Goal: Task Accomplishment & Management: Use online tool/utility

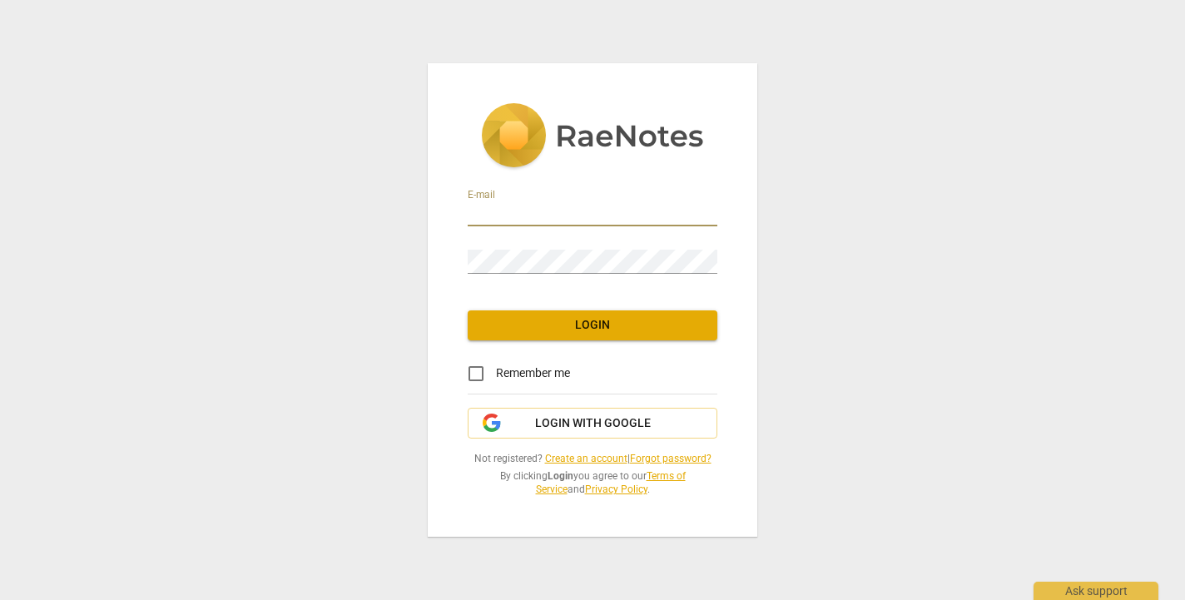
type input "[PERSON_NAME][EMAIL_ADDRESS][DOMAIN_NAME]"
click at [588, 325] on span "Login" at bounding box center [592, 325] width 223 height 17
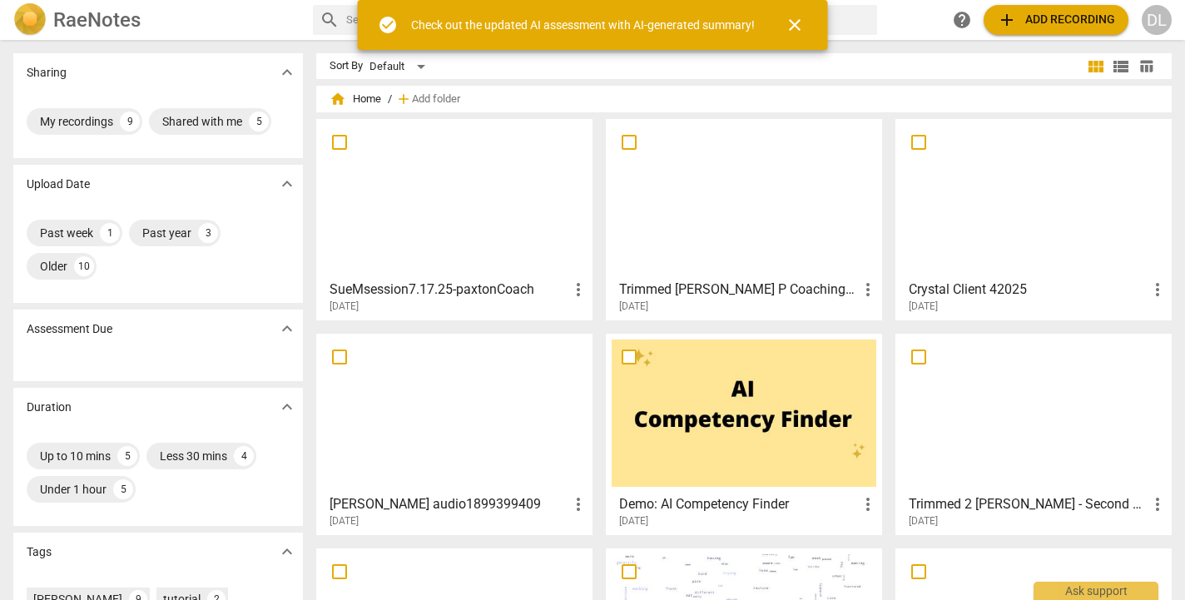
click at [389, 207] on div at bounding box center [454, 198] width 265 height 147
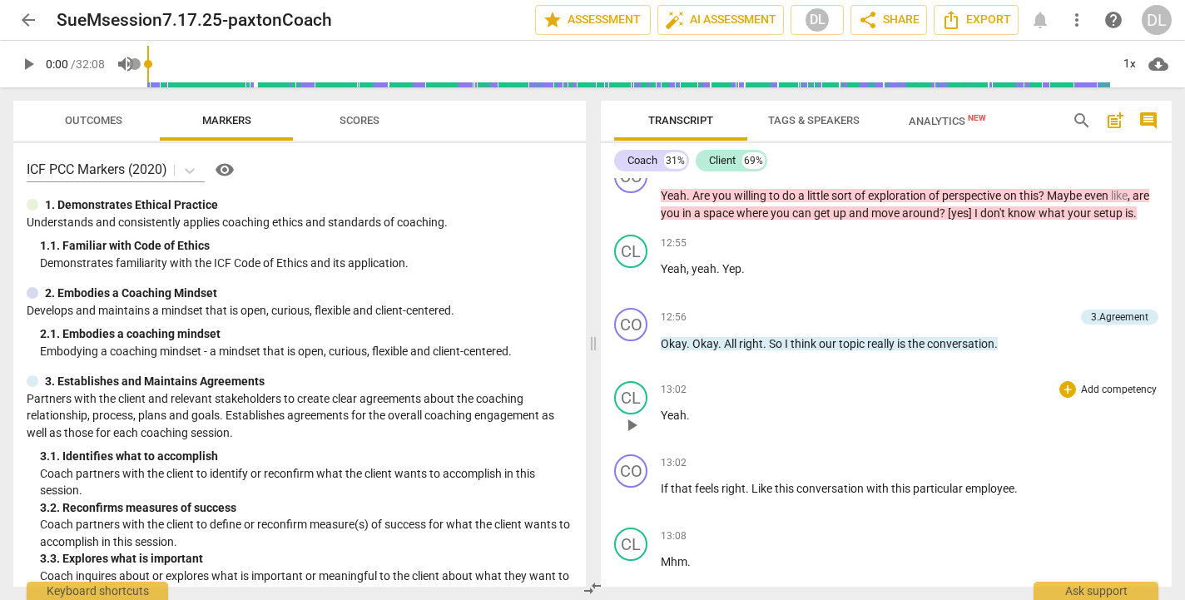
scroll to position [4019, 0]
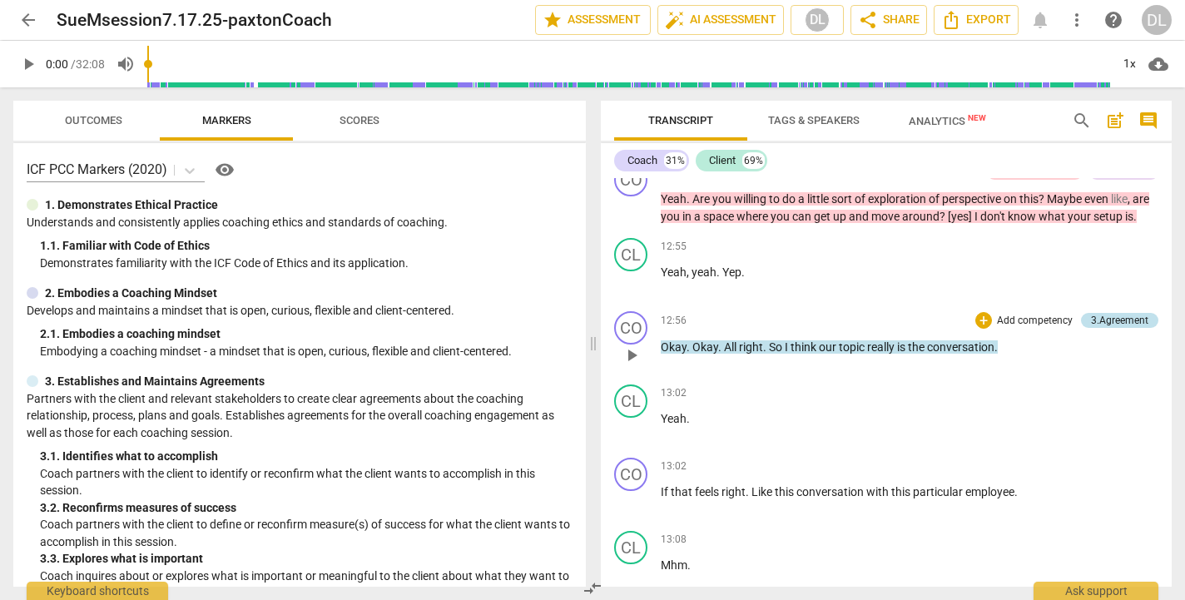
click at [1113, 327] on div "3.Agreement" at bounding box center [1119, 320] width 57 height 15
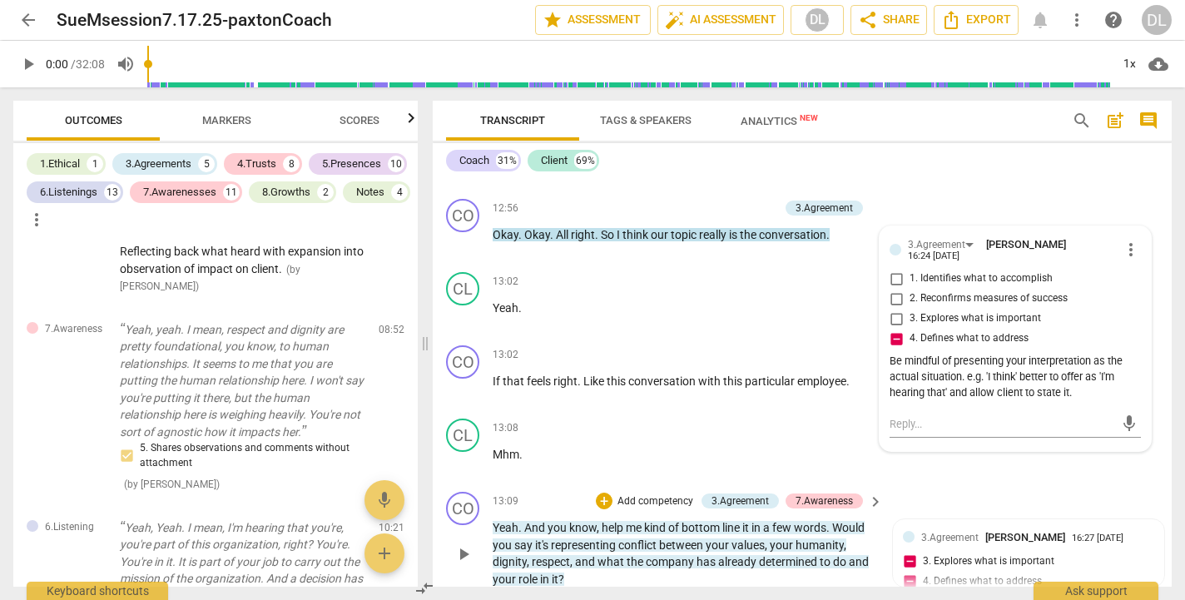
scroll to position [4721, 0]
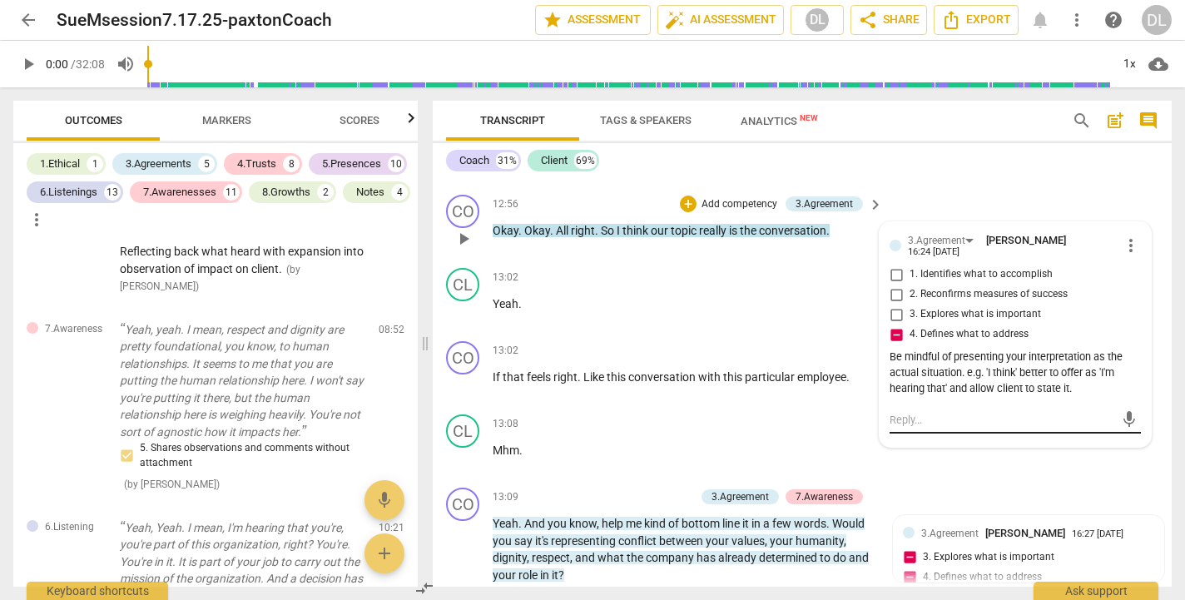
click at [998, 412] on textarea at bounding box center [1002, 420] width 225 height 16
click at [1083, 350] on div "Be mindful of presenting your interpretation as the actual situation. e.g. 'I t…" at bounding box center [1015, 373] width 251 height 47
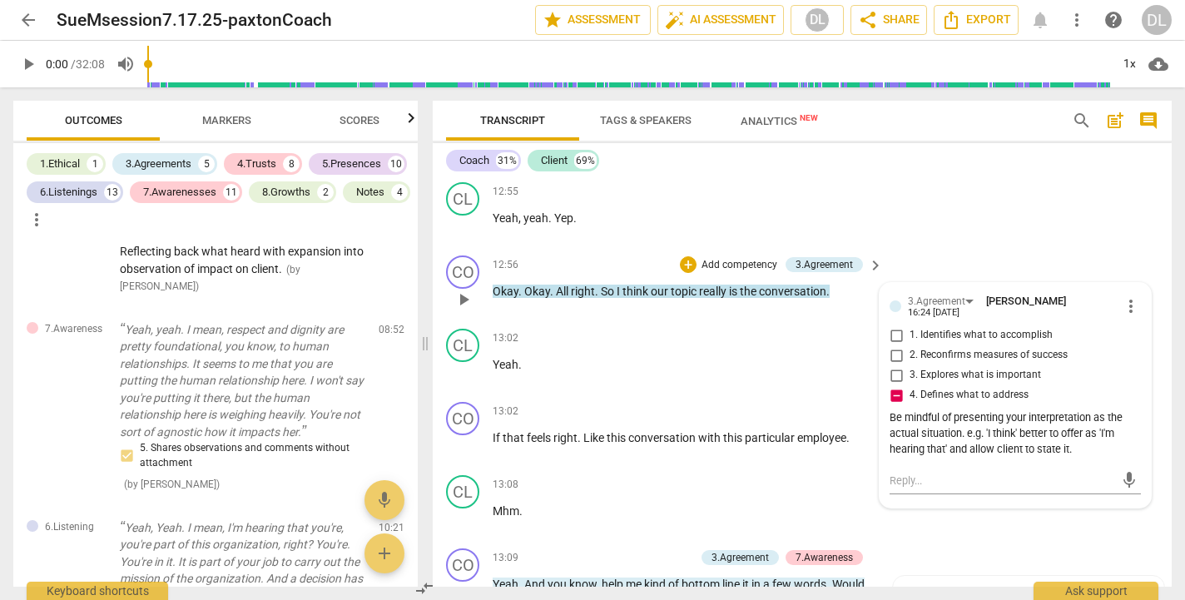
scroll to position [4656, 0]
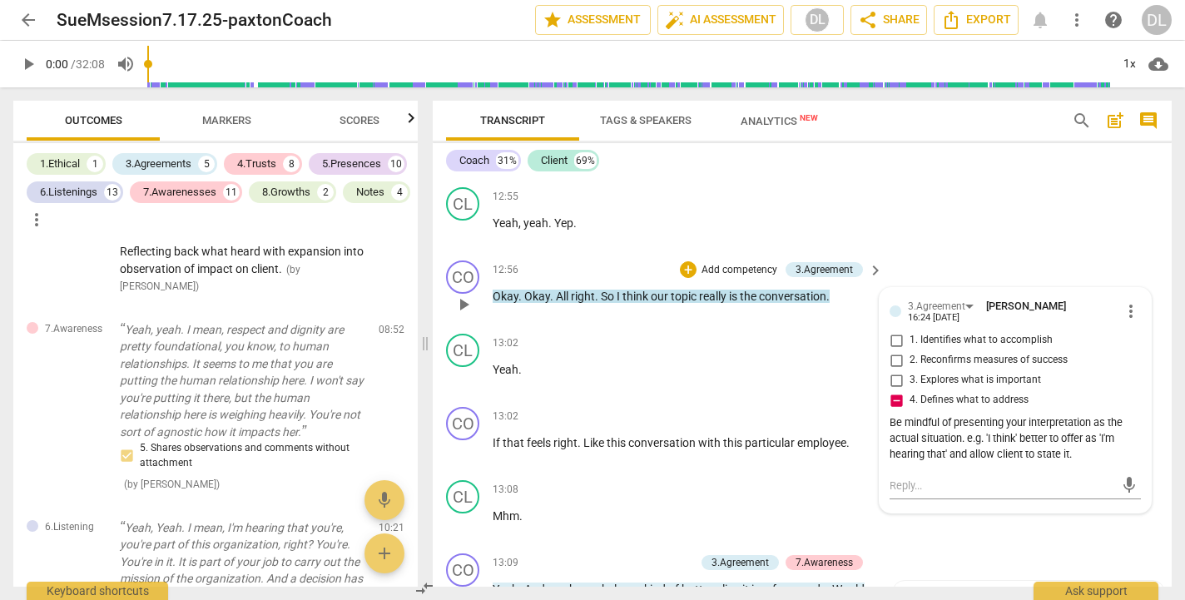
click at [725, 263] on p "Add competency" at bounding box center [739, 270] width 79 height 15
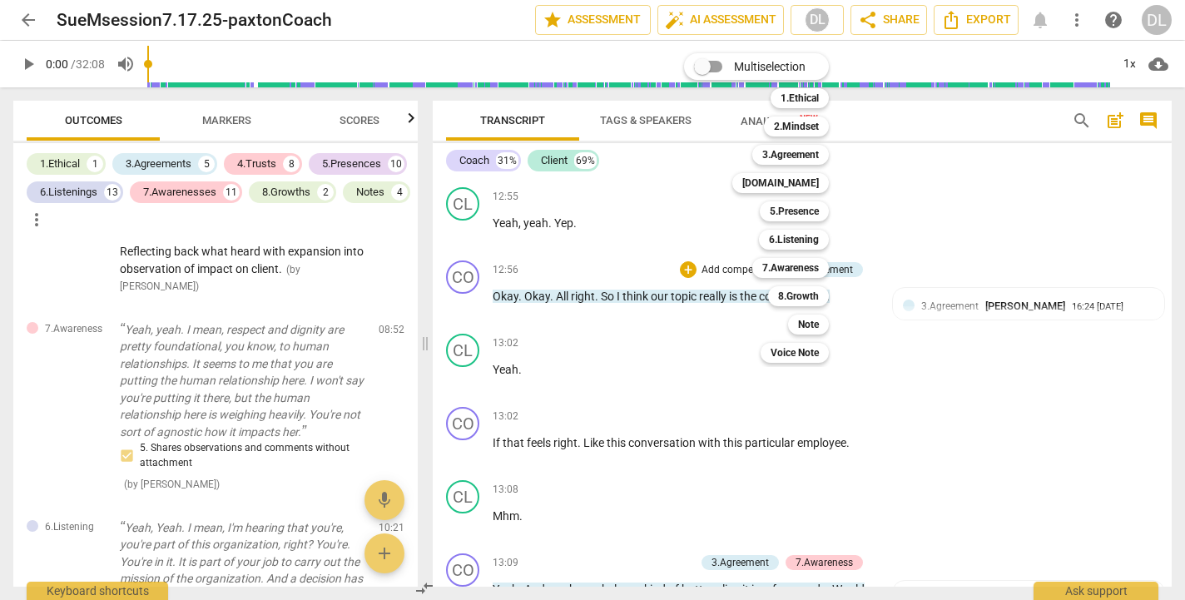
click at [723, 205] on div "Multiselection m 1.Ethical 1 2.Mindset 2 3.Agreement 3 [DOMAIN_NAME] 4 5.Presen…" at bounding box center [768, 208] width 183 height 318
click at [1001, 249] on div at bounding box center [592, 300] width 1185 height 600
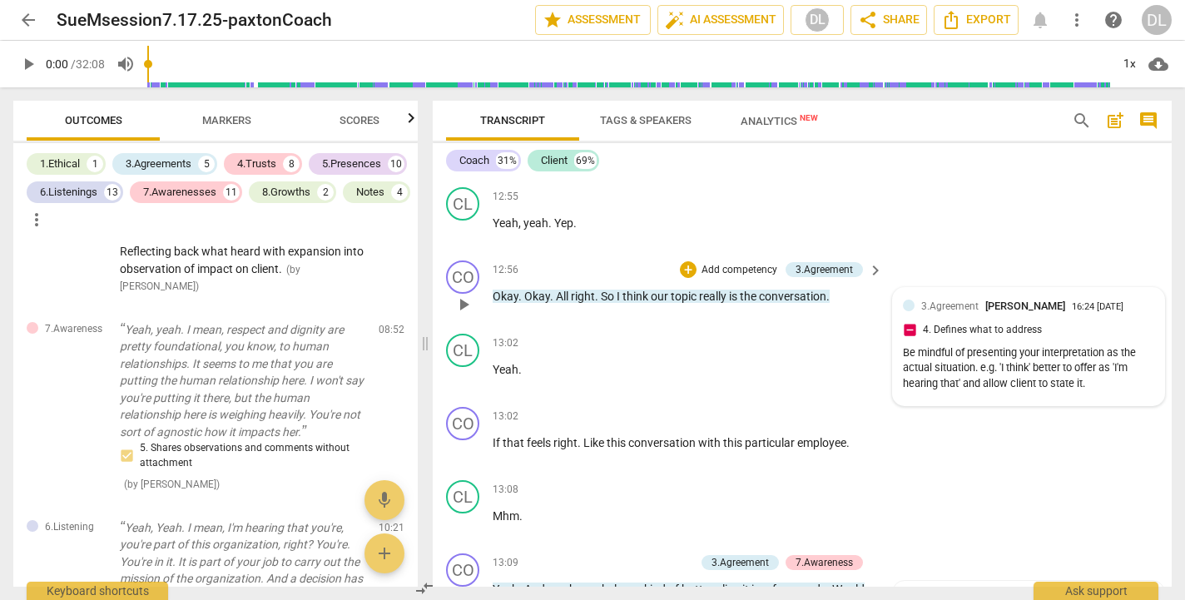
click at [1107, 345] on div "Be mindful of presenting your interpretation as the actual situation. e.g. 'I t…" at bounding box center [1028, 368] width 251 height 47
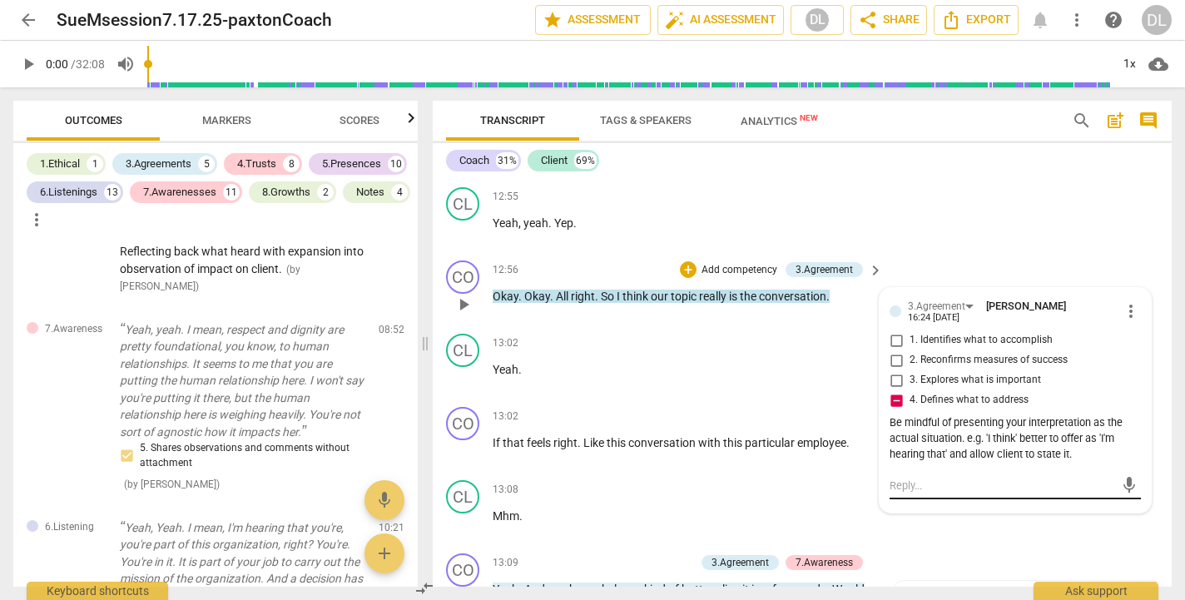
click at [953, 478] on textarea at bounding box center [1002, 486] width 225 height 16
type textarea "N"
type textarea "No"
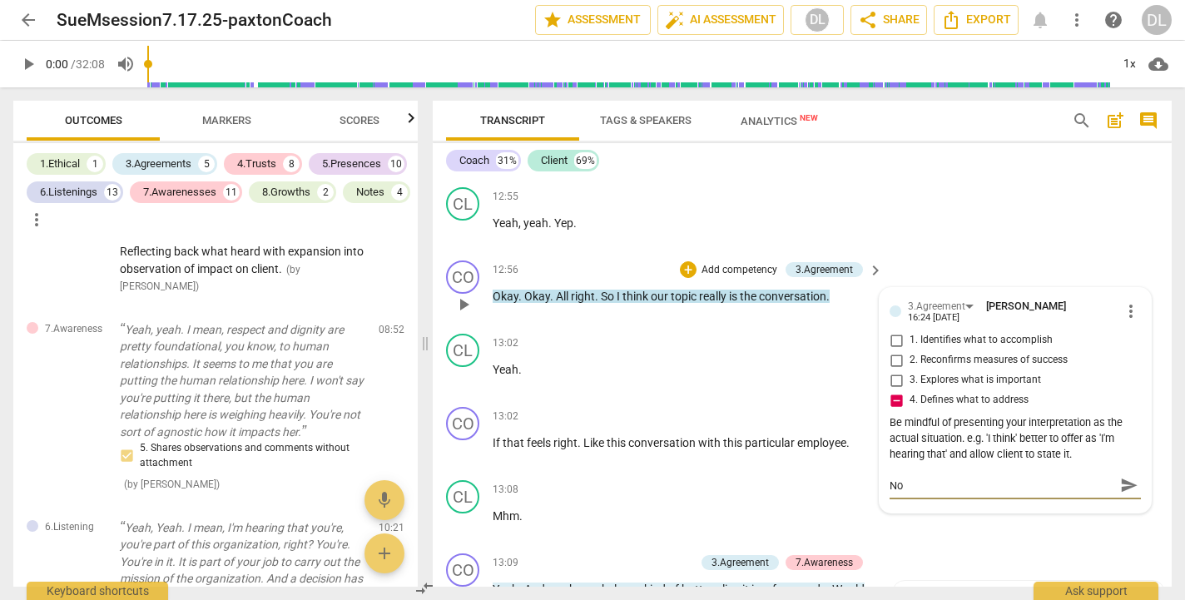
type textarea "Not"
type textarea "Note"
type textarea "Note:"
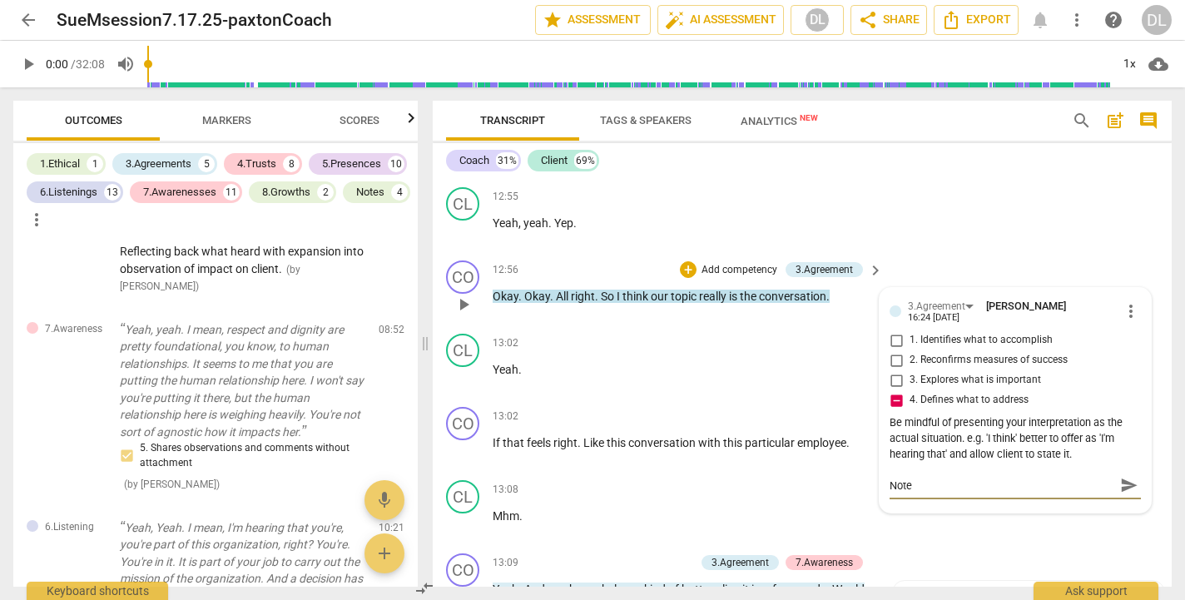
type textarea "Note:"
type textarea "Note: t"
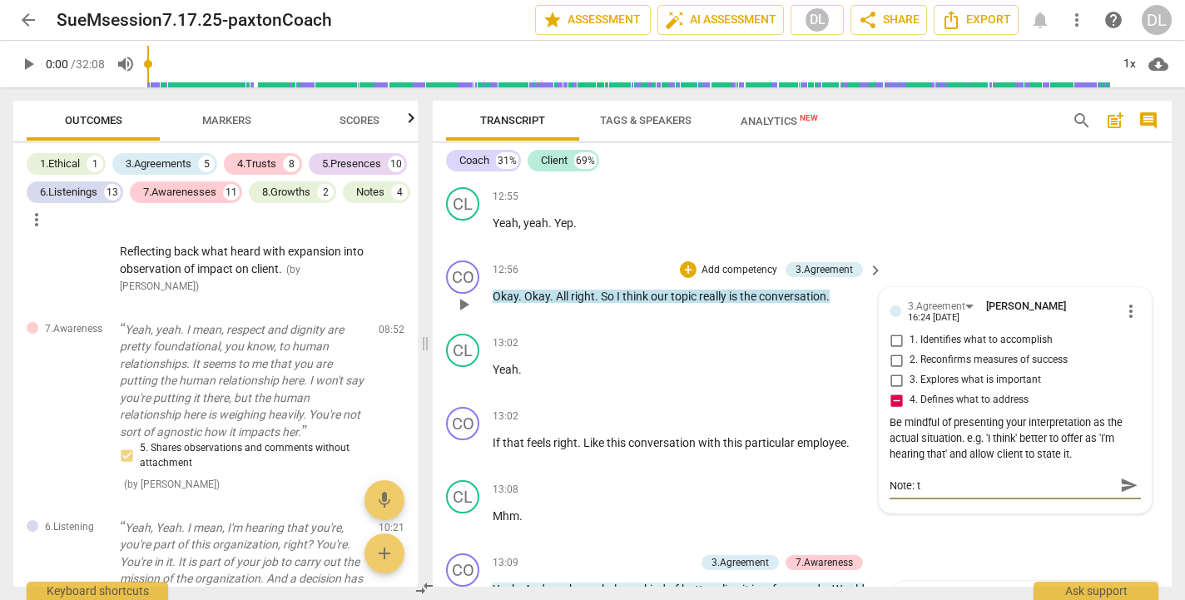
type textarea "Note: th"
type textarea "Note: thi"
type textarea "Note: this"
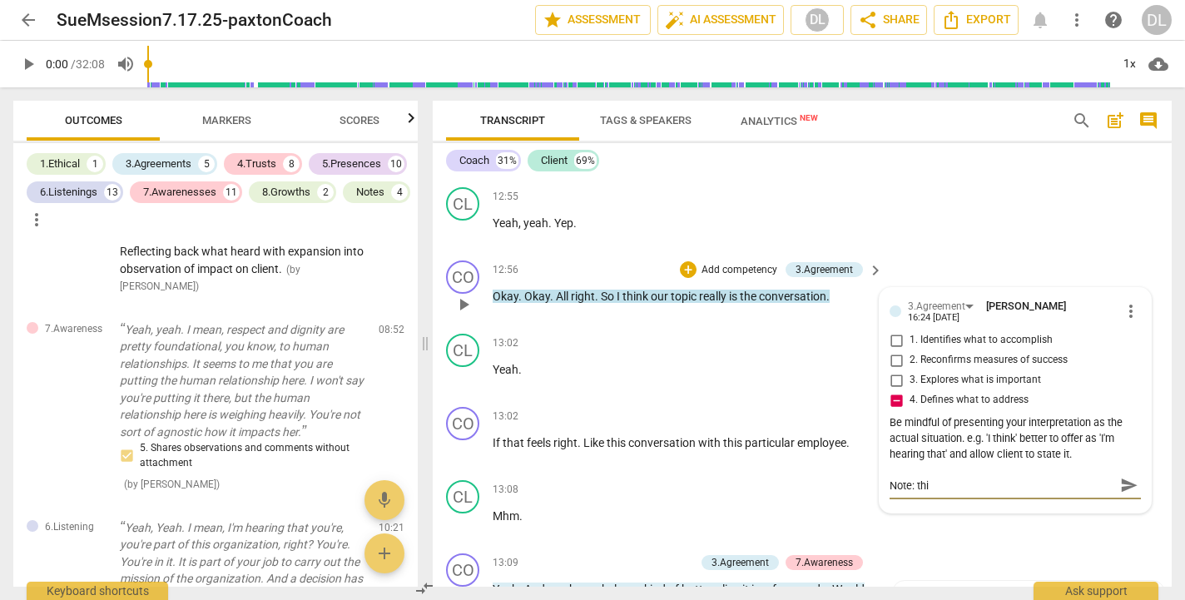
type textarea "Note: this"
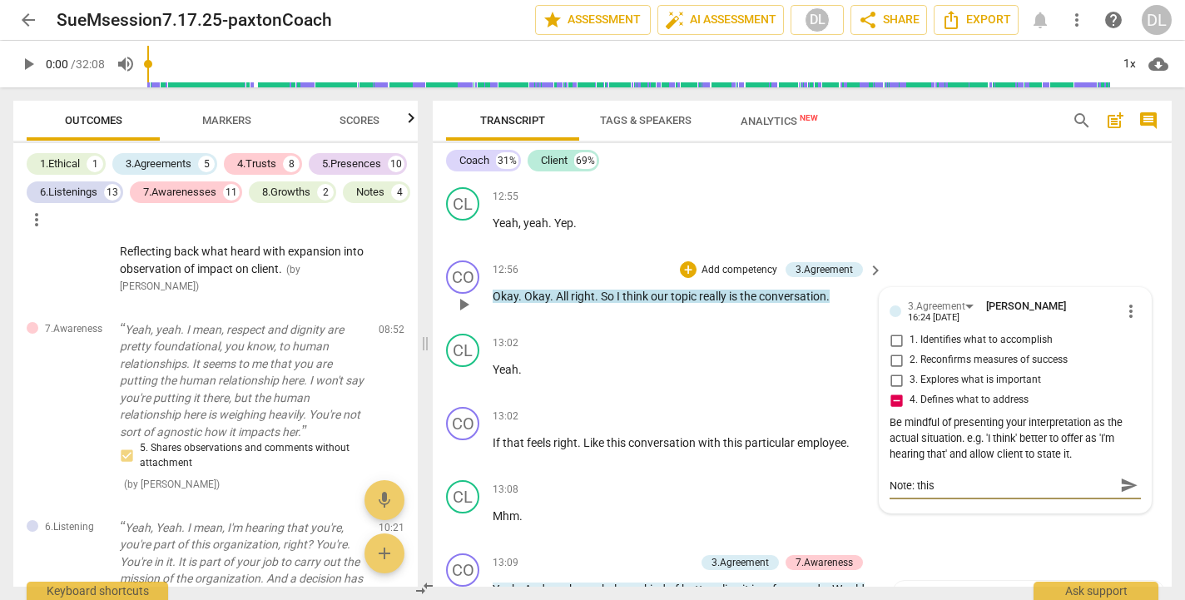
type textarea "Note: thi"
type textarea "Note: th"
type textarea "Note: the"
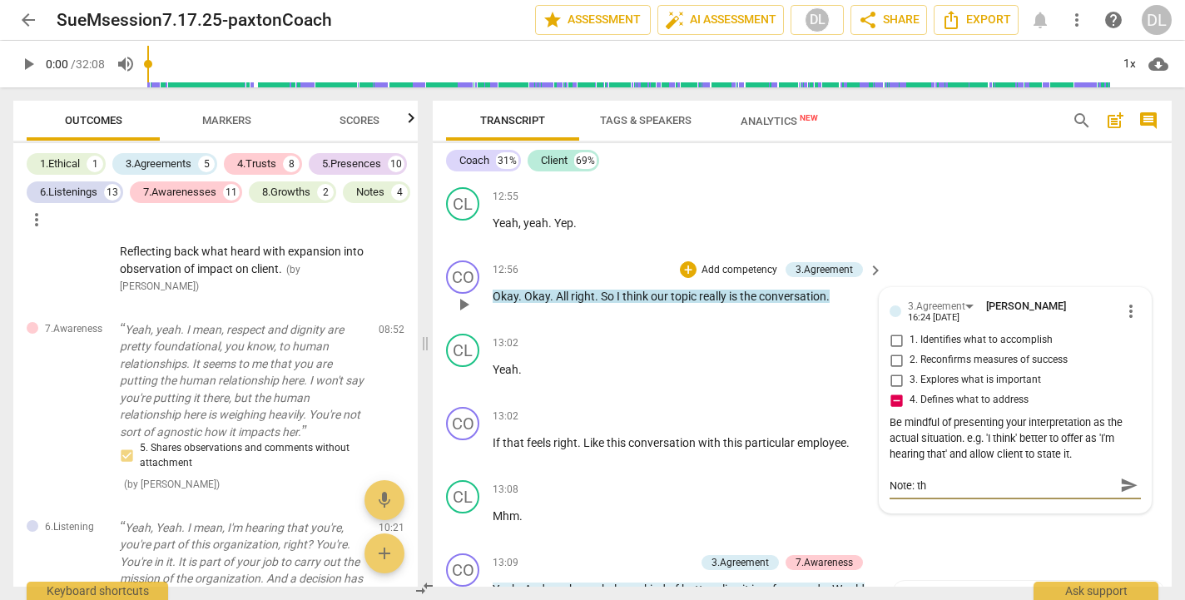
type textarea "Note: the"
type textarea "Note: the l"
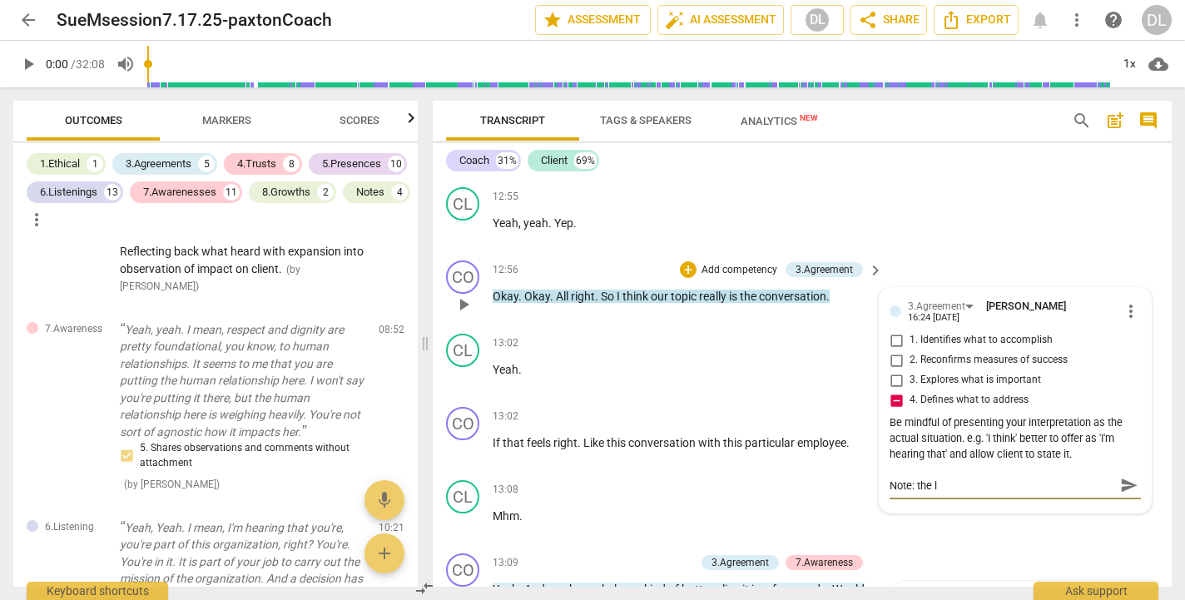
type textarea "Note: the la"
type textarea "Note: the lat"
type textarea "Note: the late"
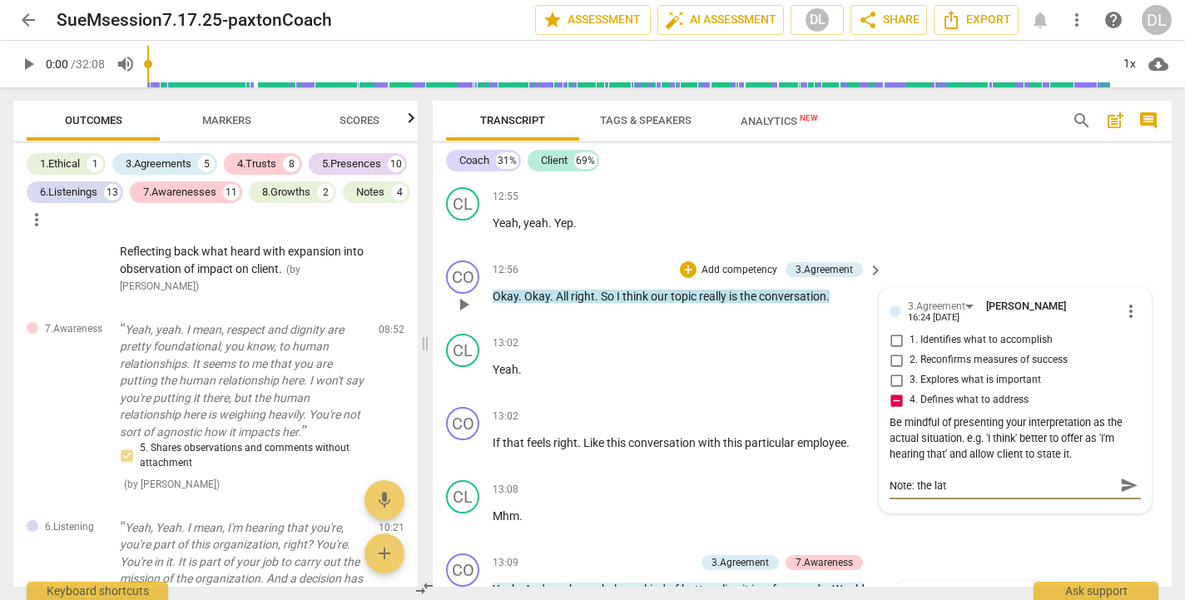
type textarea "Note: the late"
type textarea "Note: the later"
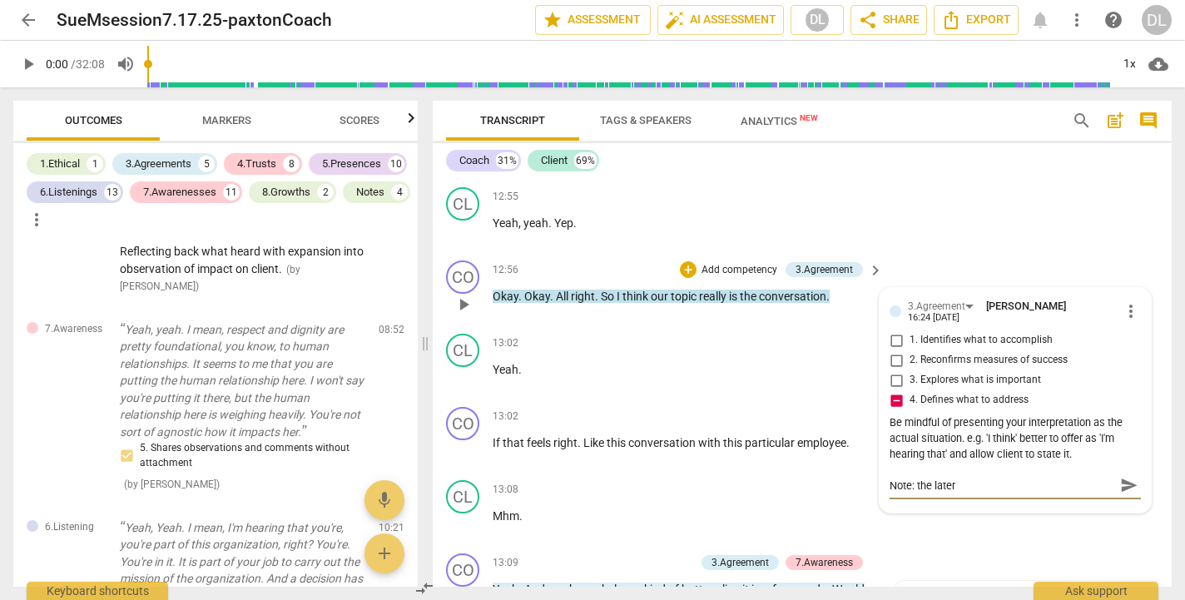
type textarea "Note: the later"
type textarea "Note: the late"
type textarea "Note: the lat"
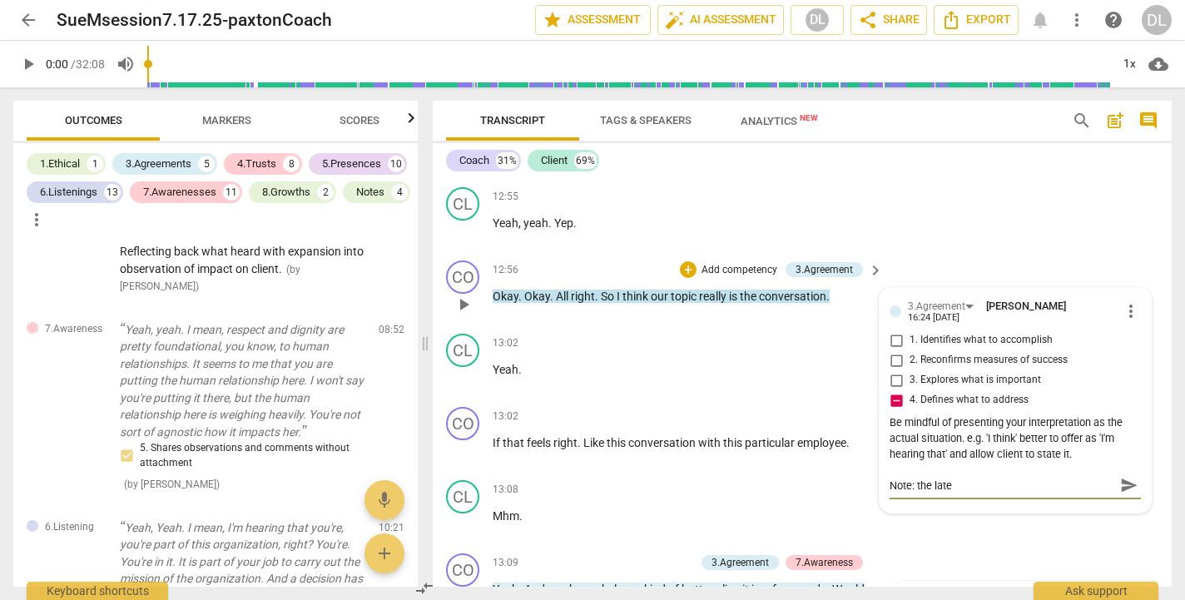
type textarea "Note: the lat"
type textarea "Note: the la"
type textarea "Note: the l"
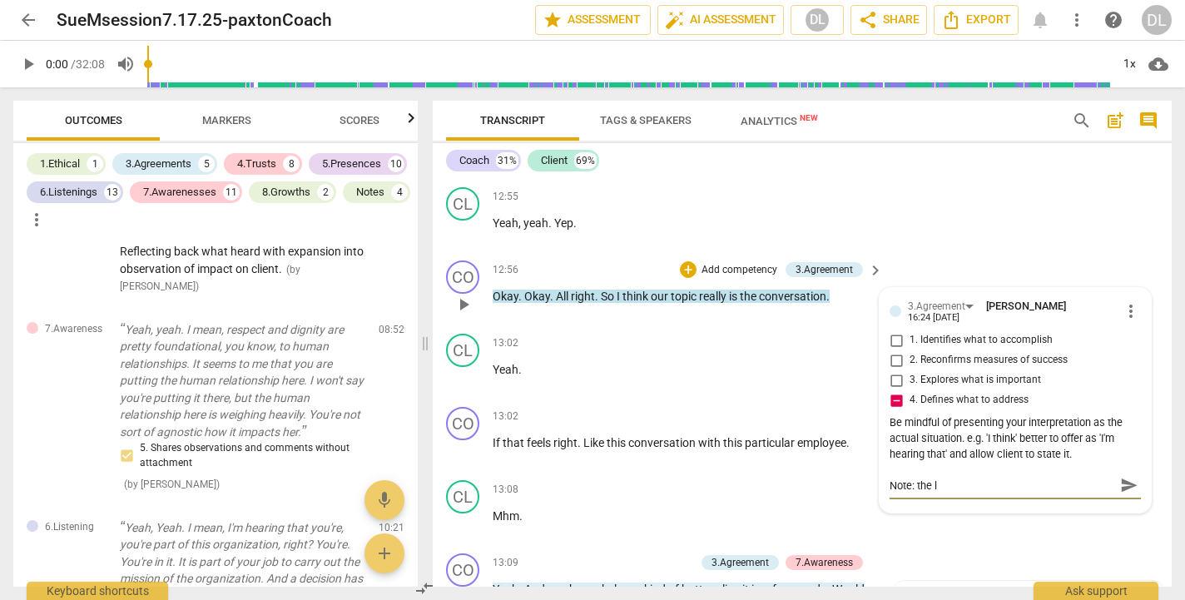
type textarea "Note: the"
type textarea "Note: th"
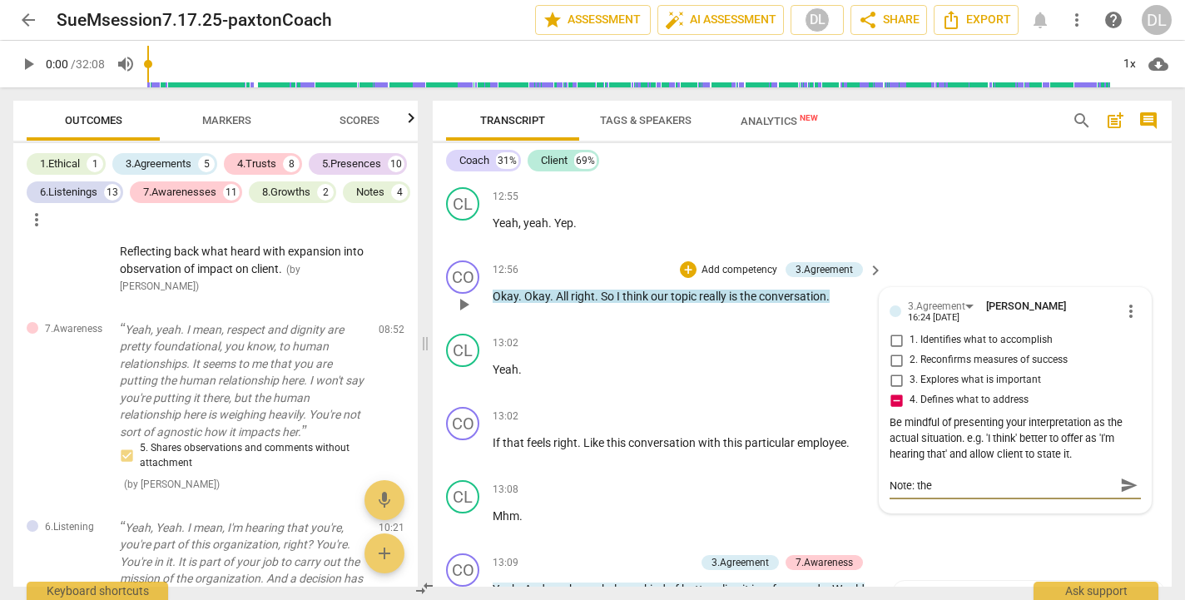
type textarea "Note: th"
type textarea "Note: t"
type textarea "Note:"
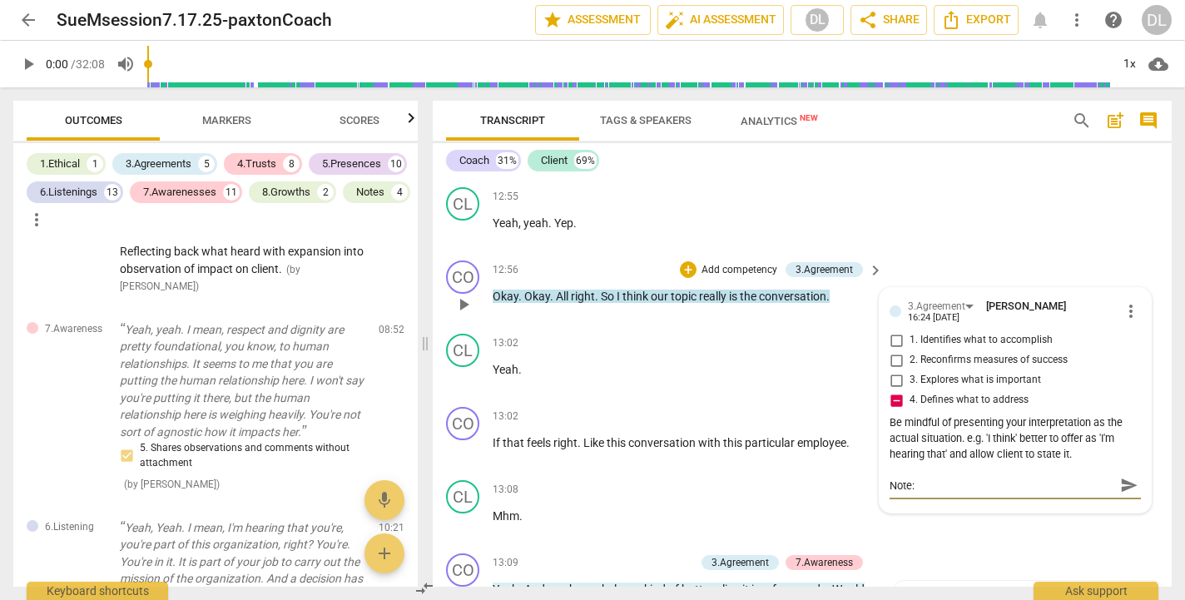
type textarea "Note: c"
type textarea "Note: co"
type textarea "Note: coa"
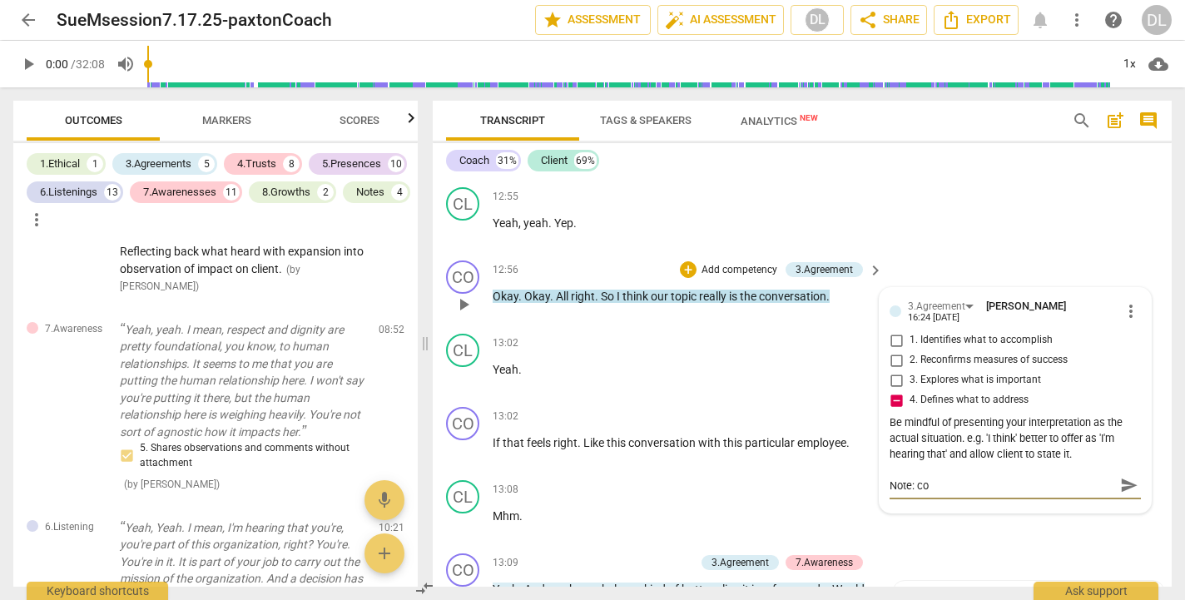
type textarea "Note: coa"
type textarea "Note: coac"
type textarea "Note: coach"
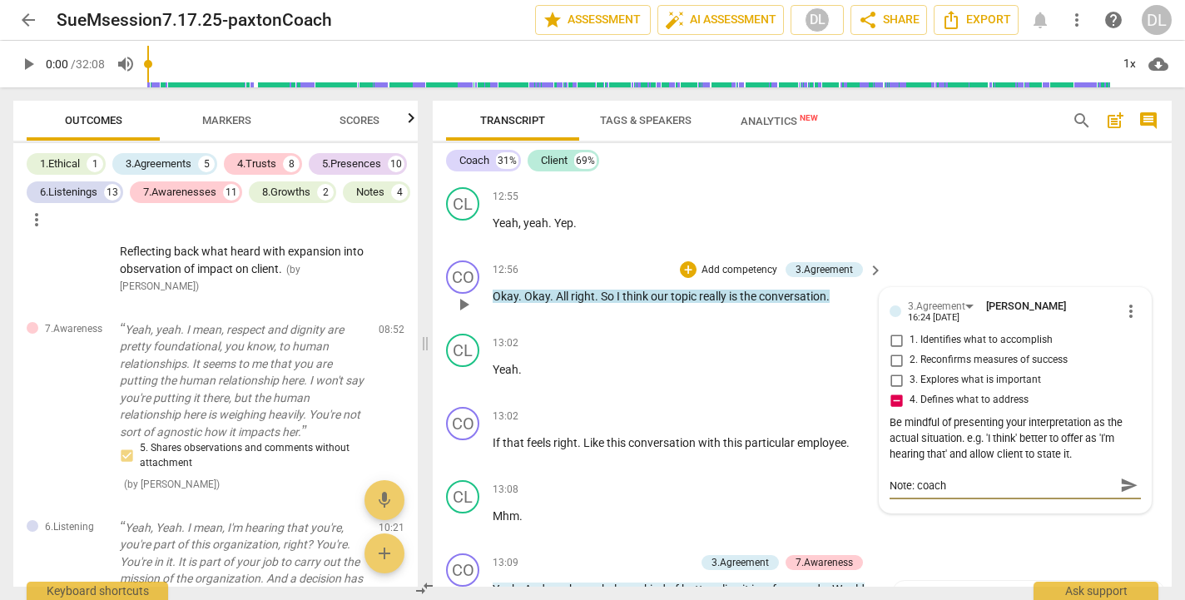
type textarea "Note: coach"
type textarea "Note: coach t"
type textarea "Note: coach [PERSON_NAME]"
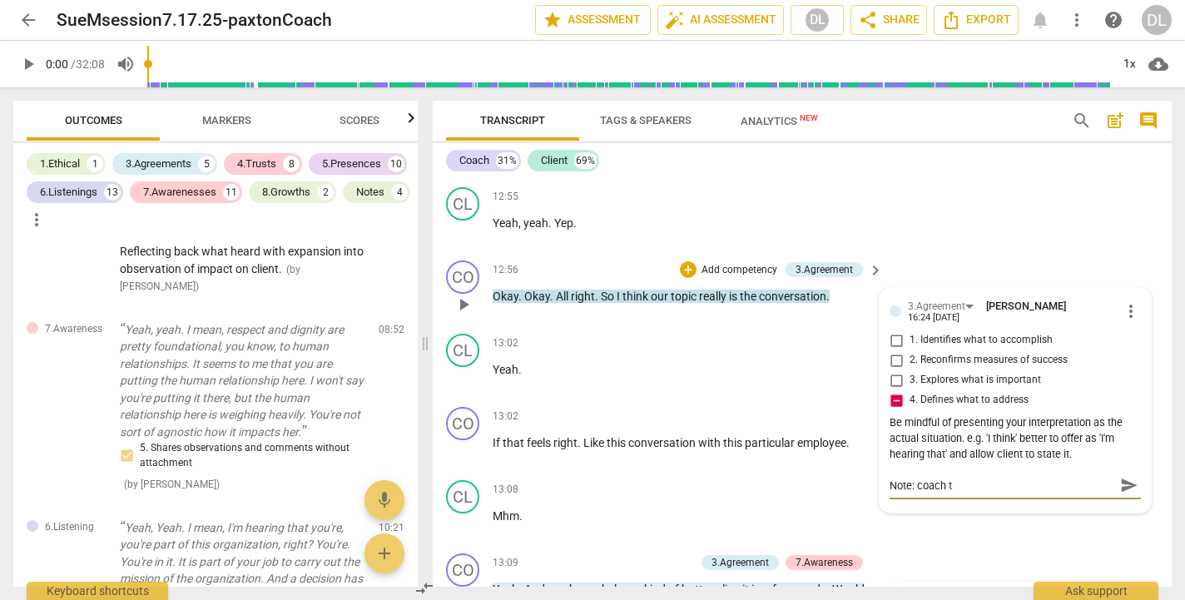
type textarea "Note: coach [PERSON_NAME]"
type textarea "Note: coach the"
type textarea "Note: coach then"
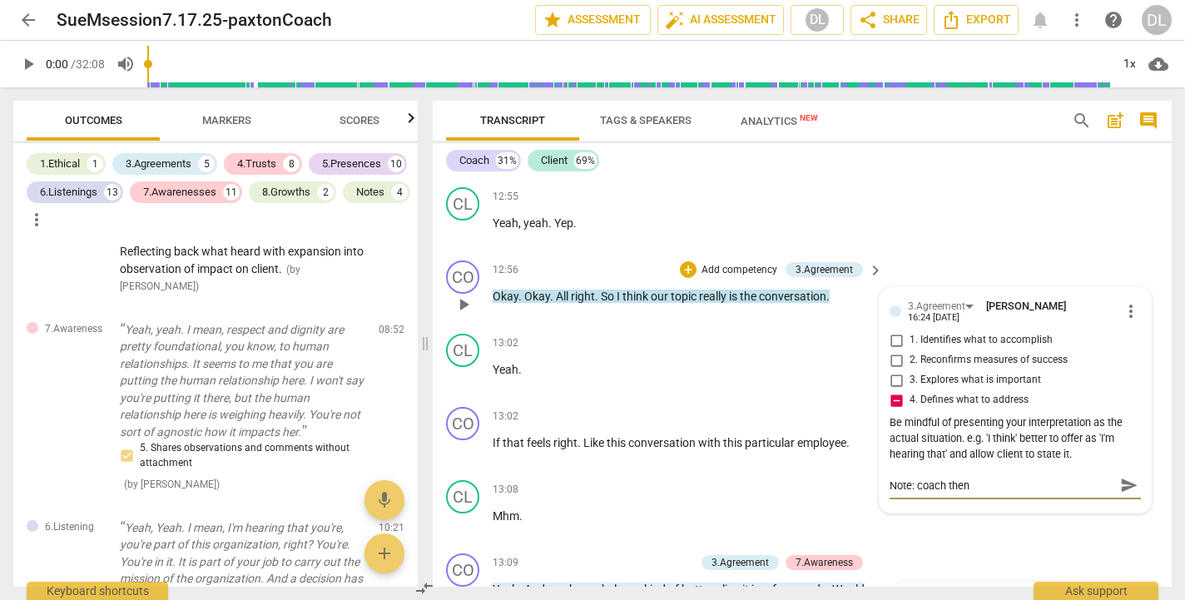
type textarea "Note: coach then"
type textarea "Note: coach then c"
type textarea "Note: coach then ch"
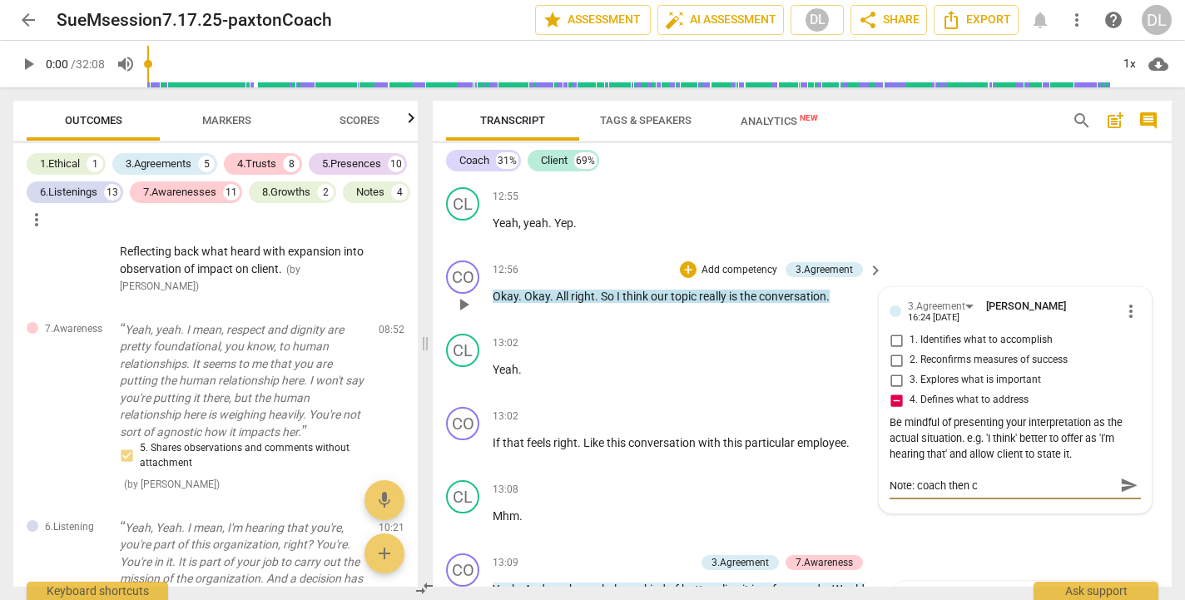
type textarea "Note: coach then ch"
type textarea "Note: coach then c"
type textarea "Note: coach then"
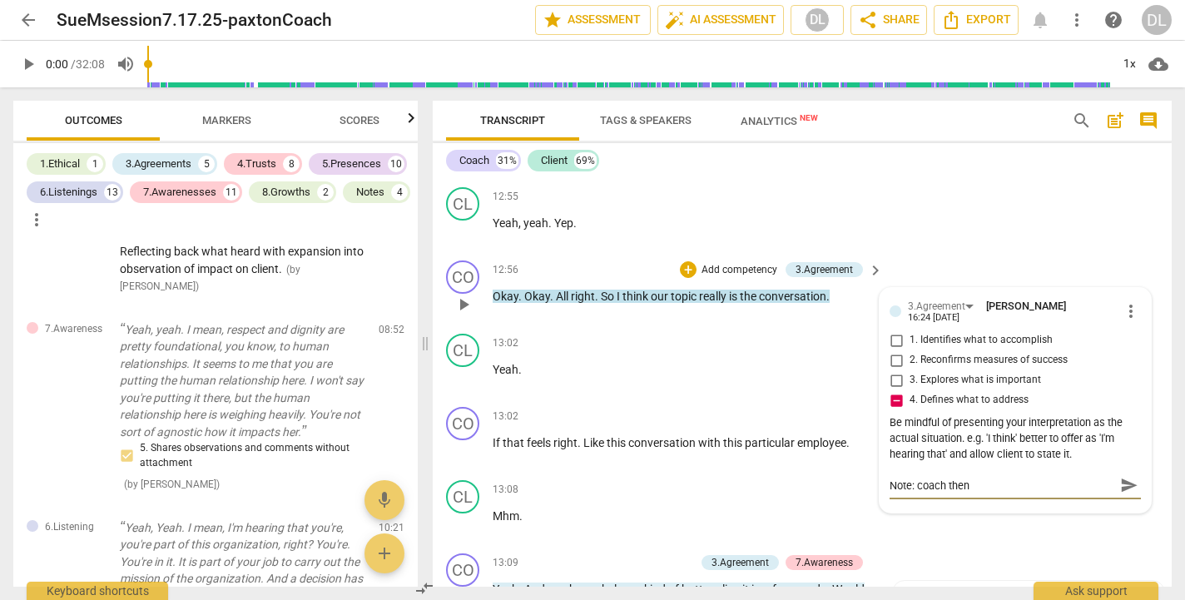
type textarea "Note: coach then c"
type textarea "Note: coach then ch"
type textarea "Note: coach then che"
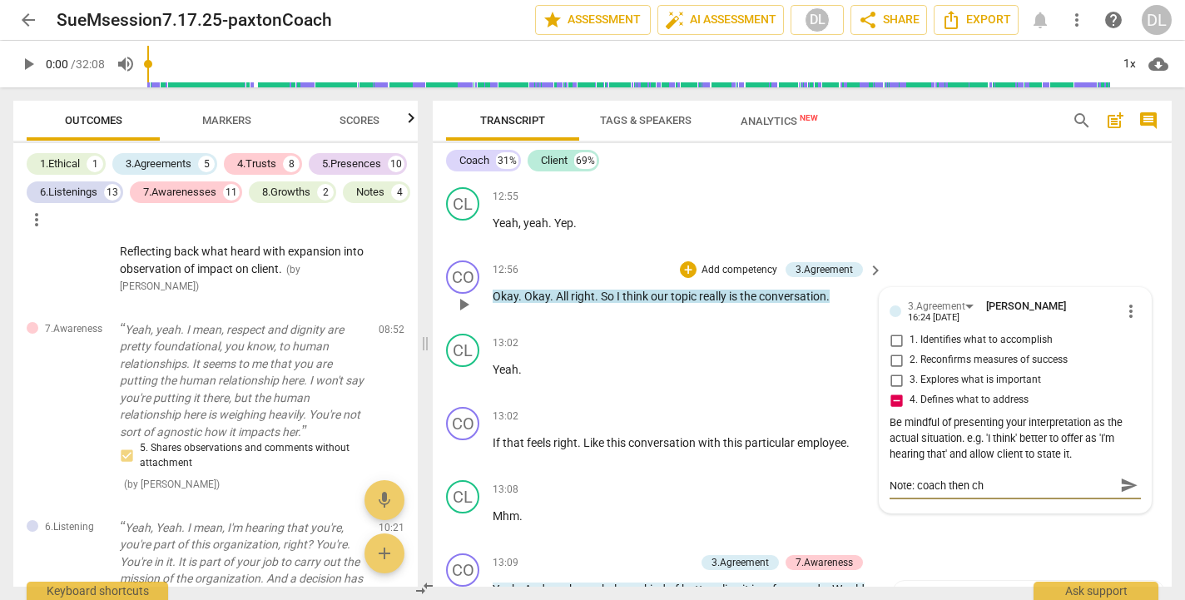
type textarea "Note: coach then che"
type textarea "Note: coach then chec"
type textarea "Note: coach then check"
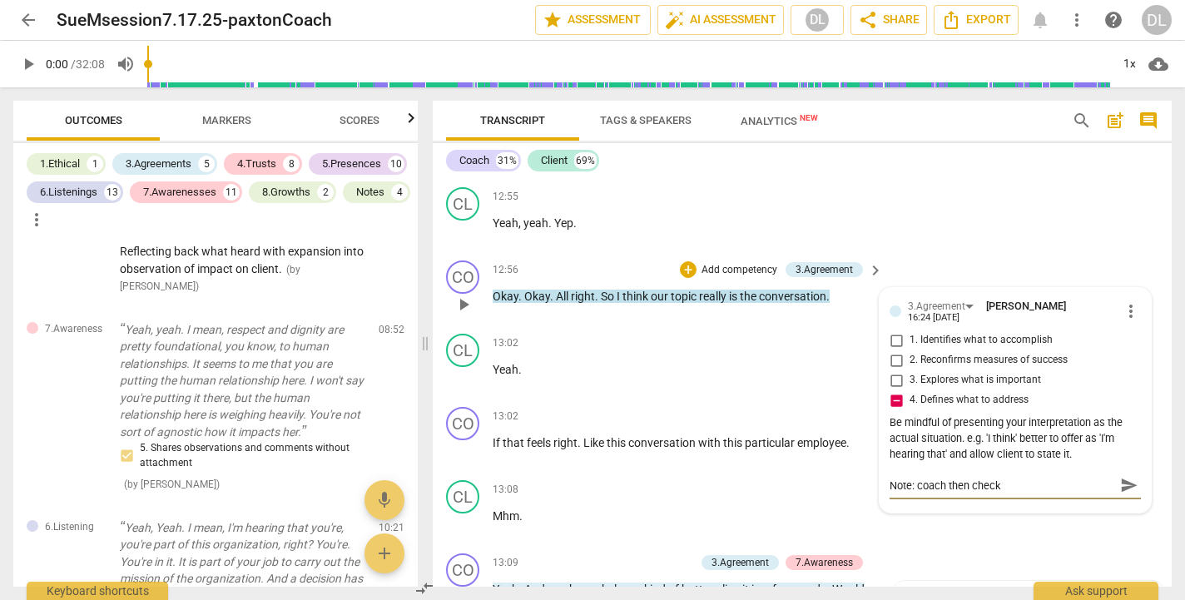
type textarea "Note: coach then checks"
type textarea "Note: coach then checks w"
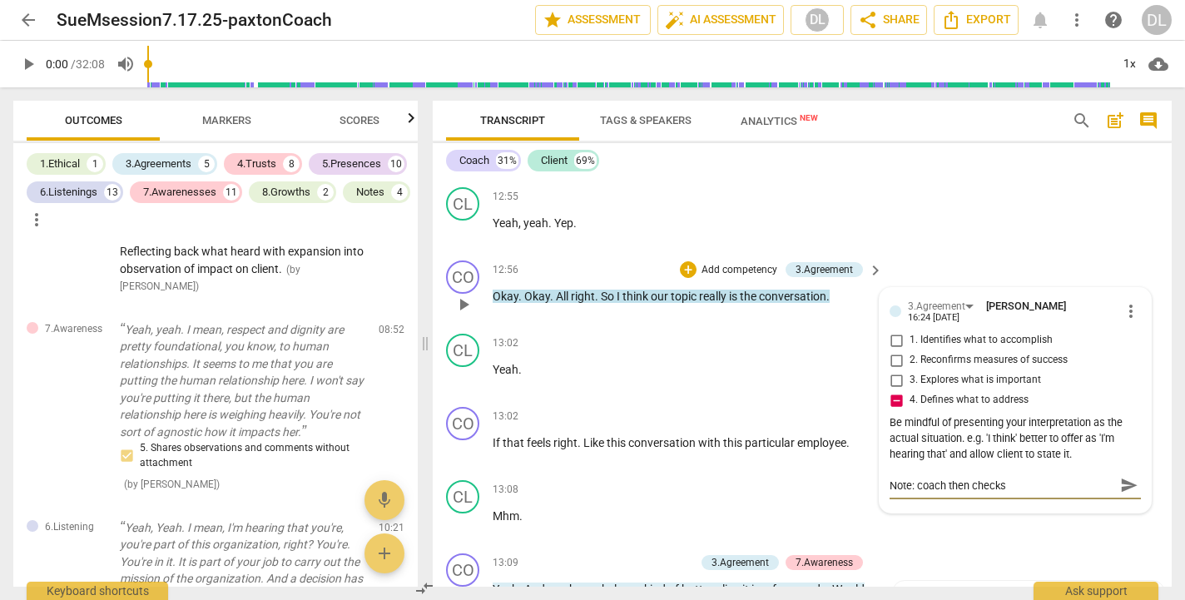
type textarea "Note: coach then checks w"
type textarea "Note: coach then checks wi"
type textarea "Note: coach then checks wit"
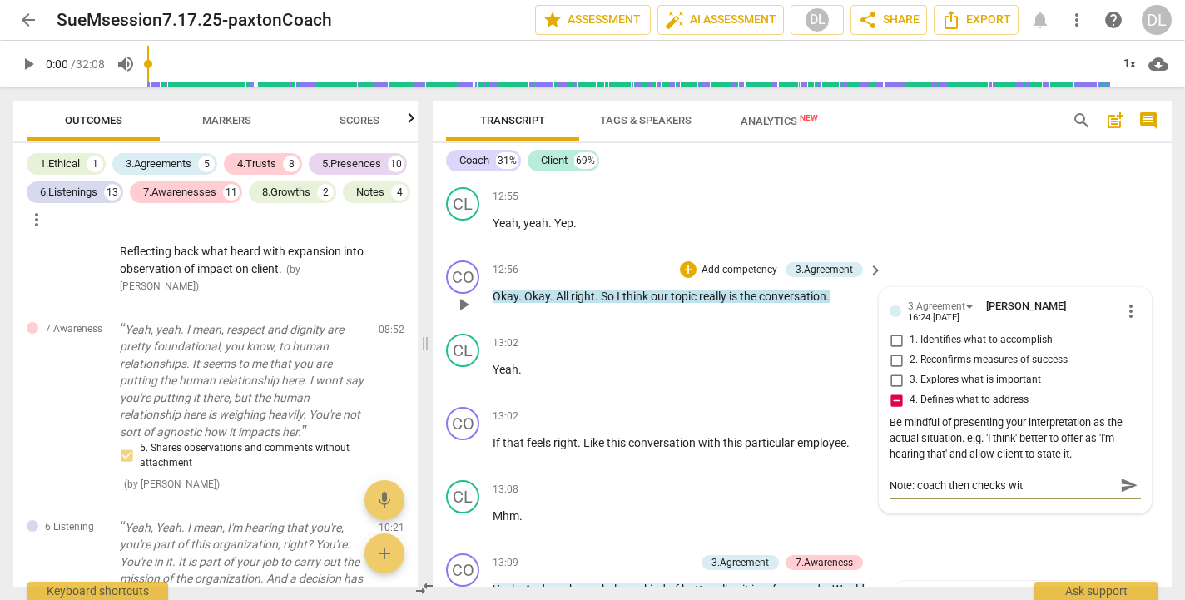
type textarea "Note: coach then checks with"
type textarea "Note: coach then checks with '"
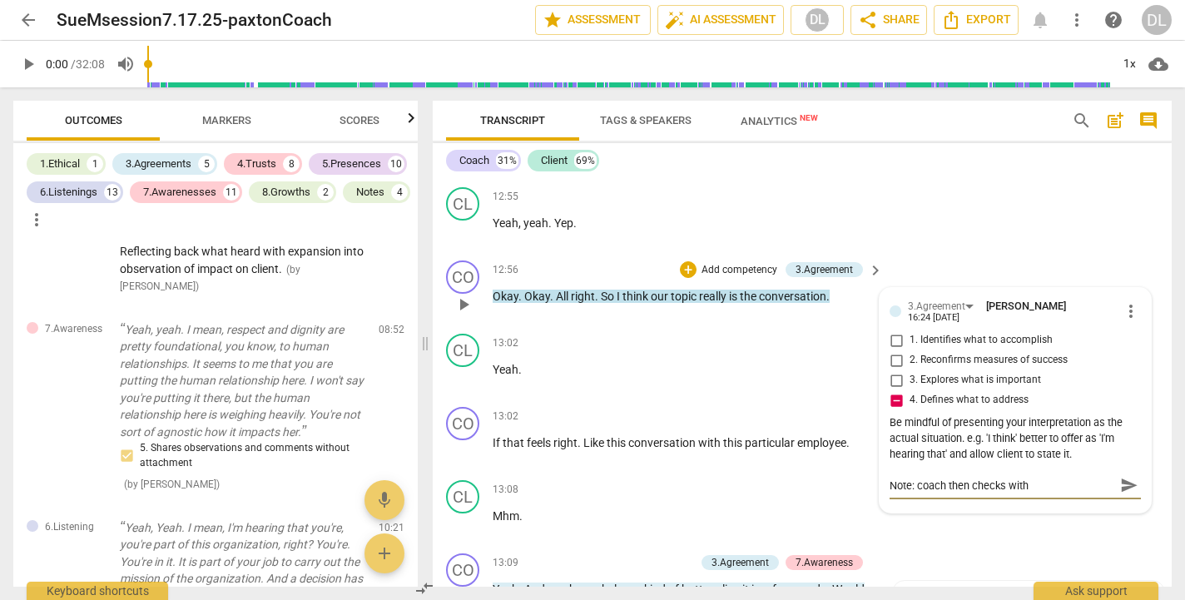
type textarea "Note: coach then checks with '"
type textarea "Note: coach then checks with 'i"
type textarea "Note: coach then checks with 'if"
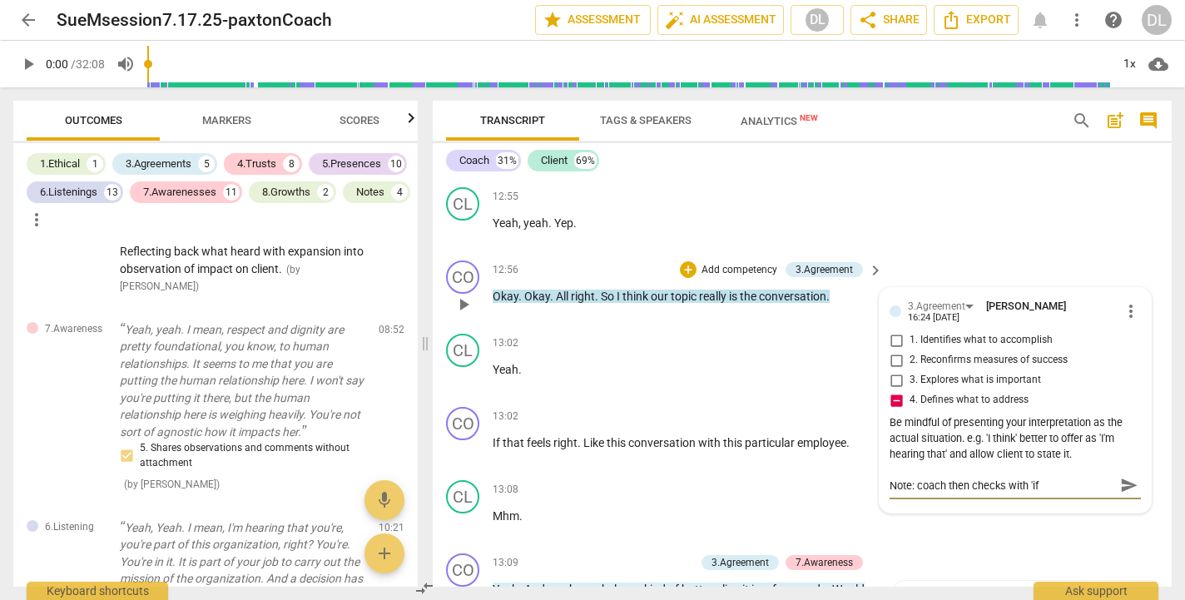
type textarea "Note: coach then checks with 'if"
type textarea "Note: coach then checks with 'if t"
type textarea "Note: coach then checks with 'if th"
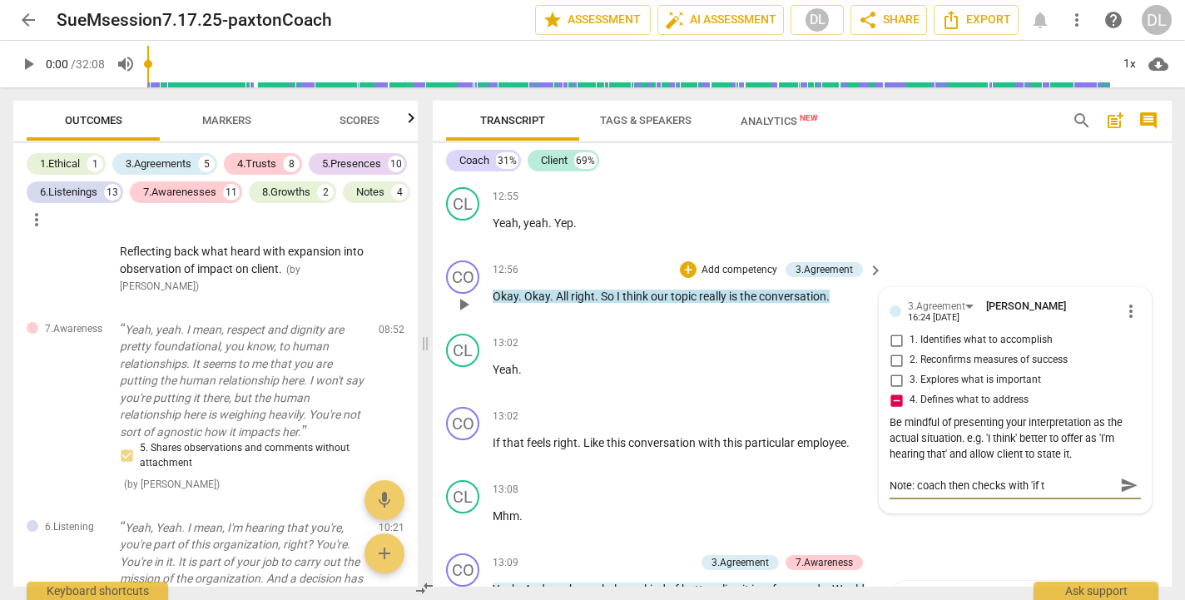
type textarea "Note: coach then checks with 'if th"
type textarea "Note: coach then checks with 'if tha"
type textarea "Note: coach then checks with 'if that"
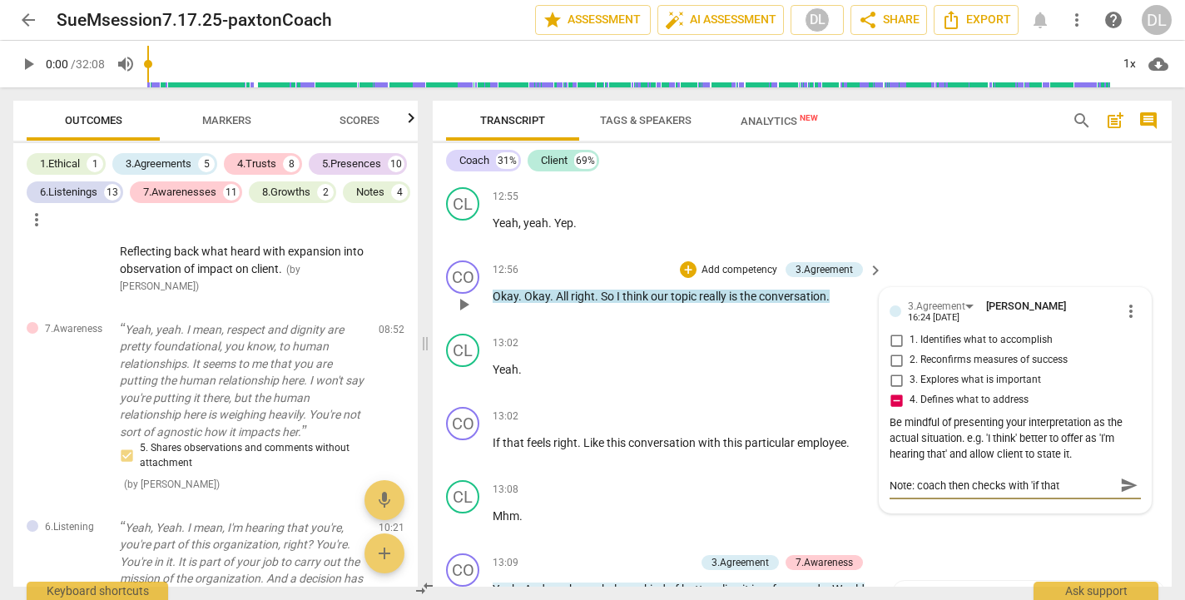
type textarea "Note: coach then checks with 'if that"
type textarea "Note: coach then checks with 'if that f"
type textarea "Note: coach then checks with 'if that fe"
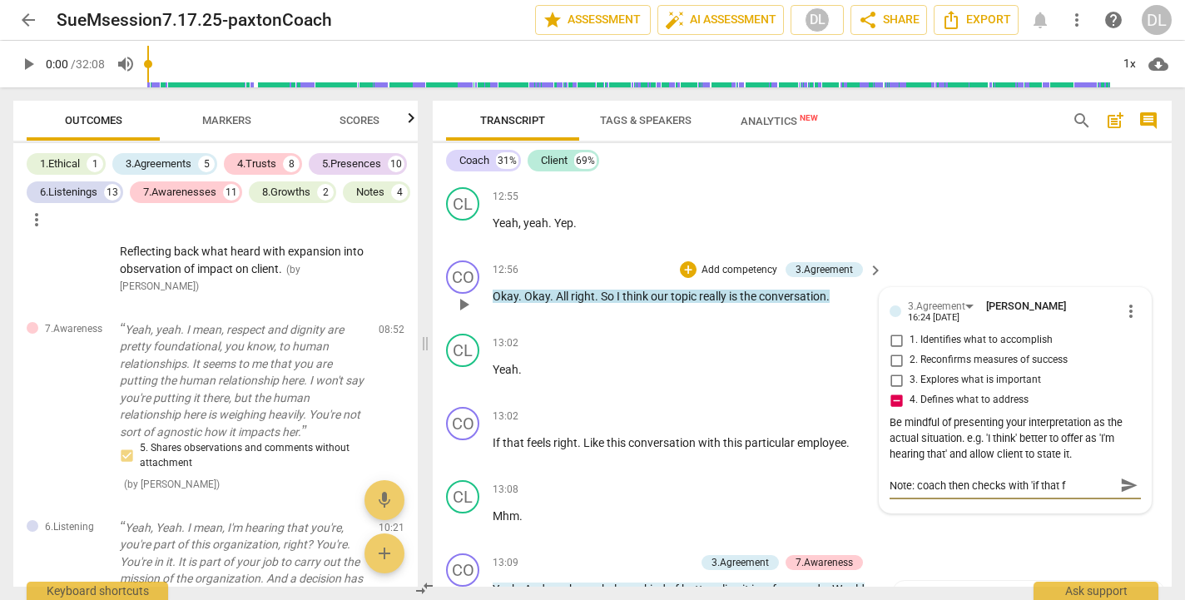
type textarea "Note: coach then checks with 'if that fe"
type textarea "Note: coach then checks with 'if that fee"
type textarea "Note: coach then checks with 'if that feel"
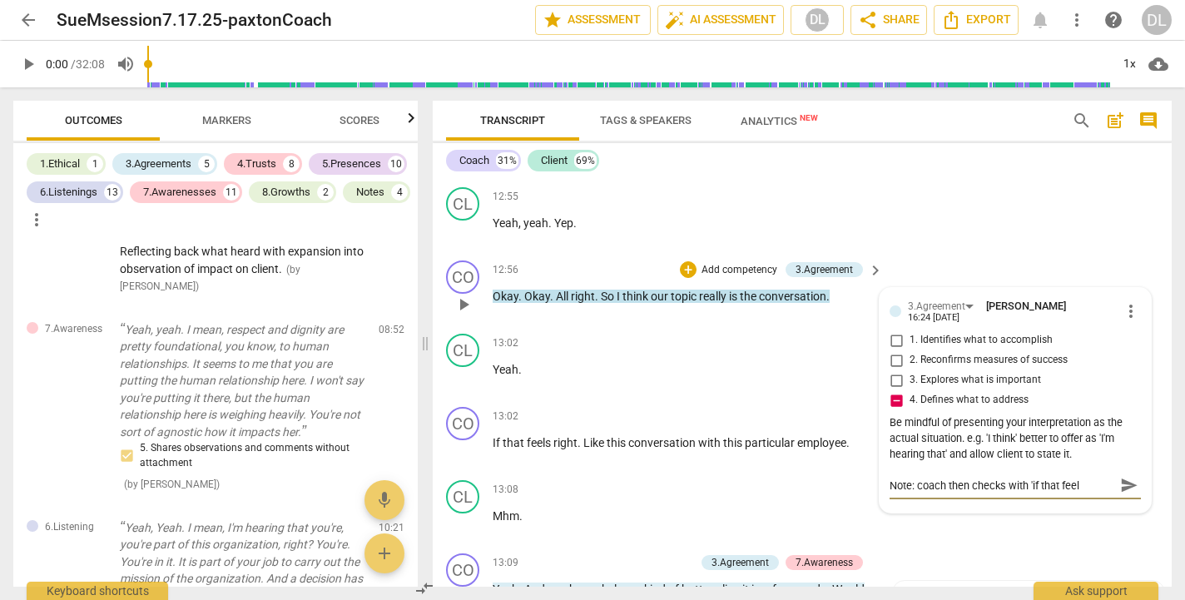
type textarea "Note: coach then checks with 'if that feels"
type textarea "Note: coach then checks with 'if that feels r"
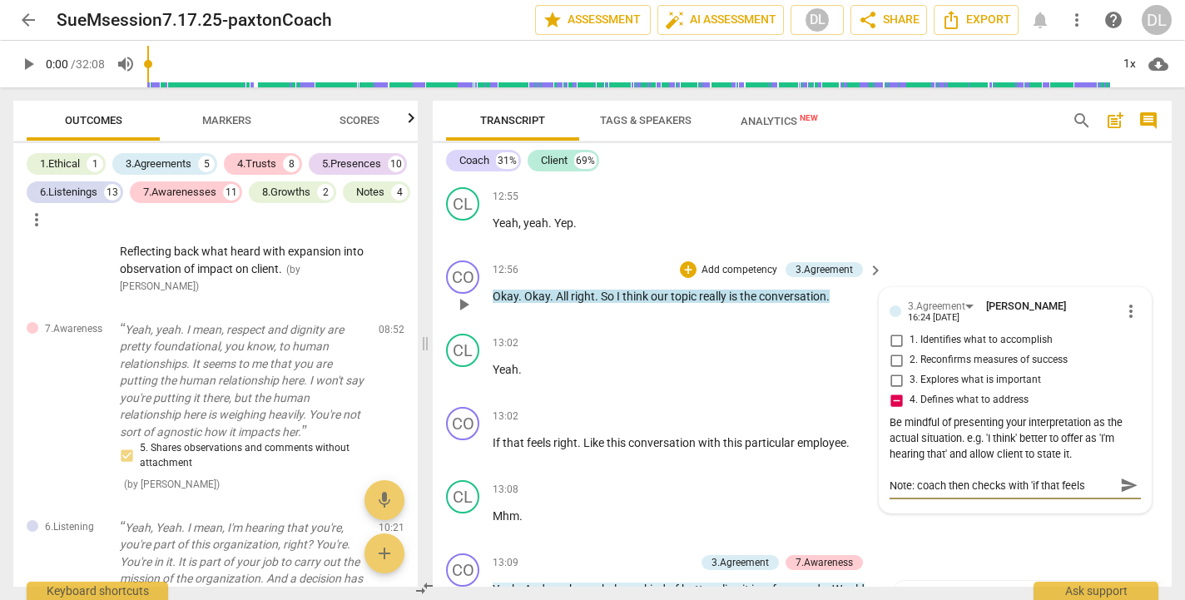
type textarea "Note: coach then checks with 'if that feels r"
type textarea "Note: coach then checks with 'if that feels ri"
type textarea "Note: coach then checks with 'if that feels rig"
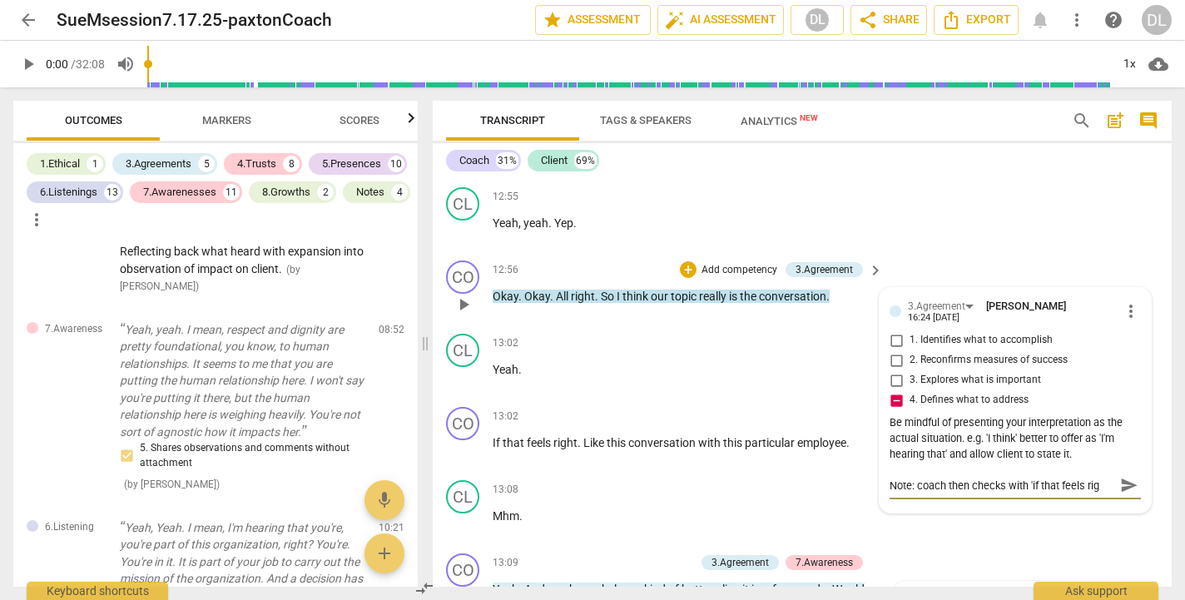
type textarea "Note: coach then checks with 'if that feels righ"
type textarea "Note: coach then checks with 'if that feels right"
type textarea "Note: coach then checks with 'if that feels right'"
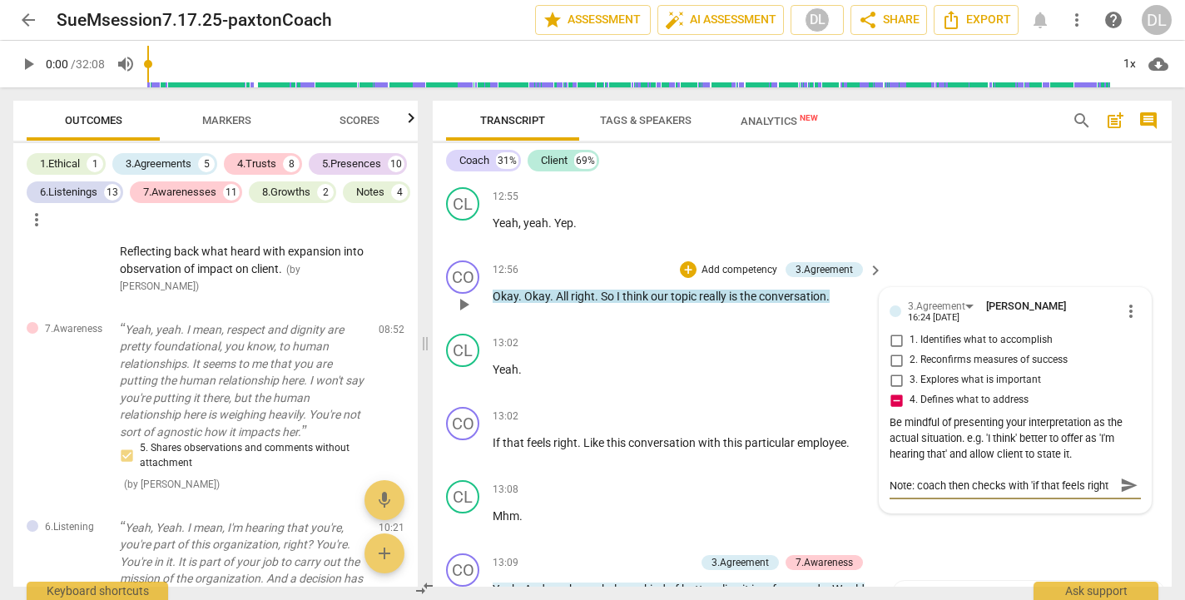
type textarea "Note: coach then checks with 'if that feels right'"
click at [1120, 476] on span "send" at bounding box center [1129, 485] width 18 height 18
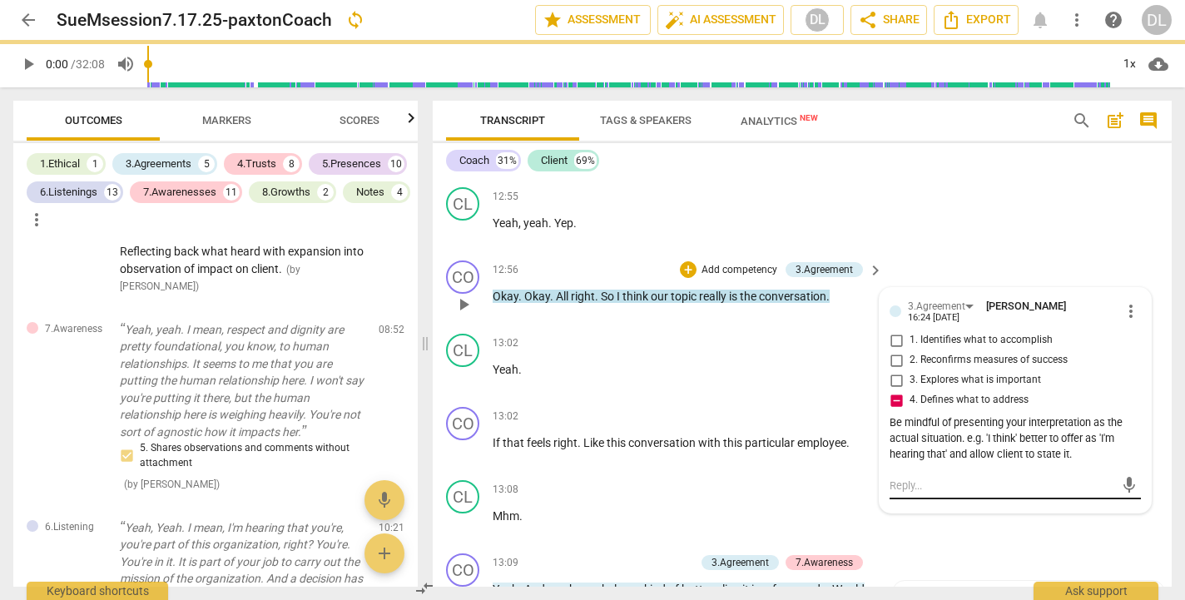
scroll to position [0, 0]
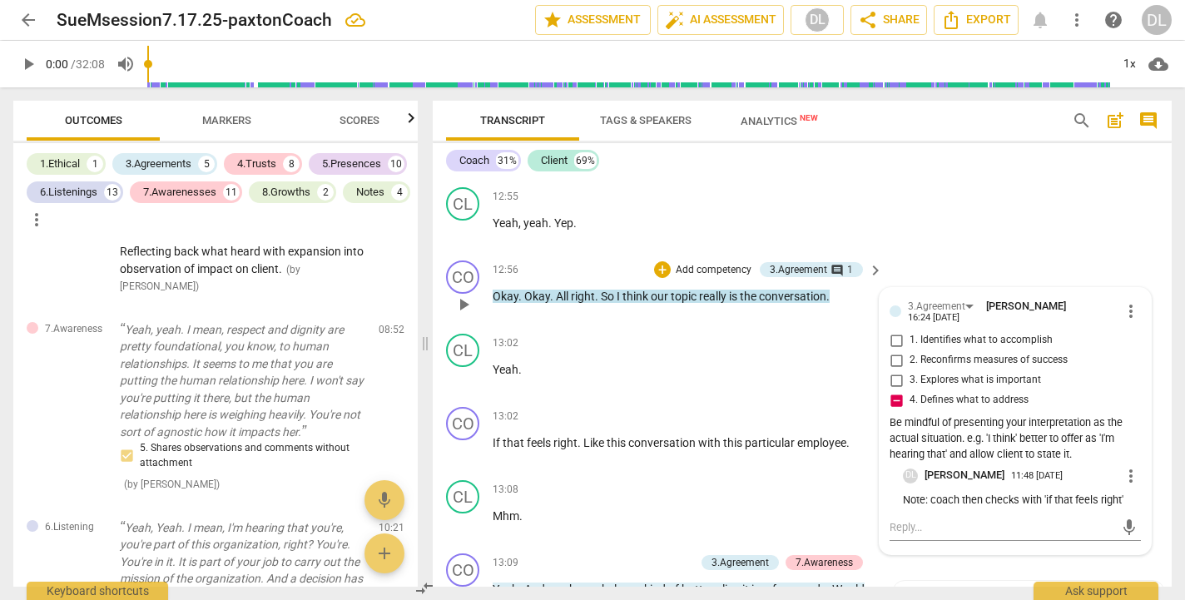
click at [1134, 493] on p "Note: coach then checks with 'if that feels right'" at bounding box center [1022, 501] width 238 height 16
click at [1126, 301] on span "more_vert" at bounding box center [1131, 311] width 20 height 20
click at [1133, 251] on li "Edit" at bounding box center [1142, 250] width 57 height 32
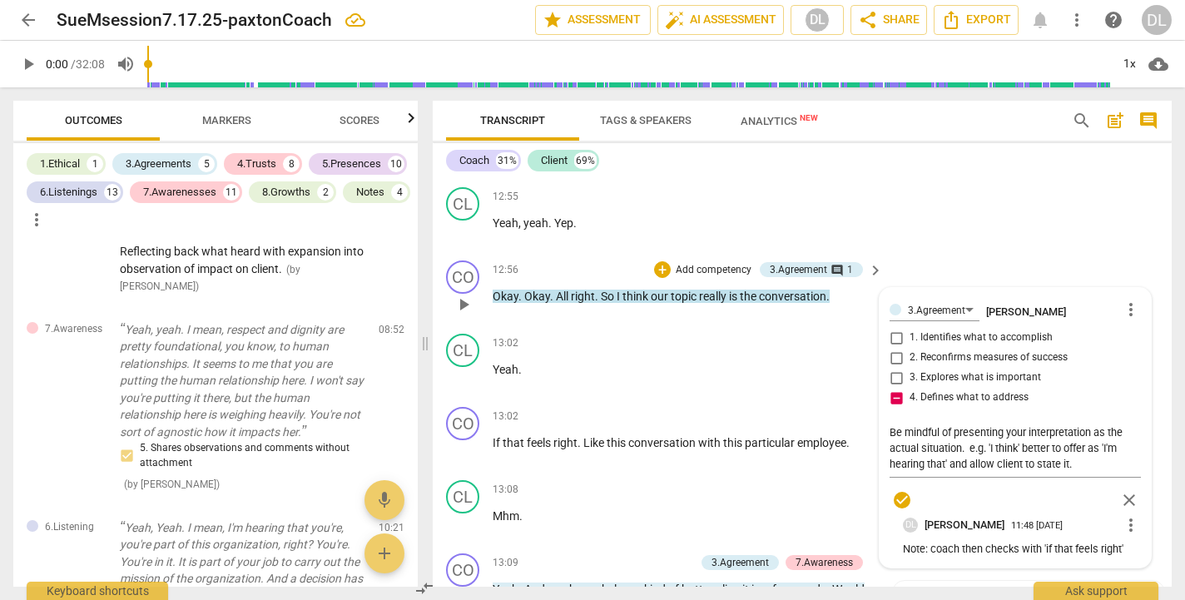
click at [1129, 542] on p "Note: coach then checks with 'if that feels right'" at bounding box center [1022, 550] width 238 height 16
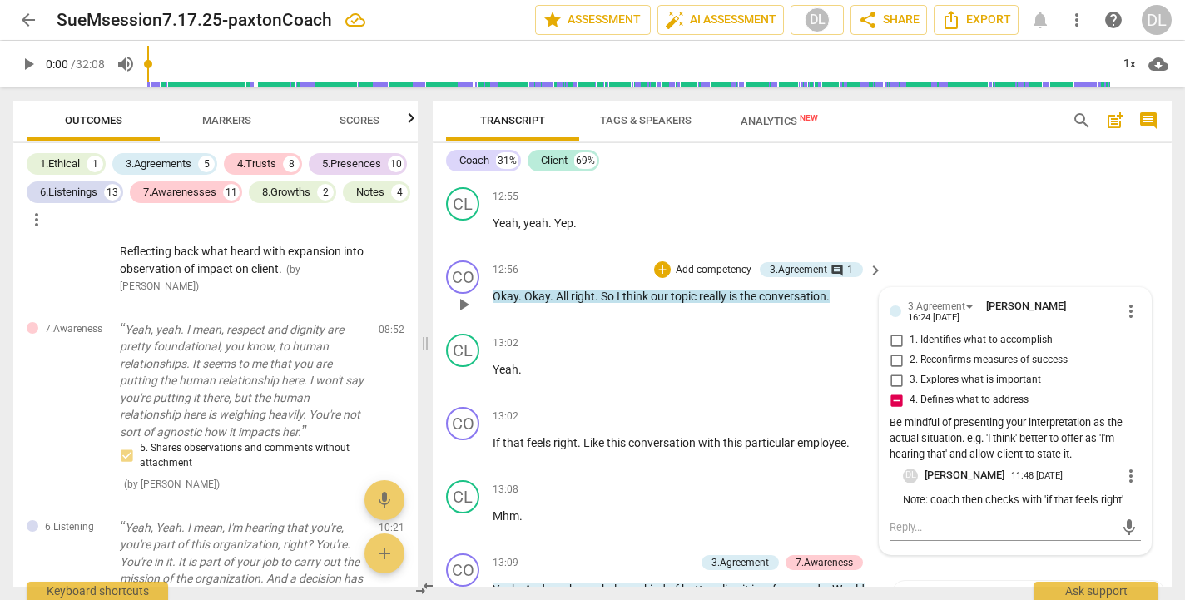
click at [1119, 493] on p "Note: coach then checks with 'if that feels right'" at bounding box center [1022, 501] width 238 height 16
click at [1130, 493] on p "Note: coach then checks with 'if that feels right'" at bounding box center [1022, 501] width 238 height 16
click at [1124, 493] on p "Note: coach then checks with 'if that feels right'" at bounding box center [1022, 501] width 238 height 16
click at [1109, 493] on p "Note: coach then checks with 'if that feels right'" at bounding box center [1022, 501] width 238 height 16
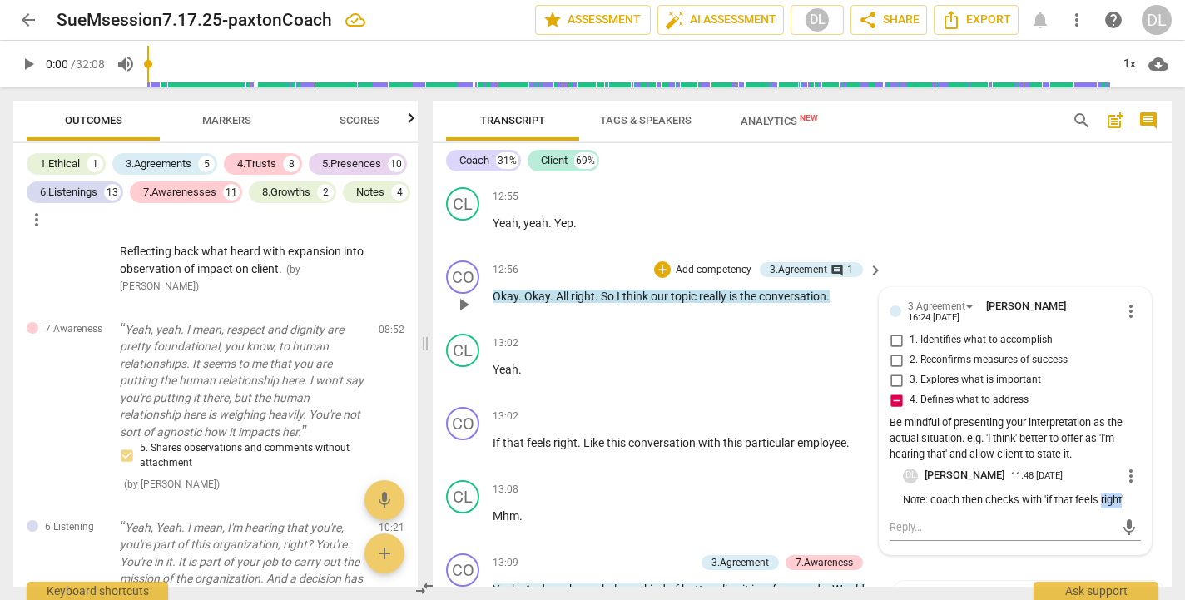
click at [1109, 493] on p "Note: coach then checks with 'if that feels right'" at bounding box center [1022, 501] width 238 height 16
click at [1125, 493] on p "Note: coach then checks with 'if that feels right'" at bounding box center [1022, 501] width 238 height 16
click at [1124, 466] on span "more_vert" at bounding box center [1131, 476] width 20 height 20
click at [1136, 411] on li "Edit" at bounding box center [1142, 412] width 57 height 32
click at [1125, 498] on textarea "Note: coach then checks with 'if that feels right'" at bounding box center [1022, 506] width 238 height 16
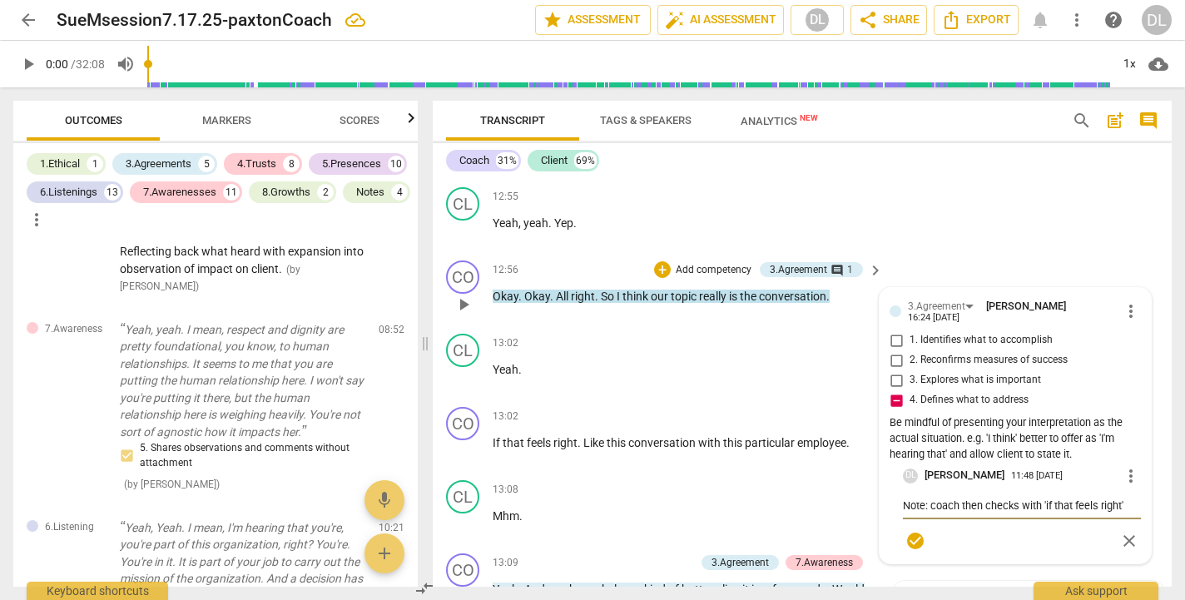
type textarea "Note: coach then checks with 'if that feels right'"
type textarea "Note: coach then checks with 'if that feels right' w"
type textarea "Note: coach then checks with 'if that feels right' wi"
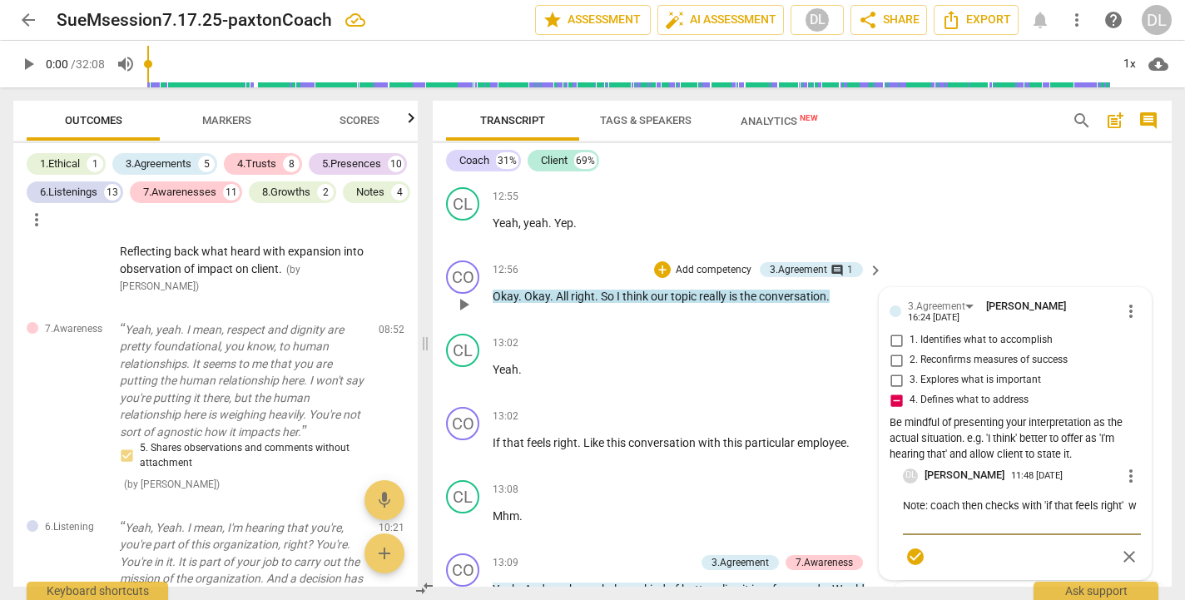
type textarea "Note: coach then checks with 'if that feels right' wi"
type textarea "Note: coach then checks with 'if that feels right' wit"
type textarea "Note: coach then checks with 'if that feels right' with"
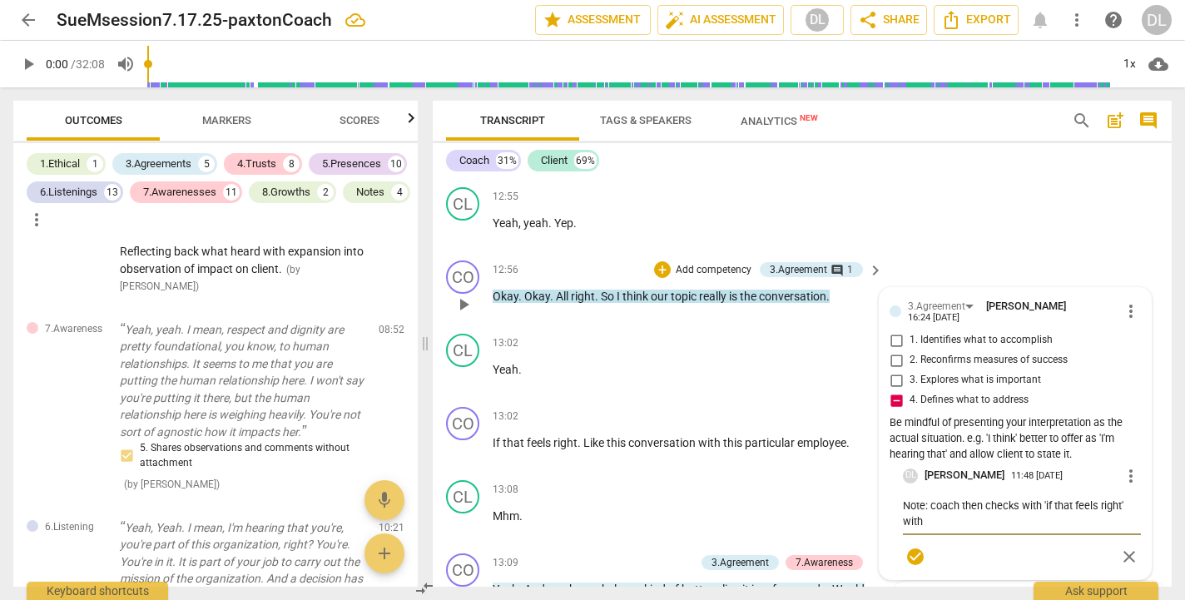
type textarea "Note: coach then checks with 'if that feels right' with"
type textarea "Note: coach then checks with 'if that feels right' with o"
type textarea "Note: coach then checks with 'if that feels right' with"
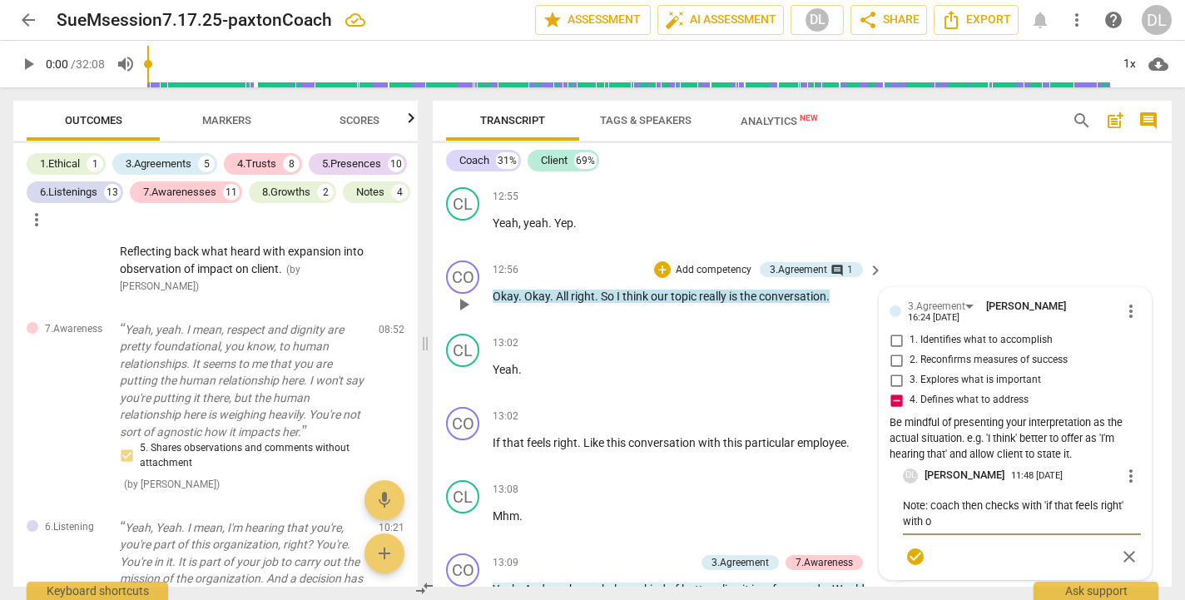
type textarea "Note: coach then checks with 'if that feels right' with"
type textarea "Note: coach then checks with 'if that feels right' with p"
type textarea "Note: coach then checks with 'if that feels right' with [PERSON_NAME]"
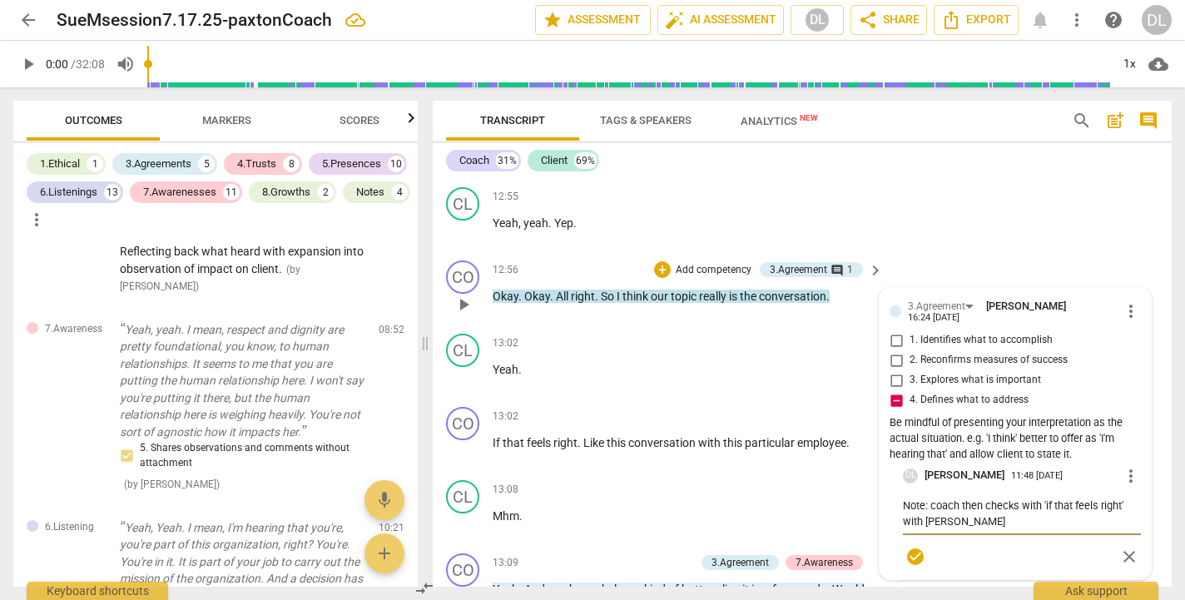
type textarea "Note: coach then checks with 'if that feels right' with pow"
type textarea "Note: coach then checks with 'if that feels right' with [PERSON_NAME]"
type textarea "Note: coach then checks with 'if that feels right' with power"
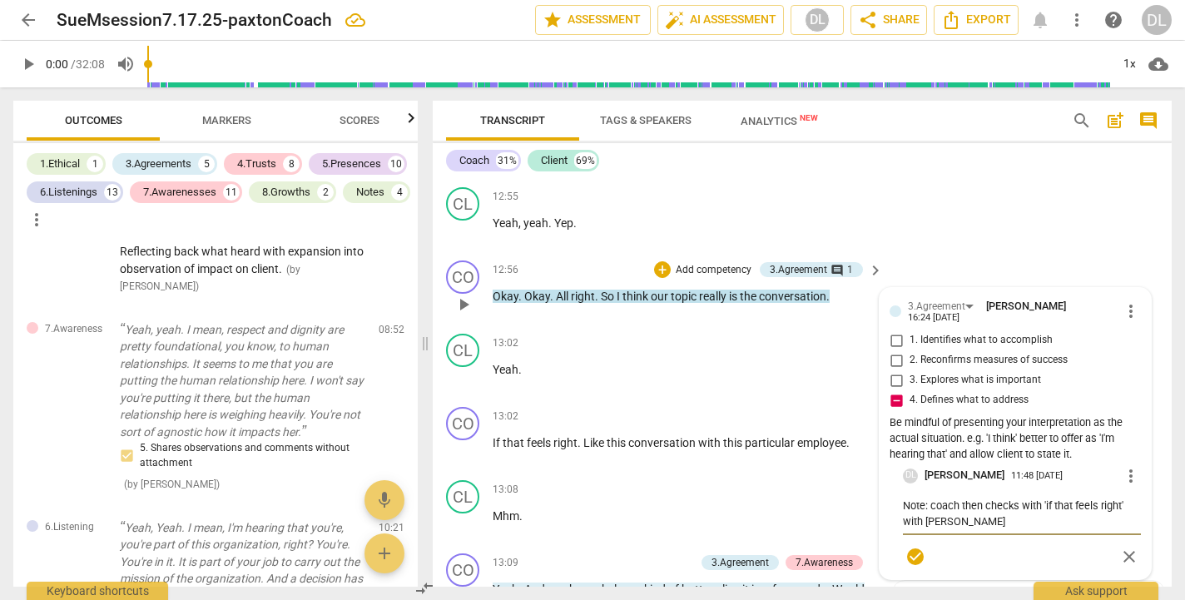
type textarea "Note: coach then checks with 'if that feels right' with power"
type textarea "Note: coach then checks with 'if that feels right' with power s"
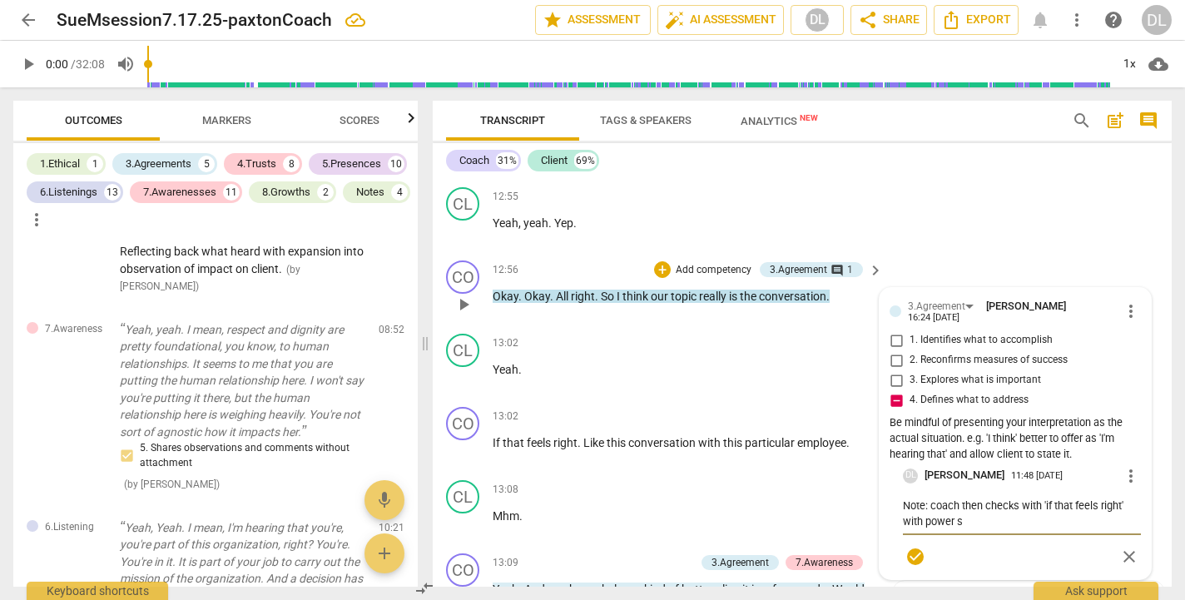
type textarea "Note: coach then checks with 'if that feels right' with power sh"
type textarea "Note: coach then checks with 'if that feels right' with power shi"
type textarea "Note: coach then checks with 'if that feels right' with power shif"
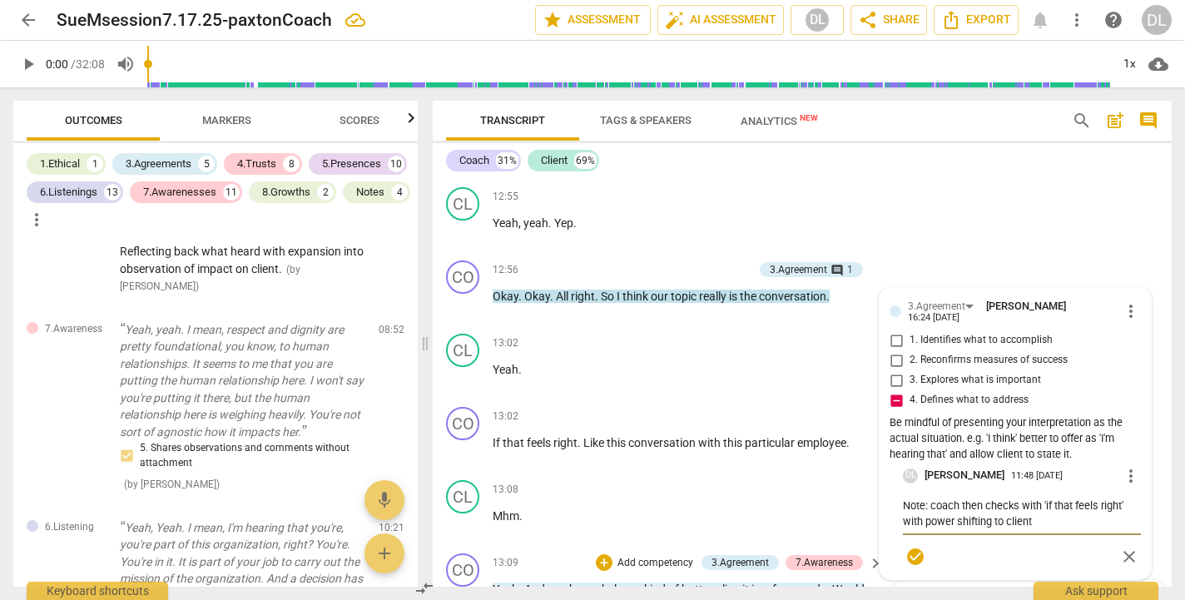
click at [1115, 591] on div "3.Agreement [PERSON_NAME] 16:27 [DATE]" at bounding box center [1037, 599] width 233 height 16
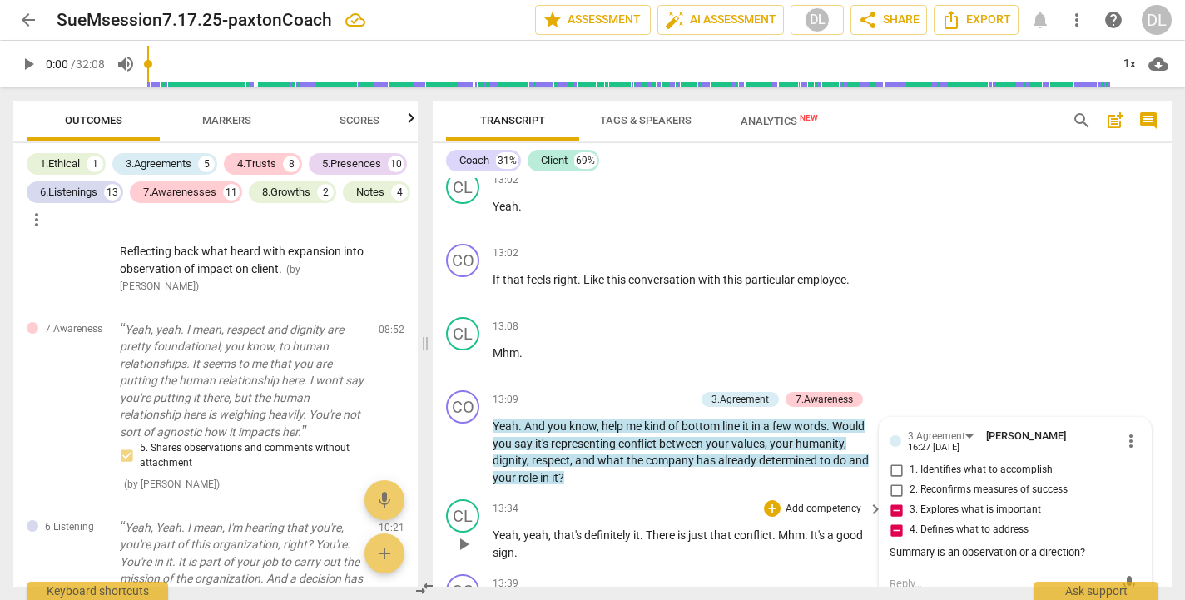
scroll to position [4819, 0]
click at [1085, 544] on div "Summary is an observation or a direction?" at bounding box center [1015, 552] width 251 height 16
click at [1124, 430] on span "more_vert" at bounding box center [1131, 440] width 20 height 20
click at [1128, 375] on li "Edit" at bounding box center [1142, 379] width 57 height 32
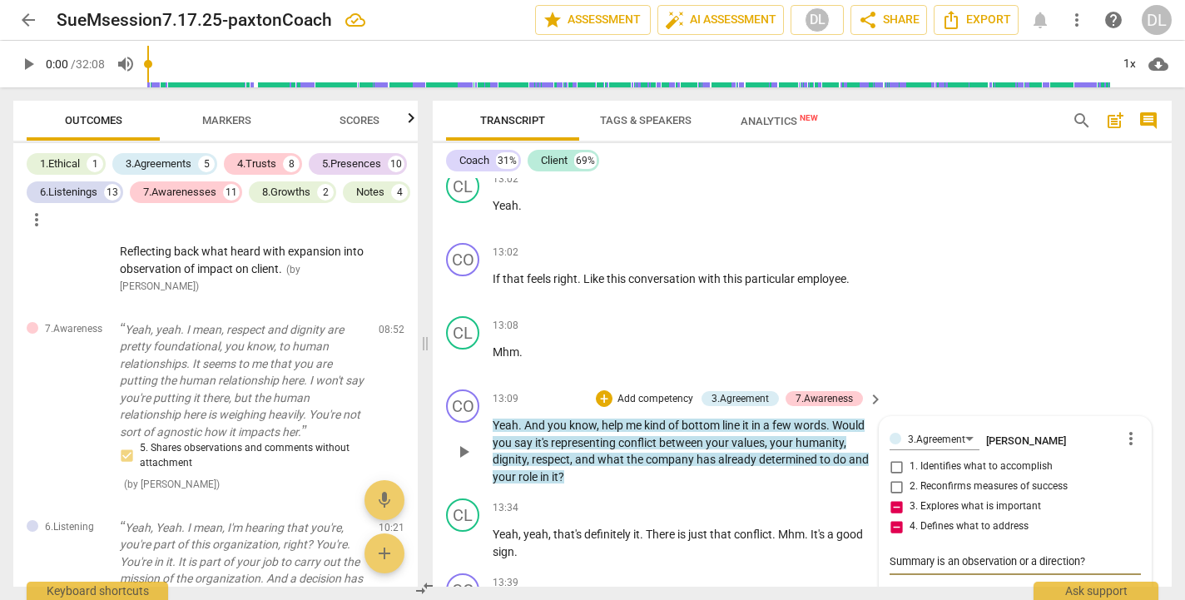
click at [1091, 553] on textarea "Summary is an observation or a direction?" at bounding box center [1015, 561] width 251 height 16
click at [1152, 502] on div "CL play_arrow pause 13:34 + Add competency keyboard_arrow_right Yeah , yeah , t…" at bounding box center [802, 529] width 739 height 75
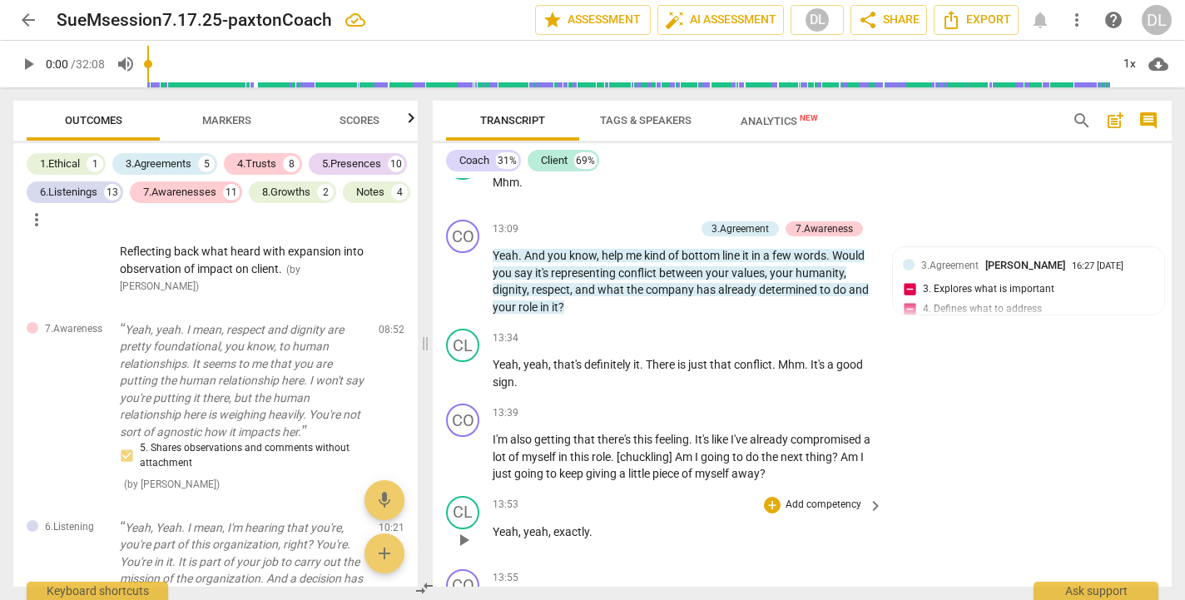
scroll to position [4992, 0]
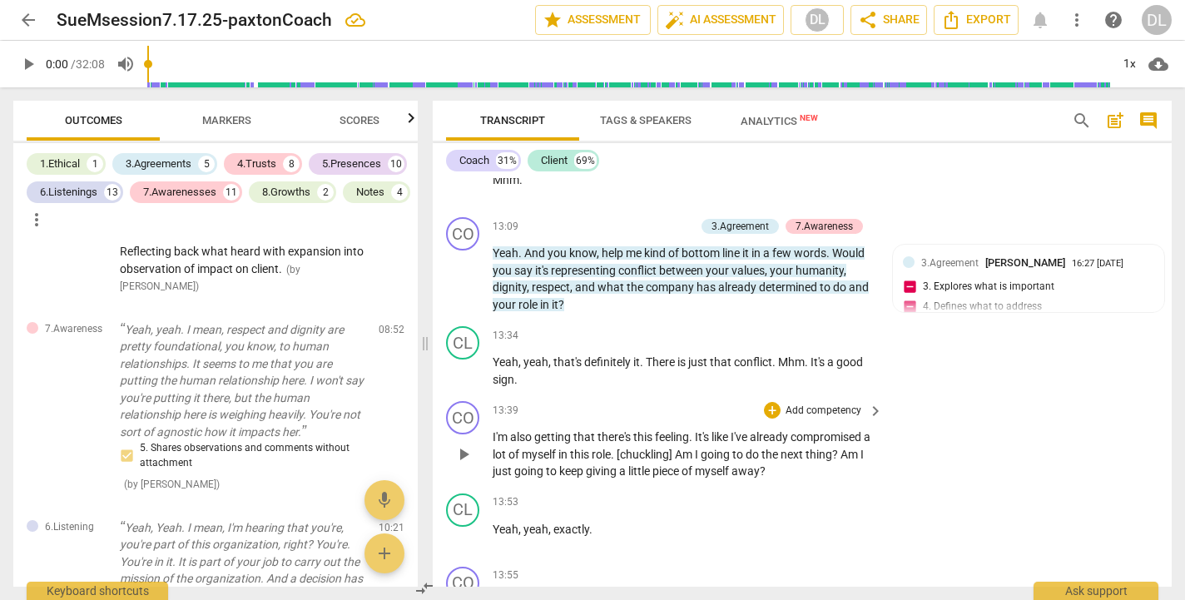
click at [834, 404] on p "Add competency" at bounding box center [823, 411] width 79 height 15
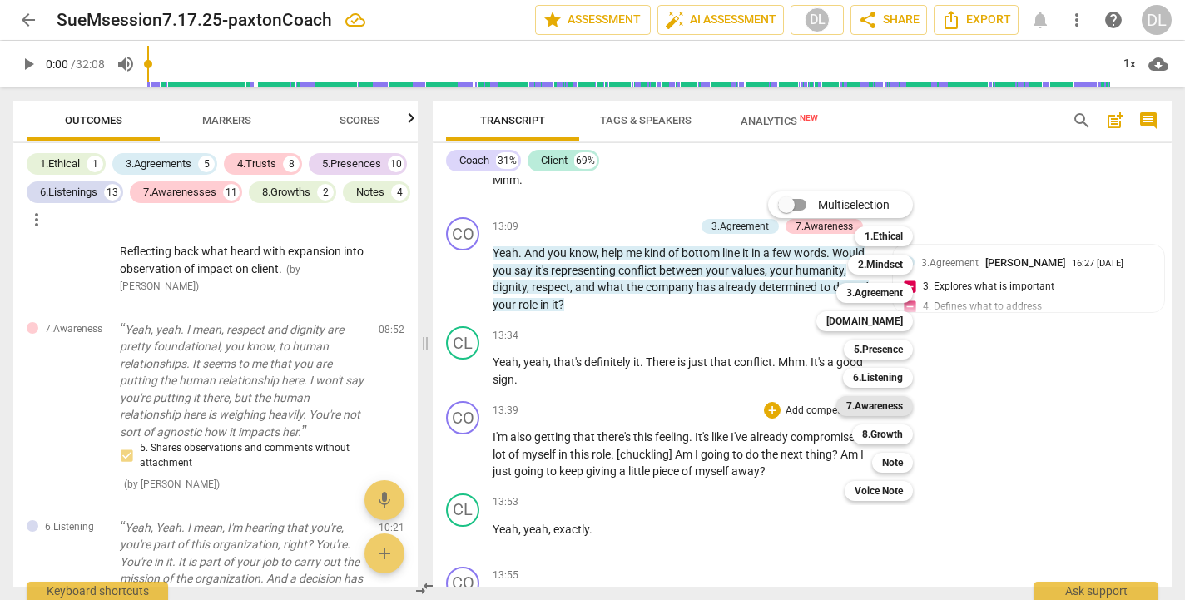
click at [890, 406] on b "7.Awareness" at bounding box center [874, 406] width 57 height 20
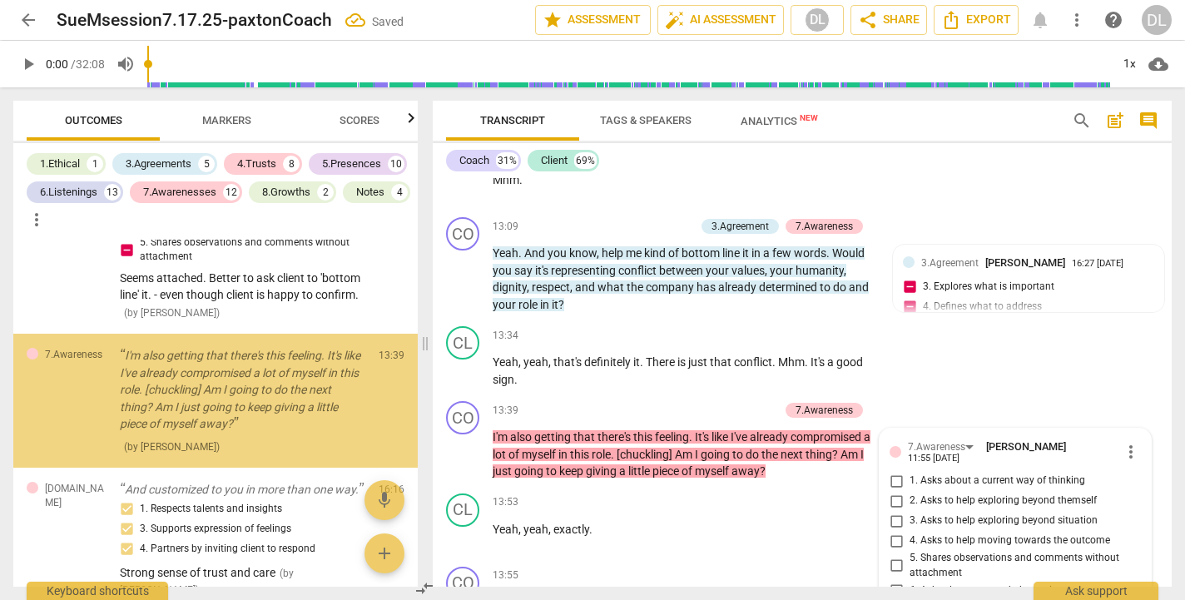
scroll to position [5211, 0]
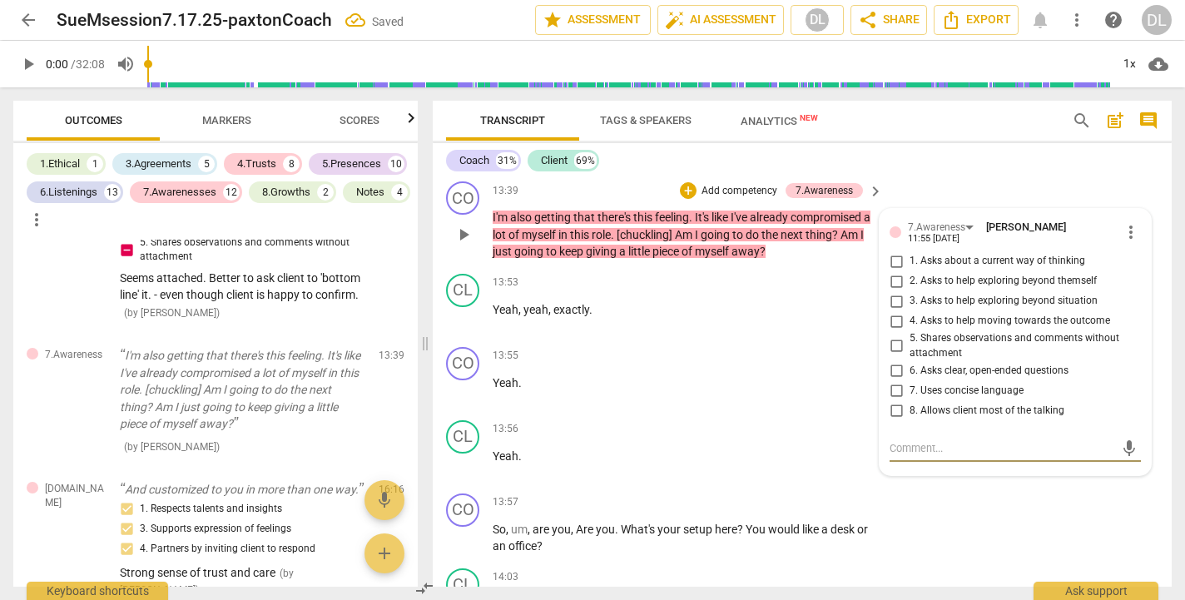
click at [893, 336] on input "5. Shares observations and comments without attachment" at bounding box center [896, 346] width 27 height 20
click at [910, 440] on textarea at bounding box center [1002, 448] width 225 height 16
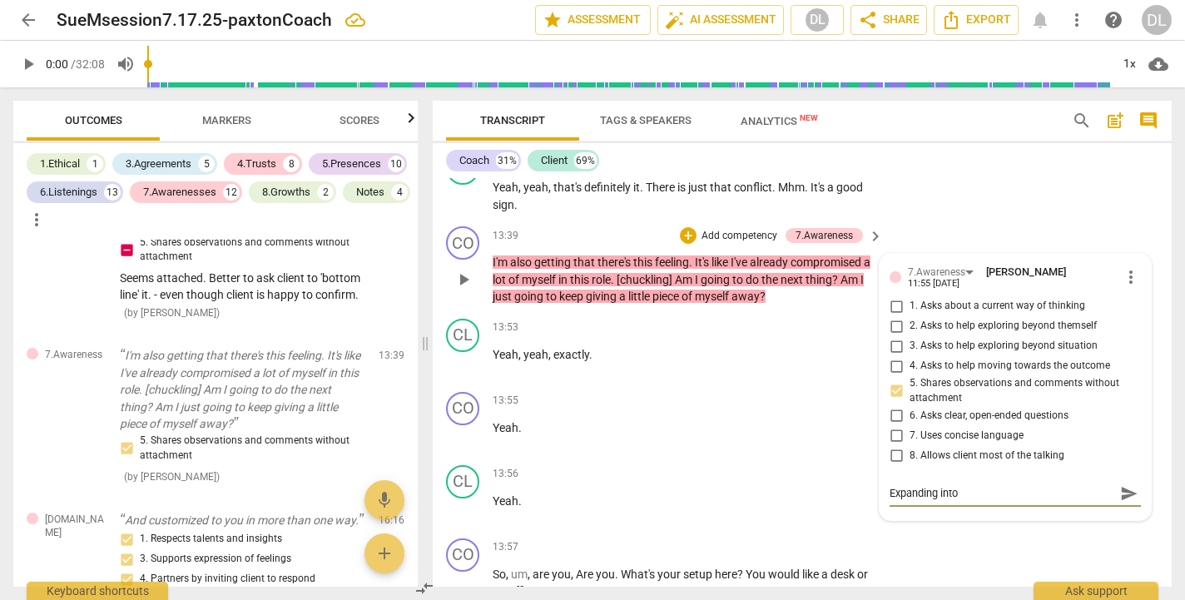
scroll to position [5152, 0]
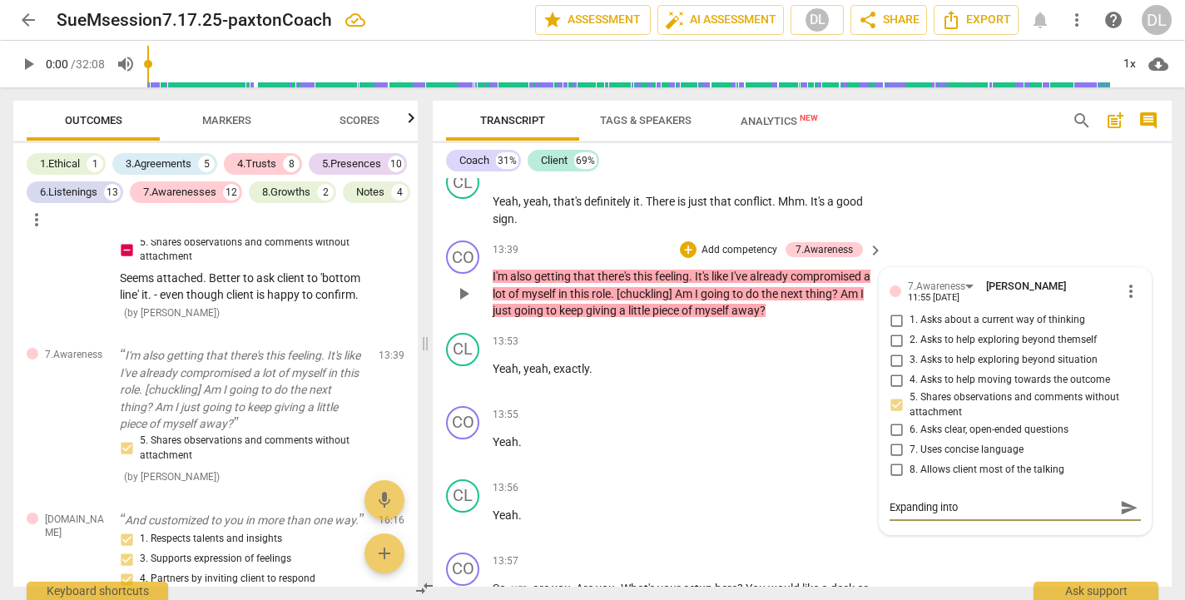
click at [894, 310] on input "1. Asks about a current way of thinking" at bounding box center [896, 320] width 27 height 20
click at [962, 484] on div "Expanding into" at bounding box center [1015, 492] width 251 height 16
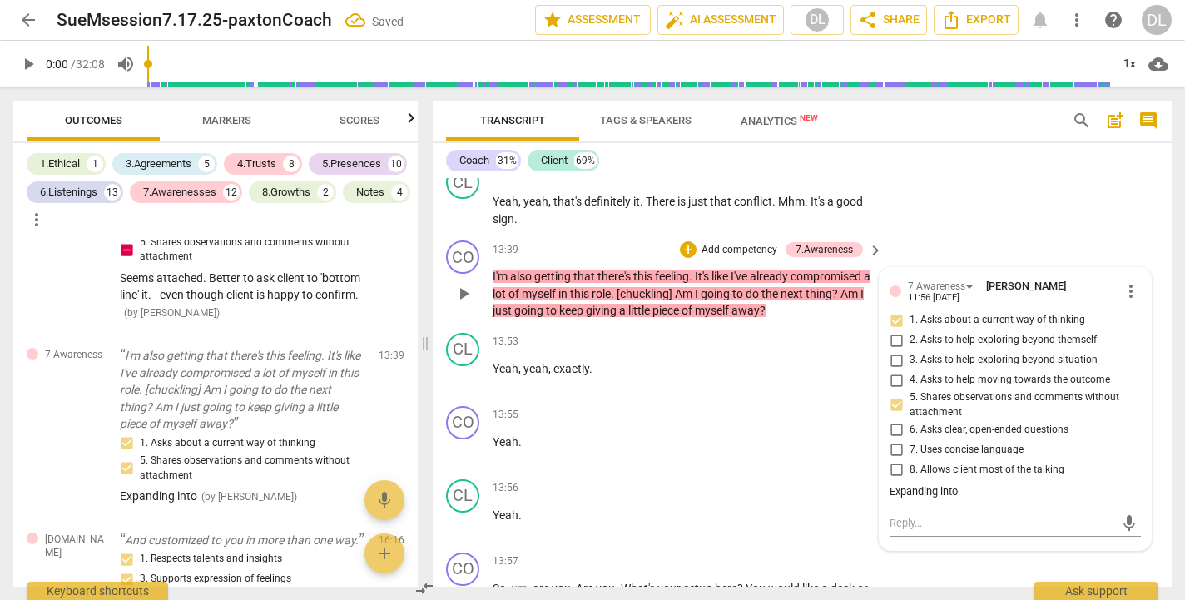
click at [936, 484] on div "Expanding into" at bounding box center [1015, 492] width 251 height 16
click at [962, 484] on div "Expanding into" at bounding box center [1015, 492] width 251 height 16
click at [1123, 281] on span "more_vert" at bounding box center [1131, 291] width 20 height 20
click at [1129, 226] on li "Edit" at bounding box center [1142, 227] width 57 height 32
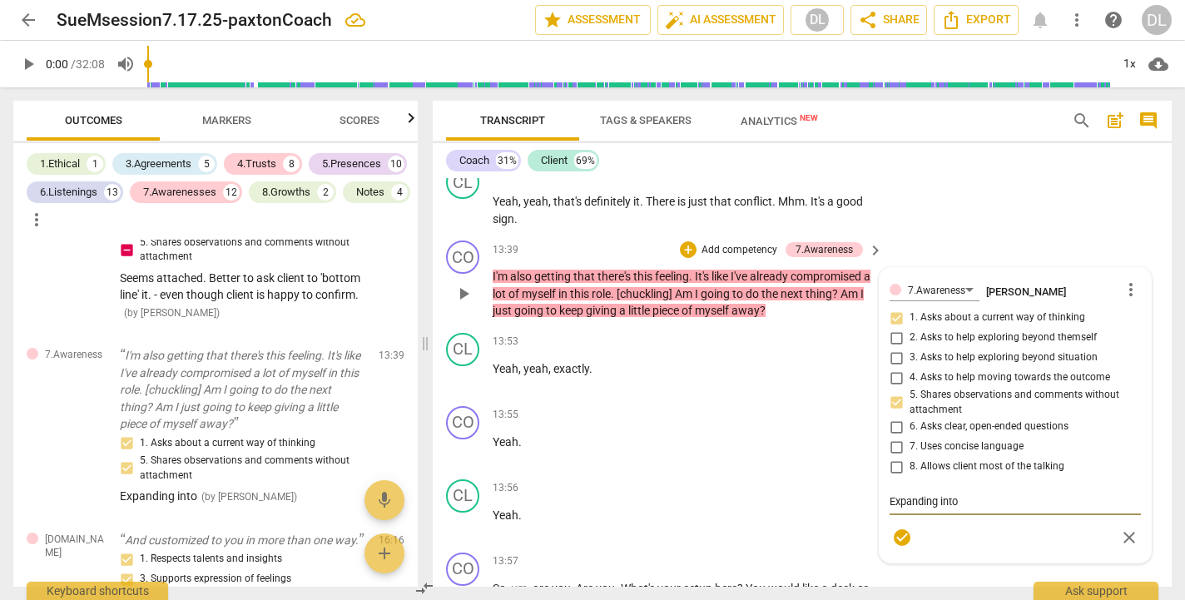
click at [974, 494] on textarea "Expanding into" at bounding box center [1015, 502] width 251 height 16
click at [894, 278] on div "7.Awareness [PERSON_NAME] more_vert 1. Asks about a current way of thinking 2. …" at bounding box center [1015, 423] width 251 height 290
click at [959, 494] on textarea "Expanding into current way of thinking, projecting into future" at bounding box center [1015, 510] width 251 height 32
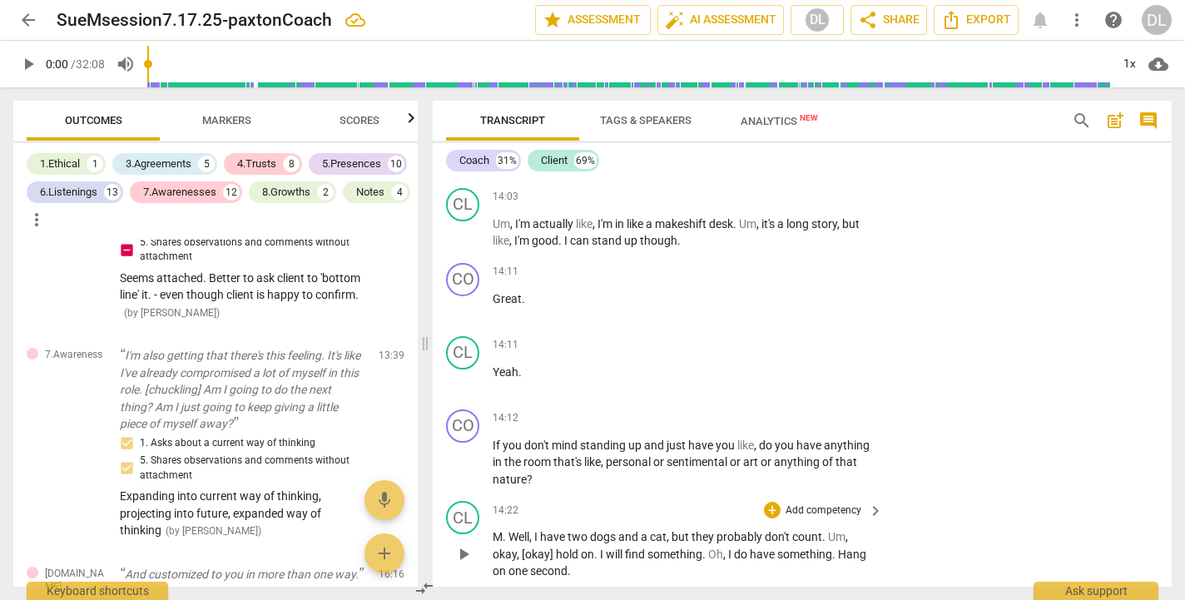
scroll to position [5588, 0]
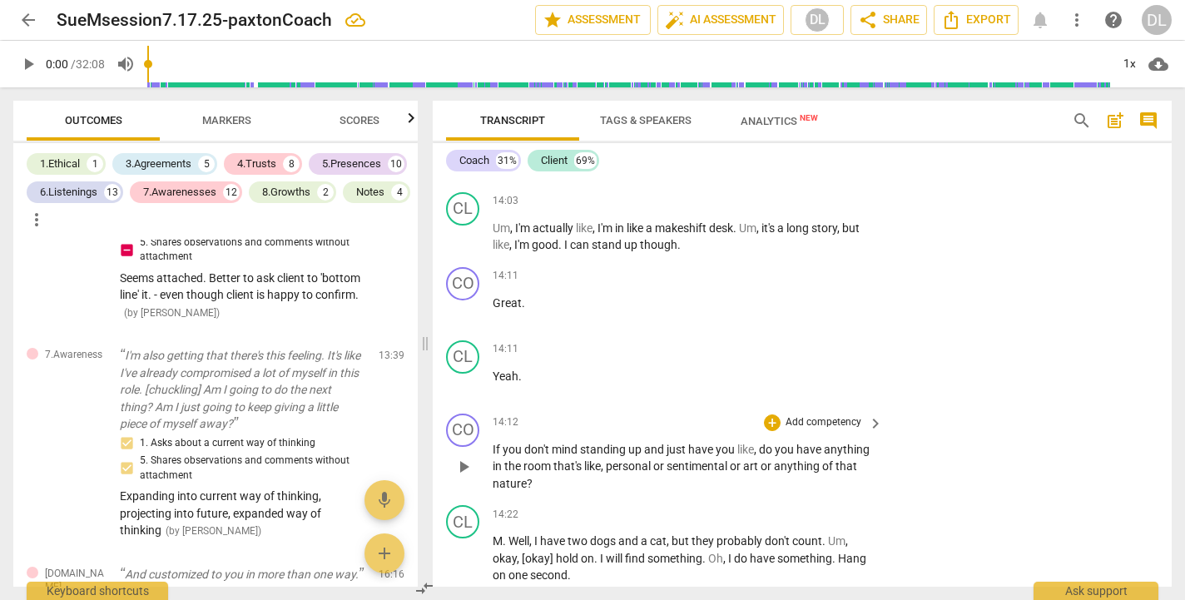
click at [817, 415] on p "Add competency" at bounding box center [823, 422] width 79 height 15
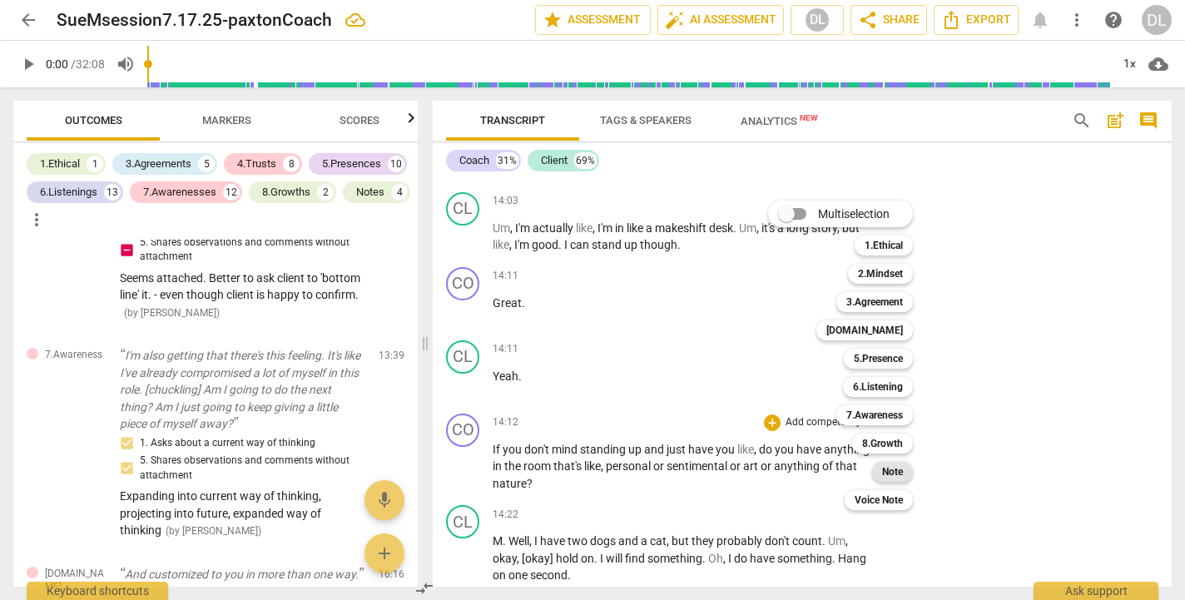
click at [888, 472] on b "Note" at bounding box center [892, 472] width 21 height 20
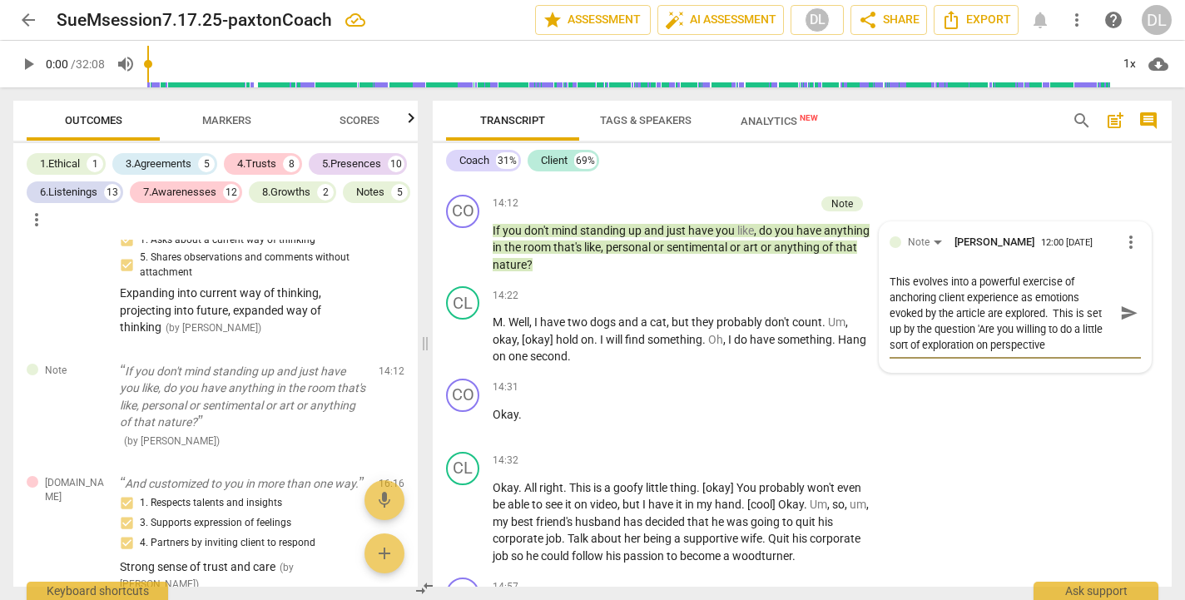
scroll to position [5736, 0]
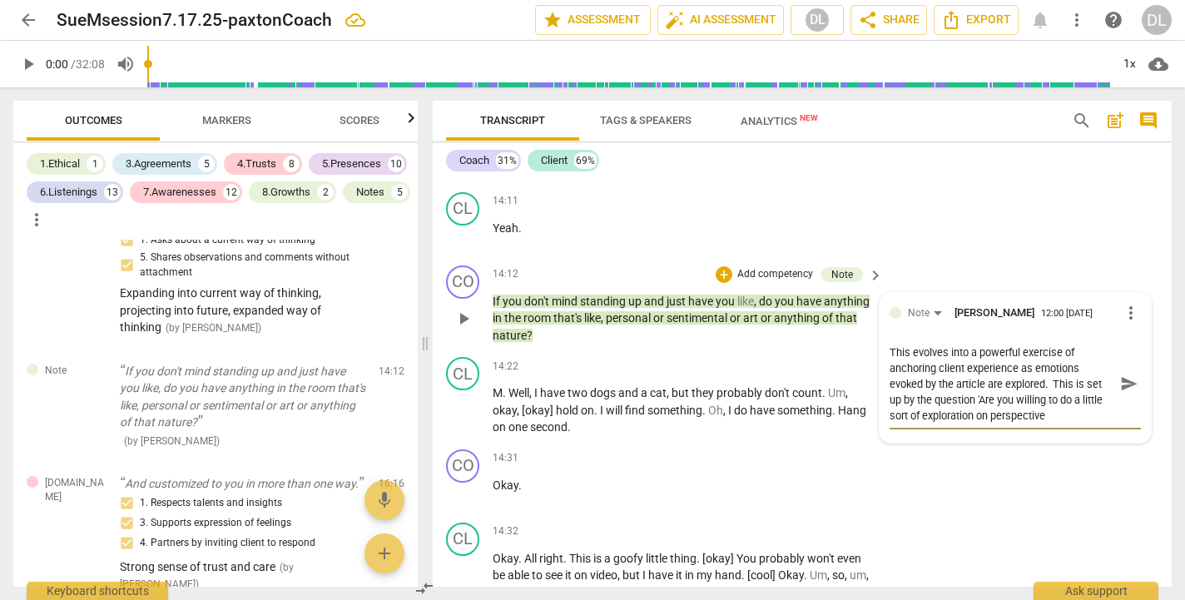
click at [985, 357] on textarea "This evolves into a powerful exercise of anchoring client experience as emotion…" at bounding box center [1002, 384] width 225 height 79
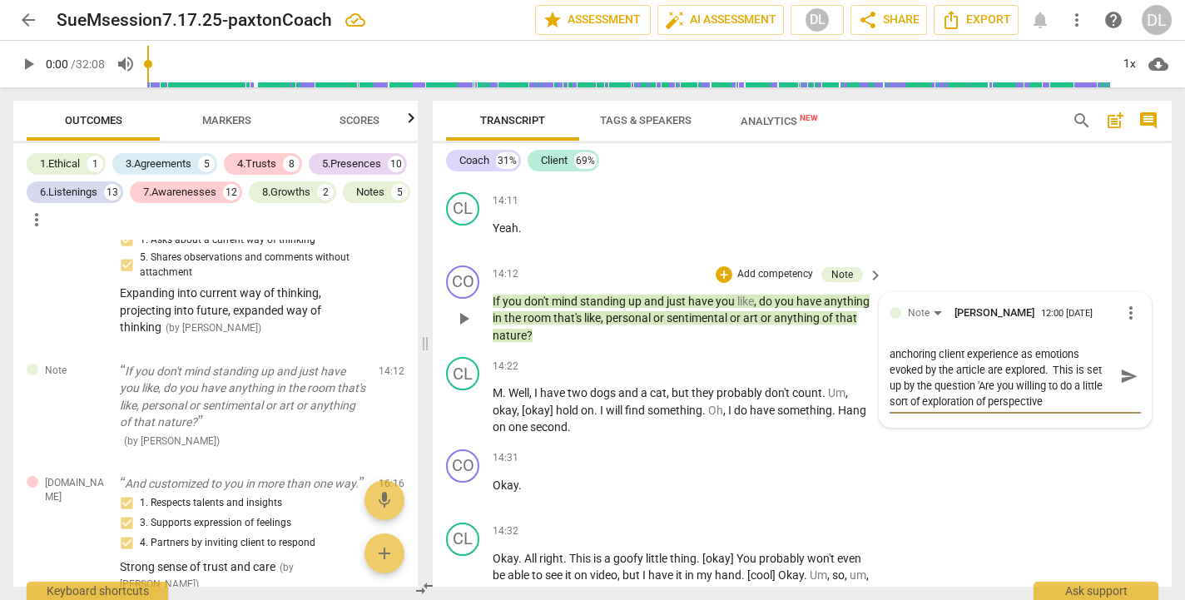
click at [1076, 345] on textarea "This evolves into a powerful exercise of anchoring client experience as emotion…" at bounding box center [1002, 376] width 225 height 63
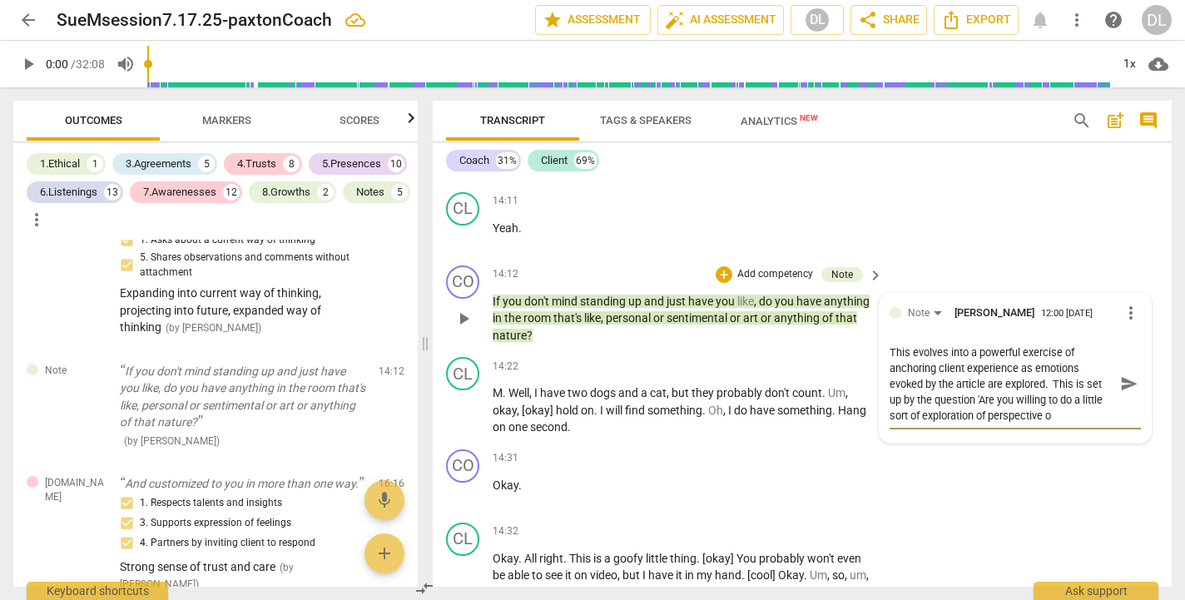
scroll to position [0, 0]
drag, startPoint x: 1053, startPoint y: 321, endPoint x: 1094, endPoint y: 349, distance: 49.9
click at [1094, 349] on textarea "This evolves into a powerful exercise of anchoring client experience as emotion…" at bounding box center [1002, 384] width 225 height 79
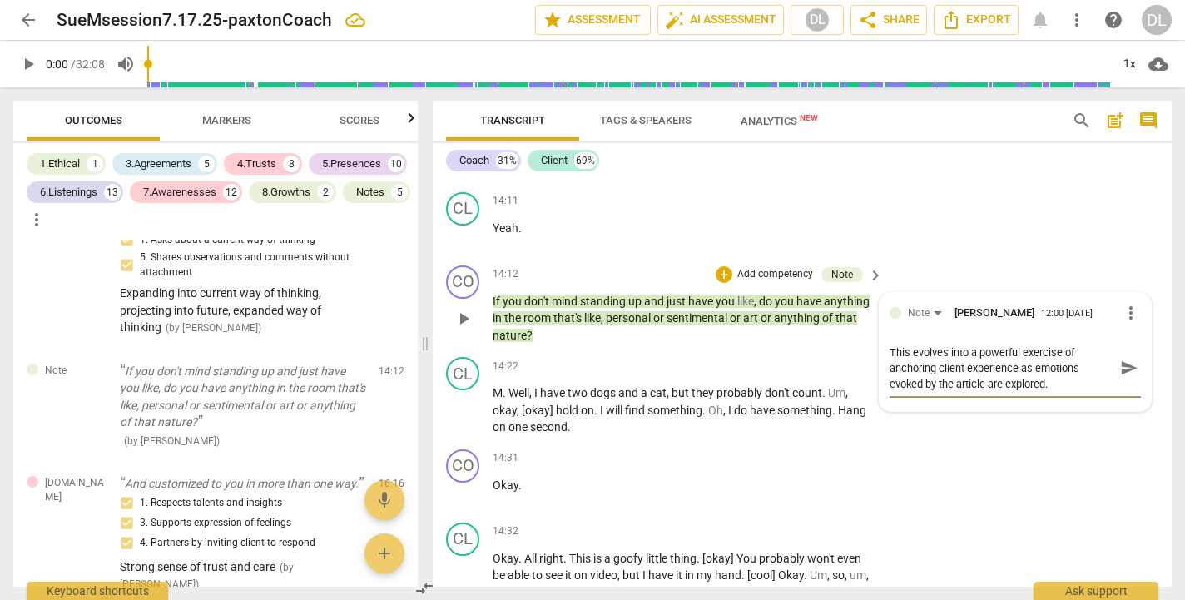
click at [890, 345] on textarea "This evolves into a powerful exercise of anchoring client experience as emotion…" at bounding box center [1002, 368] width 225 height 47
paste textarea "This is set up by the question 'Are you willing to do a little sort of explorat…"
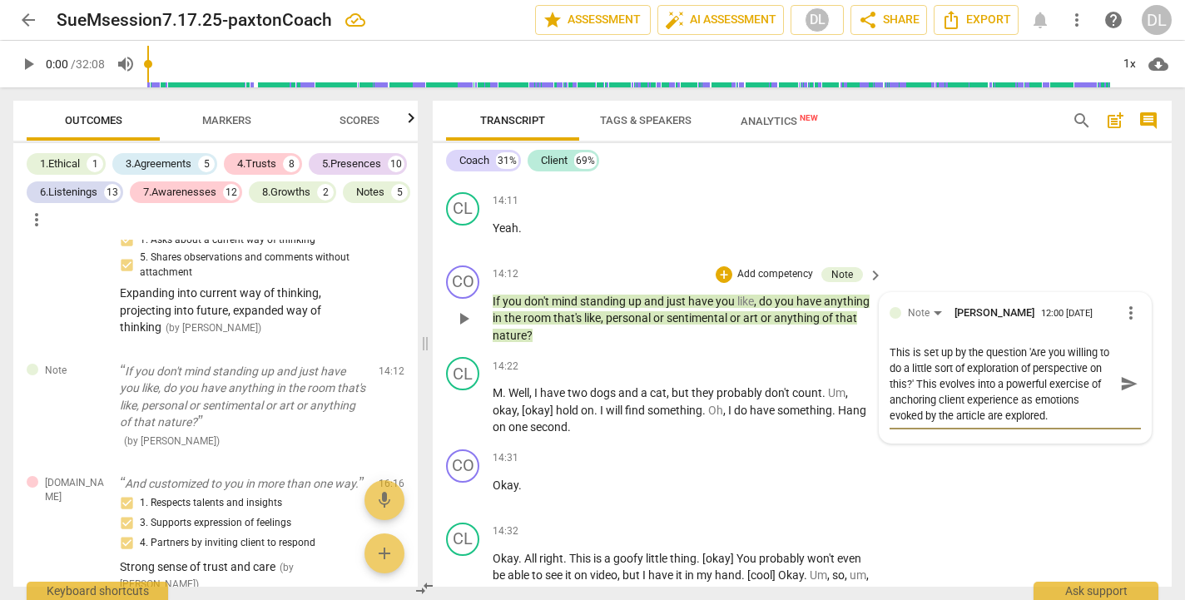
click at [1044, 355] on textarea "This is set up by the question 'Are you willing to do a little sort of explorat…" at bounding box center [1002, 384] width 225 height 79
click at [930, 345] on textarea "This is set up by the question 'Are you willing to do a little sort of explorat…" at bounding box center [1002, 384] width 225 height 79
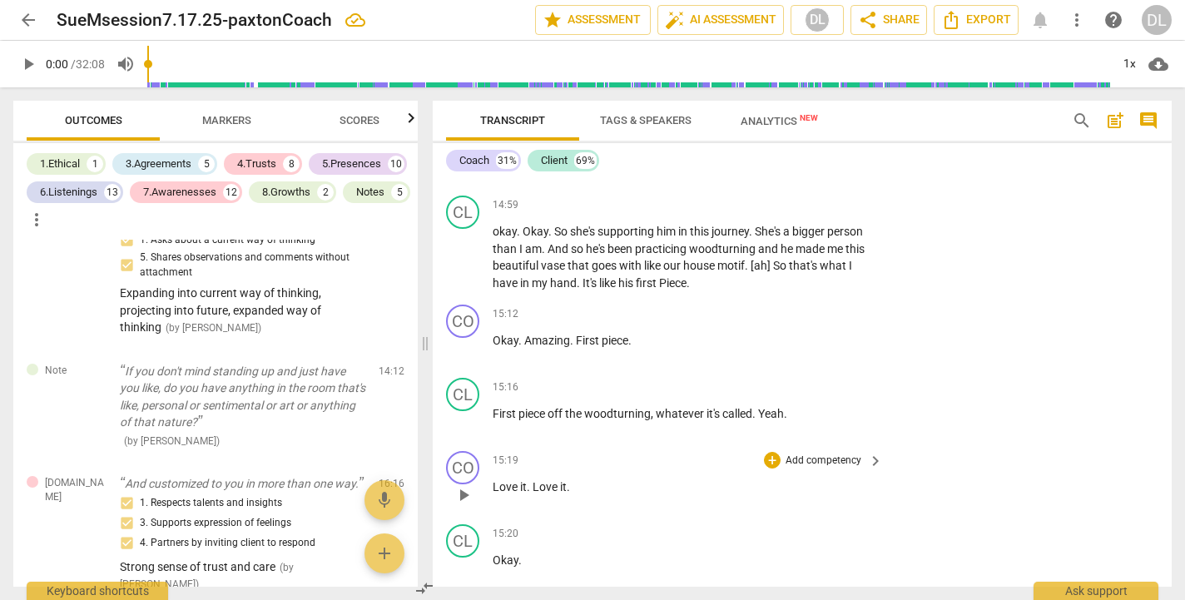
scroll to position [6268, 0]
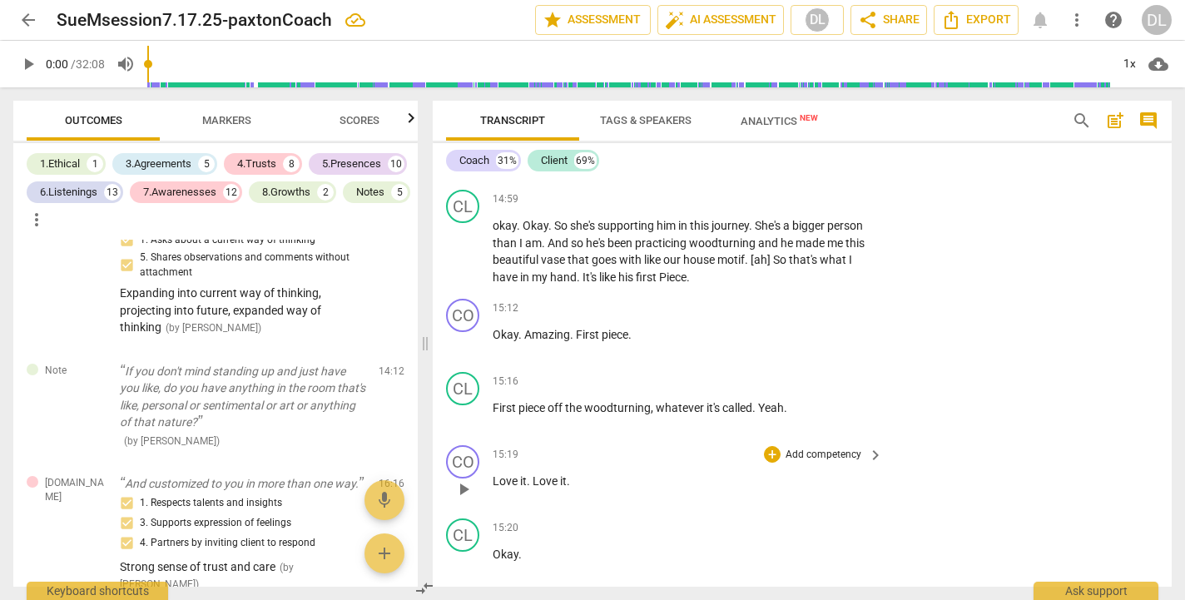
click at [798, 448] on p "Add competency" at bounding box center [823, 455] width 79 height 15
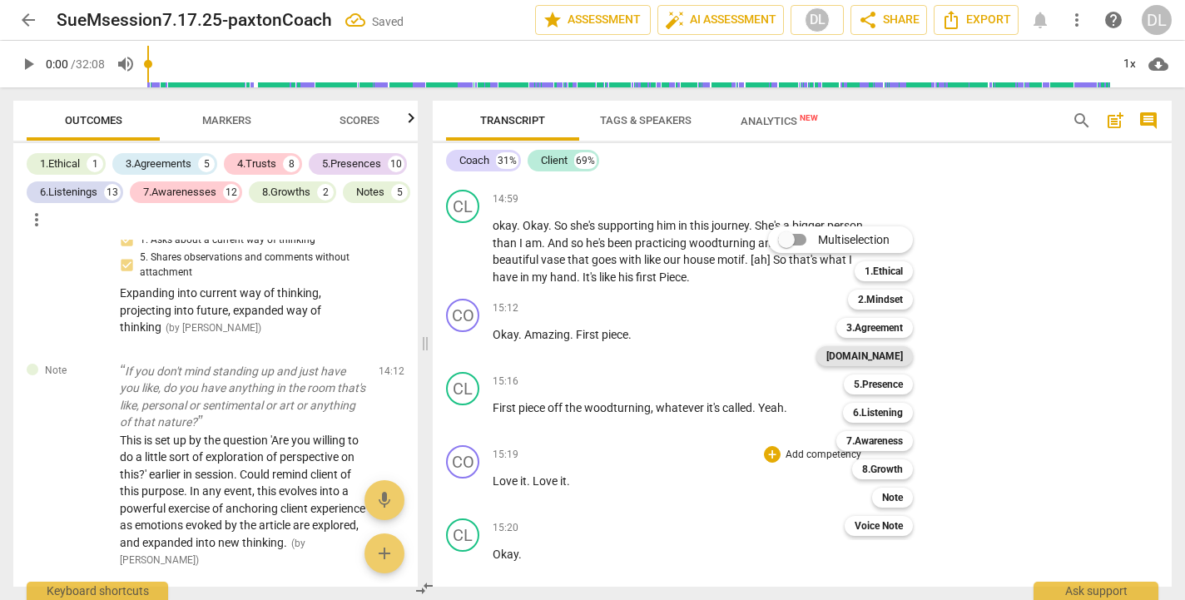
click at [884, 358] on b "[DOMAIN_NAME]" at bounding box center [864, 356] width 77 height 20
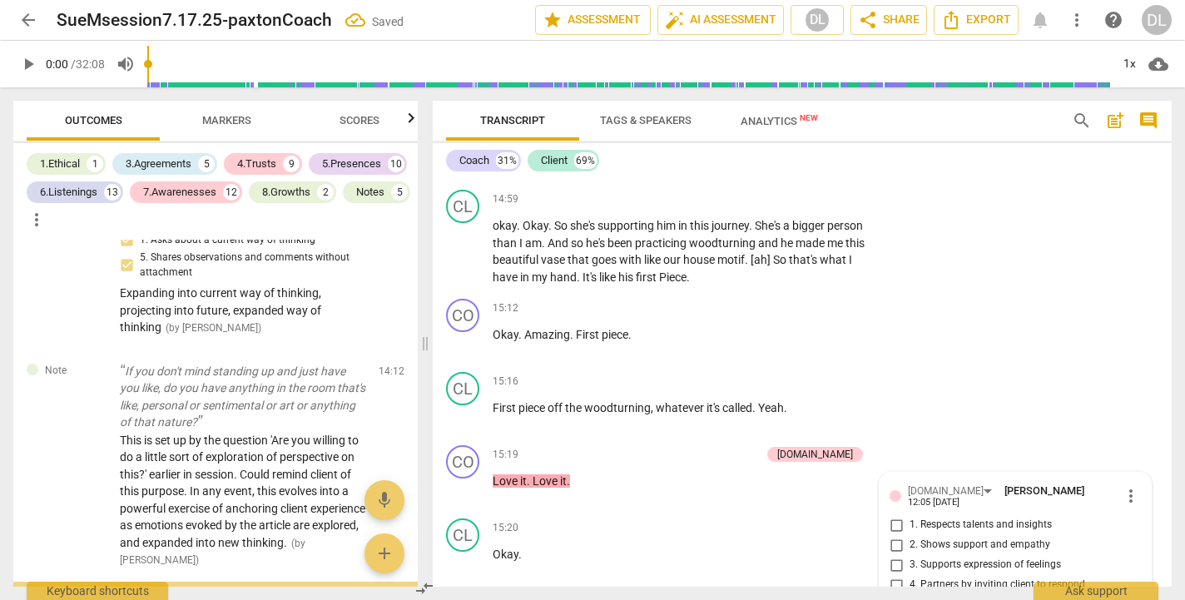
scroll to position [5852, 0]
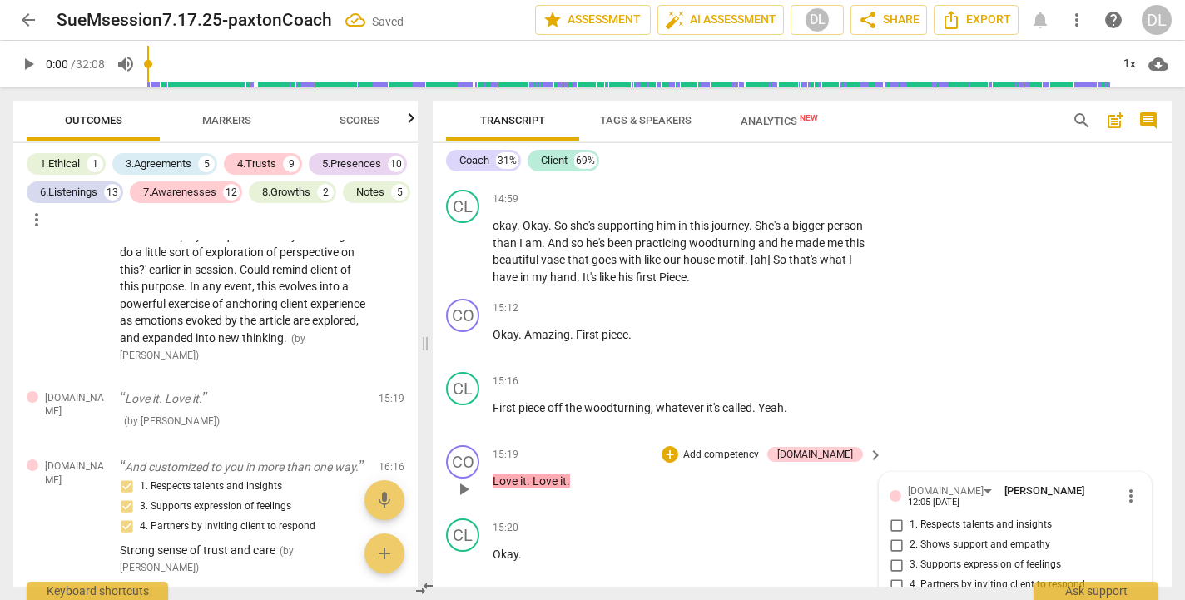
click at [899, 555] on input "3. Supports expression of feelings" at bounding box center [896, 565] width 27 height 20
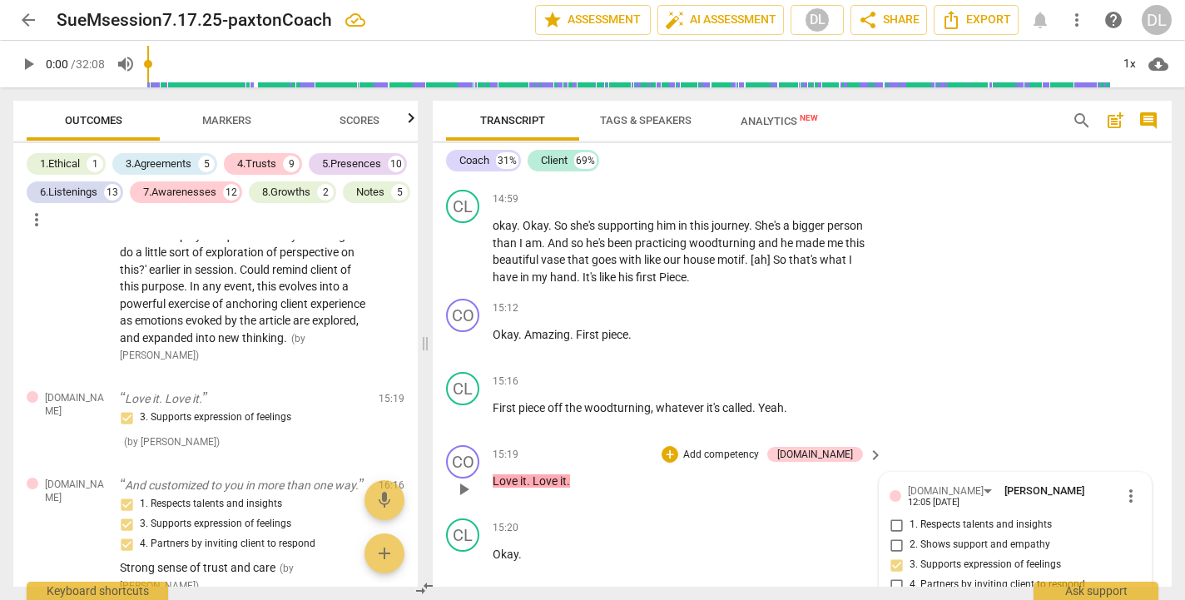
scroll to position [14, 0]
click at [893, 535] on input "2. Shows support and empathy" at bounding box center [896, 545] width 27 height 20
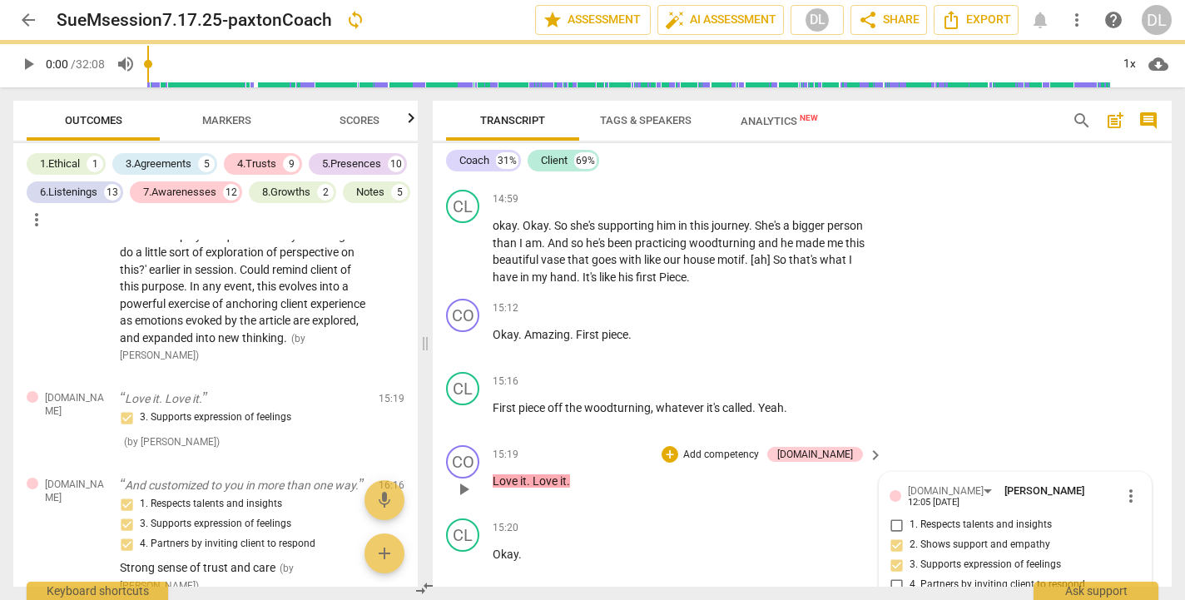
scroll to position [0, 0]
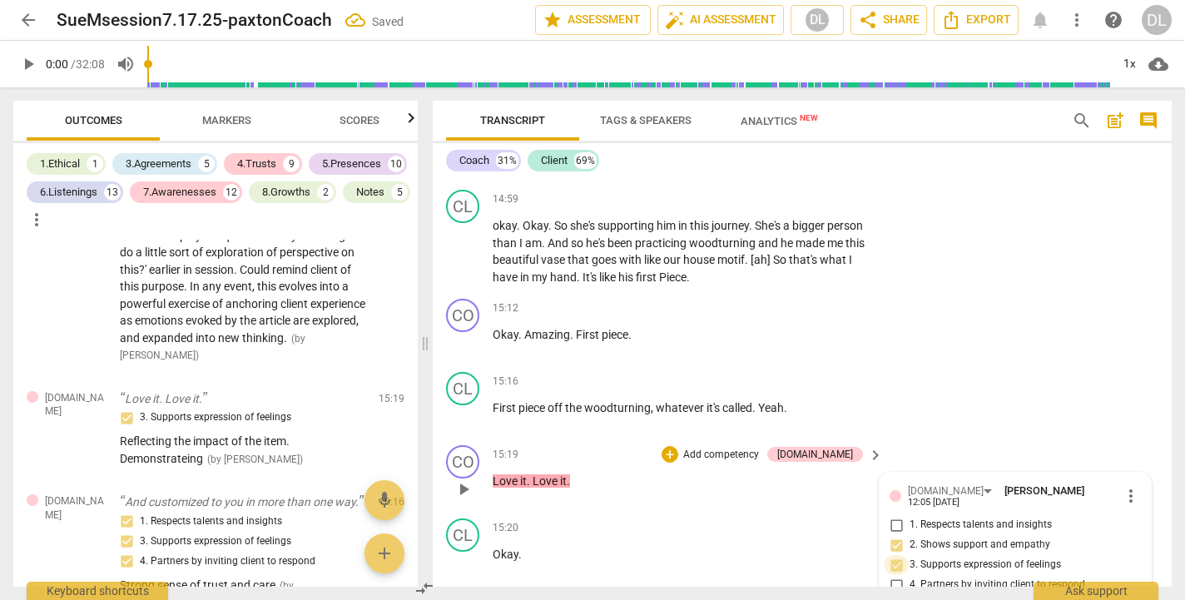
click at [895, 555] on input "3. Supports expression of feelings" at bounding box center [896, 565] width 27 height 20
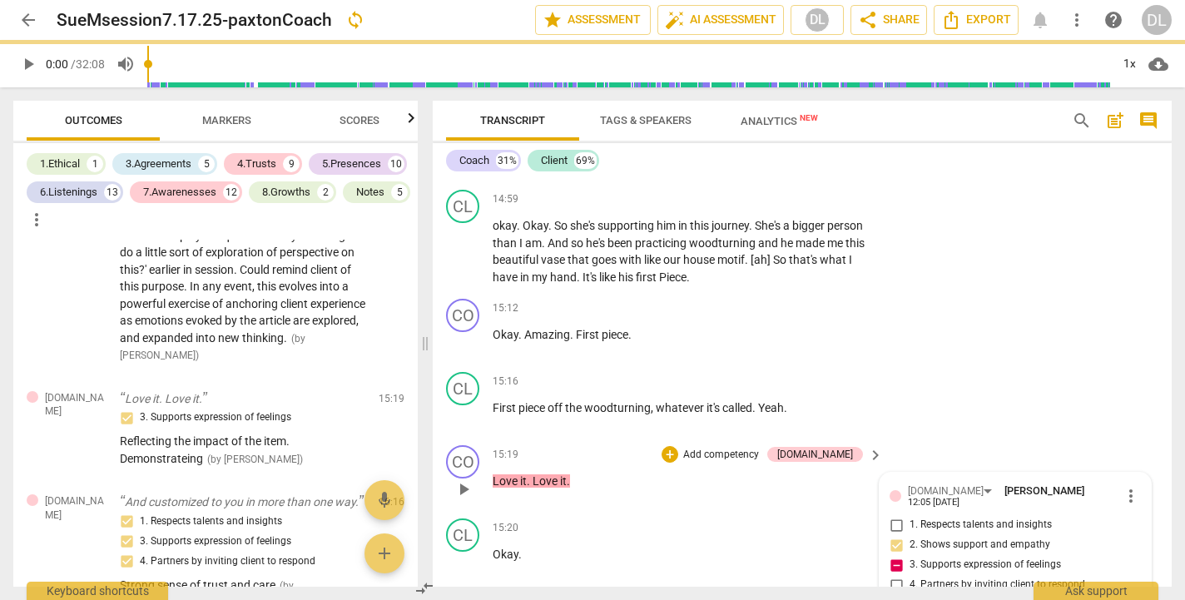
click at [1104, 599] on div "Reflecting the impact of the item. Demonstrateing" at bounding box center [1015, 608] width 251 height 16
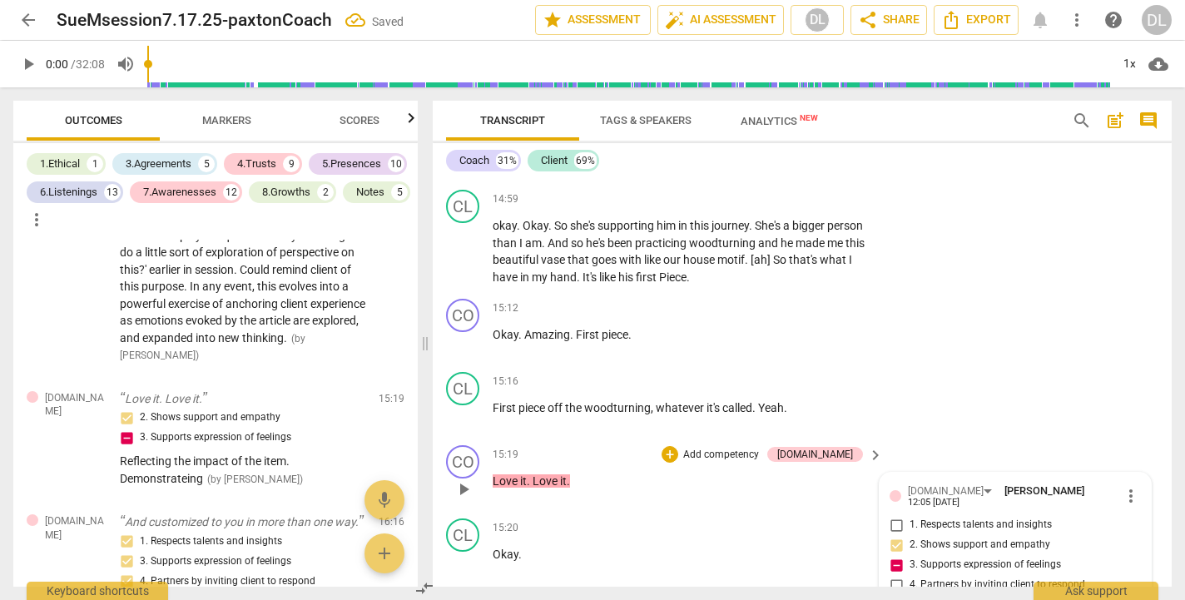
click at [1125, 486] on span "more_vert" at bounding box center [1131, 496] width 20 height 20
click at [894, 489] on div at bounding box center [592, 300] width 1185 height 600
click at [895, 555] on input "3. Supports expression of feelings" at bounding box center [896, 565] width 27 height 20
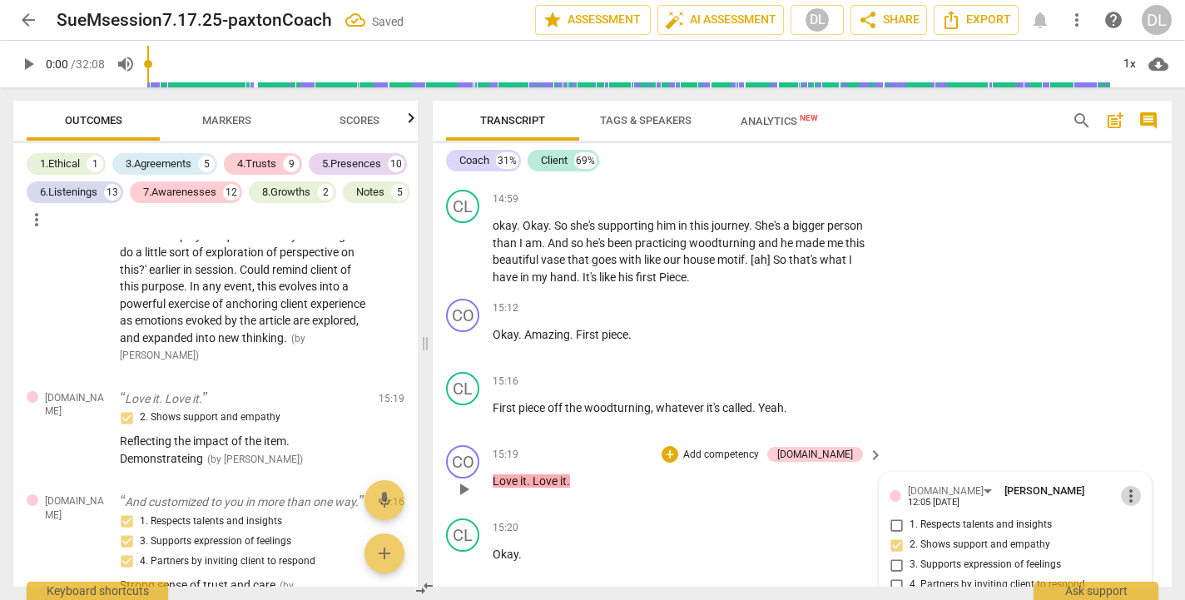
click at [1125, 486] on span "more_vert" at bounding box center [1131, 496] width 20 height 20
click at [1138, 419] on li "Edit" at bounding box center [1142, 423] width 57 height 32
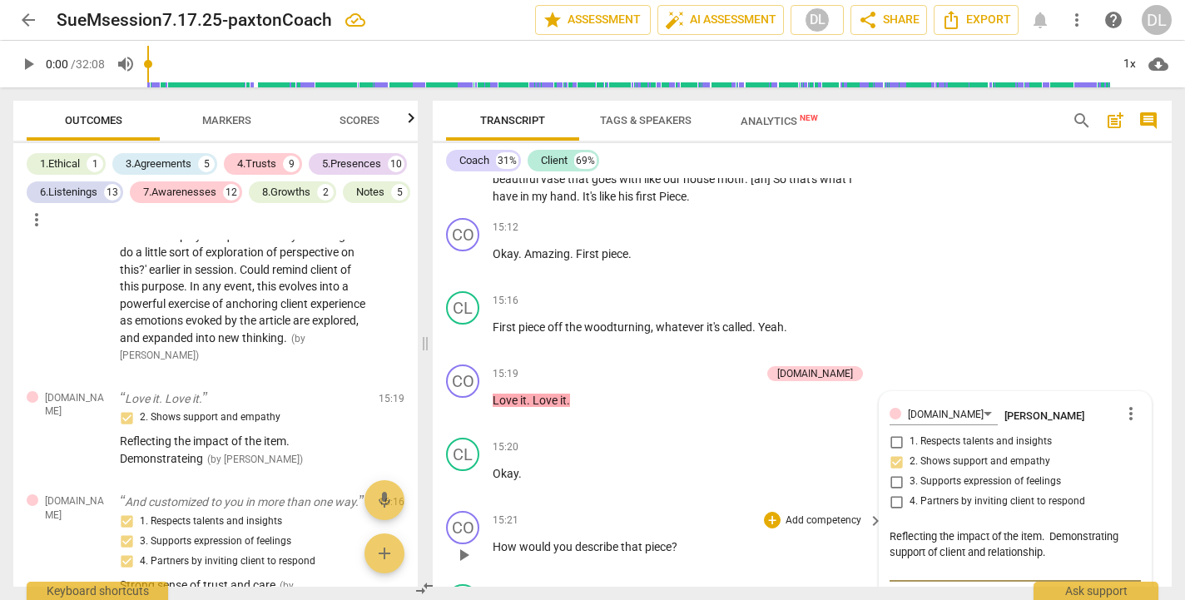
scroll to position [6349, 0]
click at [900, 593] on span "check_circle" at bounding box center [902, 603] width 20 height 20
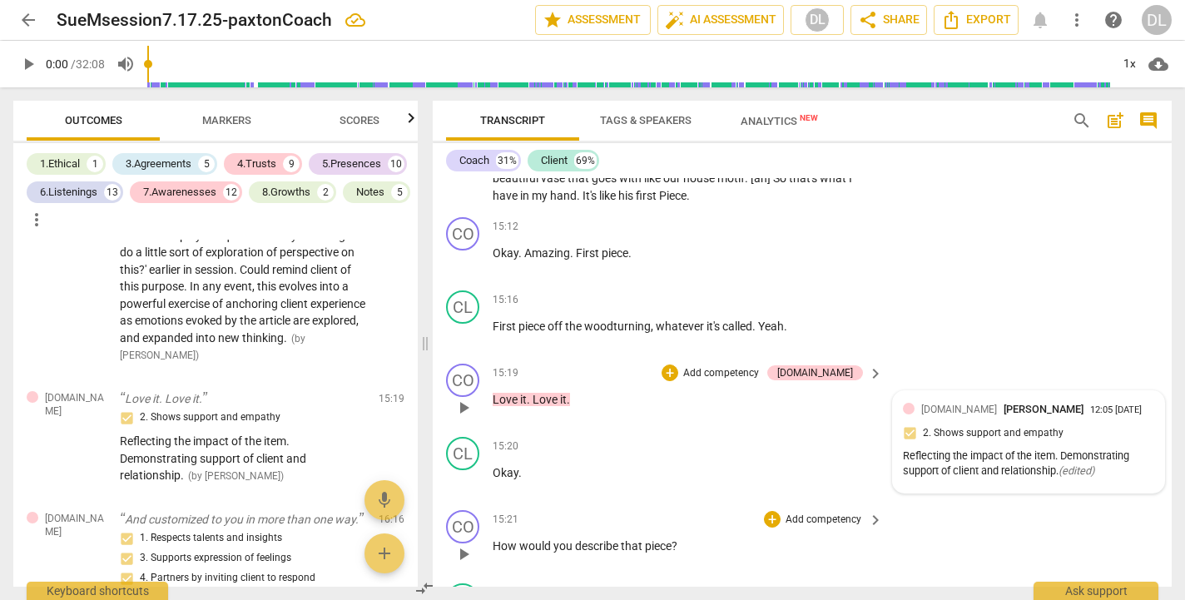
click at [815, 513] on p "Add competency" at bounding box center [823, 520] width 79 height 15
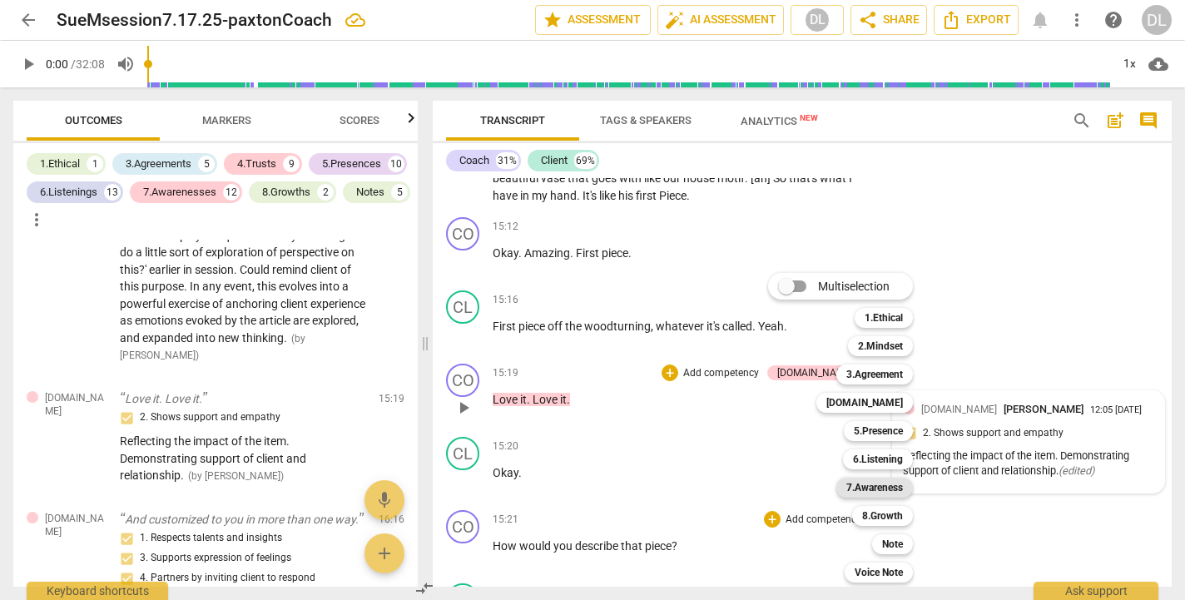
click at [871, 486] on b "7.Awareness" at bounding box center [874, 488] width 57 height 20
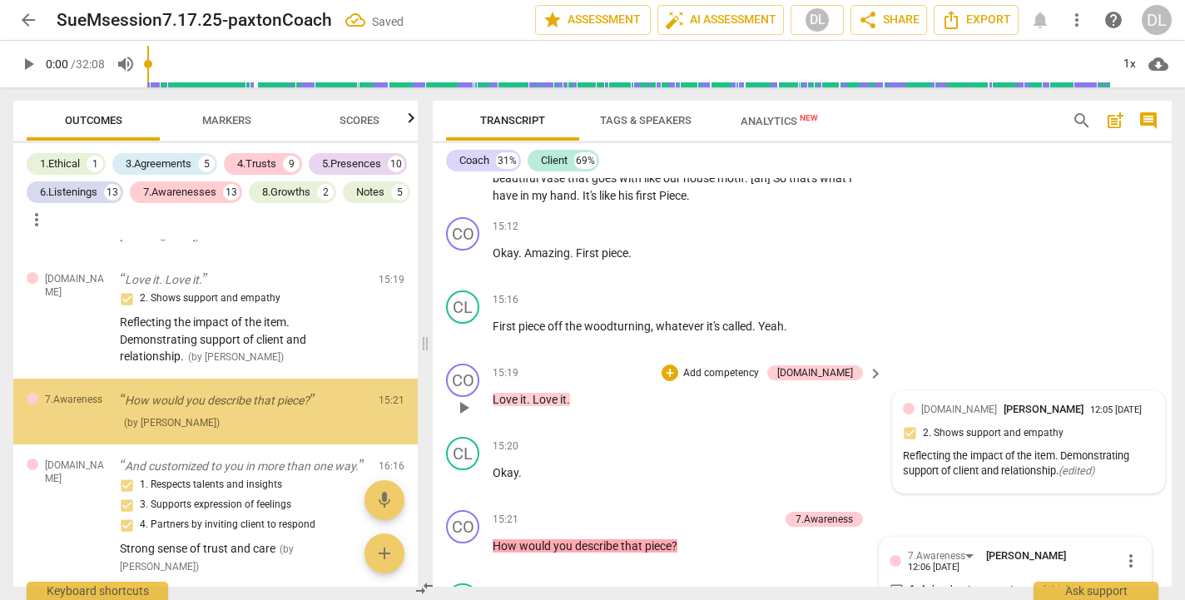
scroll to position [6669, 0]
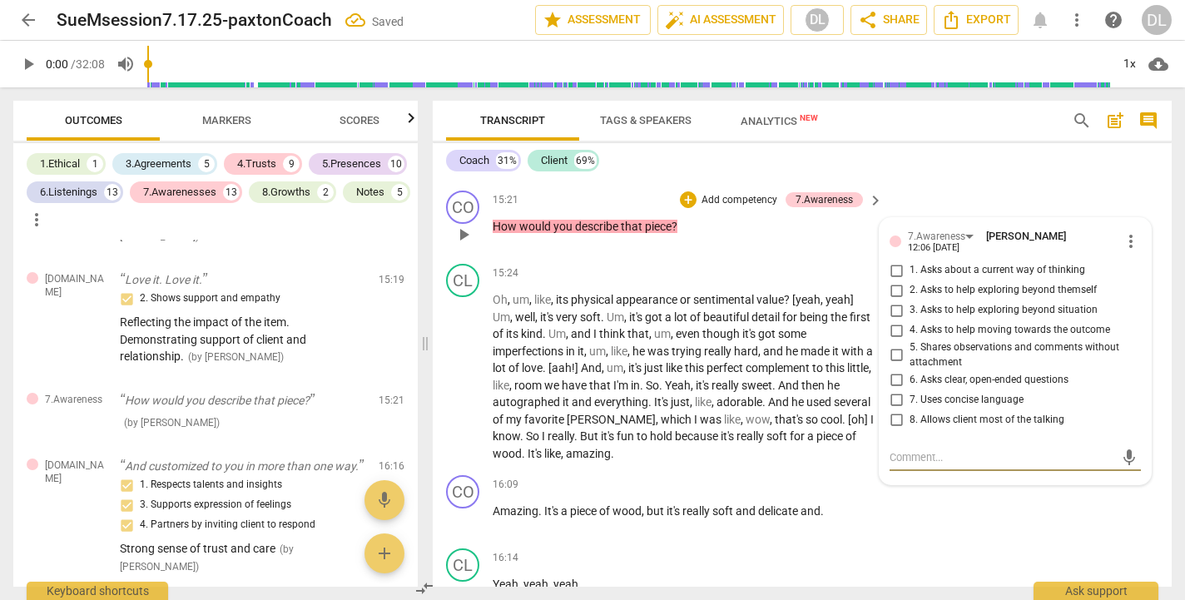
click at [892, 370] on input "6. Asks clear, open-ended questions" at bounding box center [896, 380] width 27 height 20
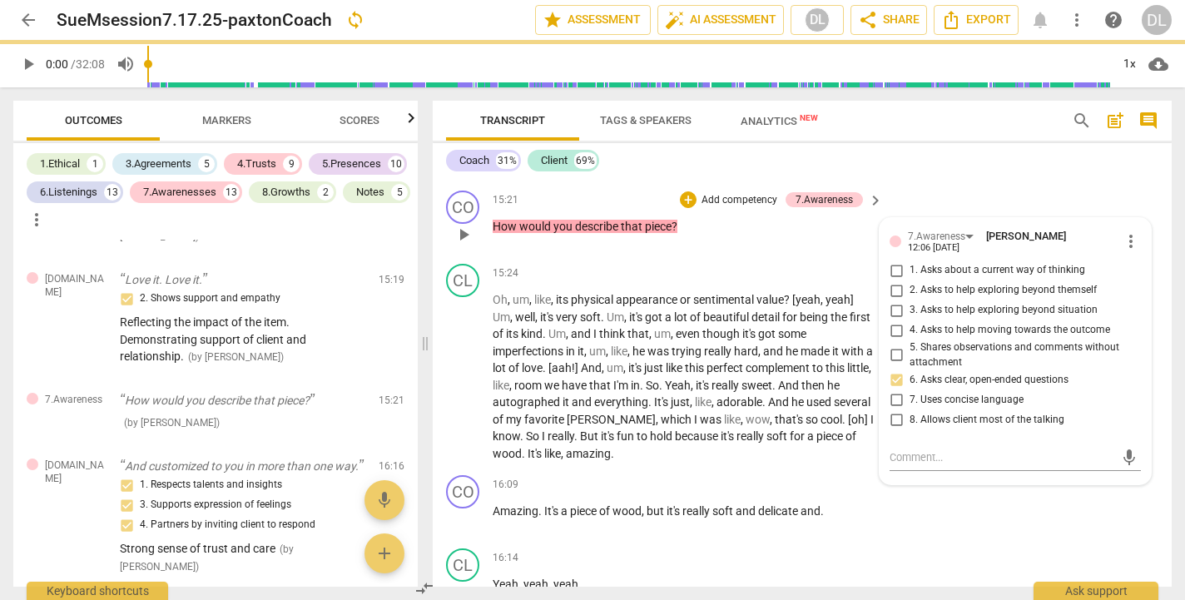
click at [892, 389] on input "7. Uses concise language" at bounding box center [896, 399] width 27 height 20
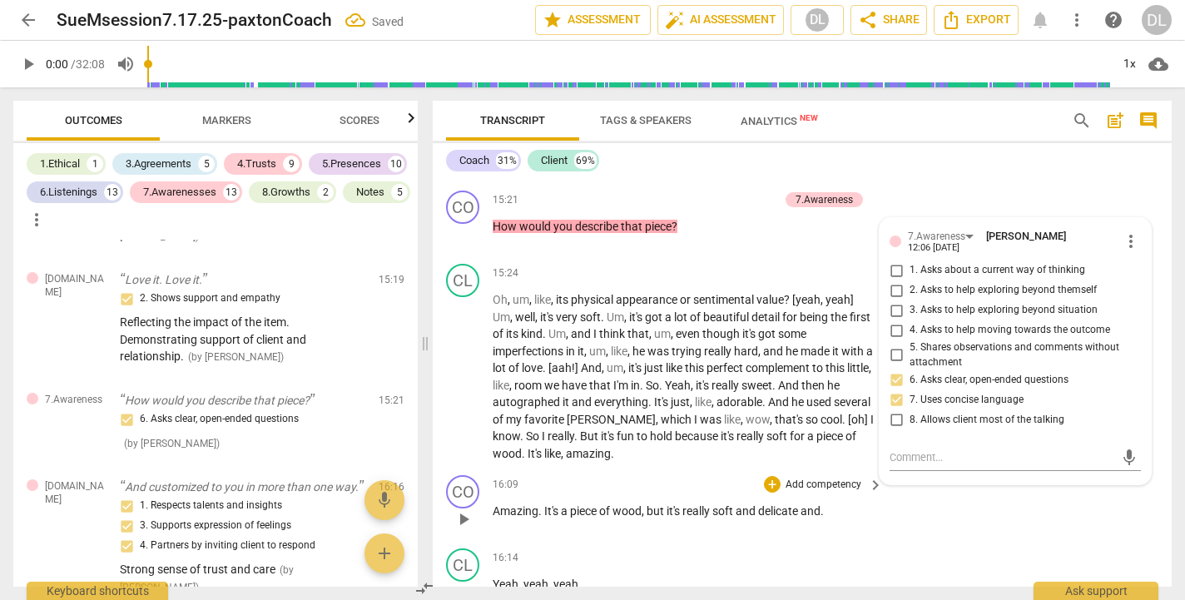
click at [948, 469] on div "CO play_arrow pause 16:09 + Add competency keyboard_arrow_right Amazing . It's …" at bounding box center [802, 505] width 739 height 73
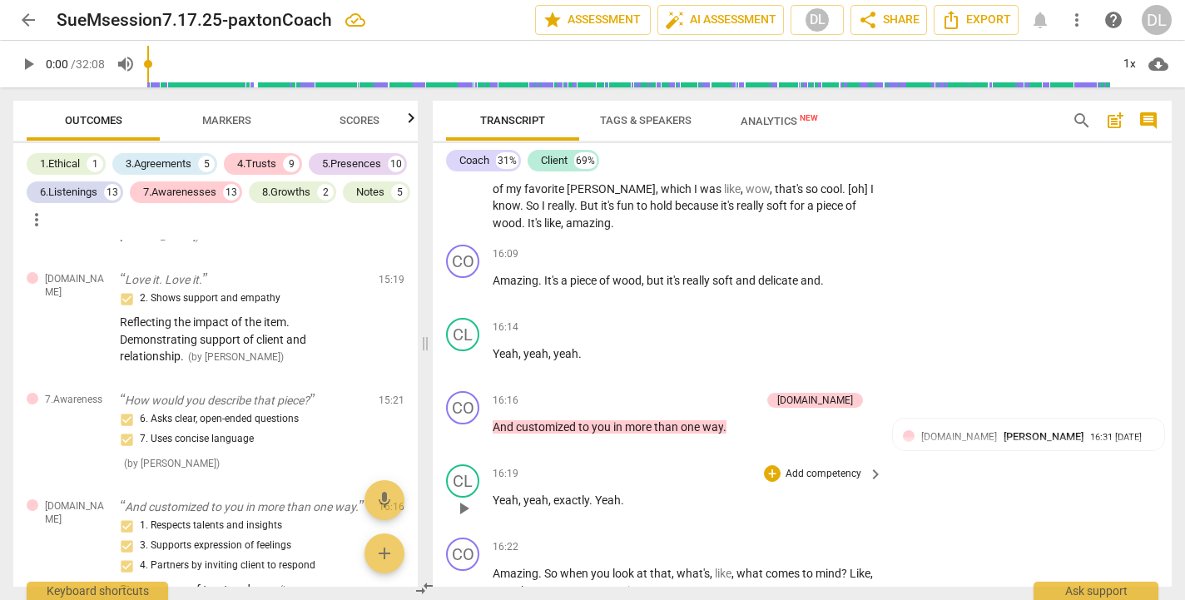
scroll to position [6902, 0]
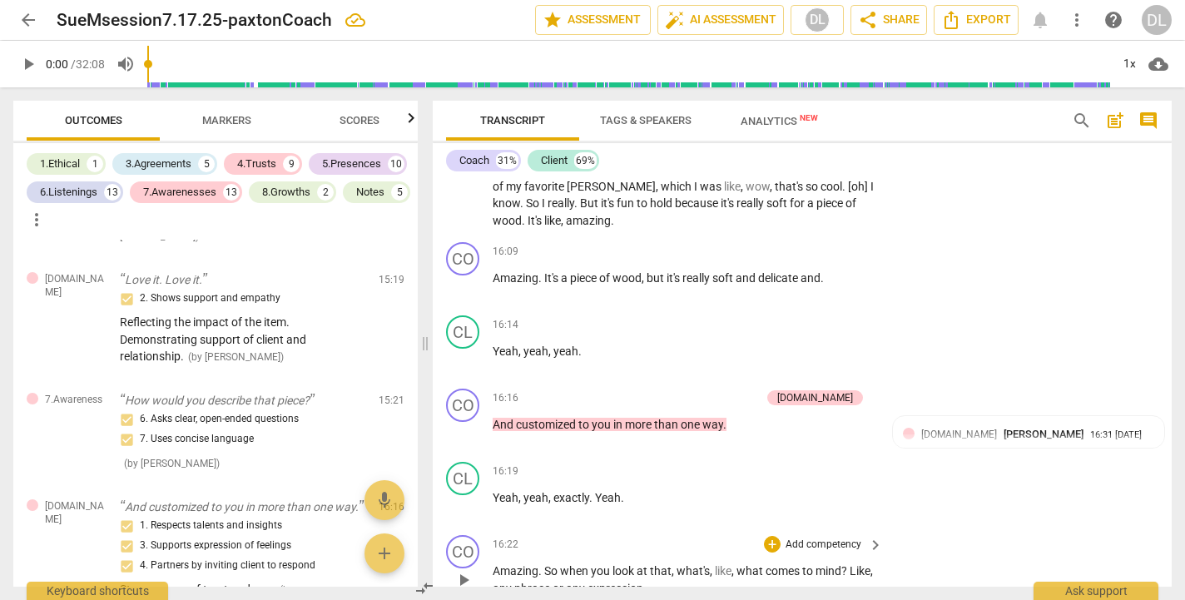
click at [798, 538] on p "Add competency" at bounding box center [823, 545] width 79 height 15
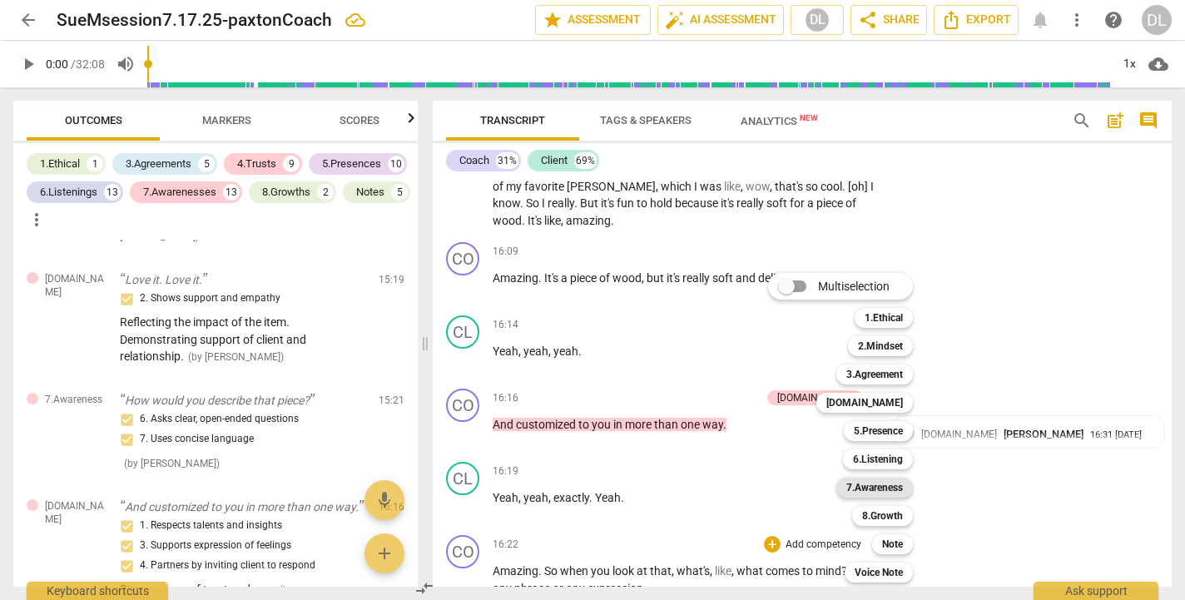
click at [884, 490] on b "7.Awareness" at bounding box center [874, 488] width 57 height 20
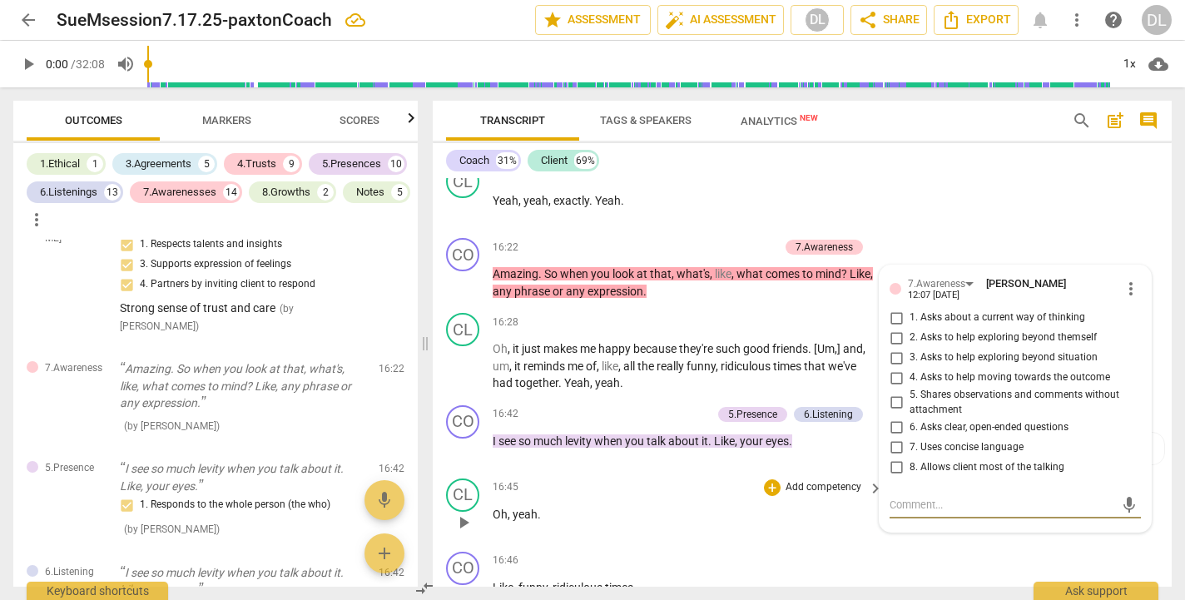
scroll to position [7165, 0]
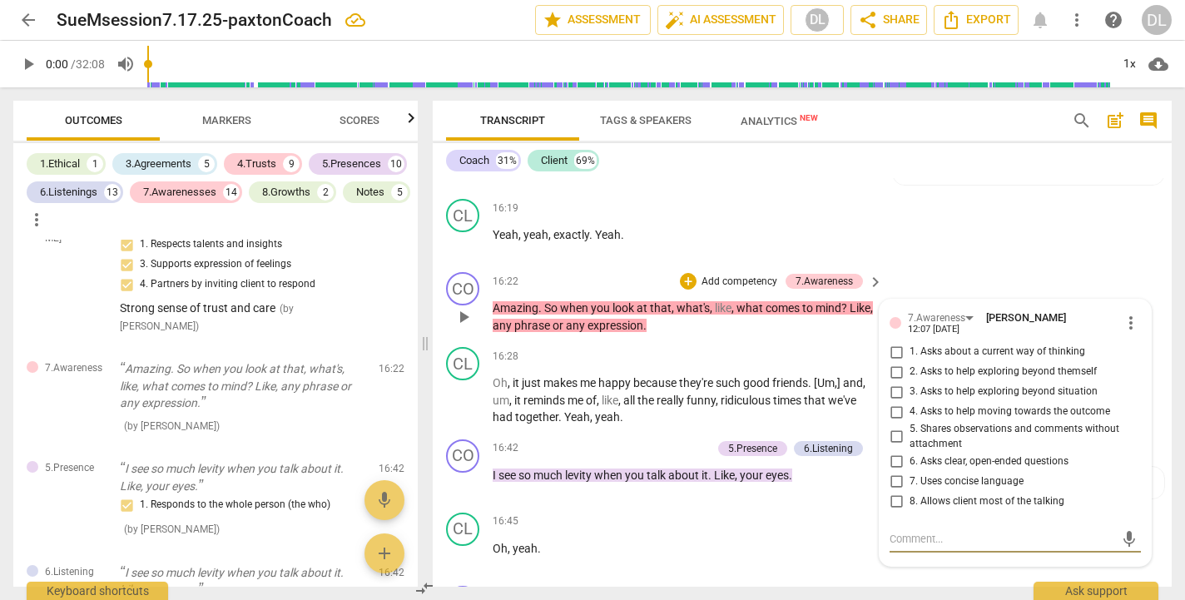
click at [893, 342] on input "1. Asks about a current way of thinking" at bounding box center [896, 352] width 27 height 20
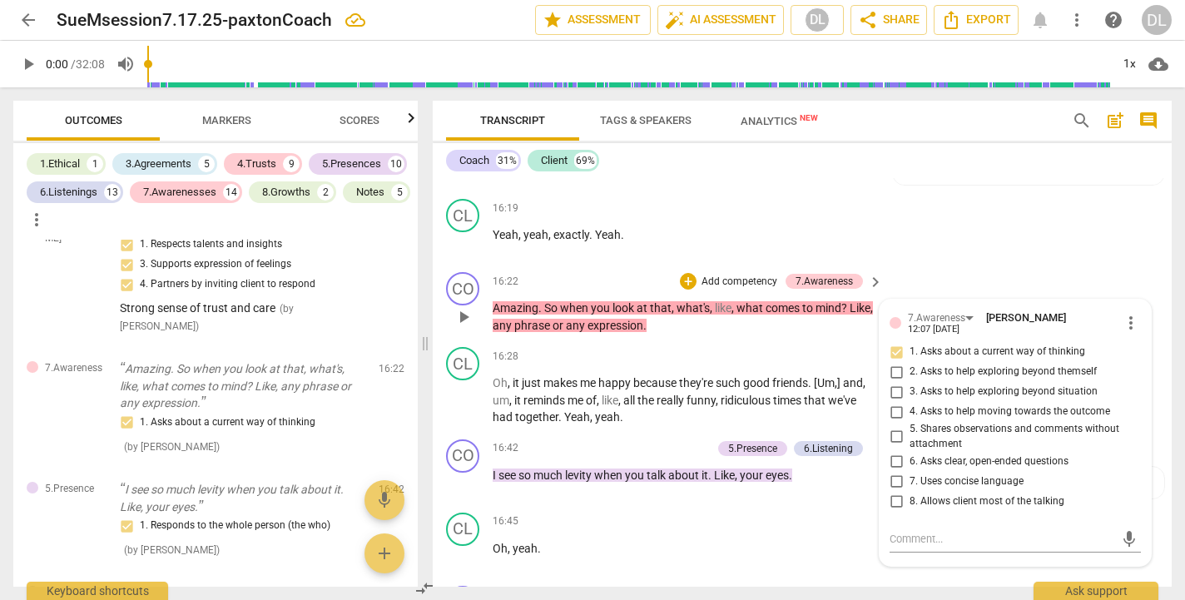
click at [727, 275] on p "Add competency" at bounding box center [739, 282] width 79 height 15
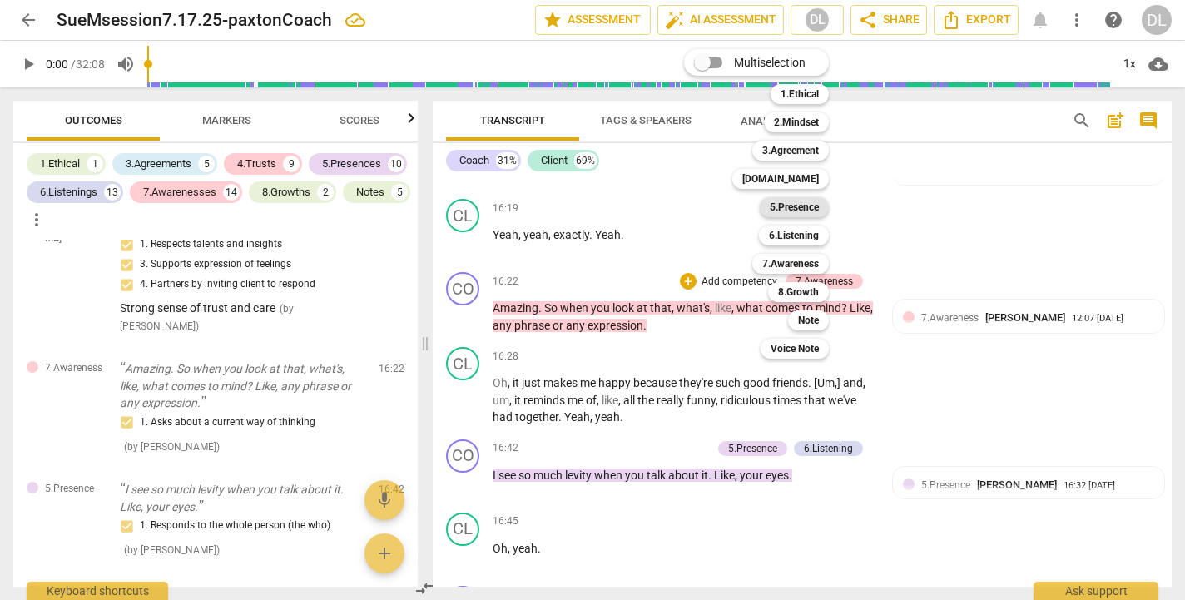
click at [787, 210] on b "5.Presence" at bounding box center [794, 207] width 49 height 20
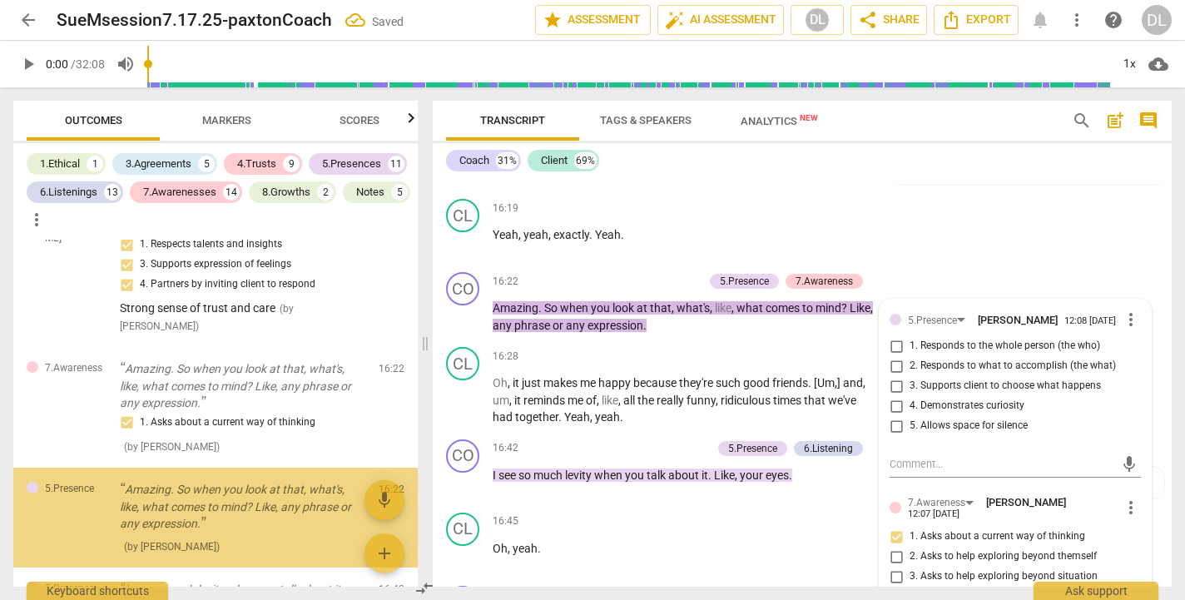
scroll to position [6372, 0]
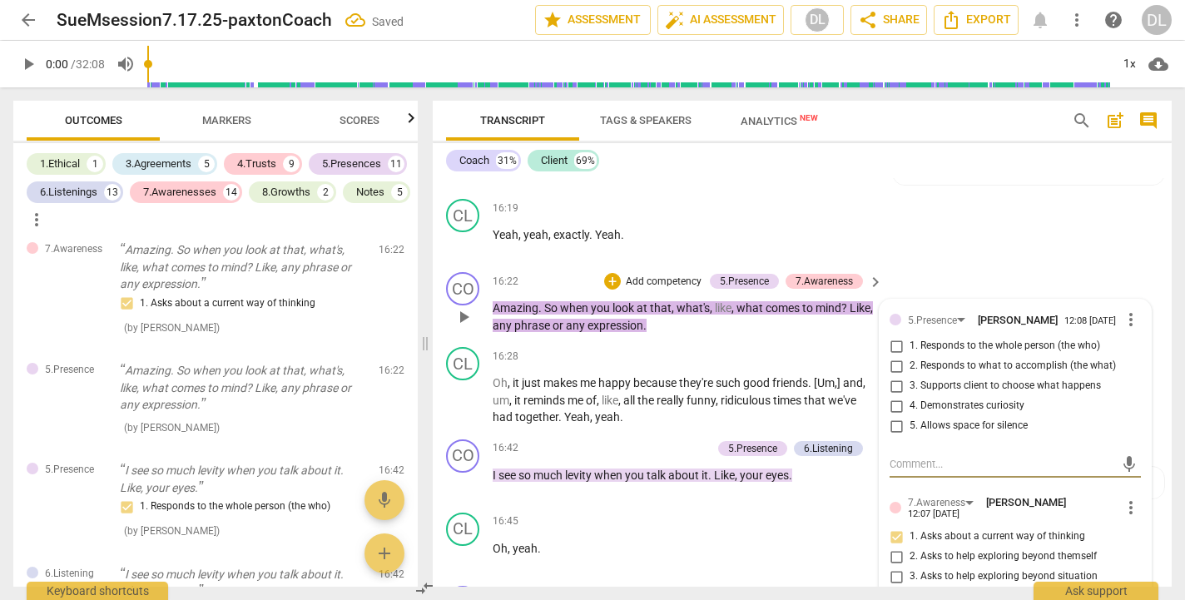
click at [889, 336] on input "1. Responds to the whole person (the who)" at bounding box center [896, 346] width 27 height 20
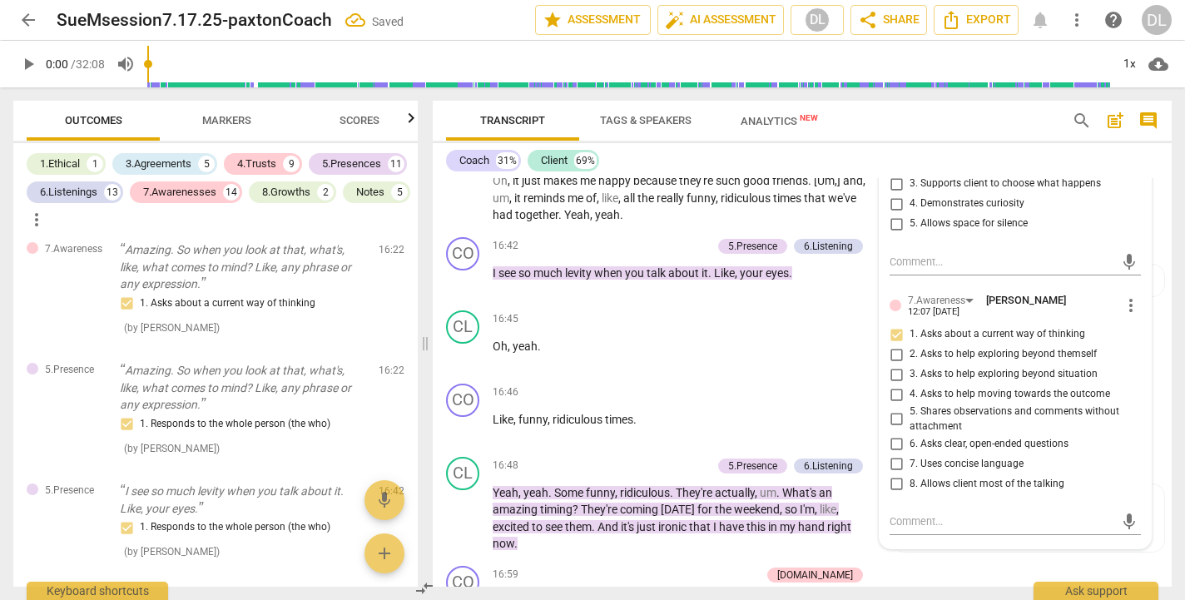
scroll to position [7379, 0]
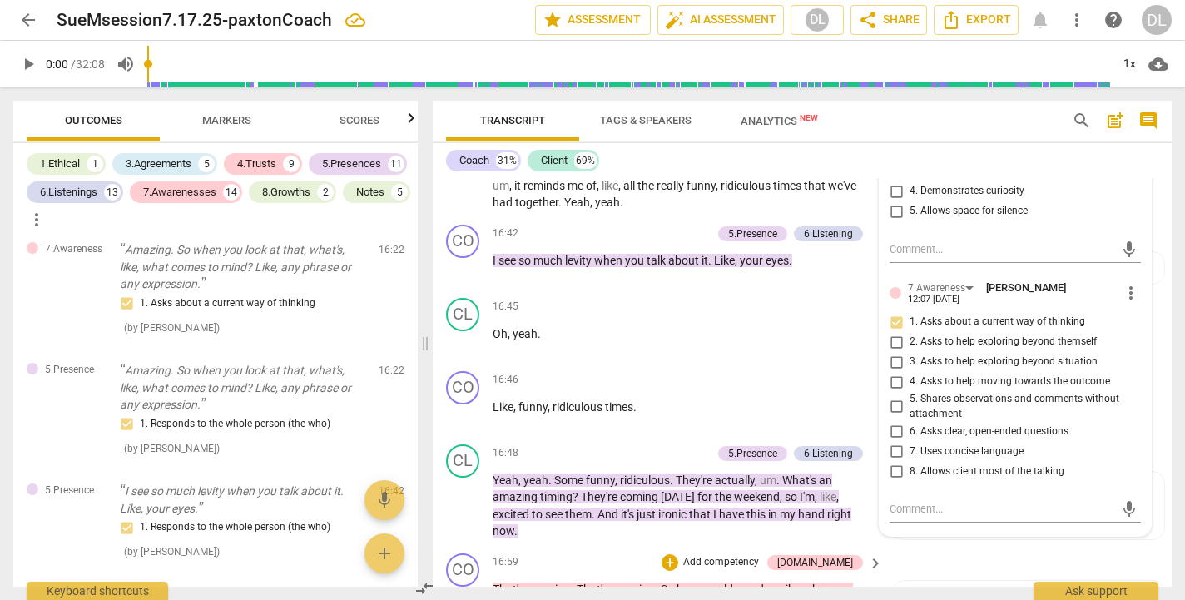
click at [949, 547] on div "CO play_arrow pause 16:59 + Add competency [DOMAIN_NAME] keyboard_arrow_right T…" at bounding box center [802, 601] width 739 height 109
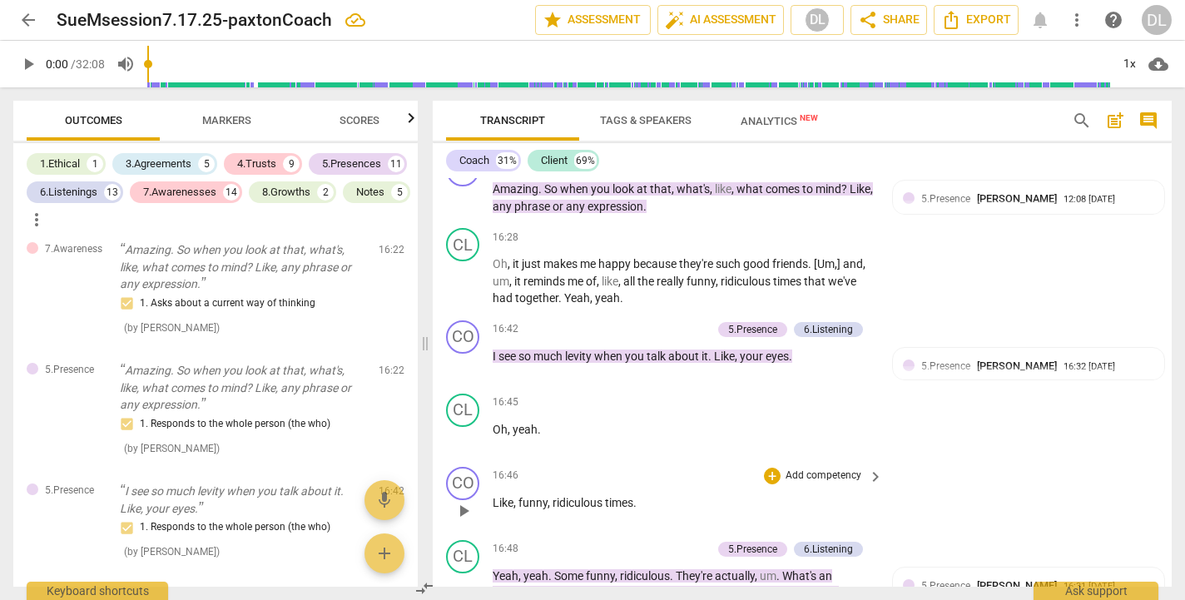
scroll to position [7210, 0]
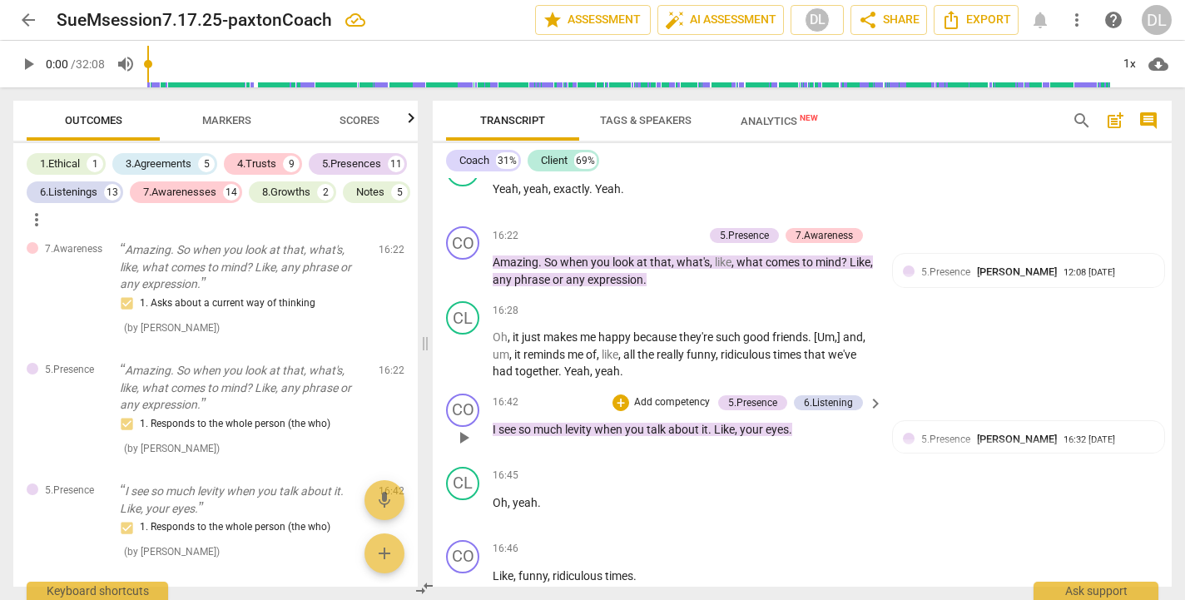
click at [672, 395] on p "Add competency" at bounding box center [671, 402] width 79 height 15
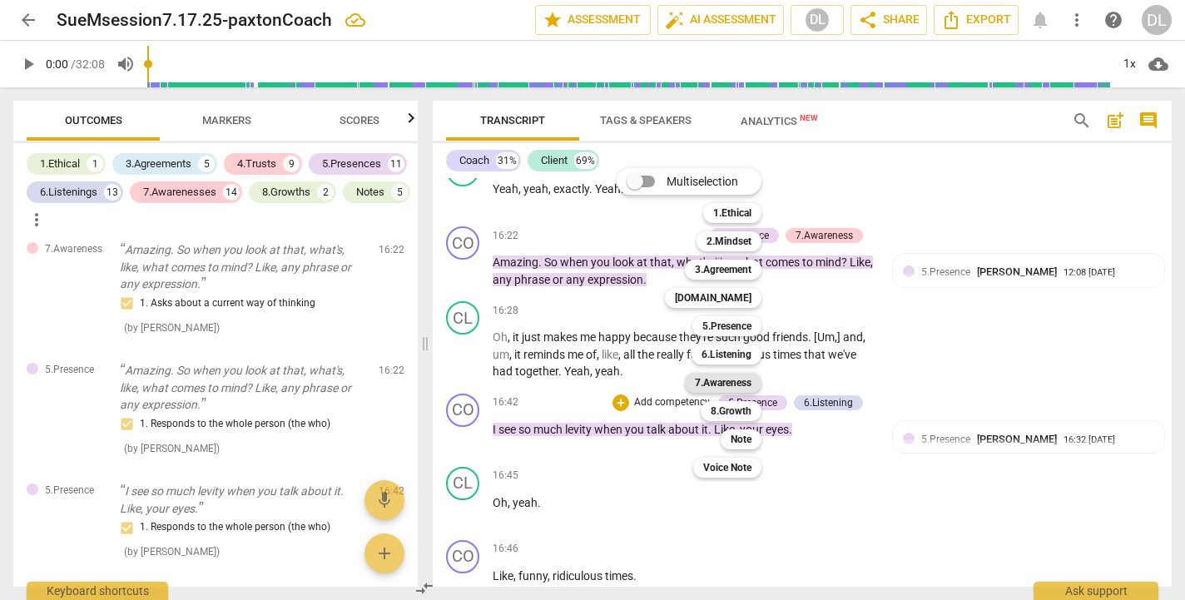
click at [707, 384] on b "7.Awareness" at bounding box center [723, 383] width 57 height 20
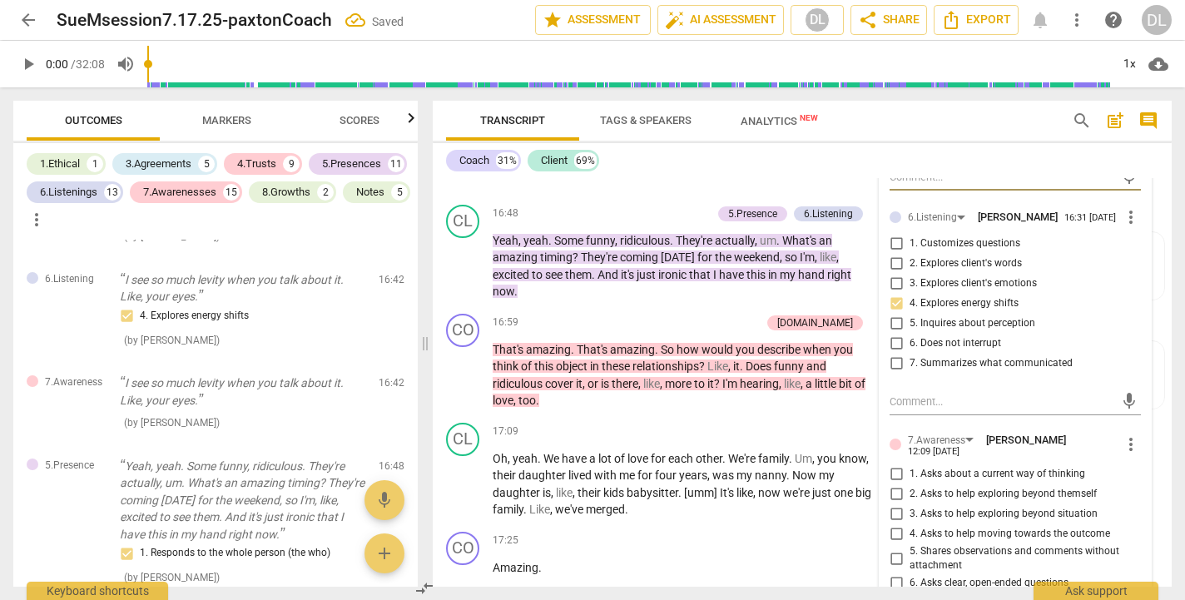
scroll to position [7621, 0]
click at [891, 592] on input "7. Uses concise language" at bounding box center [896, 602] width 27 height 20
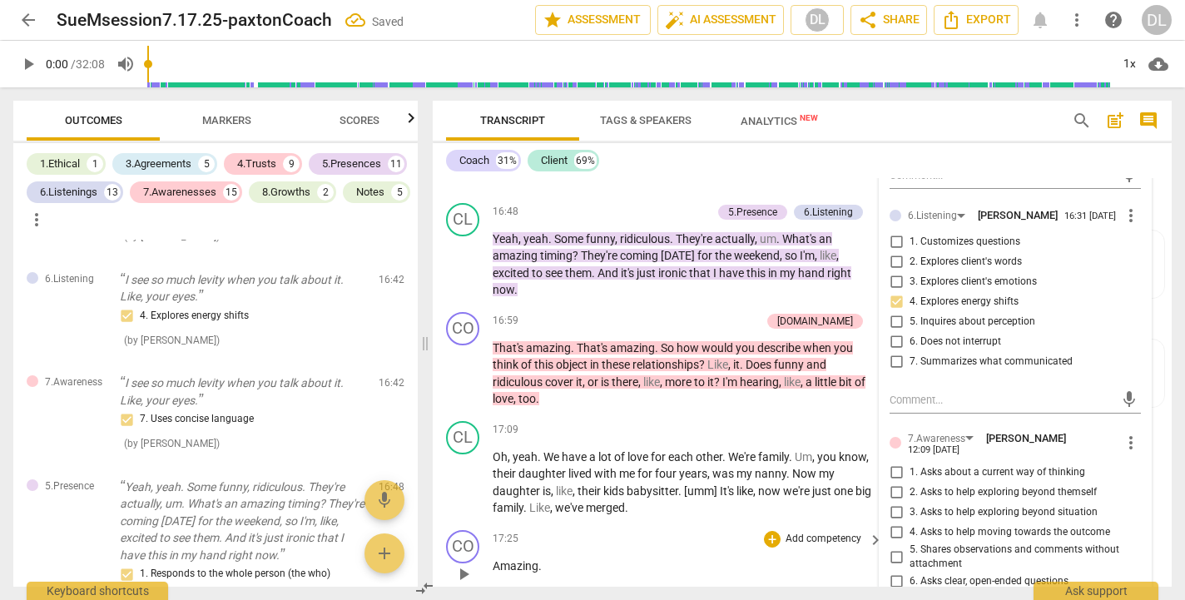
click at [795, 523] on div "CO play_arrow pause 17:25 + Add competency keyboard_arrow_right Amazing ." at bounding box center [802, 559] width 739 height 73
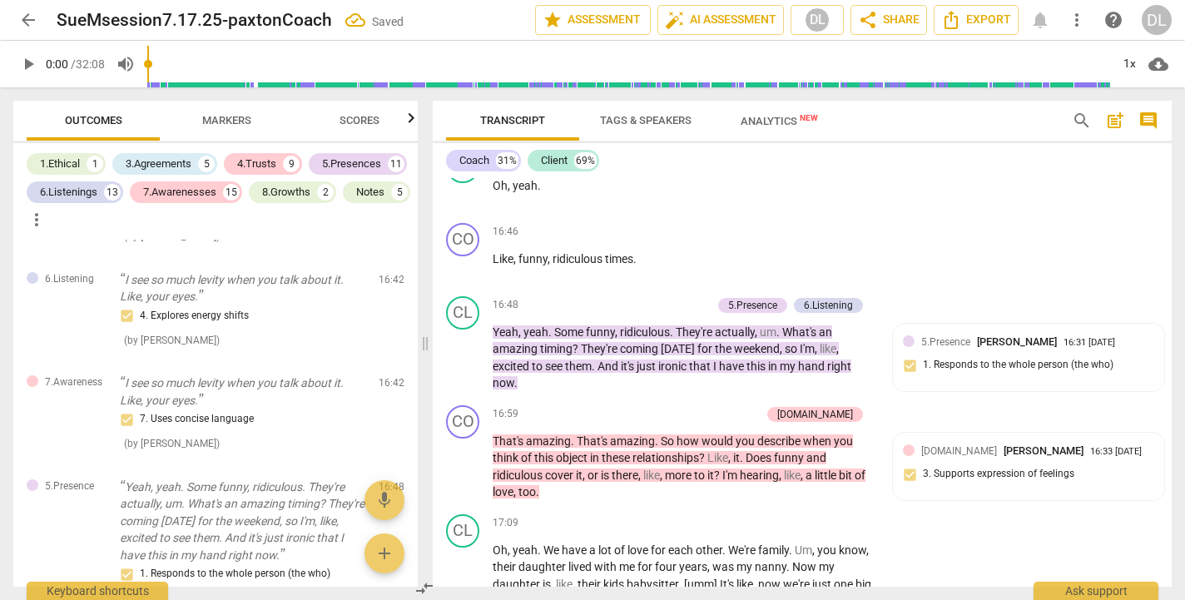
scroll to position [7523, 0]
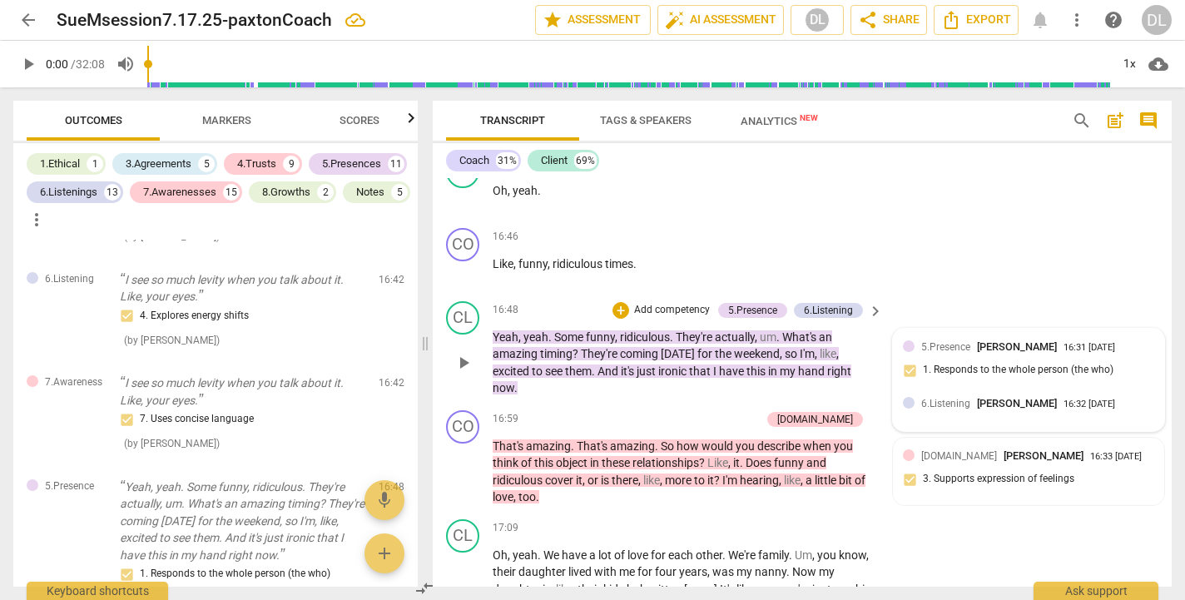
click at [939, 339] on div "5.Presence [PERSON_NAME] 16:31 [DATE] 1. Responds to the whole person (the who)" at bounding box center [1028, 364] width 251 height 51
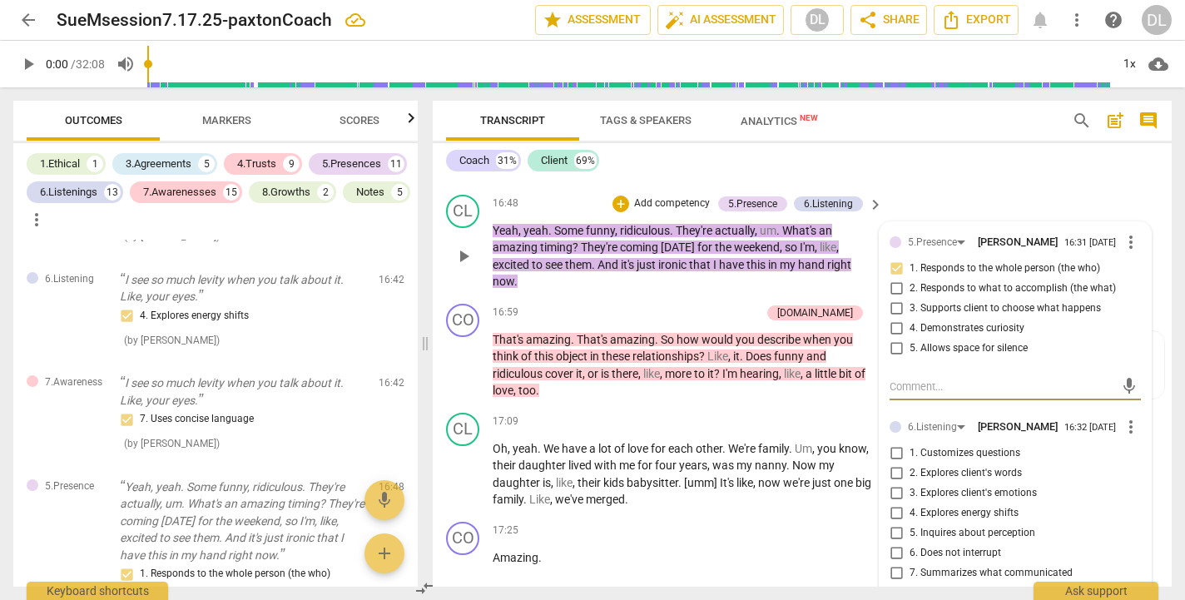
scroll to position [7637, 0]
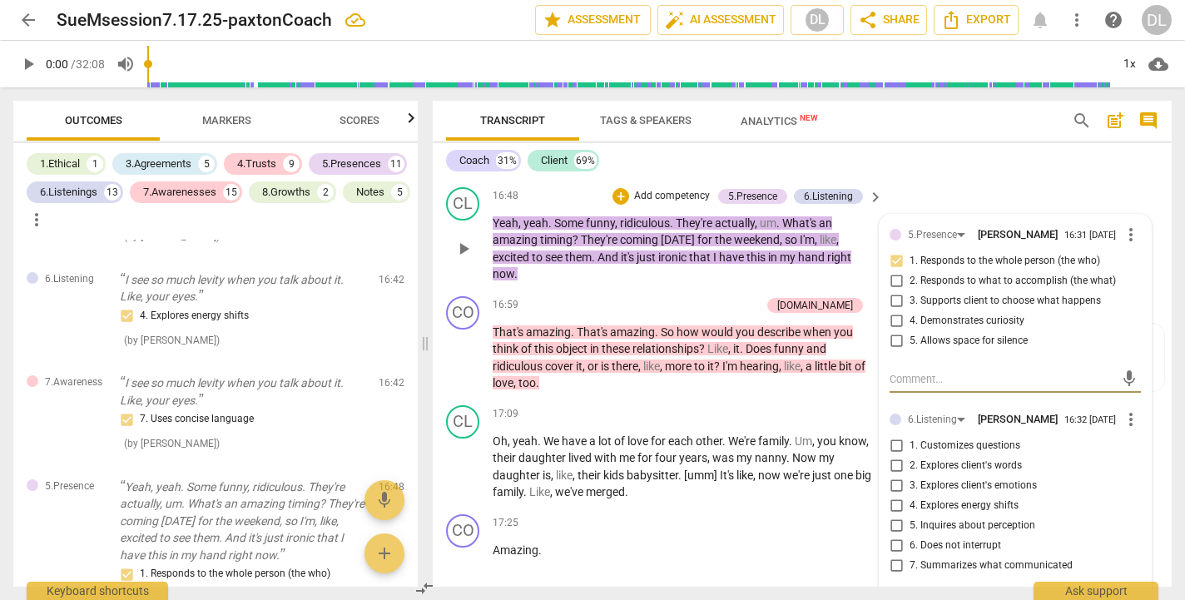
click at [1123, 409] on span "more_vert" at bounding box center [1131, 419] width 20 height 20
click at [1134, 377] on li "Delete" at bounding box center [1142, 379] width 57 height 32
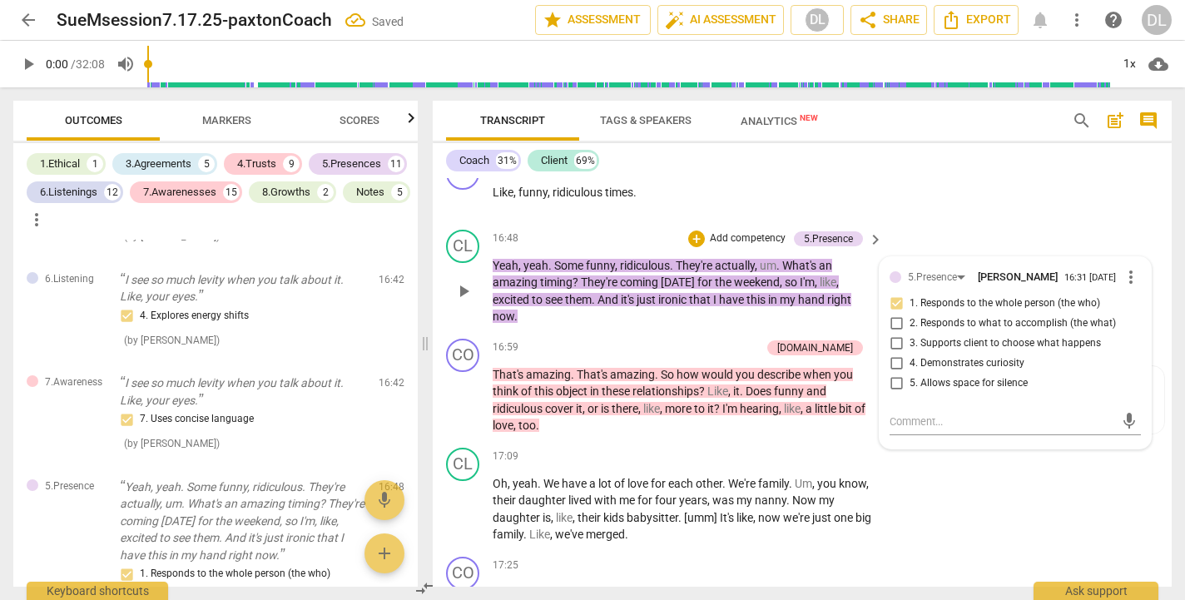
scroll to position [7587, 0]
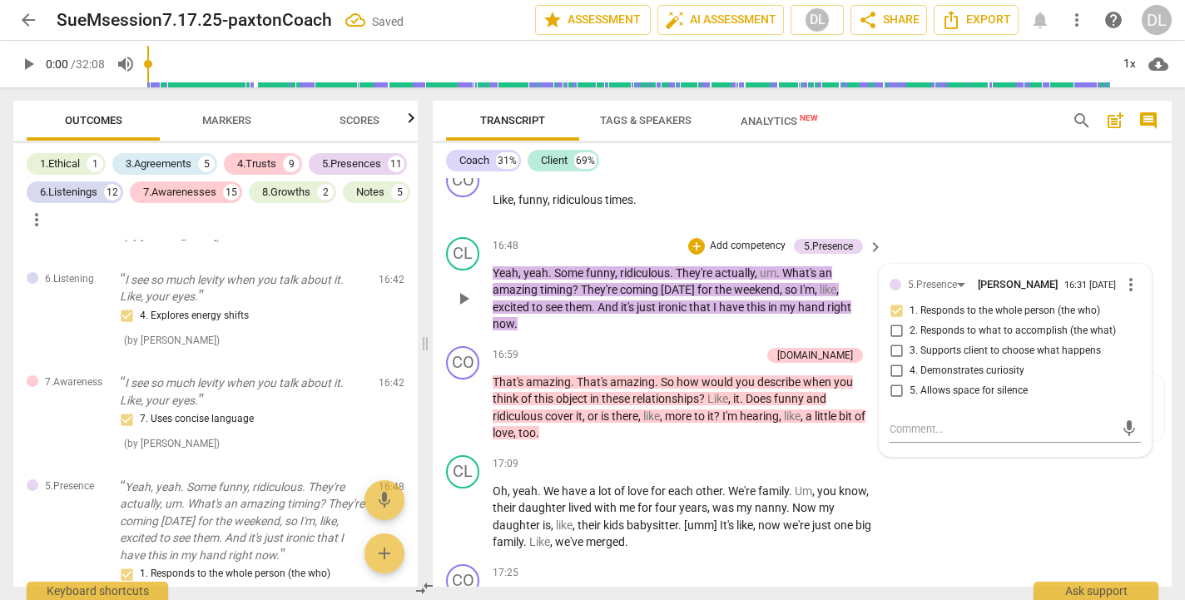
click at [1127, 275] on span "more_vert" at bounding box center [1131, 285] width 20 height 20
click at [1129, 241] on li "Delete" at bounding box center [1142, 239] width 57 height 32
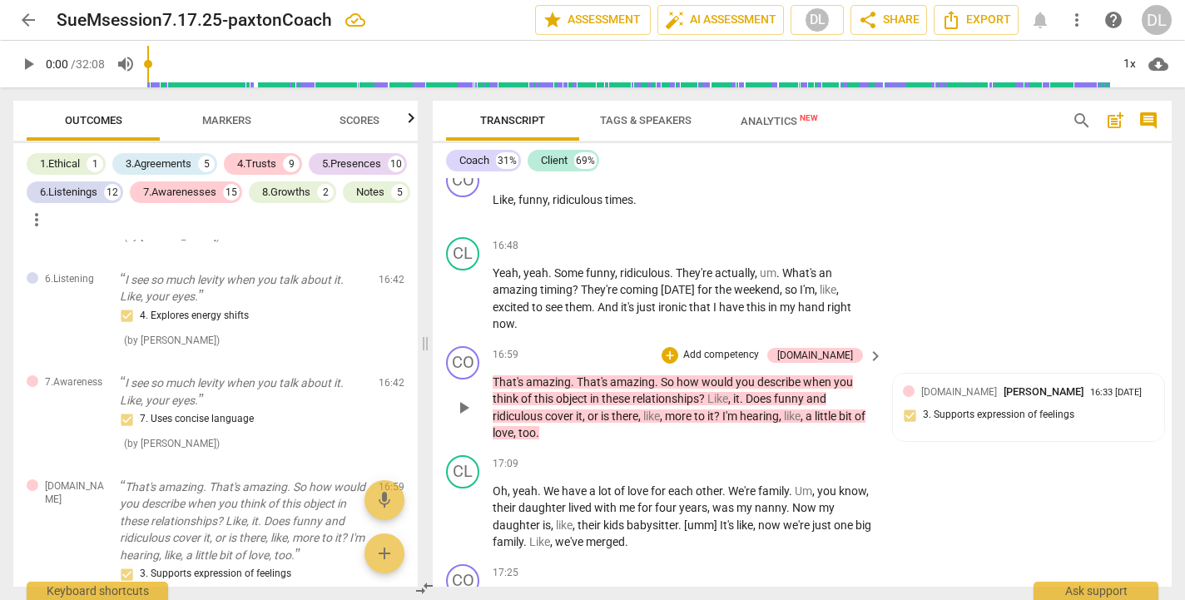
click at [758, 348] on p "Add competency" at bounding box center [721, 355] width 79 height 15
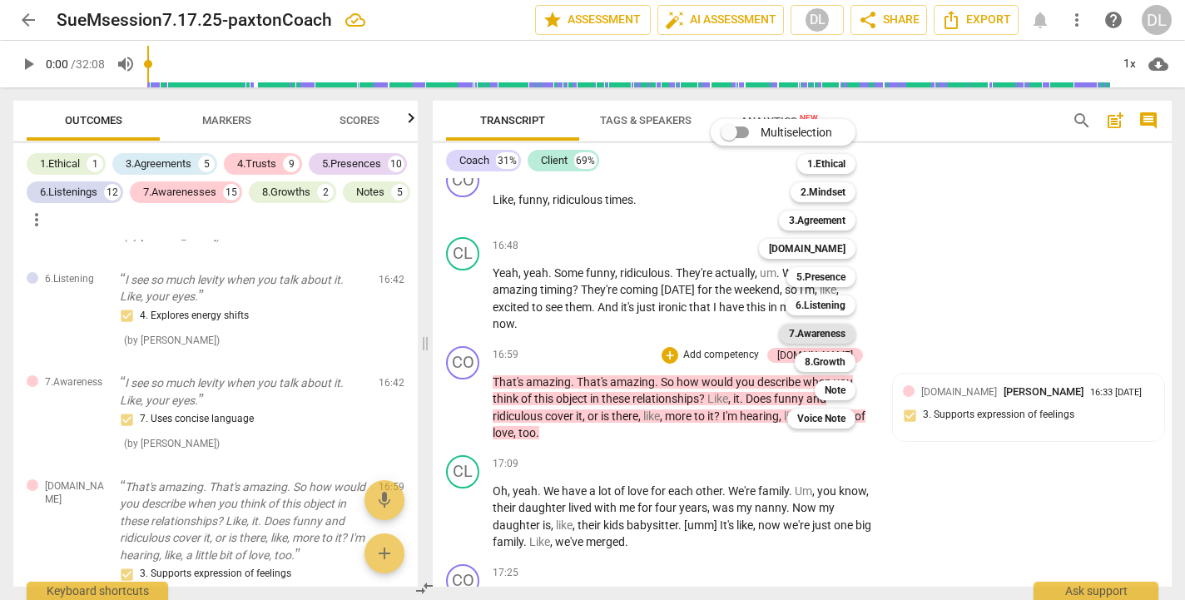
click at [814, 332] on b "7.Awareness" at bounding box center [817, 334] width 57 height 20
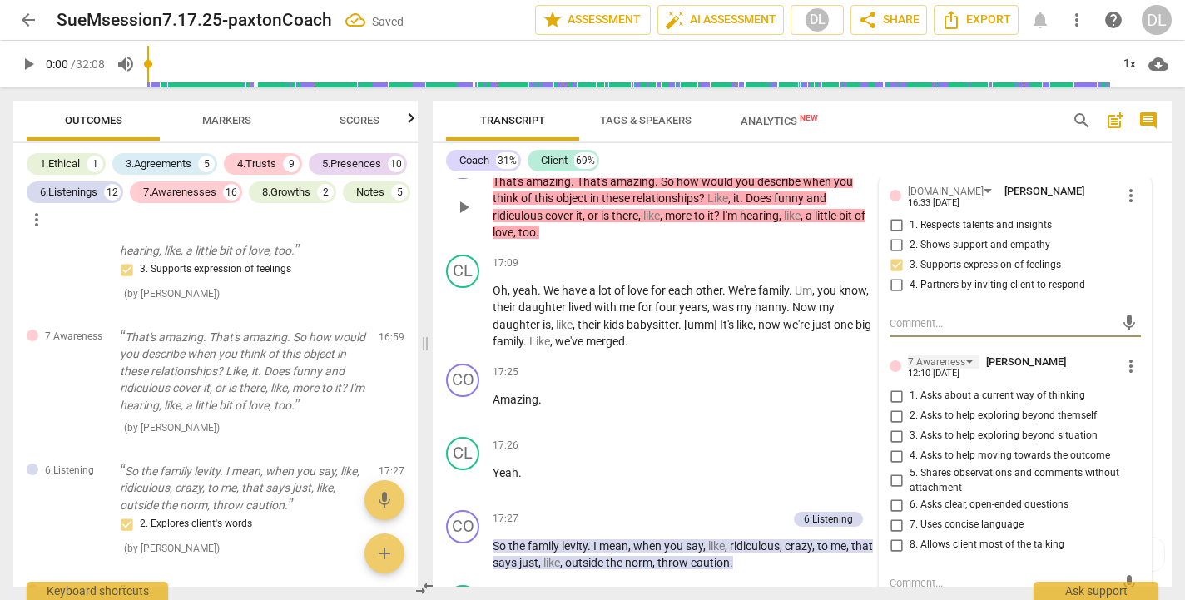
scroll to position [7789, 0]
click at [895, 494] on input "6. Asks clear, open-ended questions" at bounding box center [896, 504] width 27 height 20
click at [896, 573] on textarea at bounding box center [1002, 581] width 225 height 16
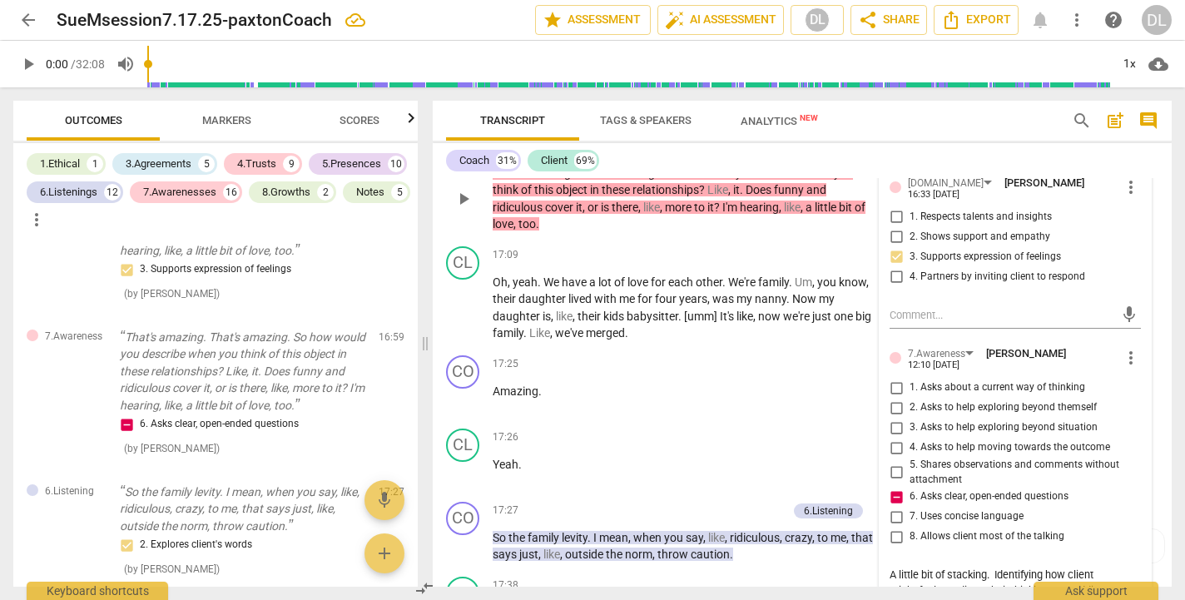
scroll to position [0, 0]
click at [474, 298] on span "play_arrow" at bounding box center [463, 308] width 27 height 20
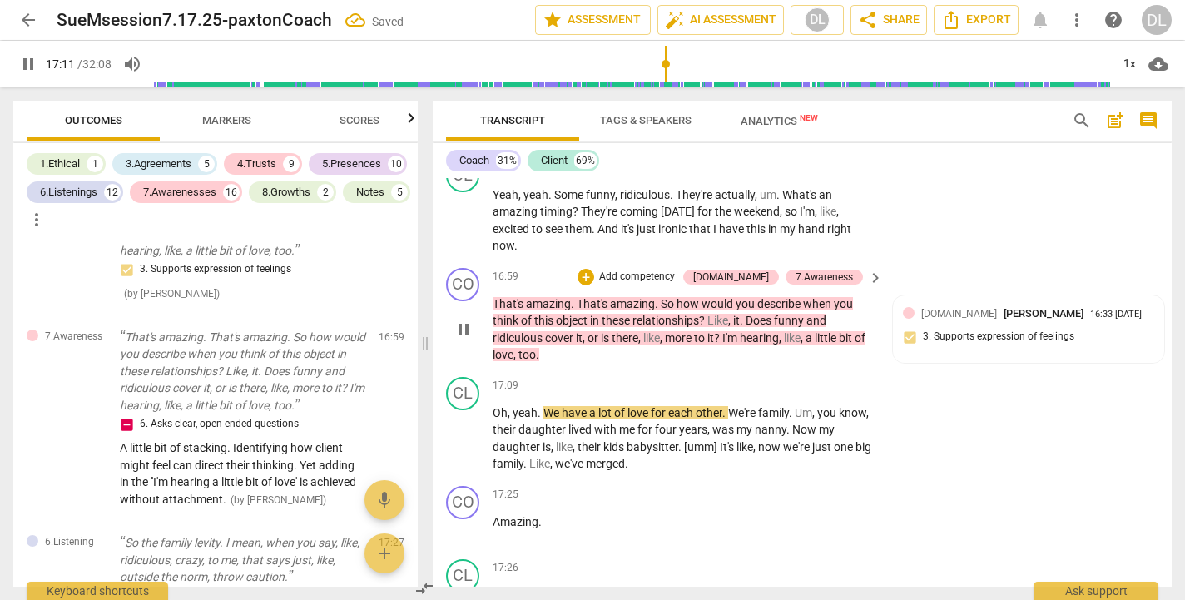
scroll to position [7654, 0]
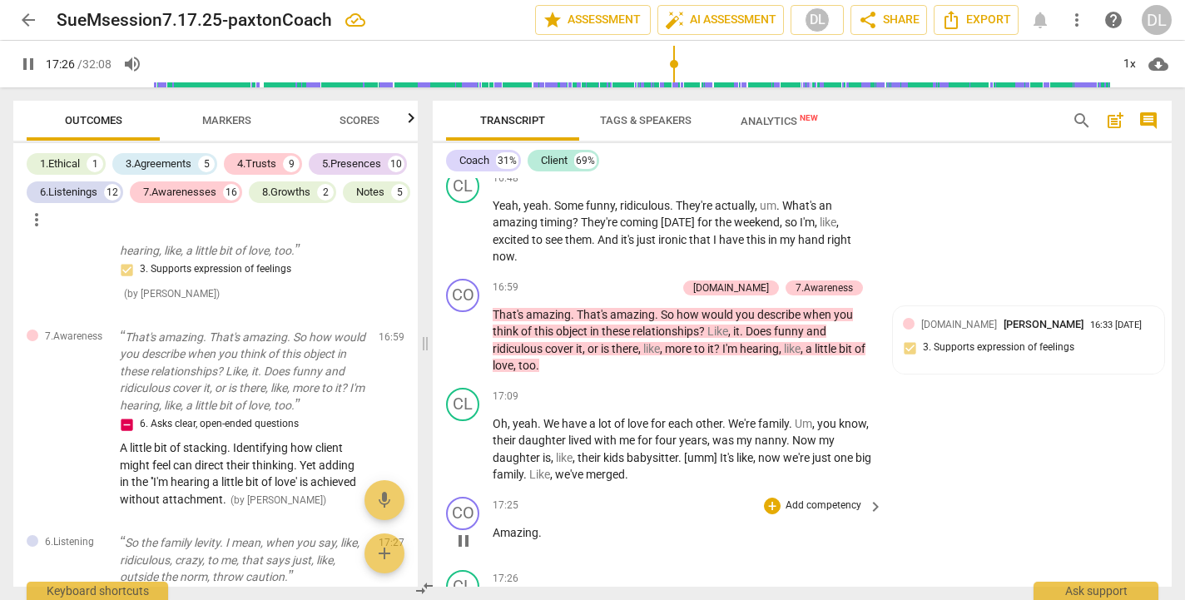
click at [464, 531] on span "pause" at bounding box center [464, 541] width 20 height 20
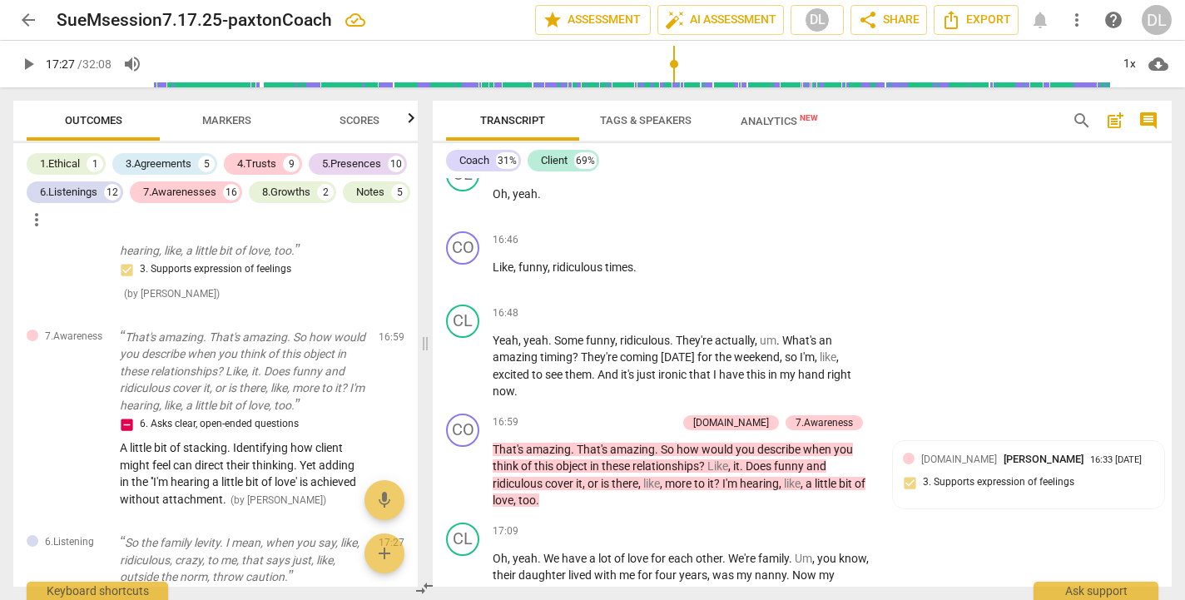
scroll to position [7532, 0]
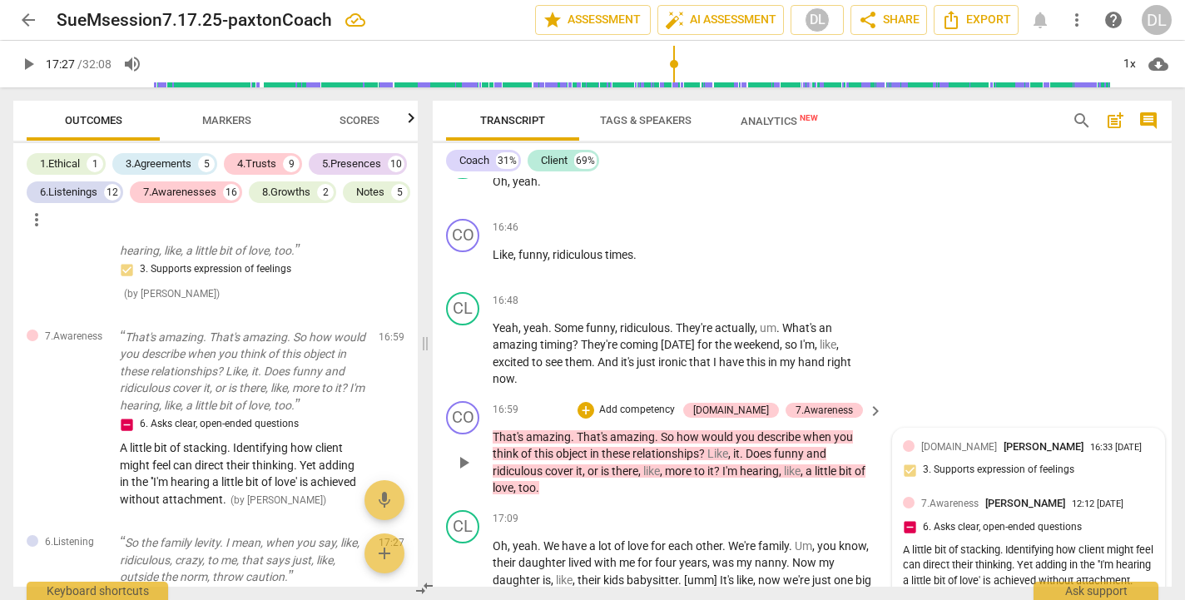
click at [980, 543] on div "A little bit of stacking. Identifying how client might feel can direct their th…" at bounding box center [1028, 566] width 251 height 47
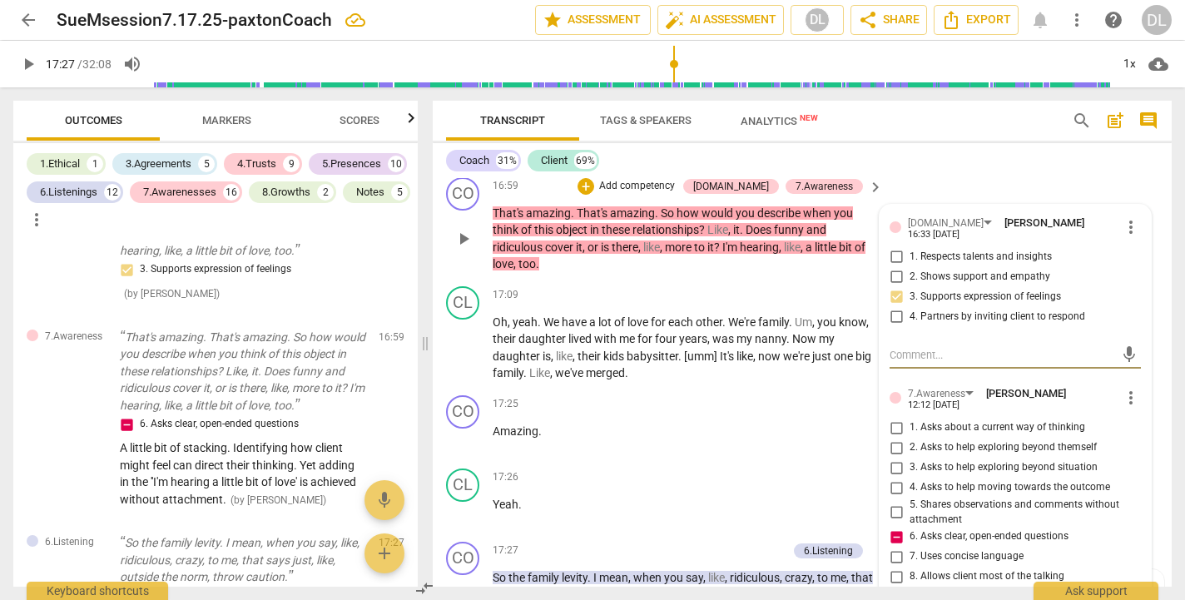
scroll to position [7761, 0]
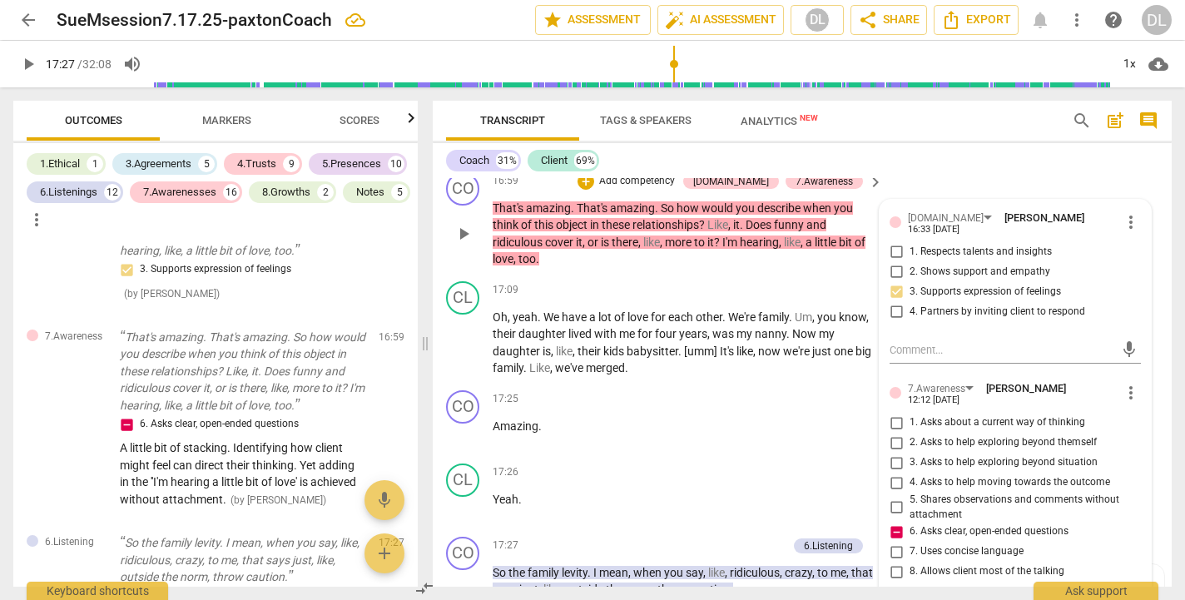
drag, startPoint x: 993, startPoint y: 508, endPoint x: 1021, endPoint y: 522, distance: 31.6
click at [1021, 587] on div "A little bit of stacking. Identifying how client might feel can direct their th…" at bounding box center [1015, 610] width 251 height 47
click at [1123, 383] on span "more_vert" at bounding box center [1131, 393] width 20 height 20
click at [1131, 311] on li "Edit" at bounding box center [1142, 311] width 57 height 32
drag, startPoint x: 995, startPoint y: 520, endPoint x: 1023, endPoint y: 538, distance: 33.3
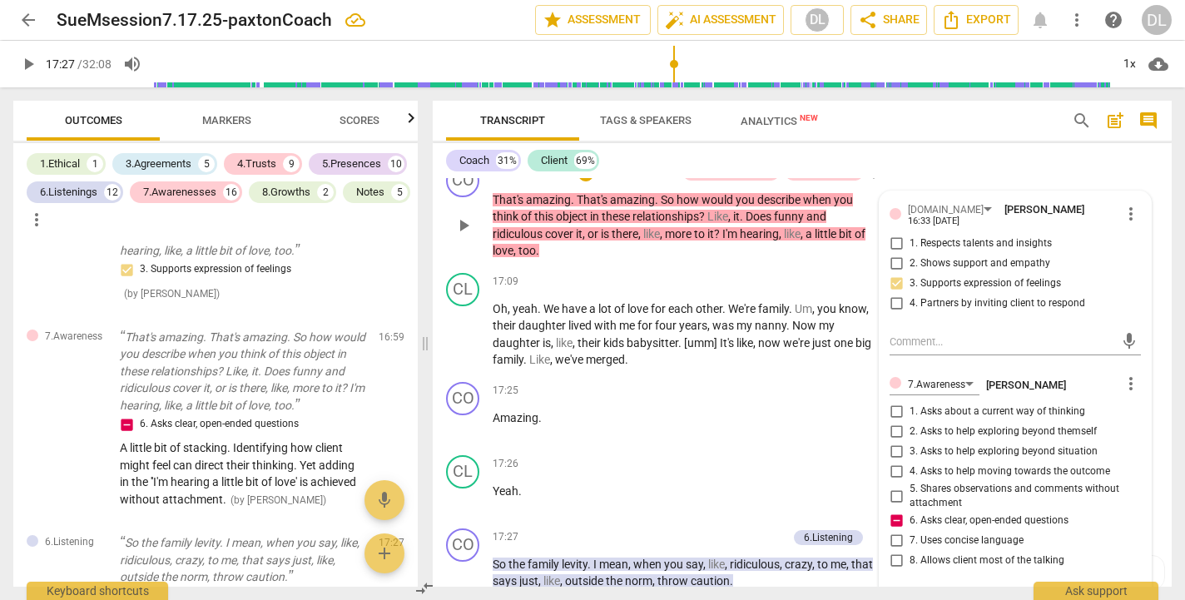
drag, startPoint x: 990, startPoint y: 510, endPoint x: 999, endPoint y: 543, distance: 33.5
click at [999, 588] on textarea "A little bit of stacking. Using client words Yet adding in the ''I'm hearing a …" at bounding box center [1015, 611] width 251 height 47
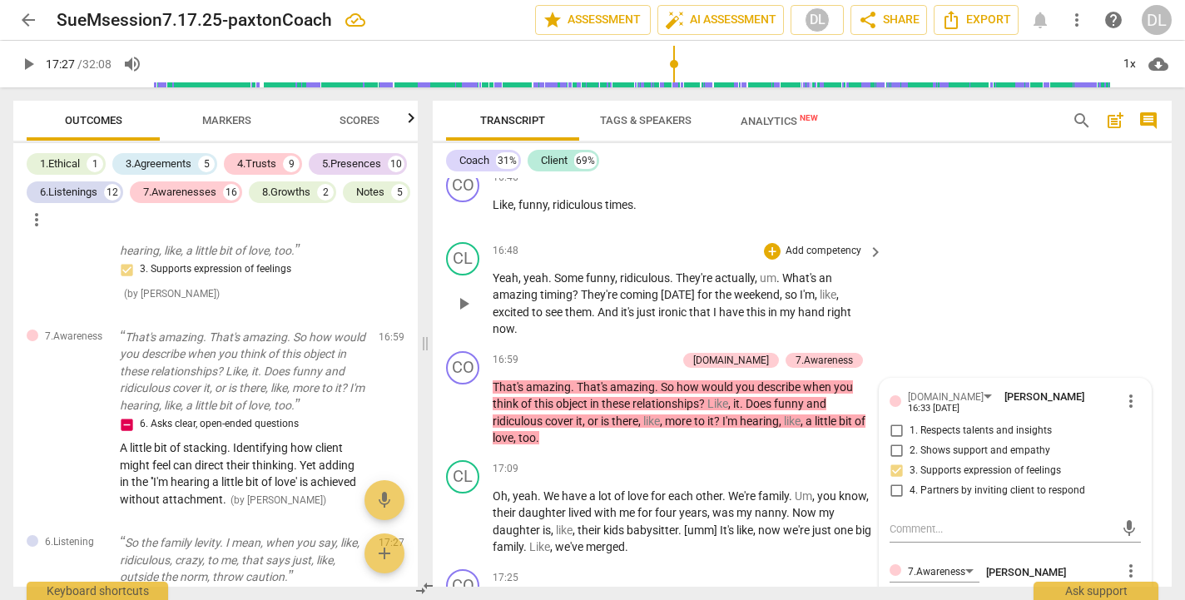
scroll to position [7576, 0]
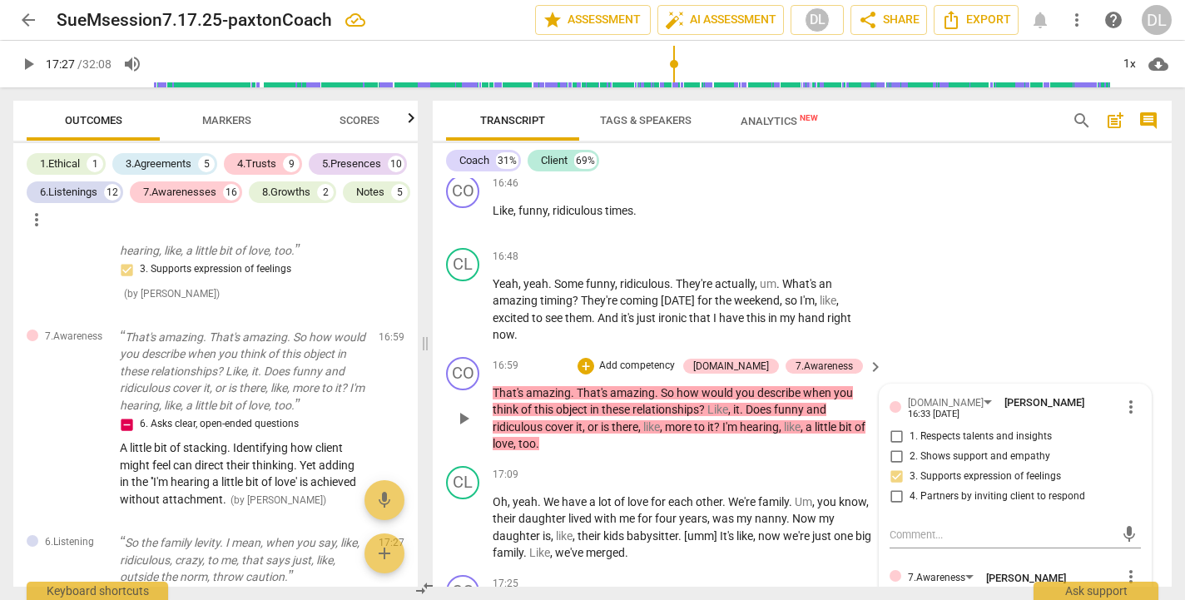
click at [677, 359] on p "Add competency" at bounding box center [637, 366] width 79 height 15
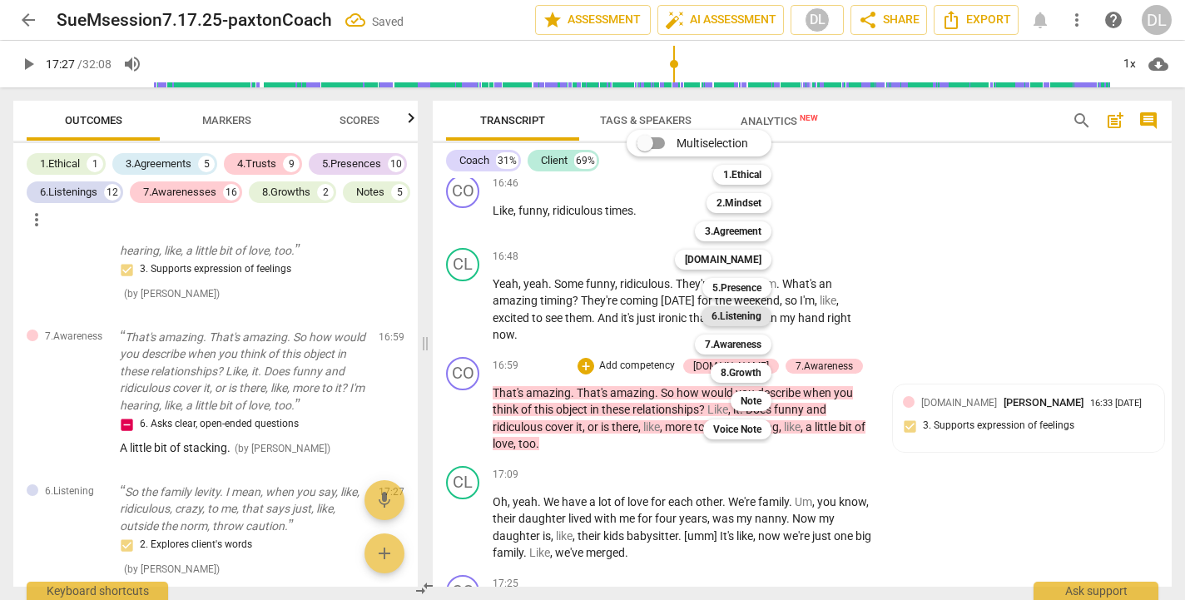
click at [738, 314] on b "6.Listening" at bounding box center [737, 316] width 50 height 20
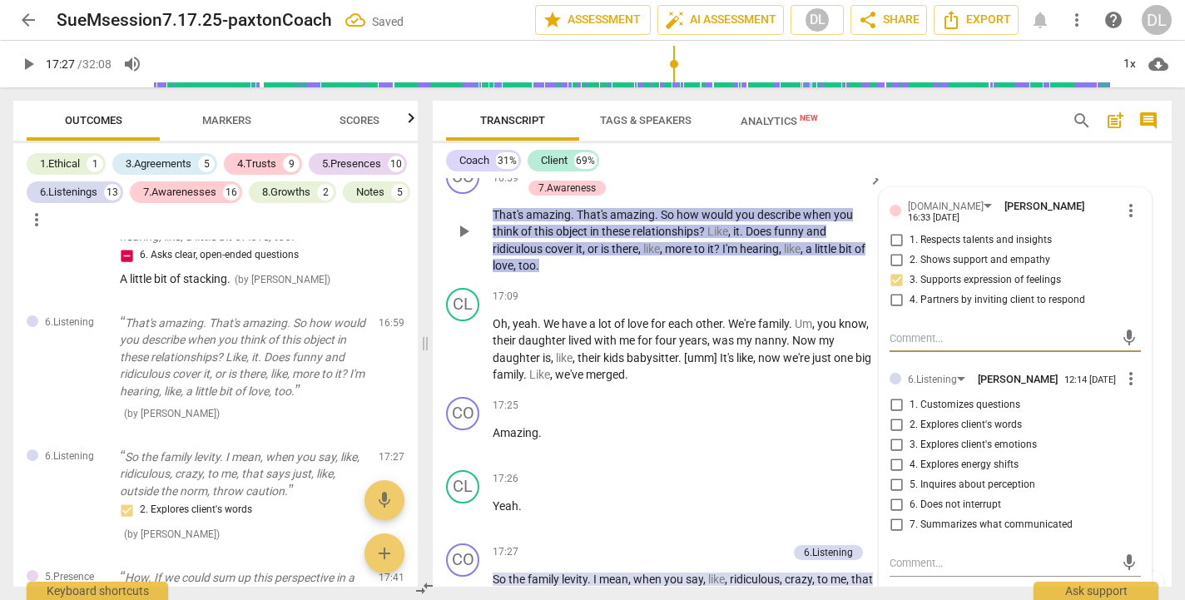
scroll to position [7800, 0]
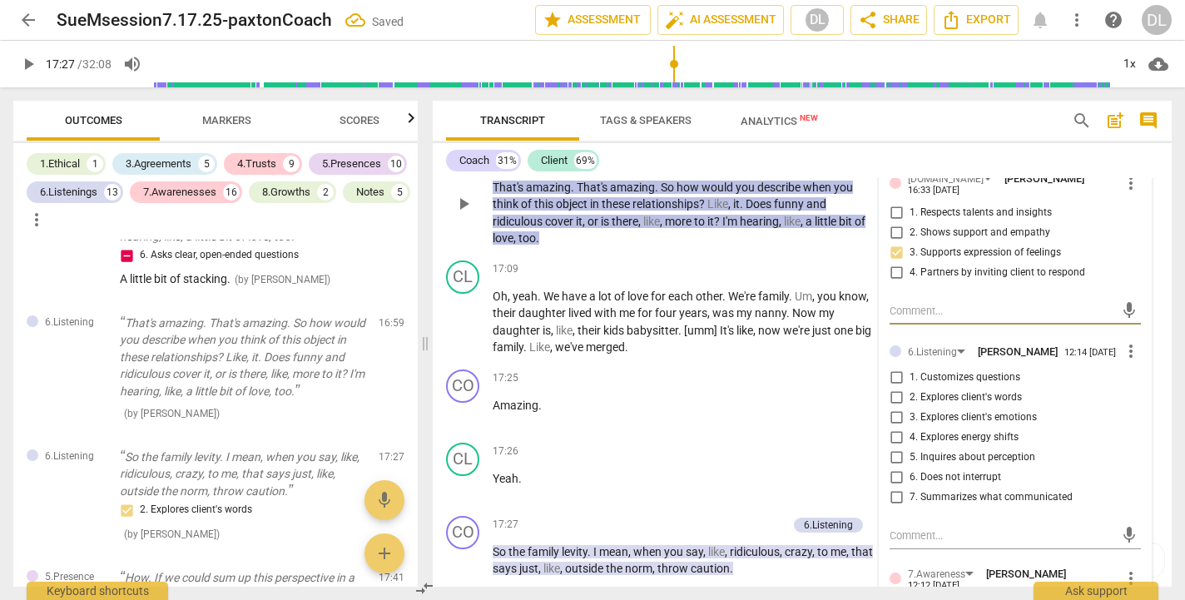
click at [894, 368] on input "1. Customizes questions" at bounding box center [896, 378] width 27 height 20
click at [913, 528] on textarea at bounding box center [1002, 536] width 225 height 16
paste textarea "Using client words Yet adding in the ''I'm hearing a little bit of love' is ach…"
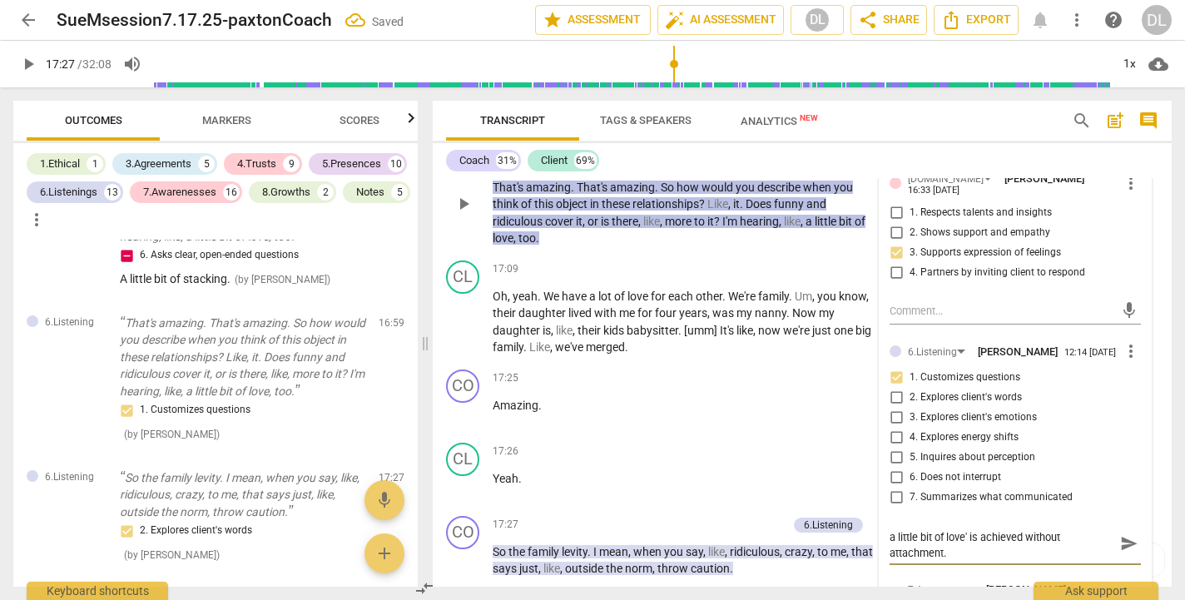
scroll to position [0, 0]
click at [969, 528] on textarea "Uses client words Yet adding in the ''I'm hearing a little bit of love' is achi…" at bounding box center [1002, 544] width 225 height 32
click at [1073, 528] on textarea "Uses client words; adding in the ''I'm hearing a little bit of love' is achieve…" at bounding box center [1002, 544] width 225 height 32
click at [1122, 534] on span "send" at bounding box center [1129, 543] width 18 height 18
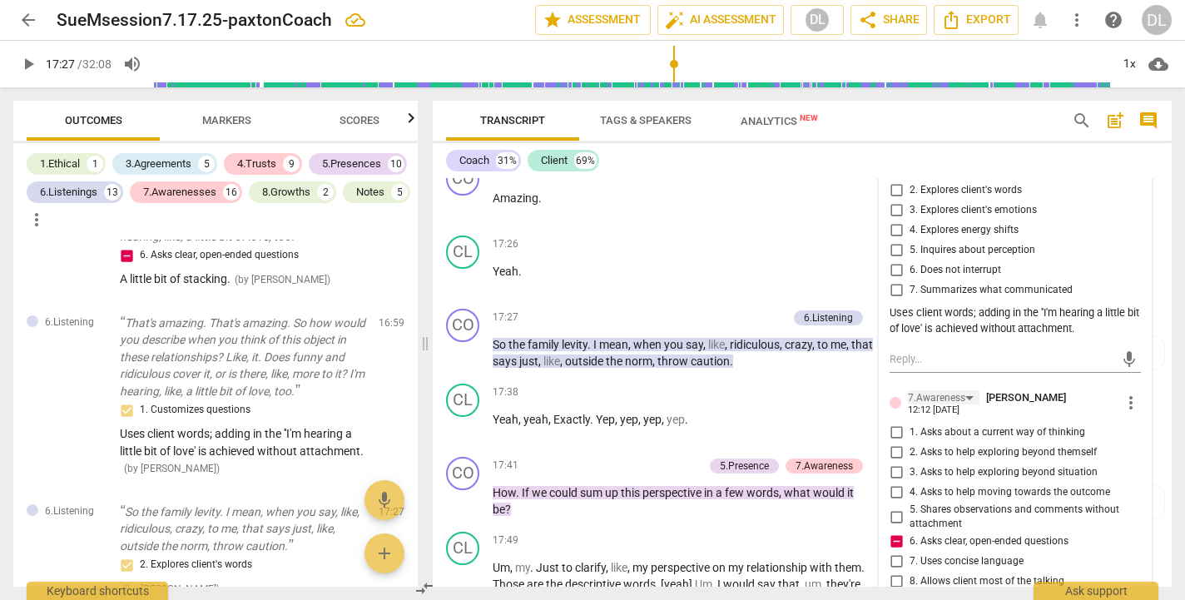
scroll to position [8008, 0]
click at [893, 462] on input "3. Asks to help exploring beyond situation" at bounding box center [896, 472] width 27 height 20
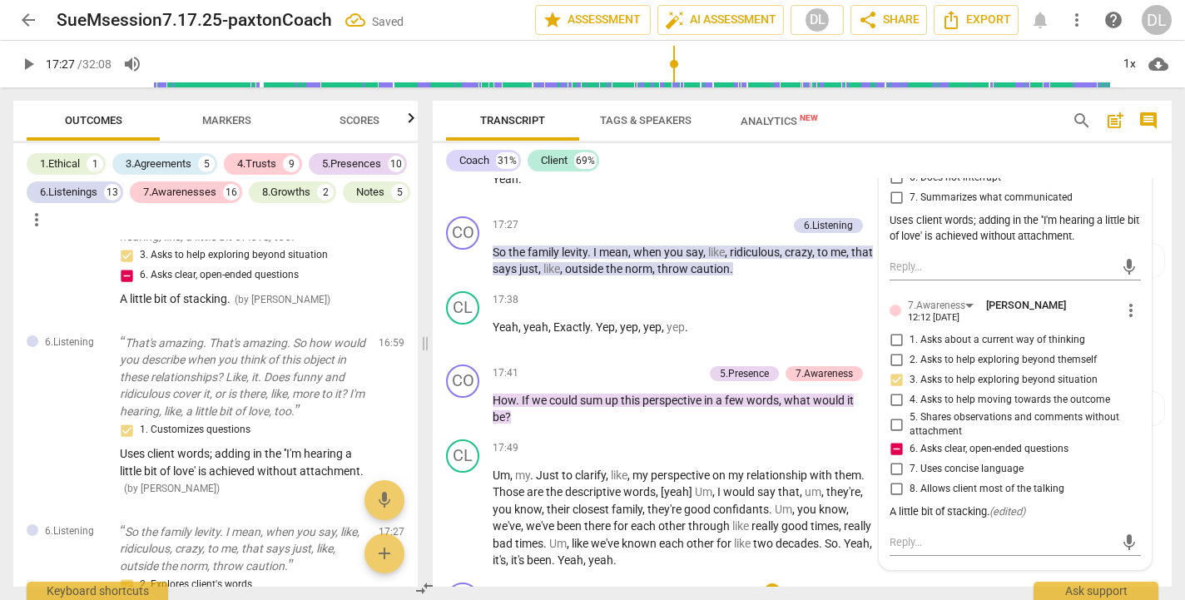
scroll to position [8116, 0]
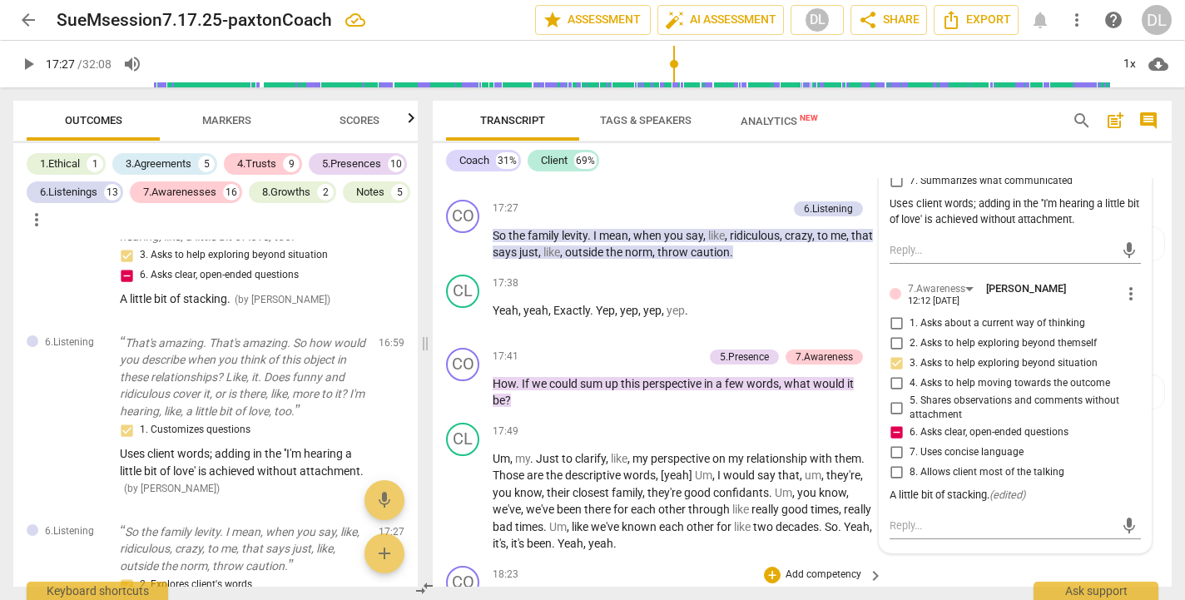
click at [905, 559] on div "CO play_arrow pause 18:23 + Add competency keyboard_arrow_right it sounds like …" at bounding box center [802, 595] width 739 height 73
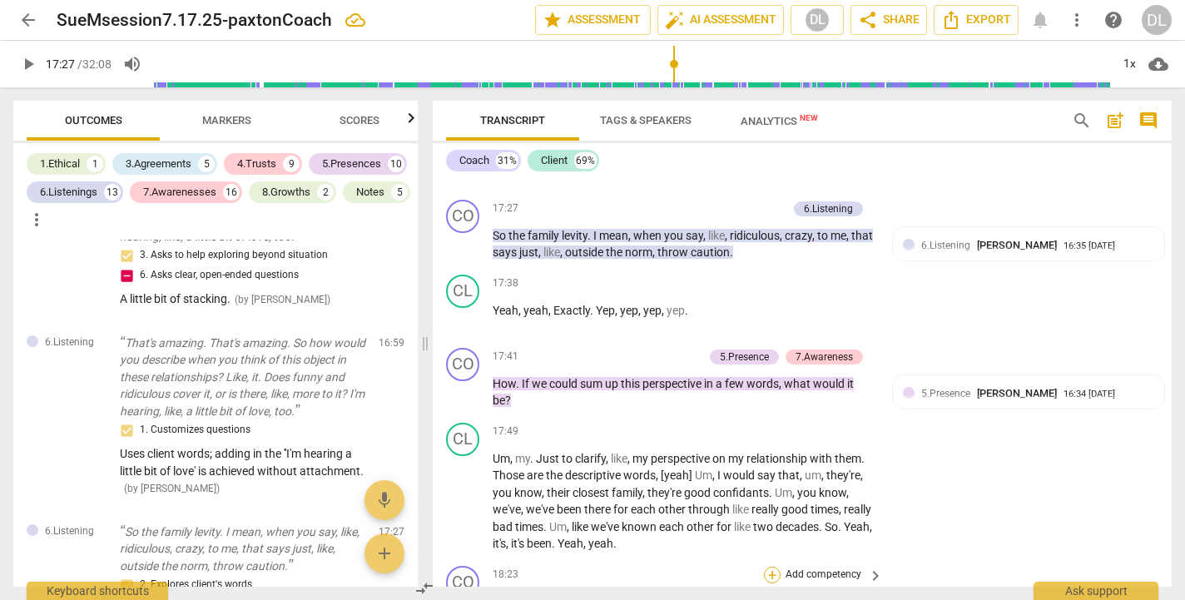
click at [773, 567] on div "+" at bounding box center [772, 575] width 17 height 17
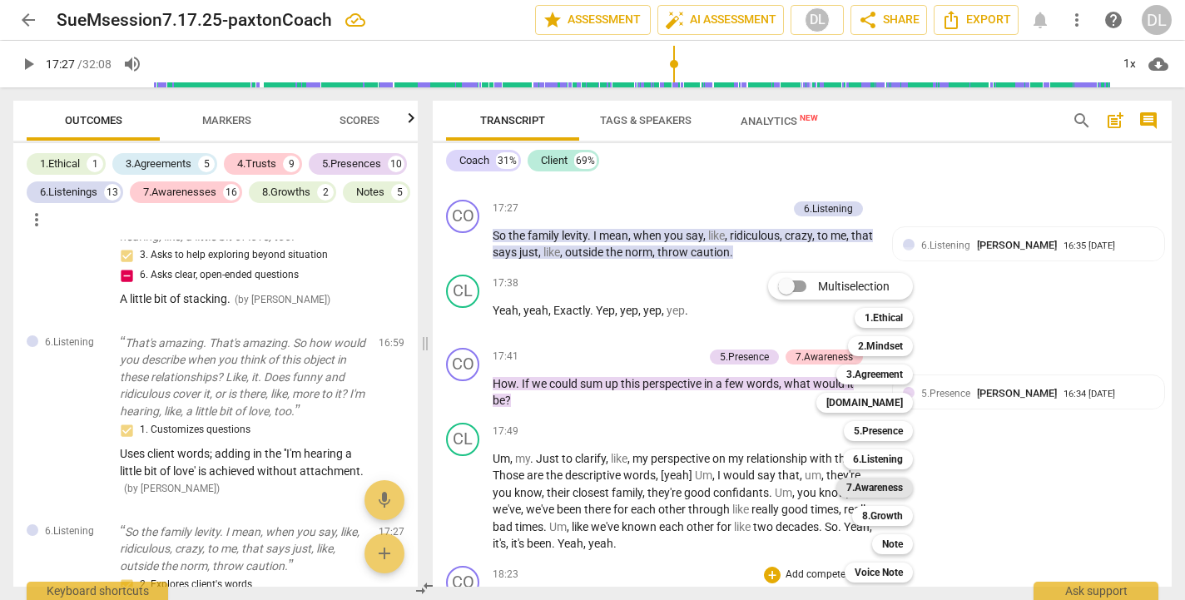
click at [868, 485] on b "7.Awareness" at bounding box center [874, 488] width 57 height 20
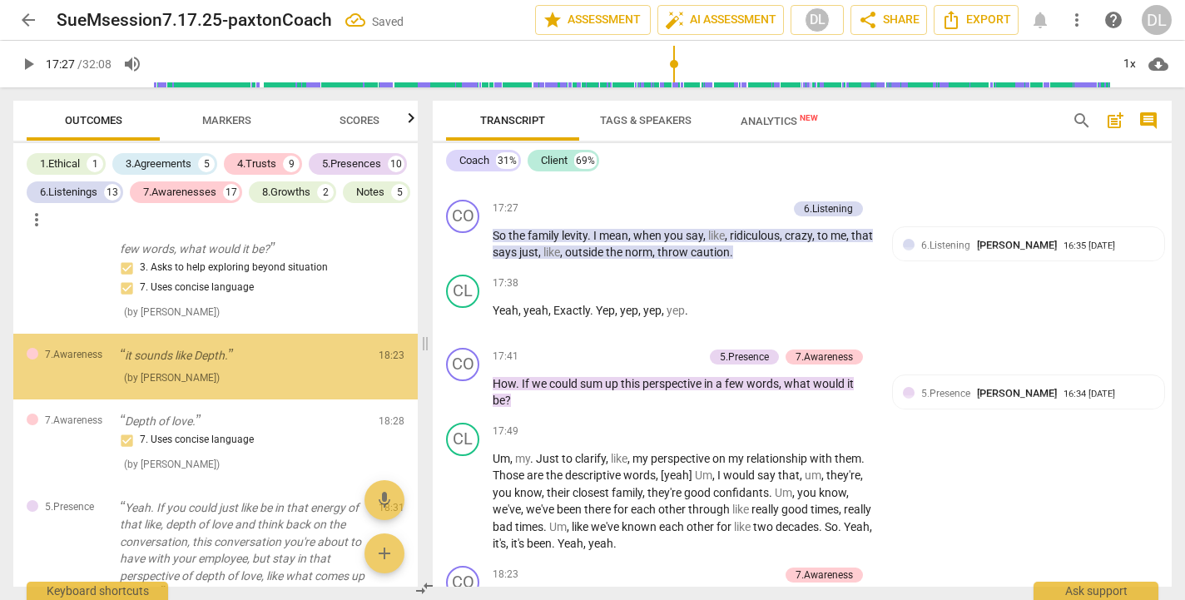
scroll to position [8457, 0]
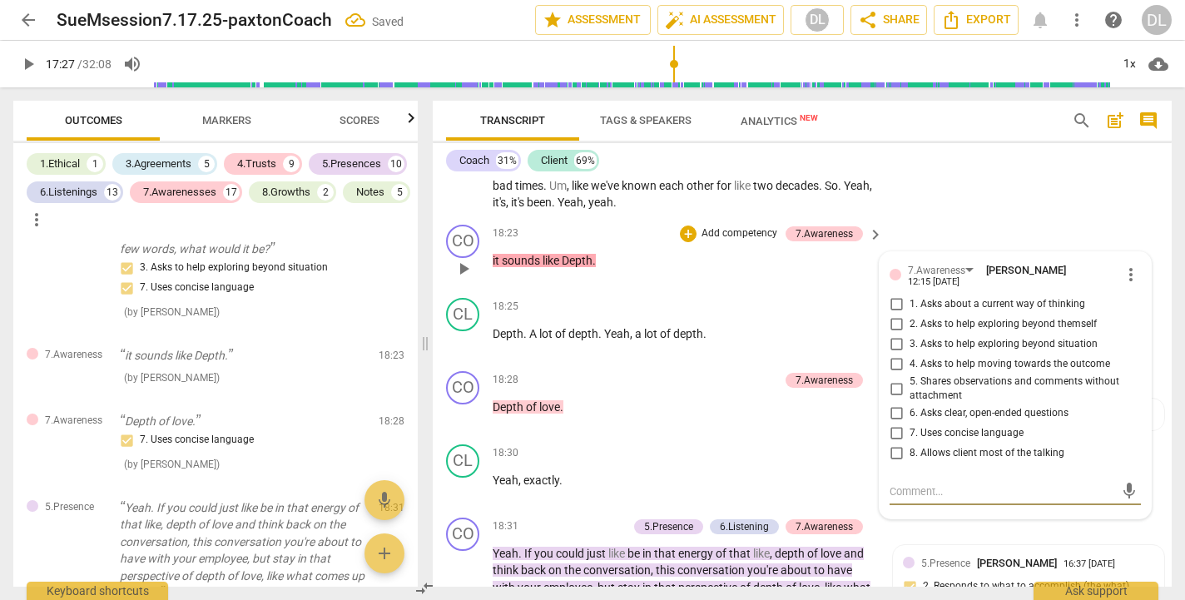
click at [892, 424] on input "7. Uses concise language" at bounding box center [896, 434] width 27 height 20
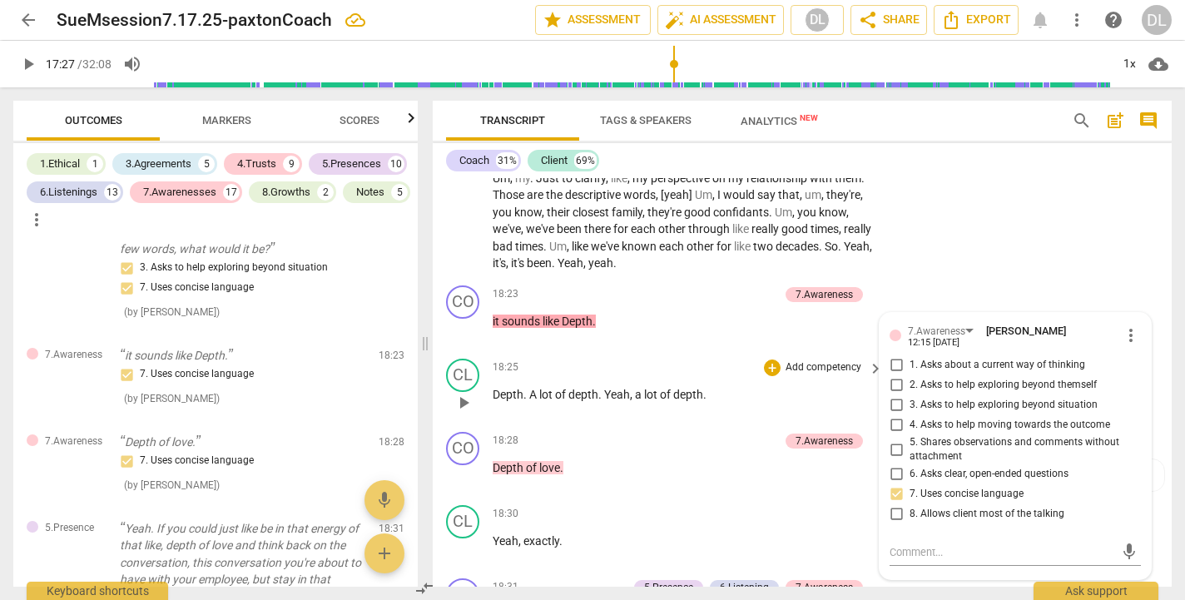
scroll to position [8391, 0]
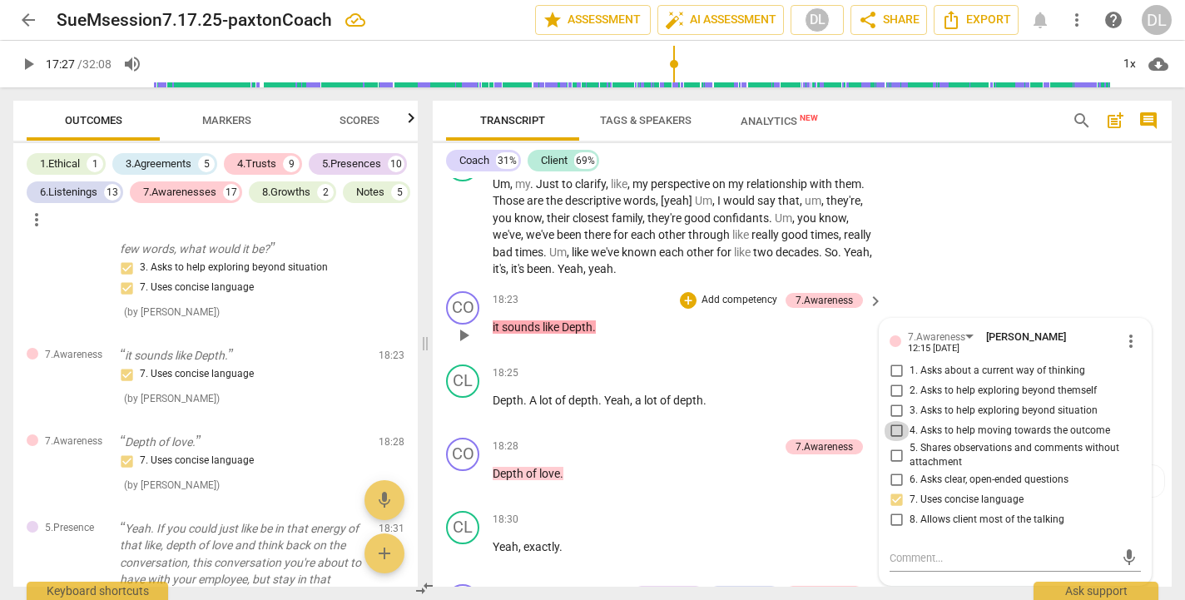
click at [895, 421] on input "4. Asks to help moving towards the outcome" at bounding box center [896, 431] width 27 height 20
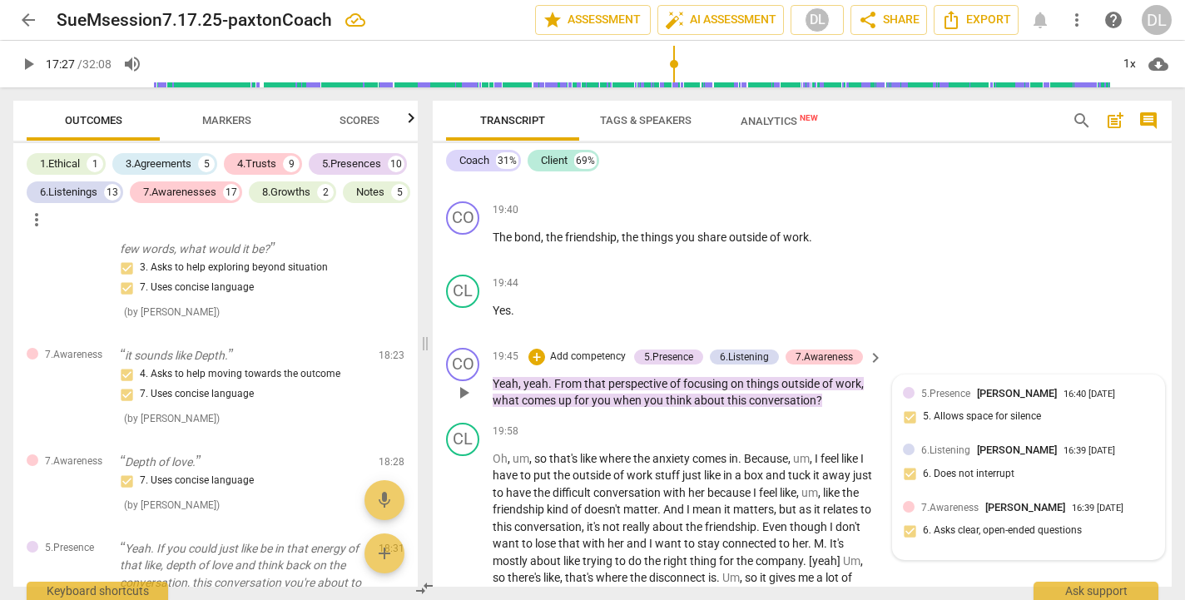
scroll to position [9195, 0]
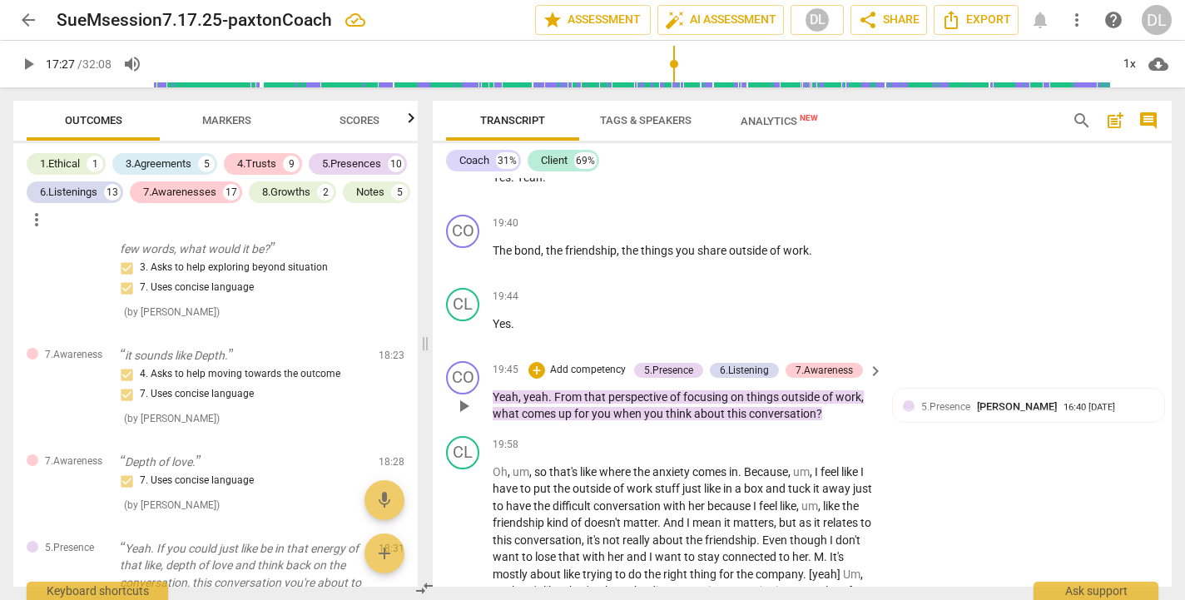
click at [840, 389] on p "Yeah , yeah . From that perspective of focusing on things outside of work , wha…" at bounding box center [684, 406] width 382 height 34
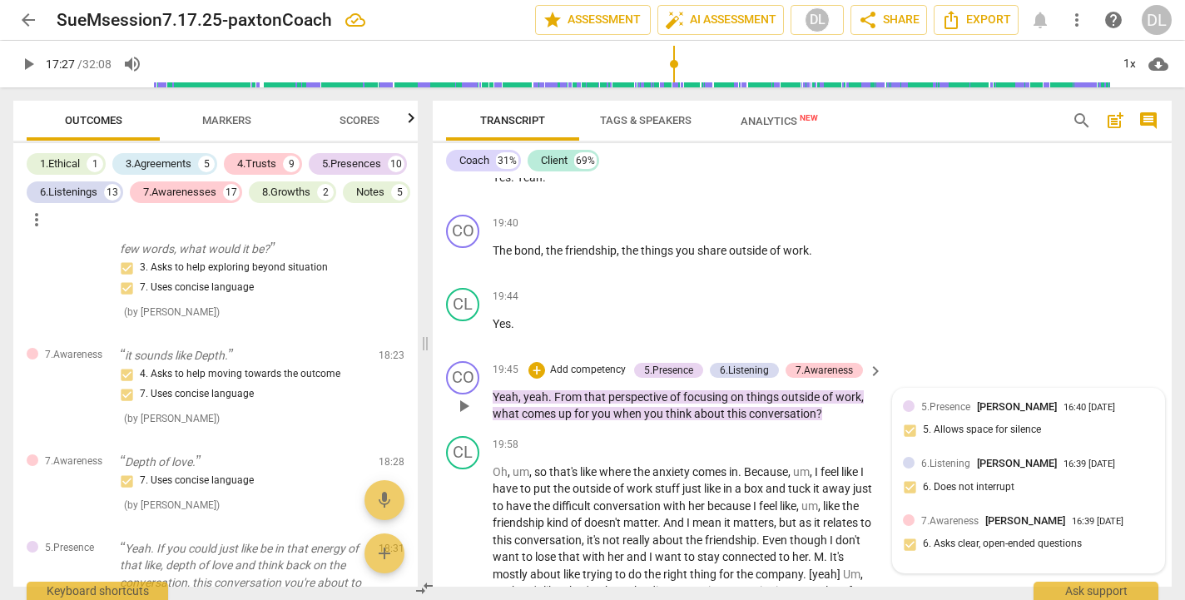
click at [1044, 455] on div "6.Listening [PERSON_NAME] 16:39 [DATE] 6. Does not interrupt" at bounding box center [1028, 480] width 251 height 51
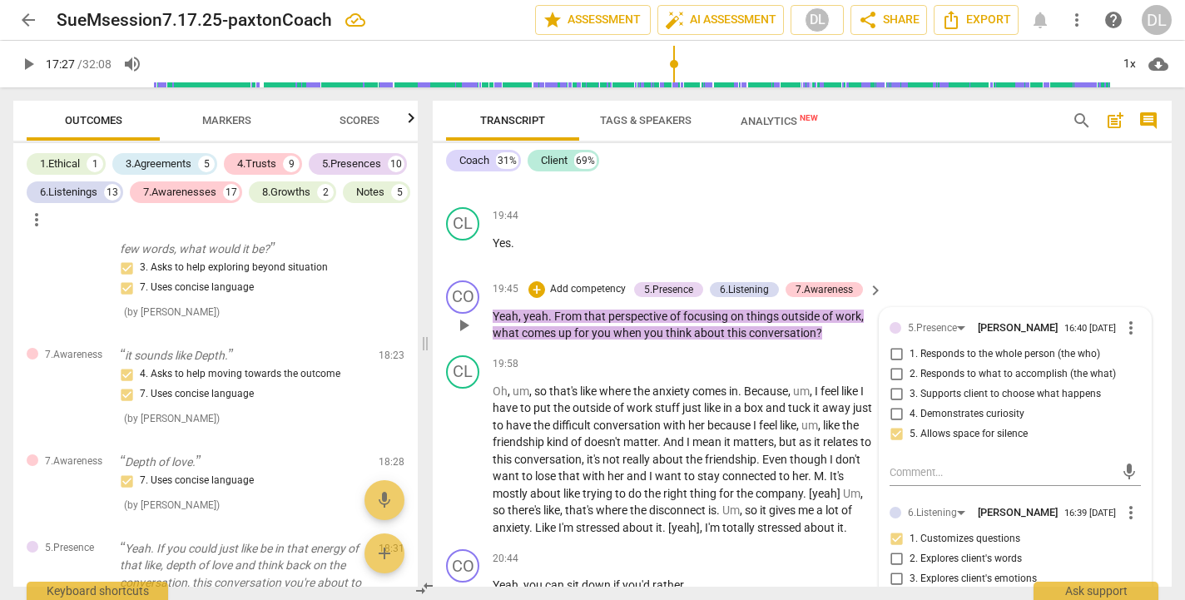
scroll to position [9278, 0]
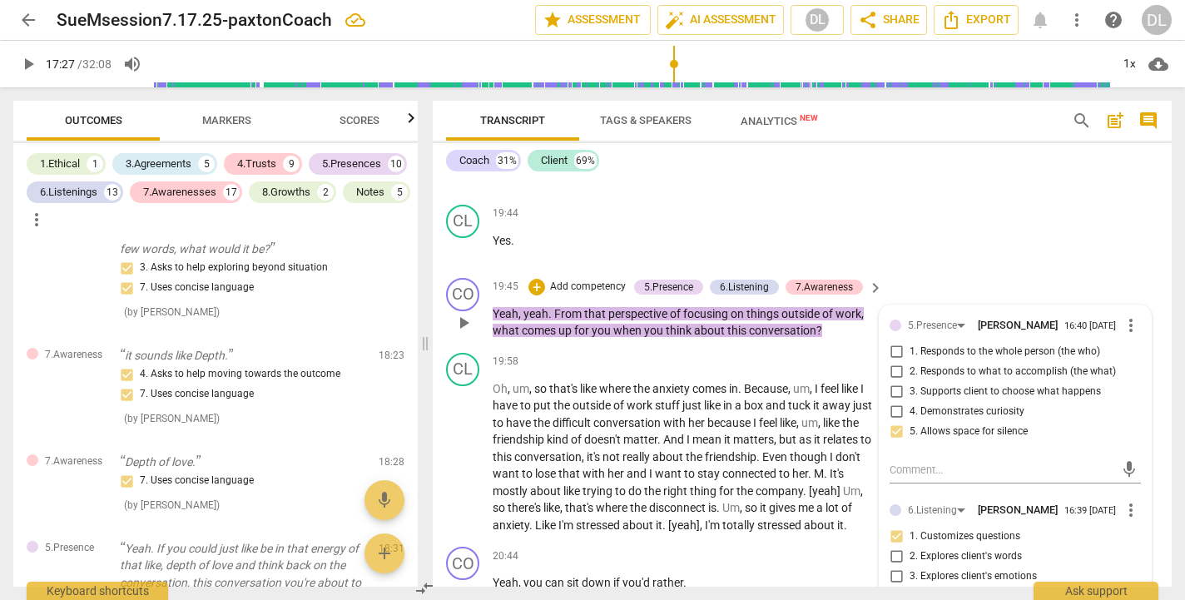
click at [893, 342] on input "1. Responds to the whole person (the who)" at bounding box center [896, 352] width 27 height 20
click at [895, 362] on input "2. Responds to what to accomplish (the what)" at bounding box center [896, 372] width 27 height 20
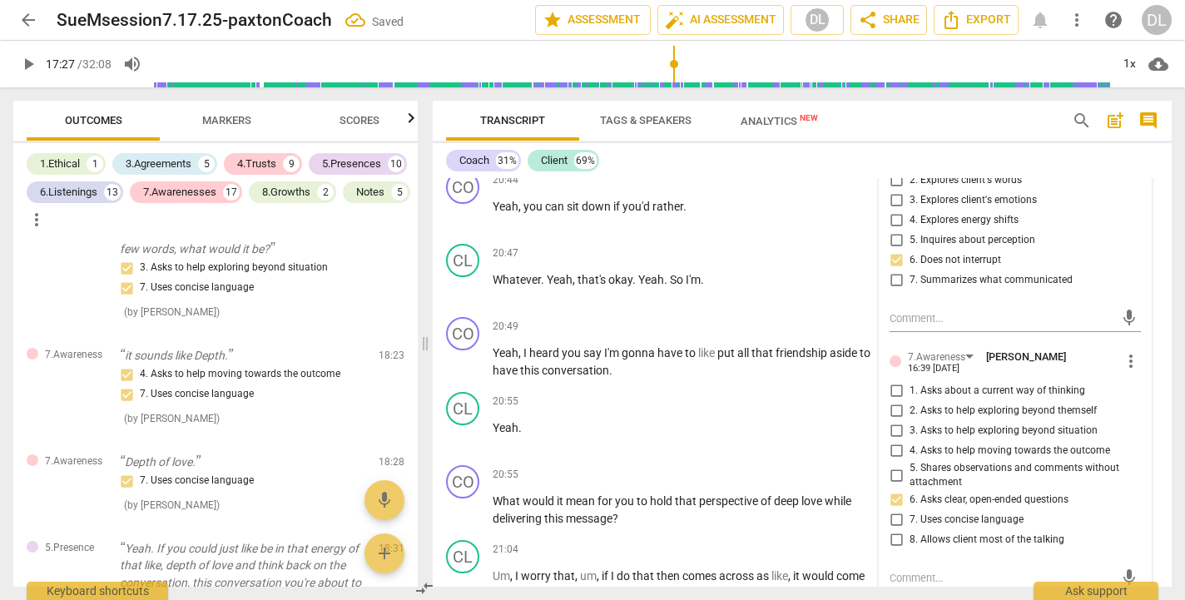
scroll to position [9656, 0]
click at [895, 508] on input "7. Uses concise language" at bounding box center [896, 518] width 27 height 20
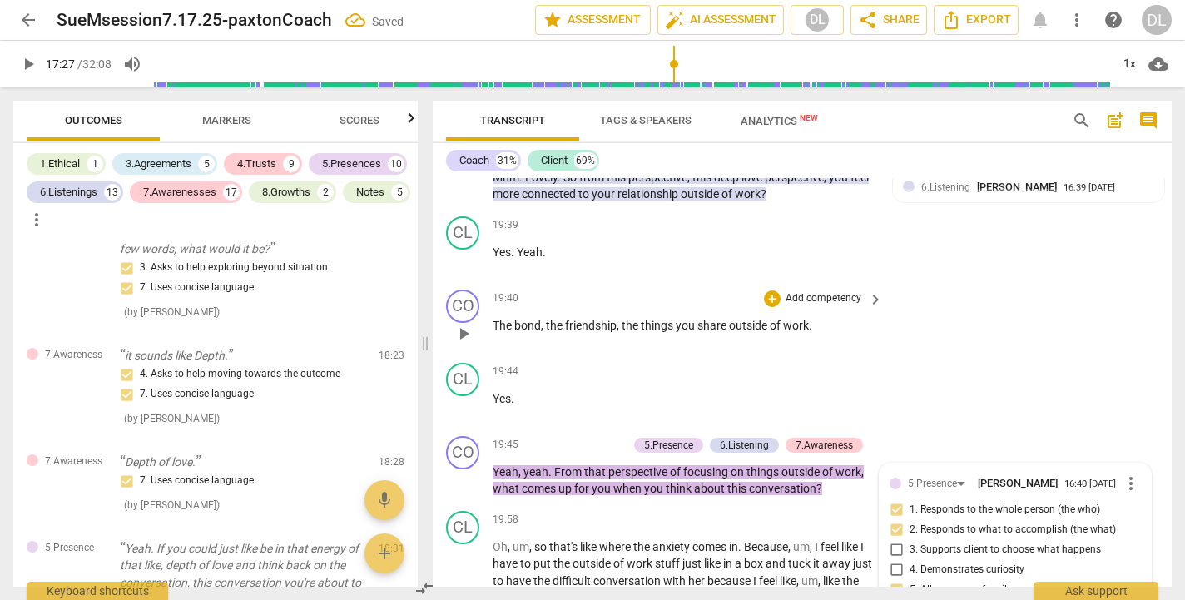
scroll to position [9126, 0]
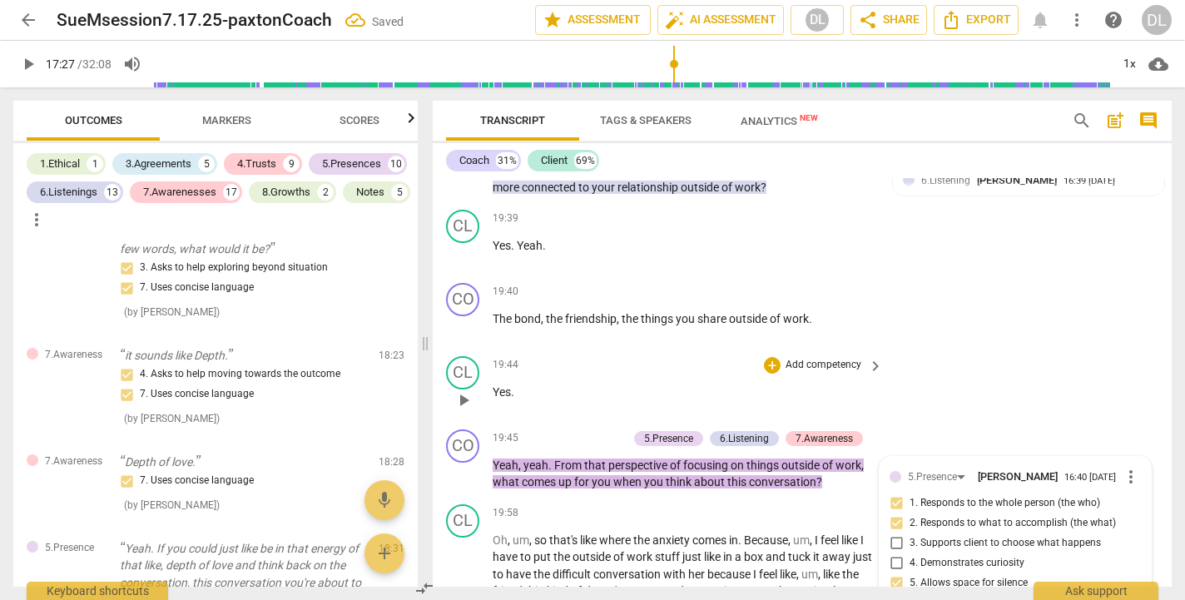
click at [992, 350] on div "CL play_arrow pause 19:44 + Add competency keyboard_arrow_right Yes ." at bounding box center [802, 386] width 739 height 73
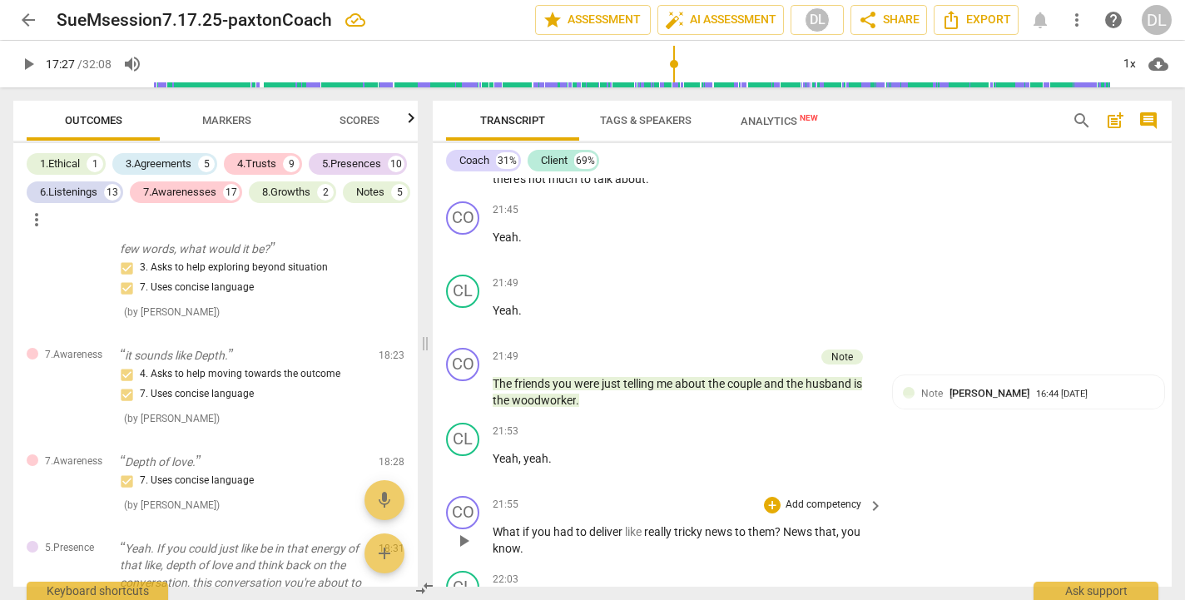
scroll to position [10157, 0]
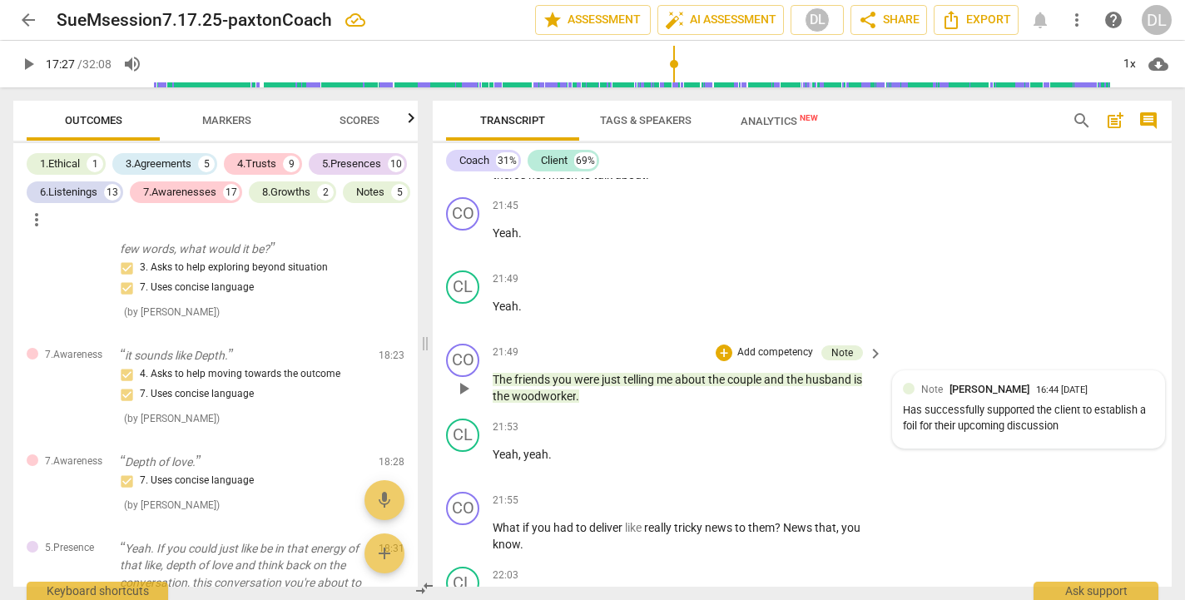
click at [1067, 403] on div "Has successfully supported the client to establish a foil for their upcoming di…" at bounding box center [1028, 419] width 251 height 32
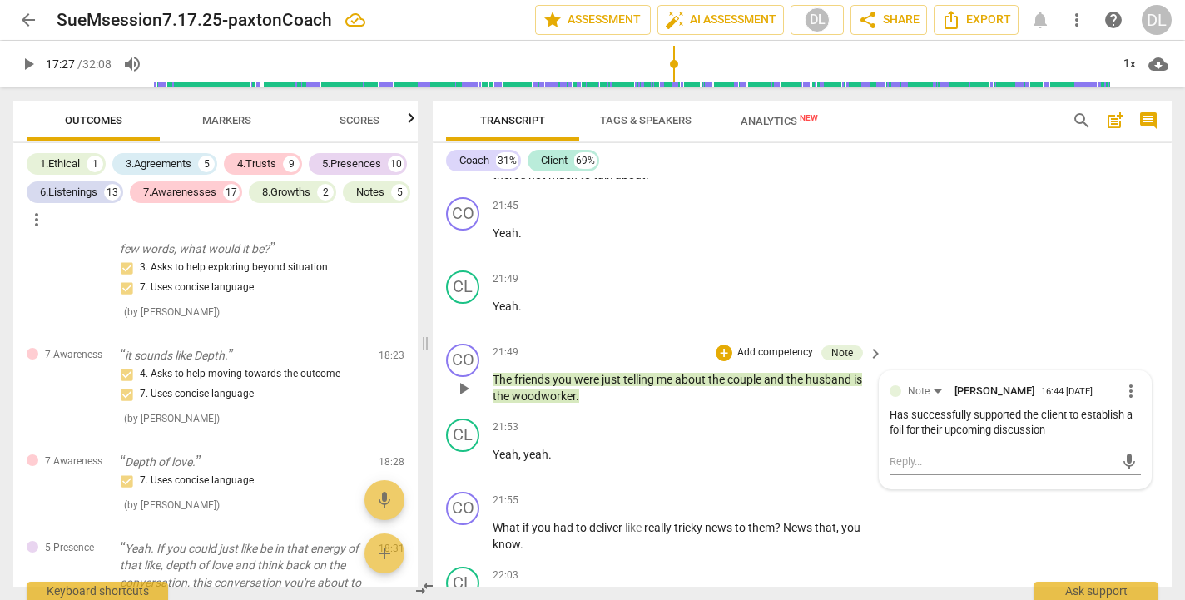
click at [1127, 381] on span "more_vert" at bounding box center [1131, 391] width 20 height 20
click at [1138, 287] on li "Edit" at bounding box center [1142, 289] width 57 height 32
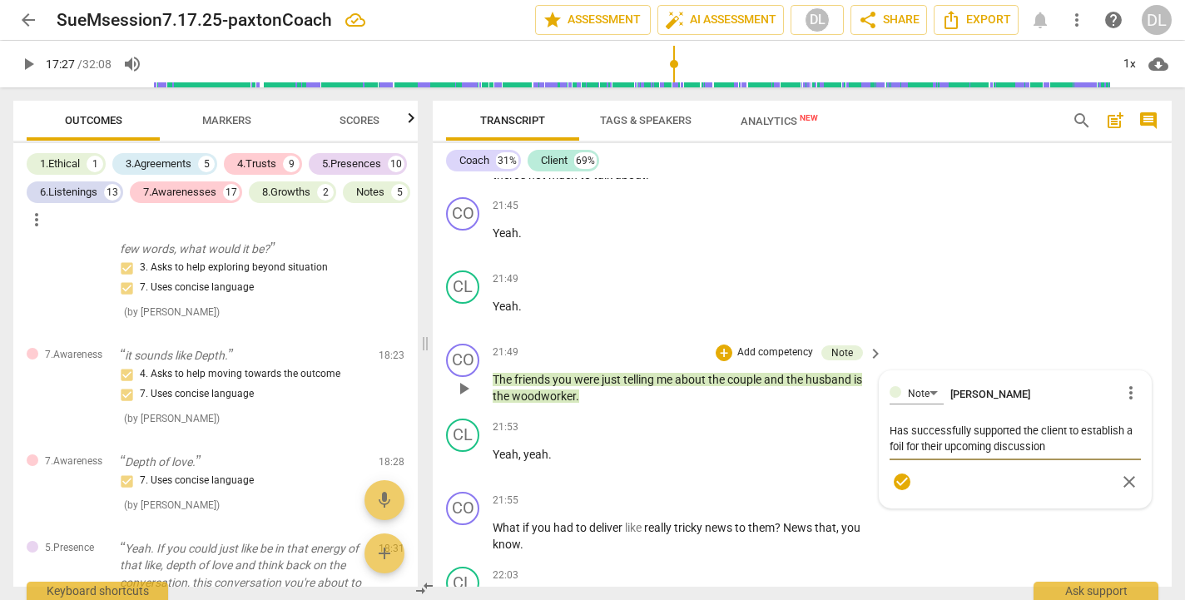
click at [1049, 423] on textarea "Has successfully supported the client to establish a foil for their upcoming di…" at bounding box center [1015, 439] width 251 height 32
drag, startPoint x: 985, startPoint y: 354, endPoint x: 888, endPoint y: 351, distance: 96.6
click at [890, 423] on textarea "Has successfully supported the client to establish a foil for their upcoming di…" at bounding box center [1015, 446] width 251 height 47
click at [966, 423] on textarea "Has successfully supported the client to establish a foil for their upcoming di…" at bounding box center [1015, 446] width 251 height 47
click at [1120, 488] on span "close" at bounding box center [1129, 498] width 20 height 20
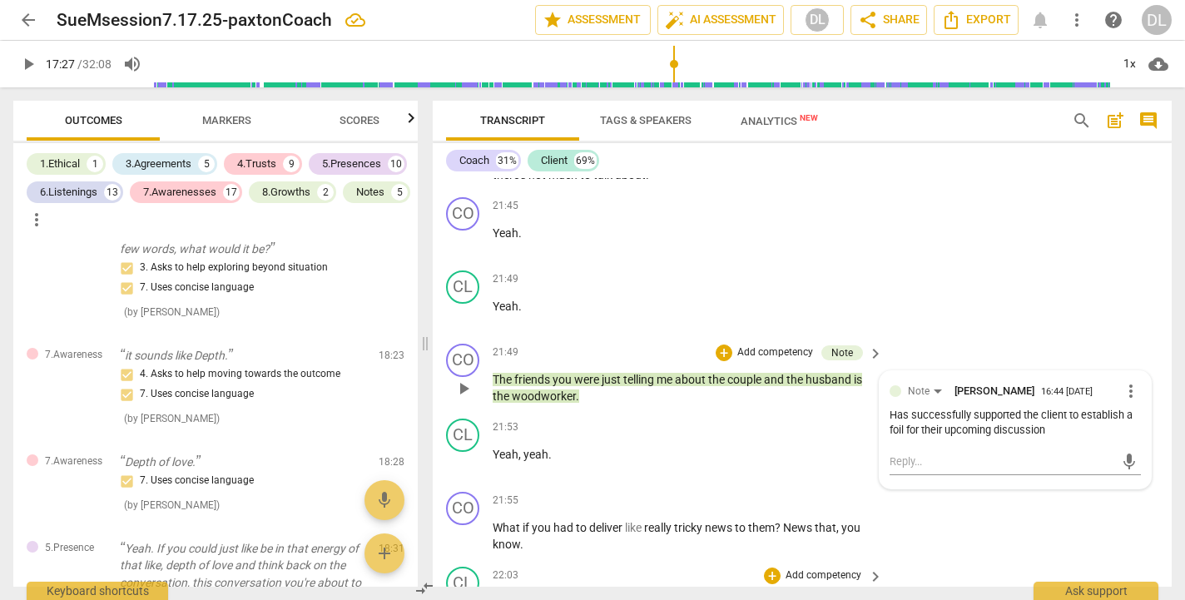
click at [974, 560] on div "CL play_arrow pause 22:03 + Add competency keyboard_arrow_right Yeah ." at bounding box center [802, 596] width 739 height 73
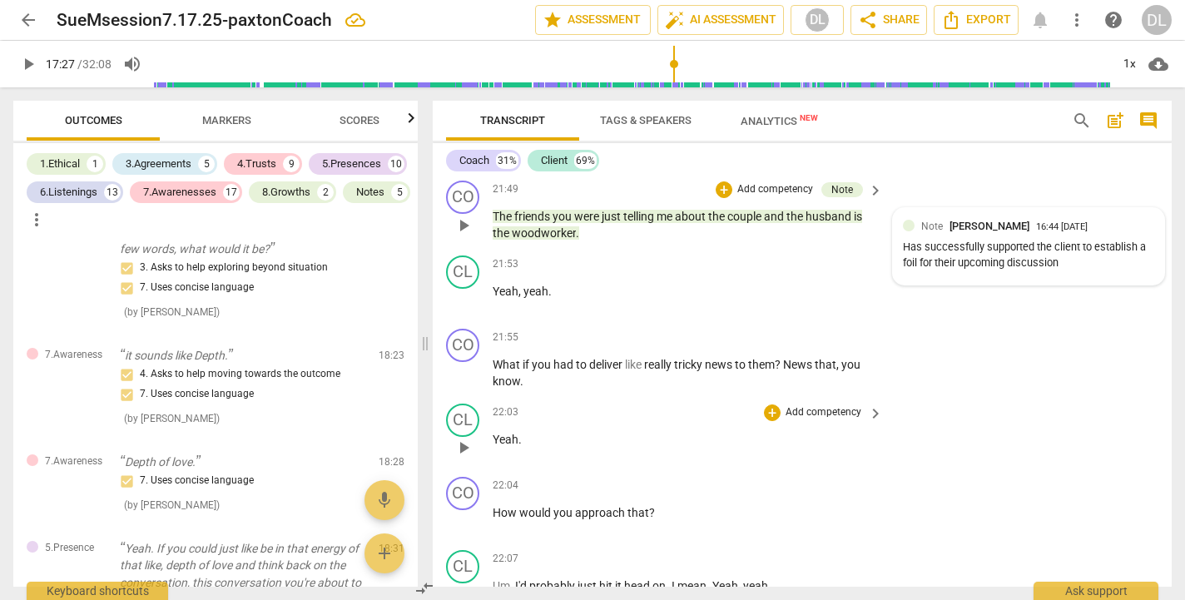
scroll to position [10317, 0]
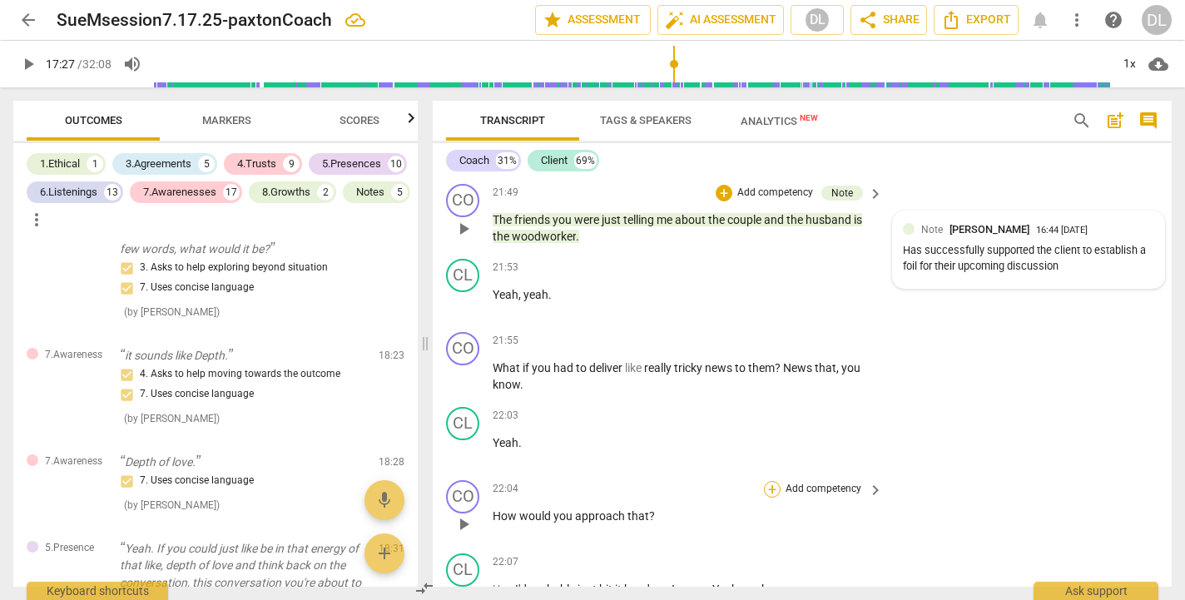
click at [772, 481] on div "+" at bounding box center [772, 489] width 17 height 17
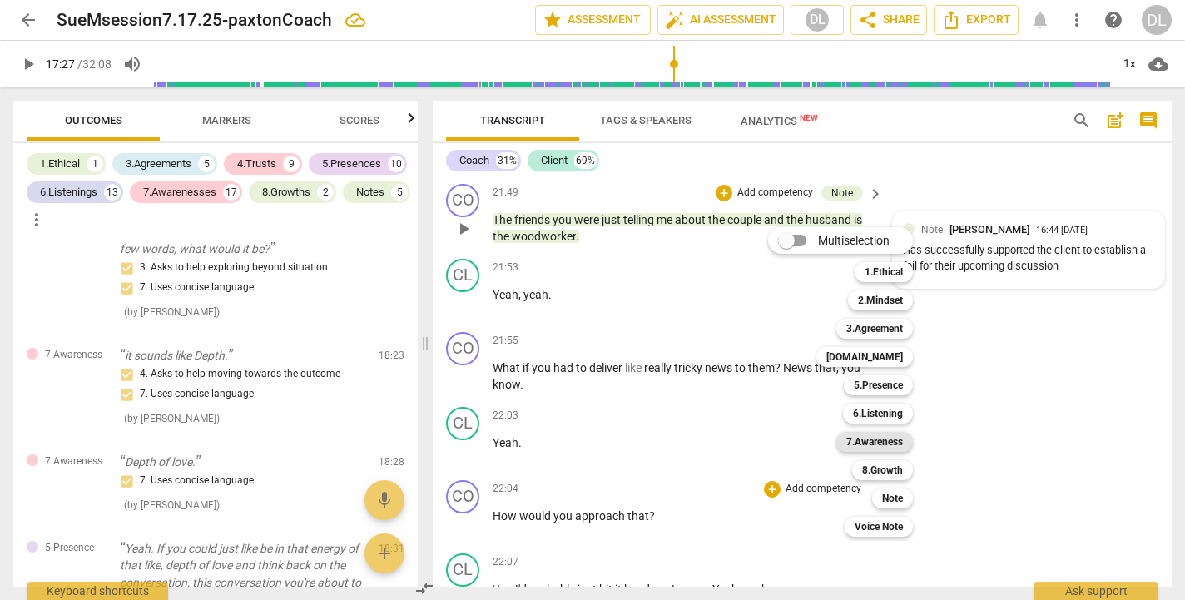
click at [872, 440] on b "7.Awareness" at bounding box center [874, 442] width 57 height 20
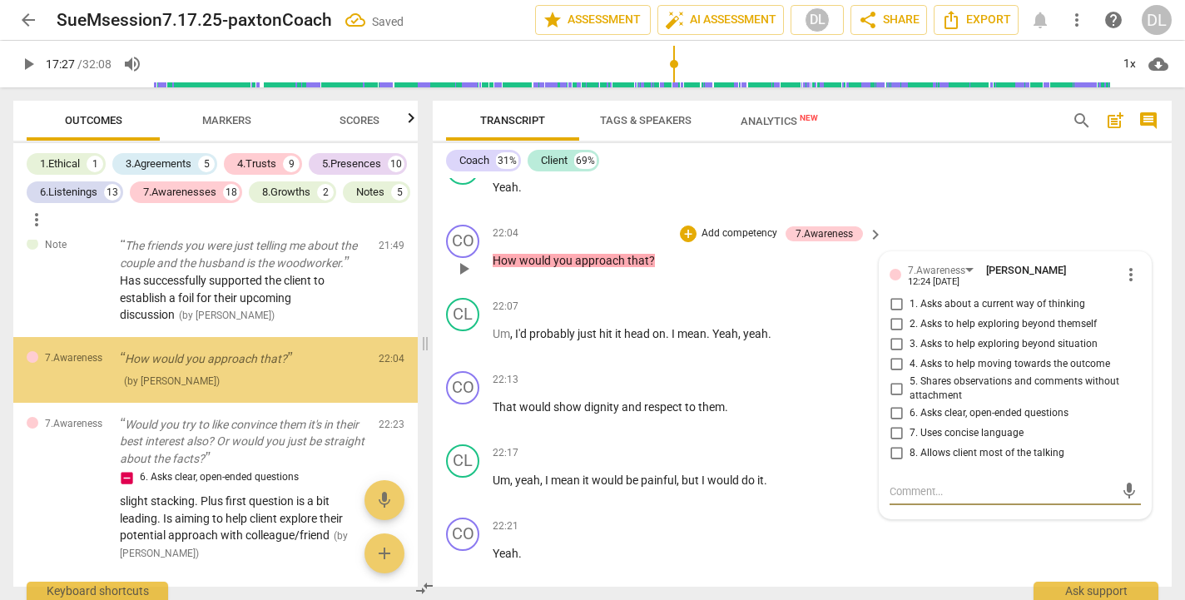
scroll to position [9106, 0]
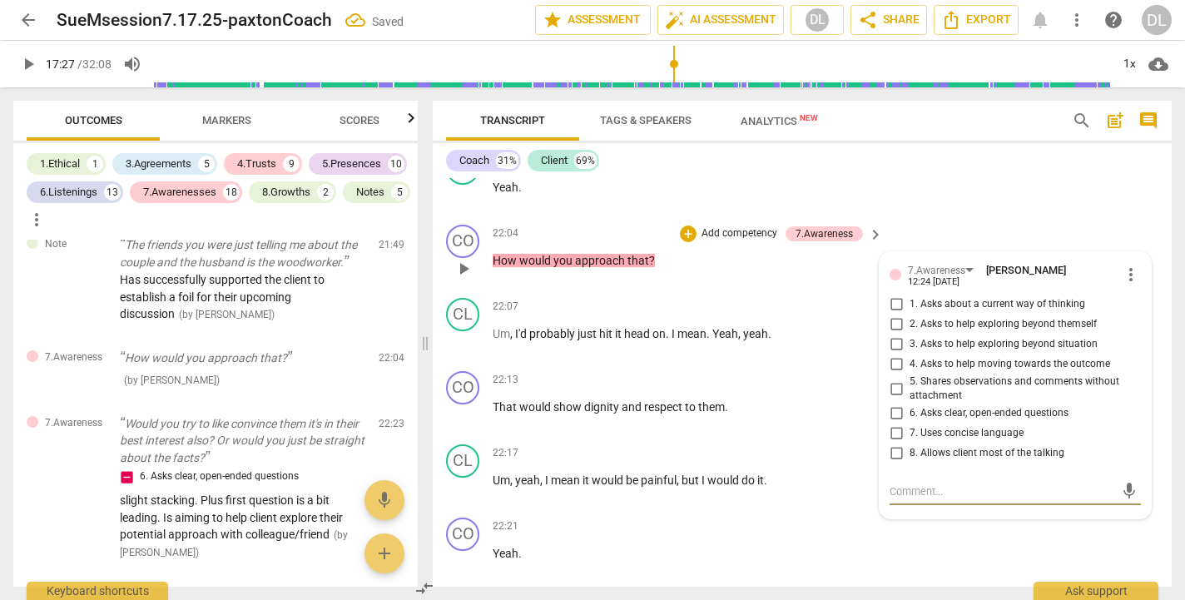
click at [897, 404] on input "6. Asks clear, open-ended questions" at bounding box center [896, 414] width 27 height 20
click at [885, 424] on input "7. Uses concise language" at bounding box center [896, 434] width 27 height 20
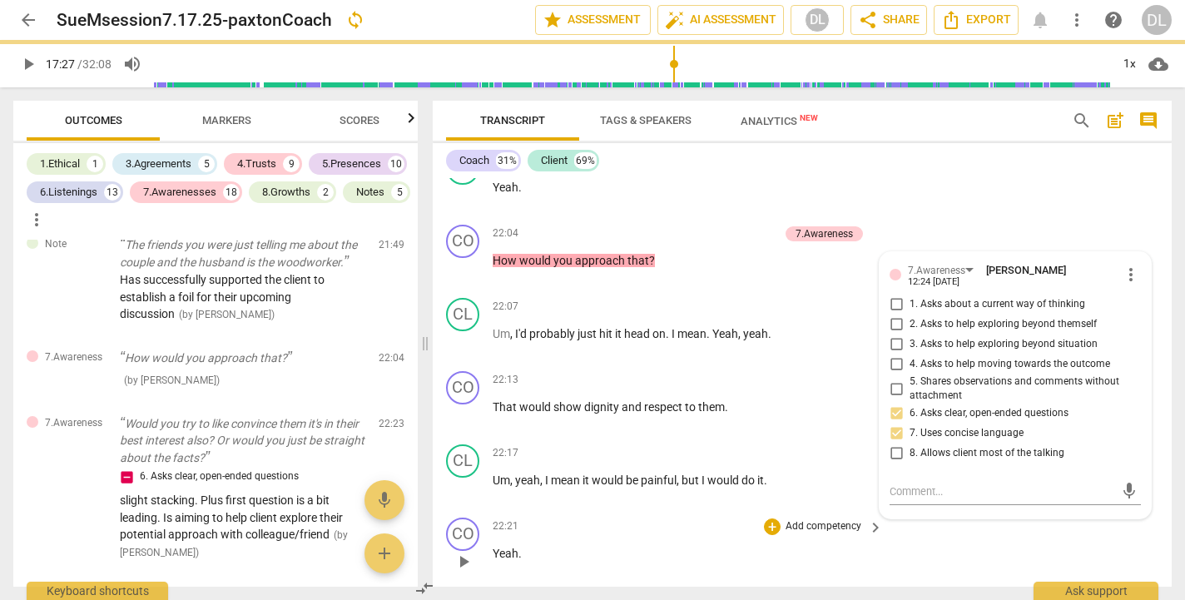
click at [990, 511] on div "CO play_arrow pause 22:21 + Add competency keyboard_arrow_right Yeah ." at bounding box center [802, 547] width 739 height 73
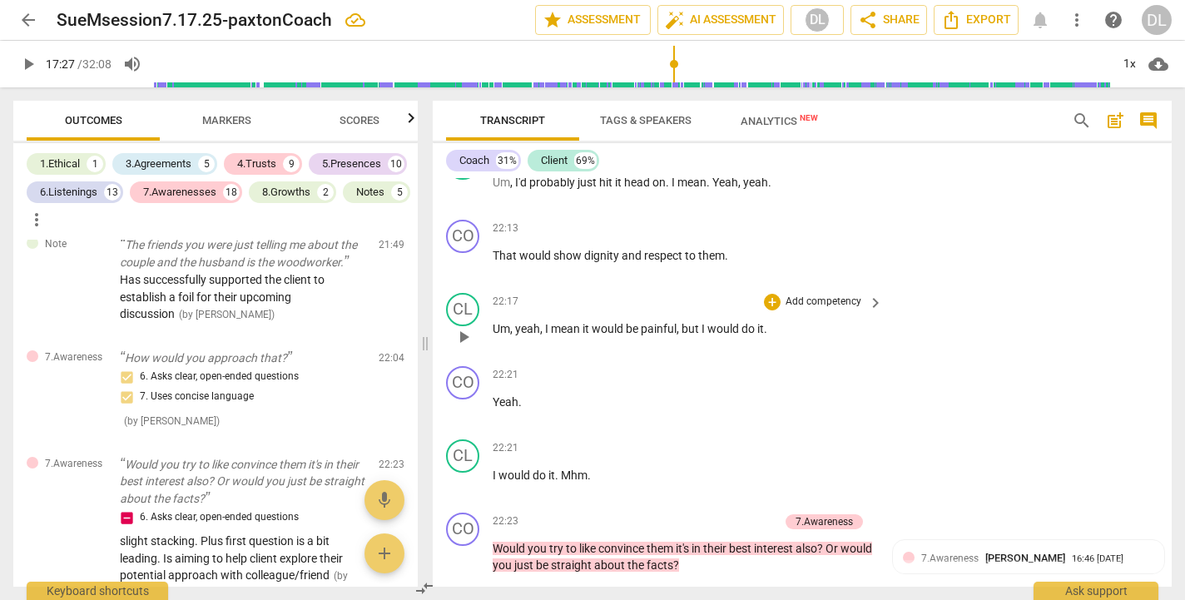
scroll to position [10841, 0]
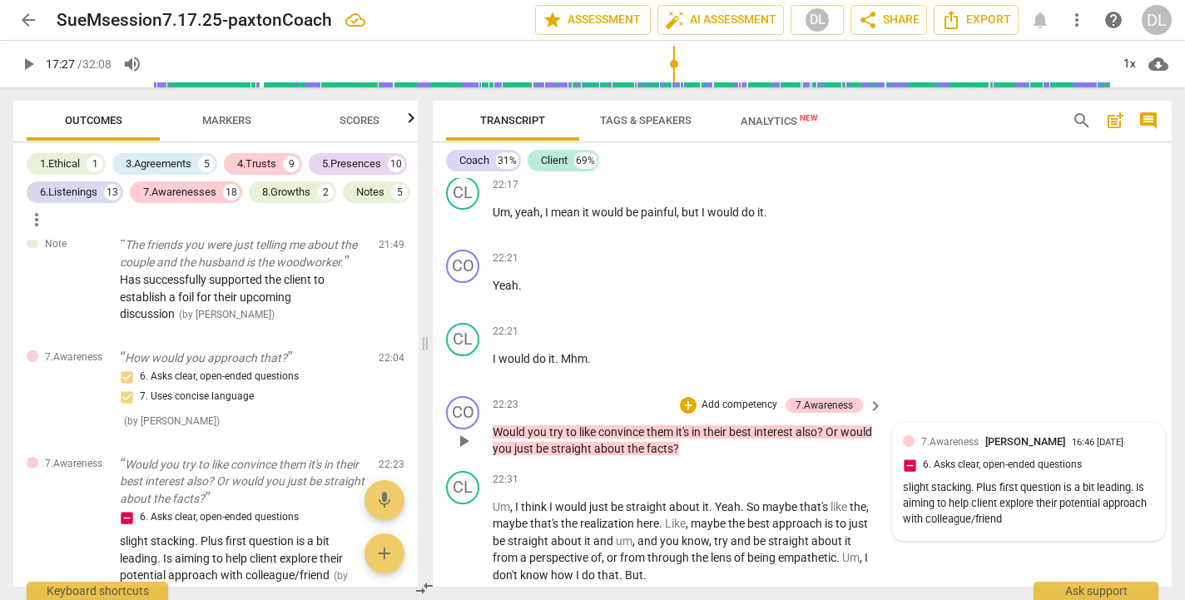
click at [1115, 434] on div "7.Awareness [PERSON_NAME] 16:46 [DATE]" at bounding box center [1037, 442] width 233 height 16
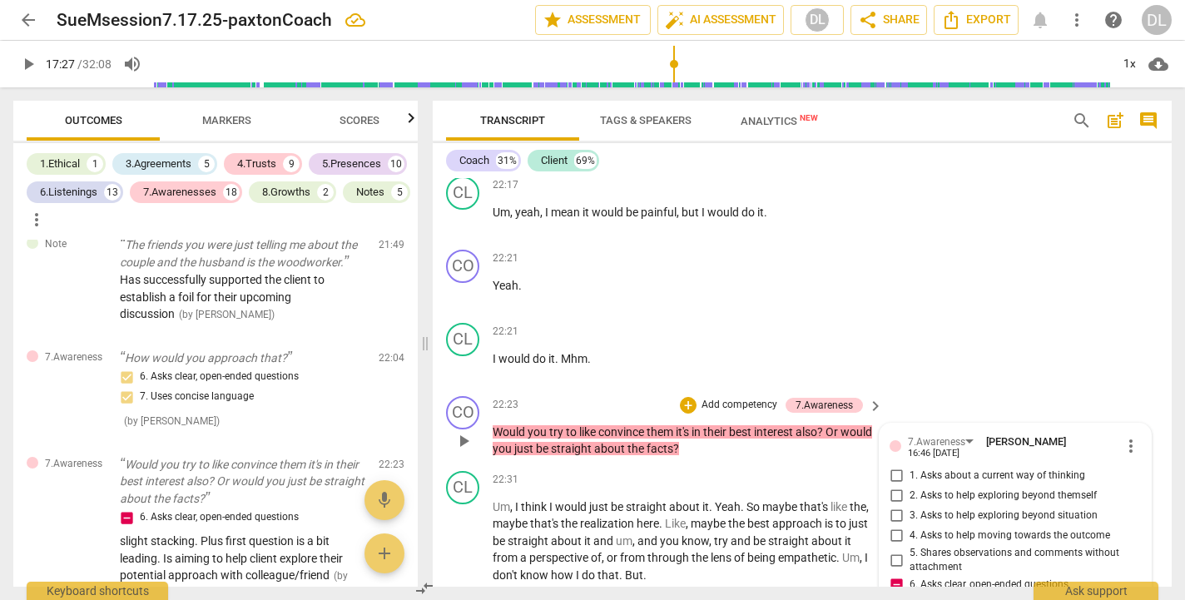
scroll to position [10900, 0]
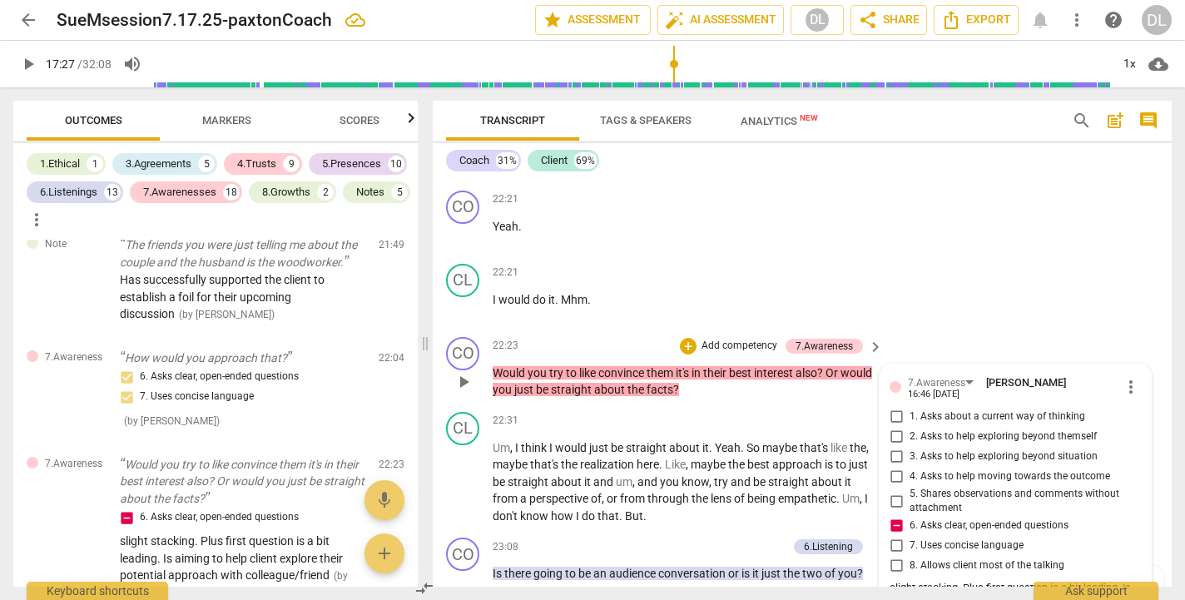
click at [1129, 377] on span "more_vert" at bounding box center [1131, 387] width 20 height 20
click at [1135, 277] on li "Edit" at bounding box center [1142, 281] width 57 height 32
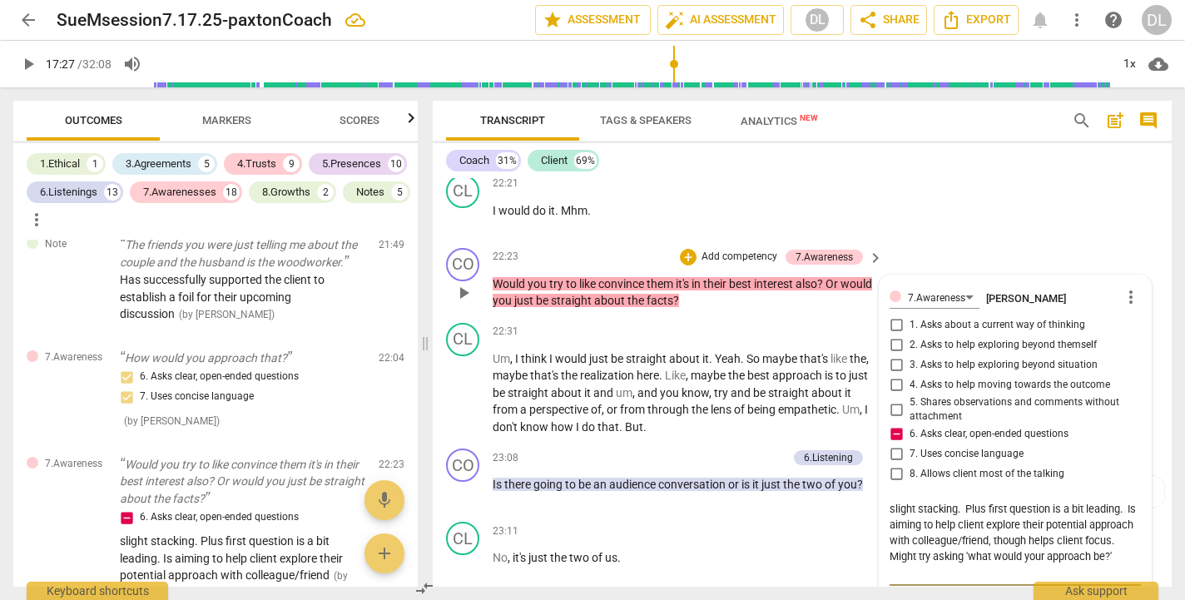
scroll to position [10992, 0]
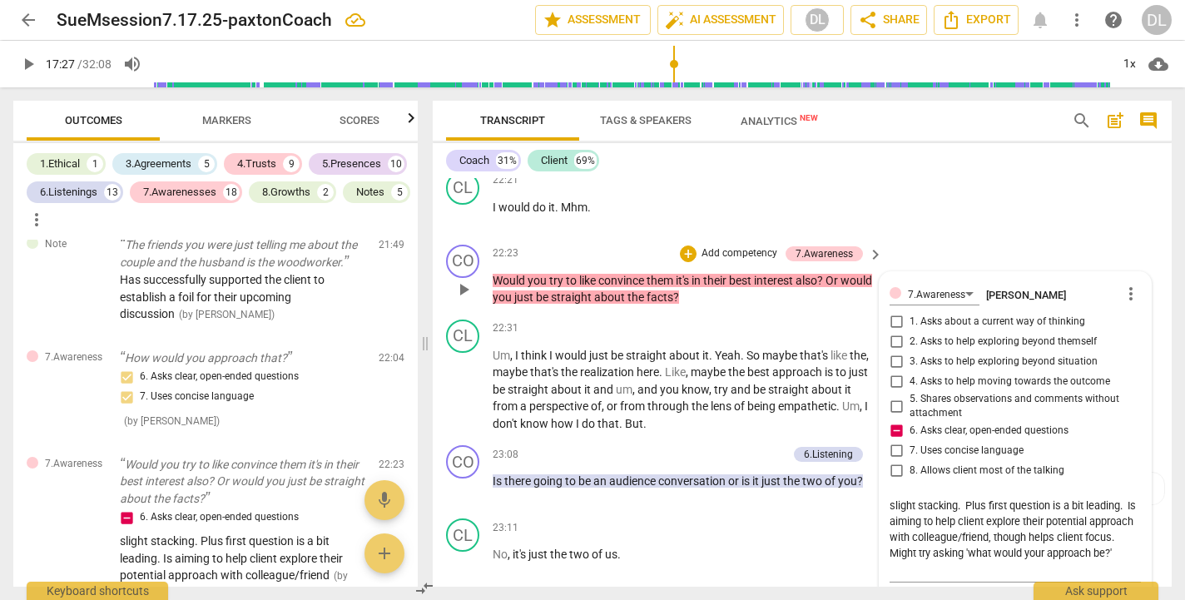
click at [1124, 594] on span "close" at bounding box center [1129, 604] width 20 height 20
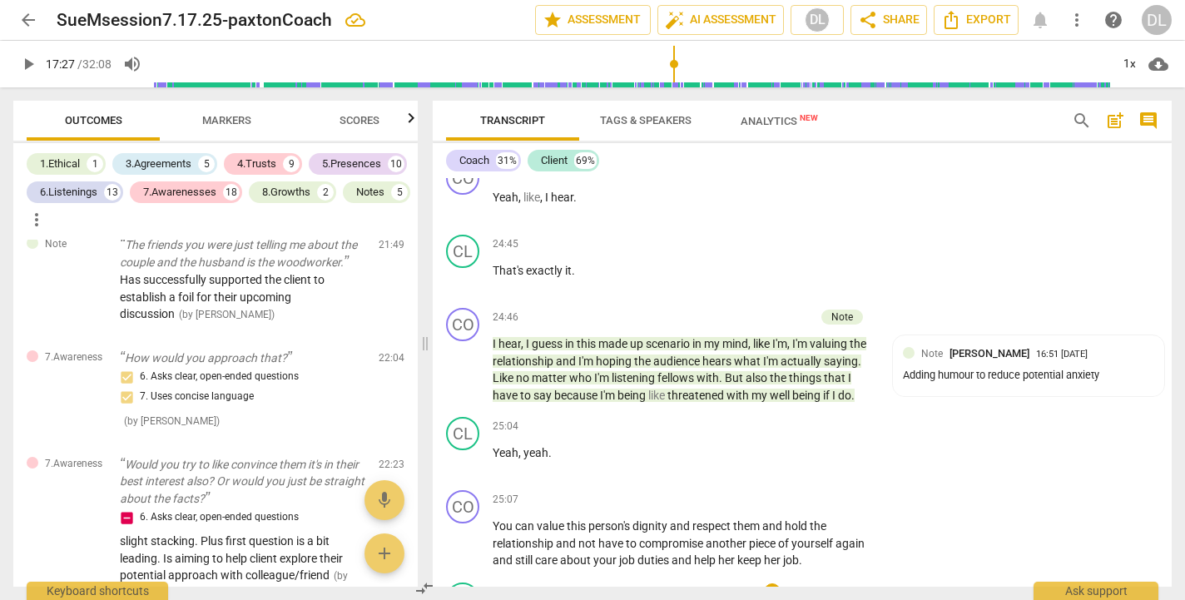
scroll to position [12332, 0]
click at [826, 494] on p "Add competency" at bounding box center [823, 501] width 79 height 15
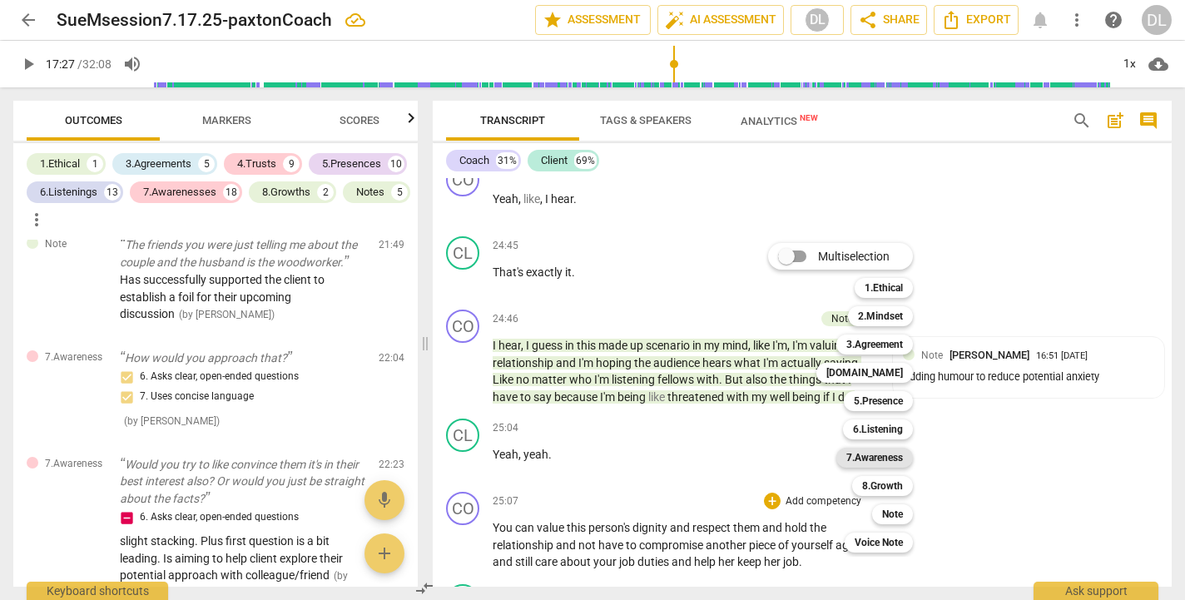
click at [870, 457] on b "7.Awareness" at bounding box center [874, 458] width 57 height 20
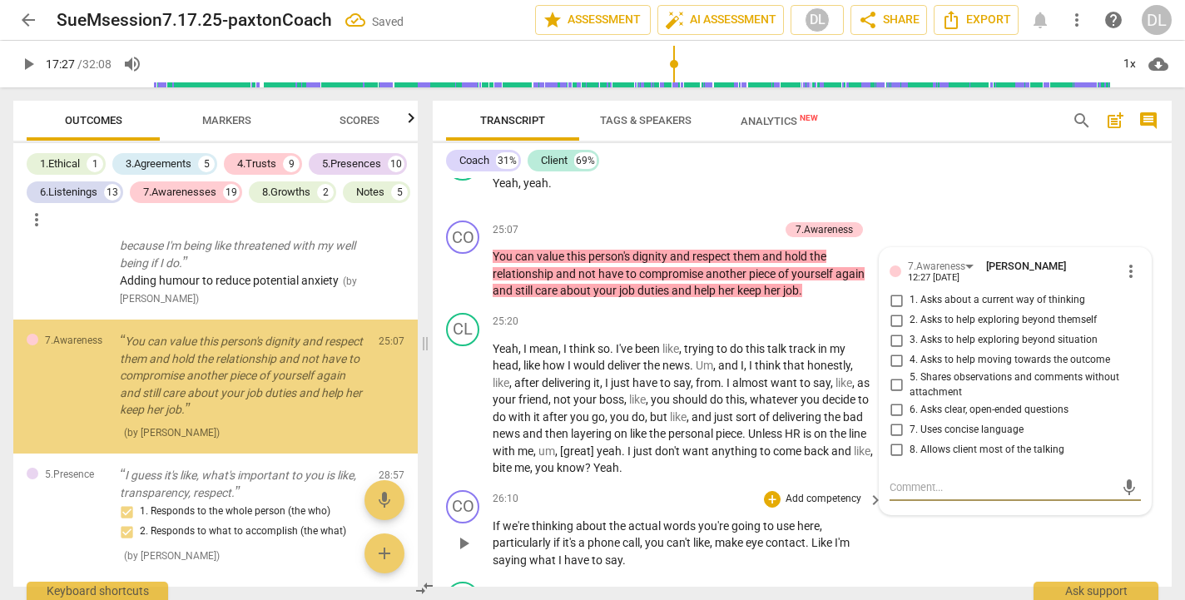
scroll to position [10107, 0]
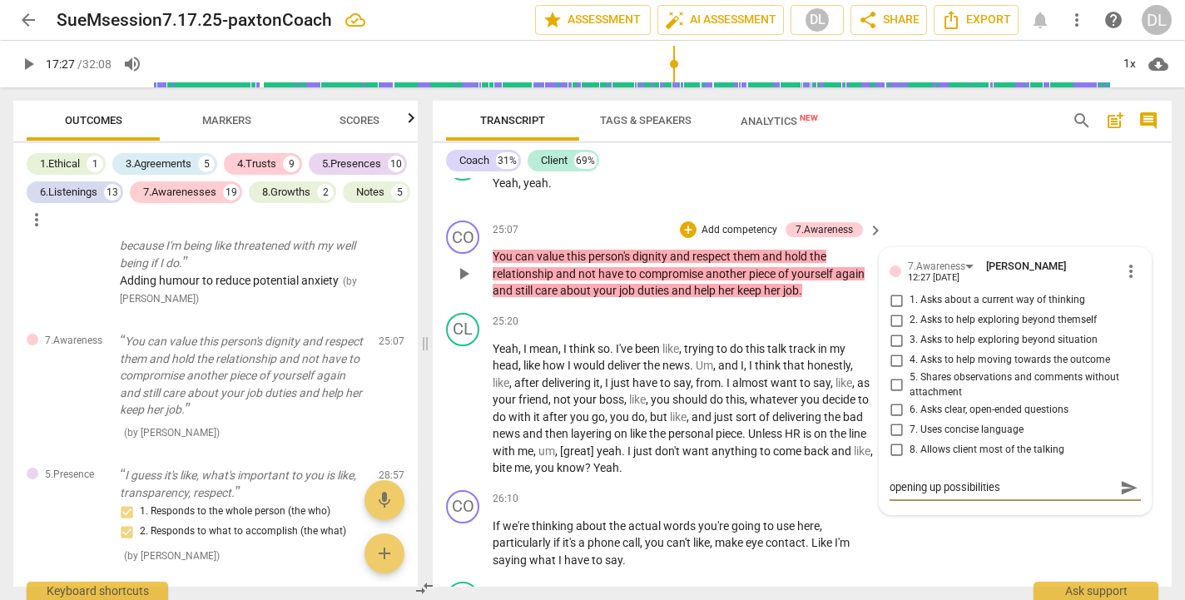
click at [896, 330] on input "3. Asks to help exploring beyond situation" at bounding box center [896, 340] width 27 height 20
click at [893, 350] on input "4. Asks to help moving towards the outcome" at bounding box center [896, 360] width 27 height 20
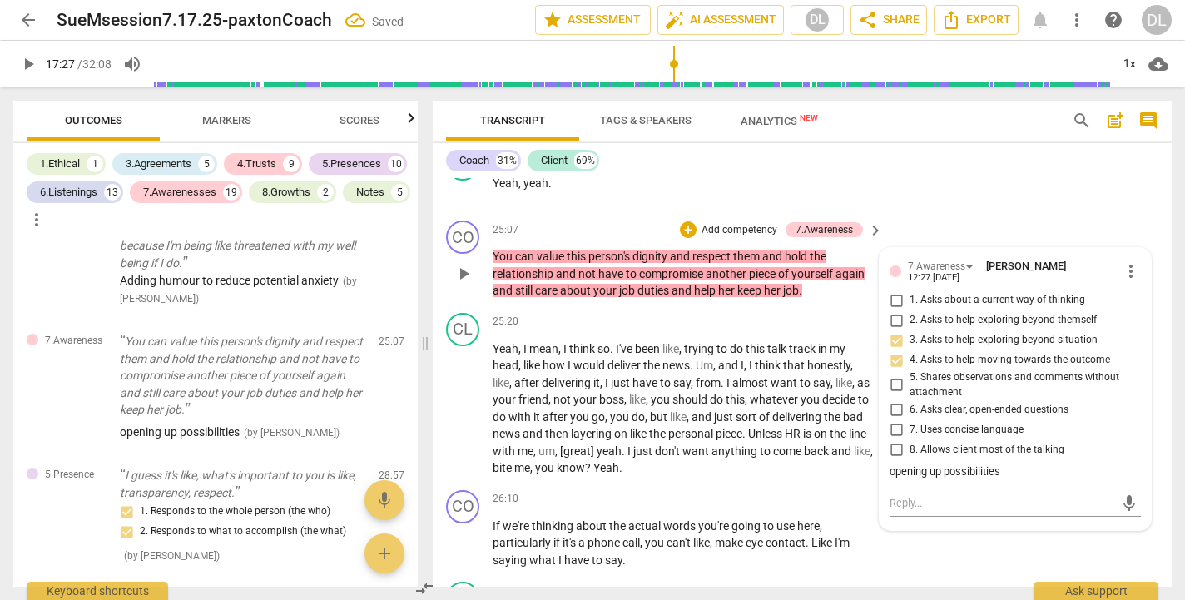
click at [892, 310] on input "2. Asks to help exploring beyond themself" at bounding box center [896, 320] width 27 height 20
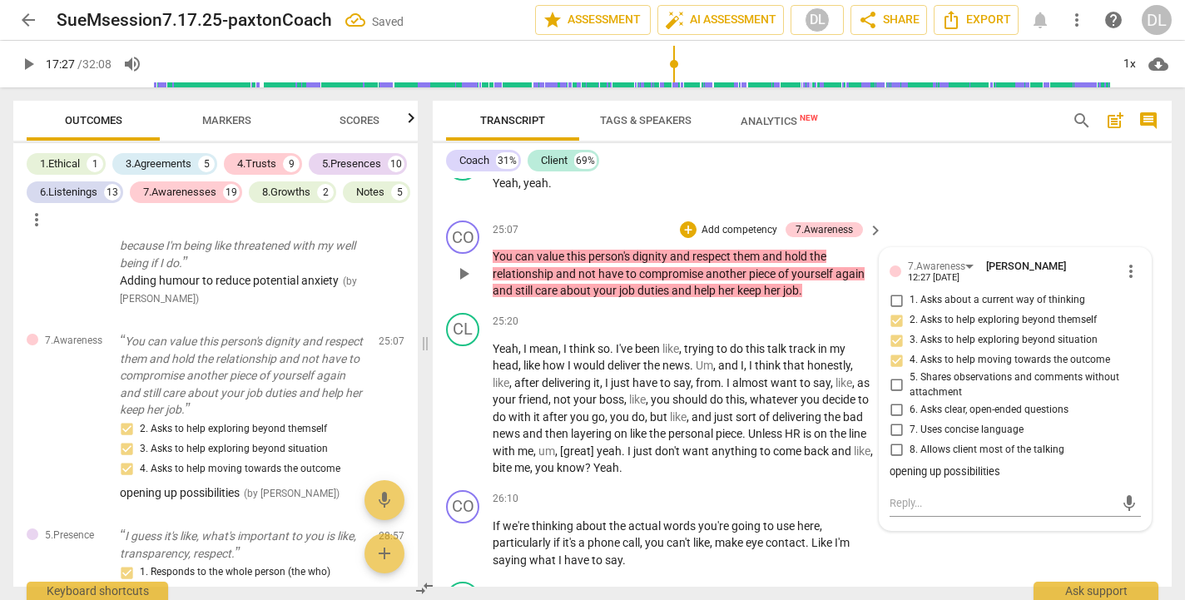
click at [1006, 464] on div "opening up possibilities" at bounding box center [1015, 472] width 251 height 16
click at [1003, 484] on div "CO play_arrow pause 26:10 + Add competency keyboard_arrow_right If we're thinki…" at bounding box center [802, 530] width 739 height 92
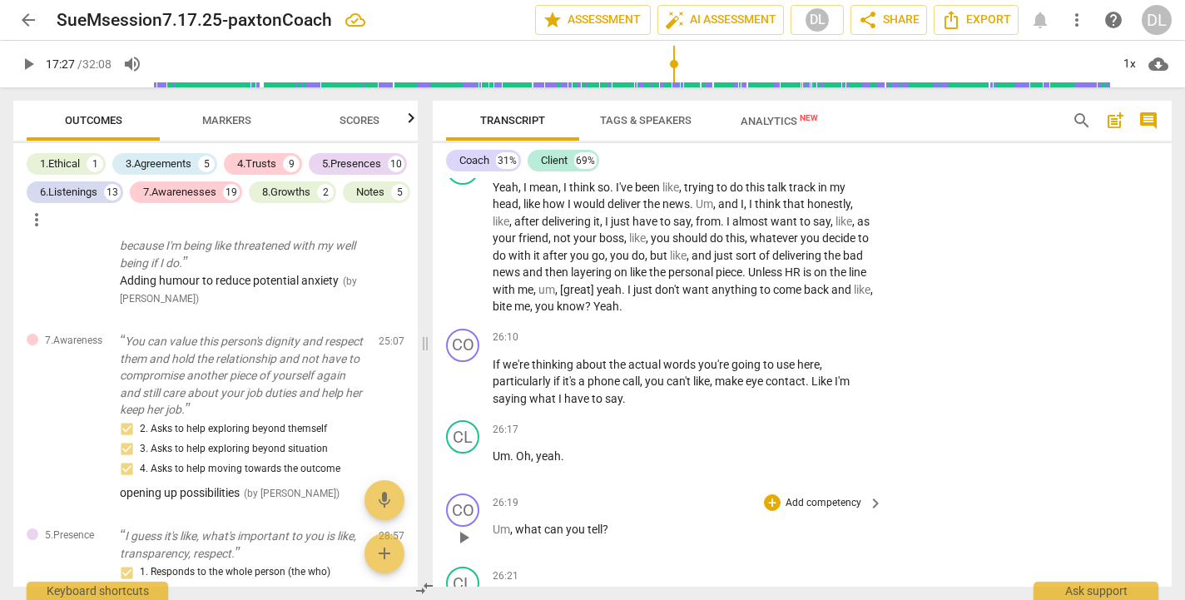
scroll to position [12748, 0]
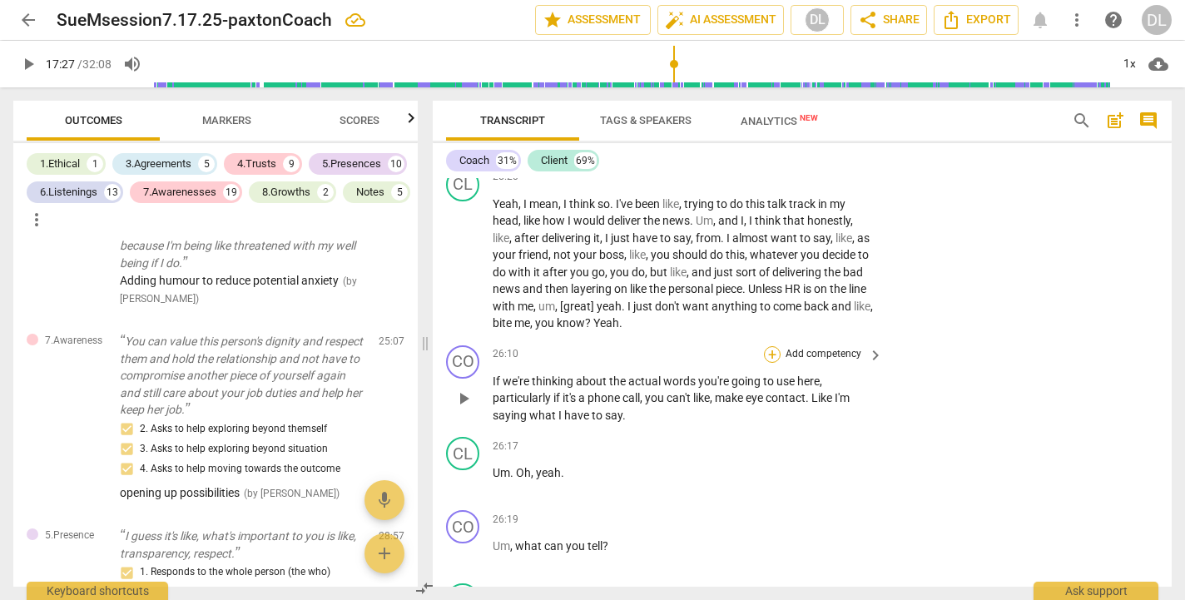
click at [771, 346] on div "+" at bounding box center [772, 354] width 17 height 17
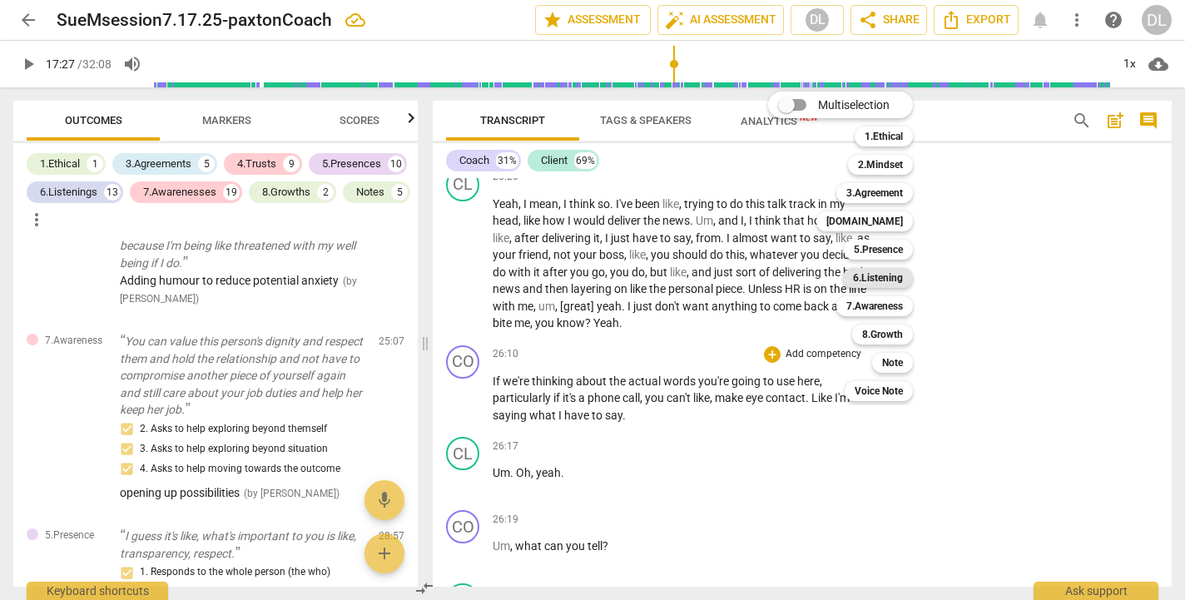
click at [878, 279] on b "6.Listening" at bounding box center [878, 278] width 50 height 20
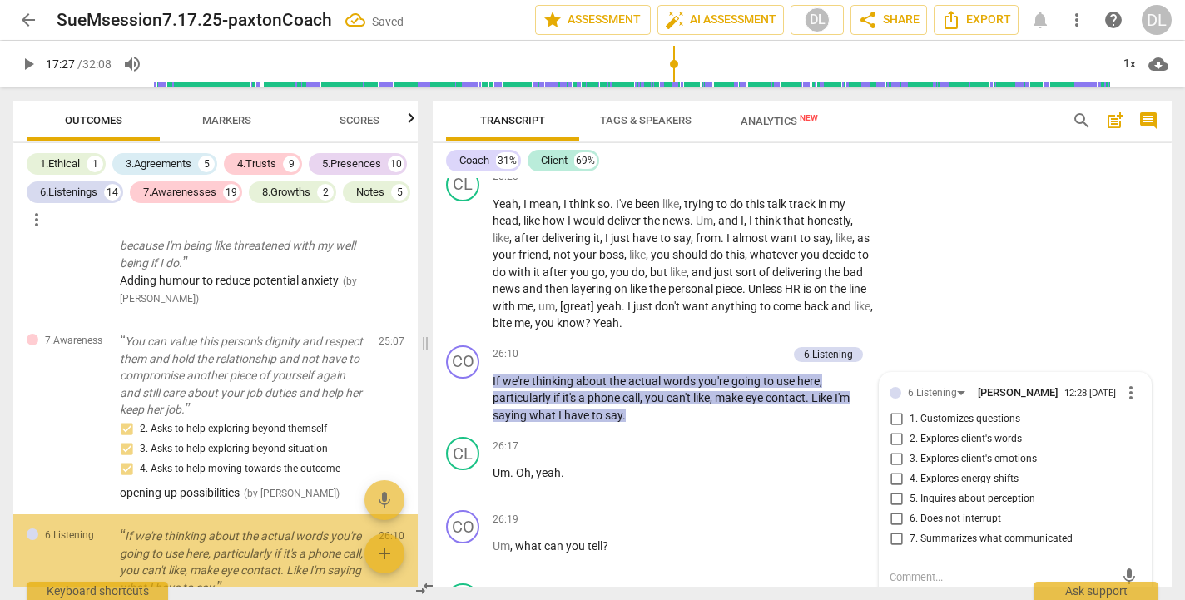
scroll to position [10291, 0]
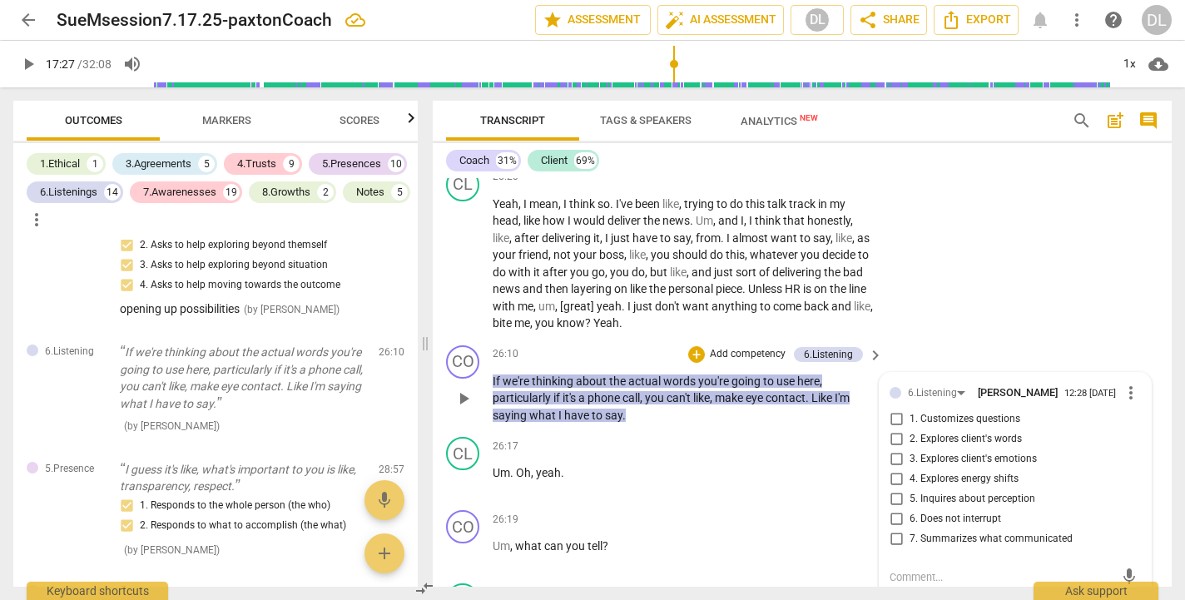
click at [1125, 383] on span "more_vert" at bounding box center [1131, 393] width 20 height 20
click at [1134, 315] on li "Delete" at bounding box center [1142, 319] width 57 height 32
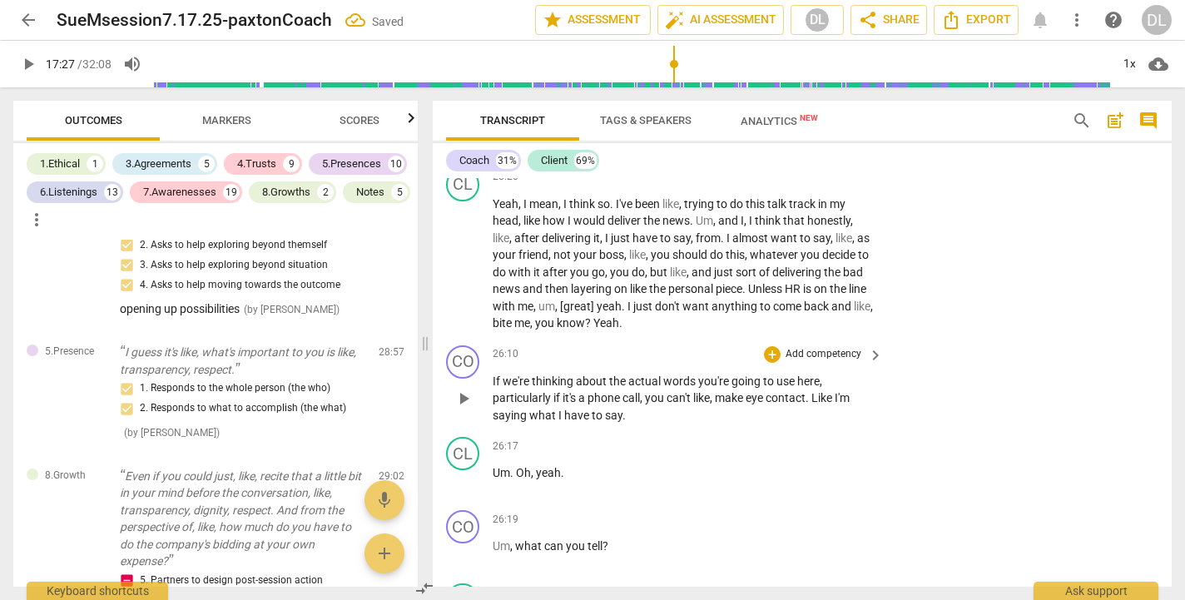
click at [796, 347] on p "Add competency" at bounding box center [823, 354] width 79 height 15
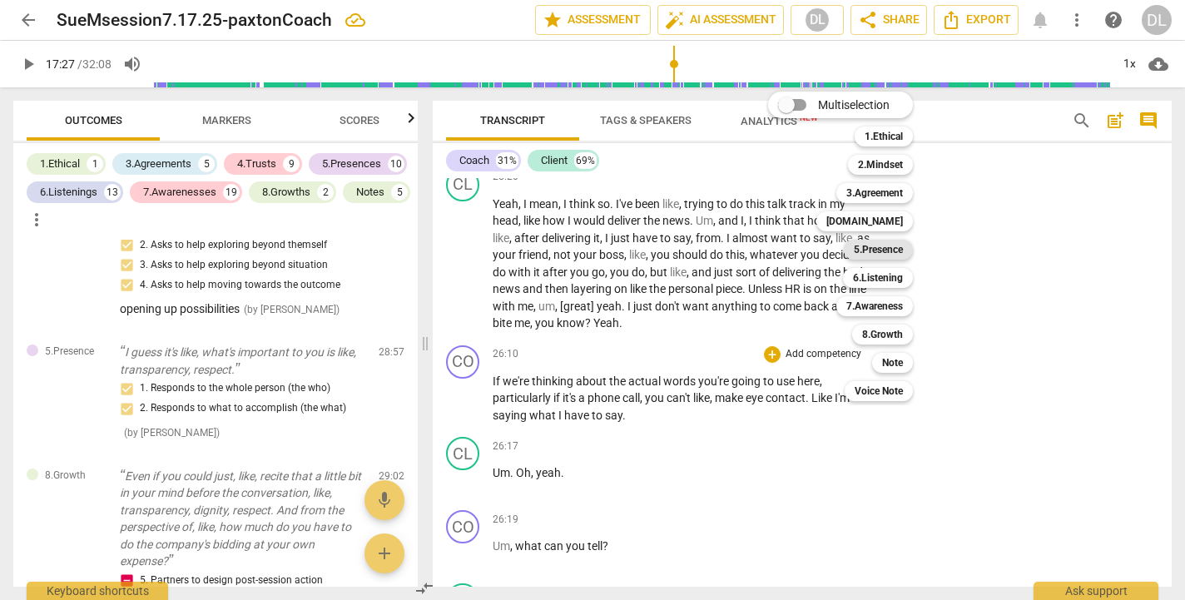
click at [880, 248] on b "5.Presence" at bounding box center [878, 250] width 49 height 20
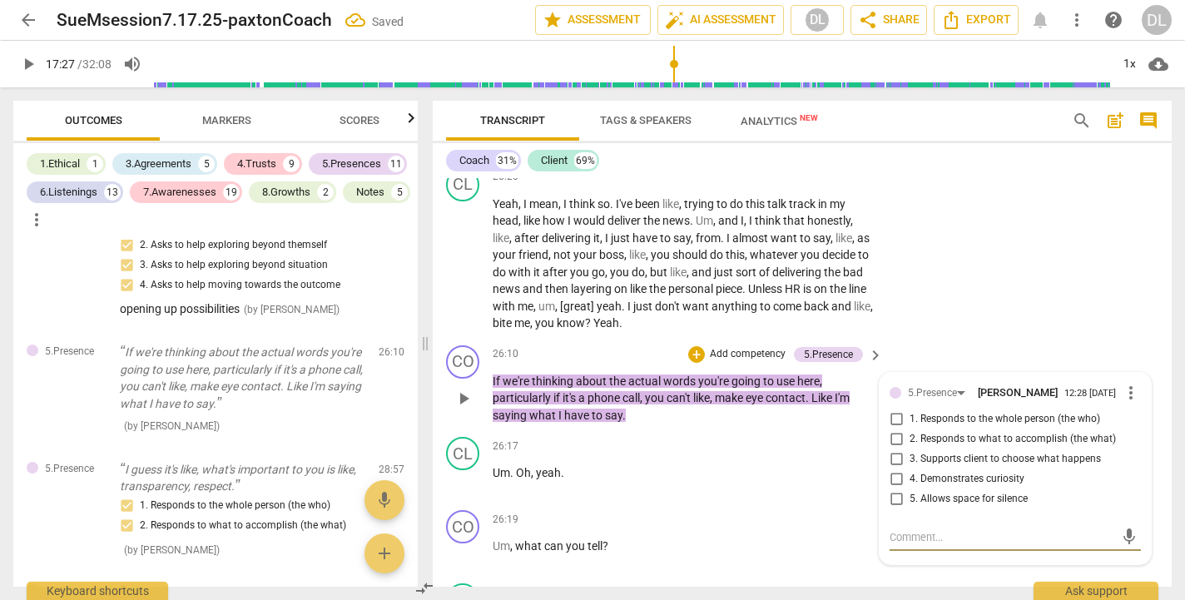
click at [896, 409] on input "1. Responds to the whole person (the who)" at bounding box center [896, 419] width 27 height 20
click at [891, 429] on input "2. Responds to what to accomplish (the what)" at bounding box center [896, 439] width 27 height 20
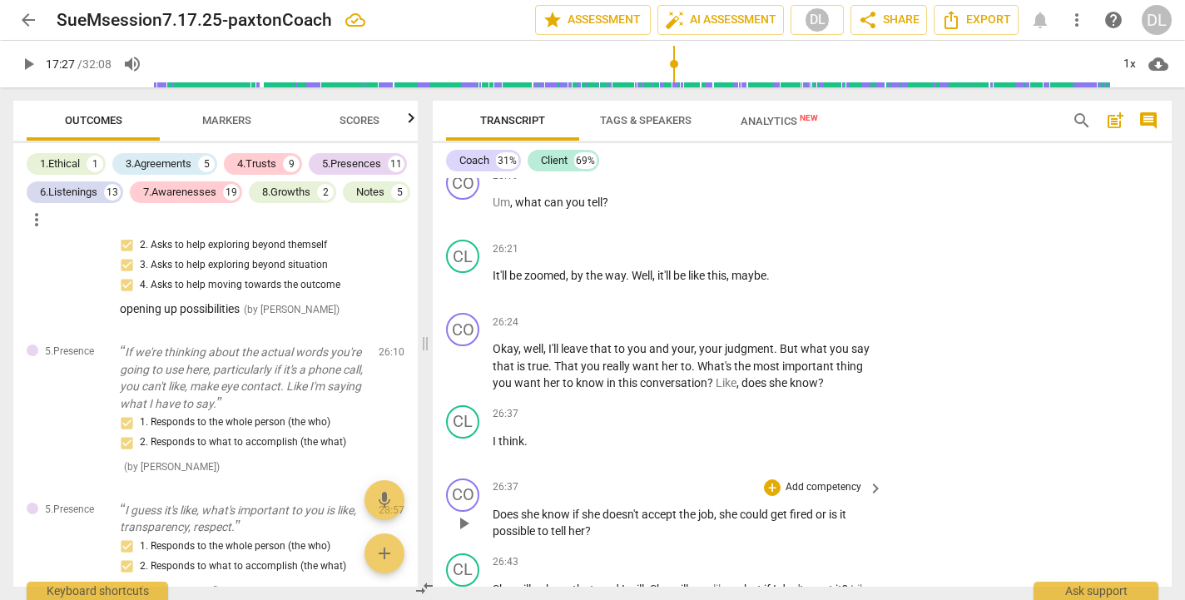
scroll to position [13092, 0]
click at [812, 480] on p "Add competency" at bounding box center [823, 487] width 79 height 15
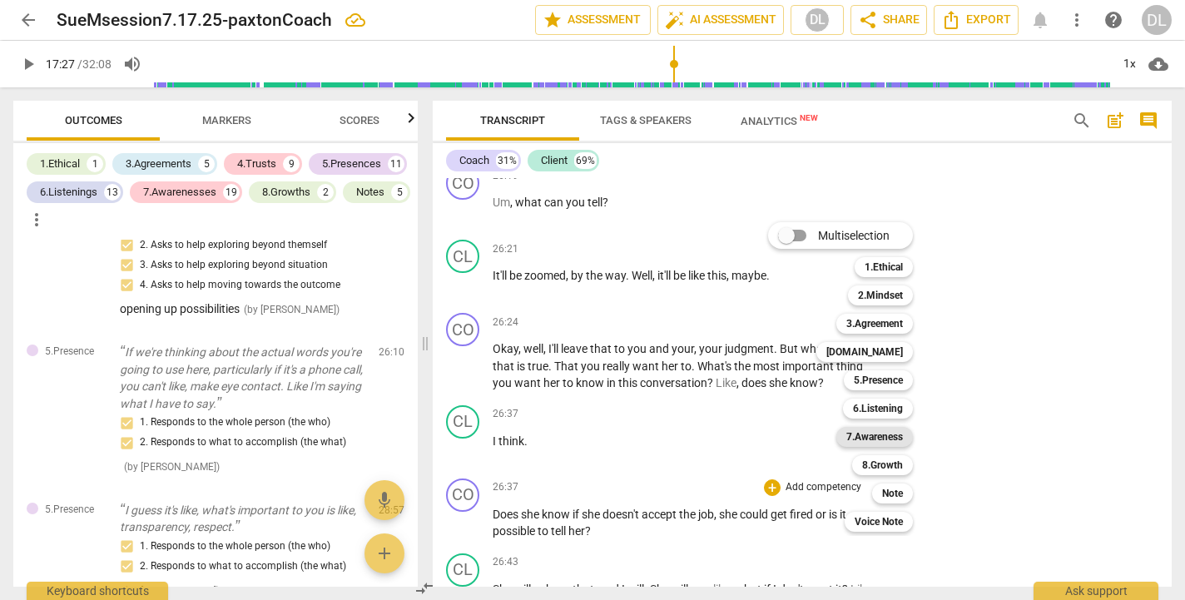
click at [858, 435] on b "7.Awareness" at bounding box center [874, 437] width 57 height 20
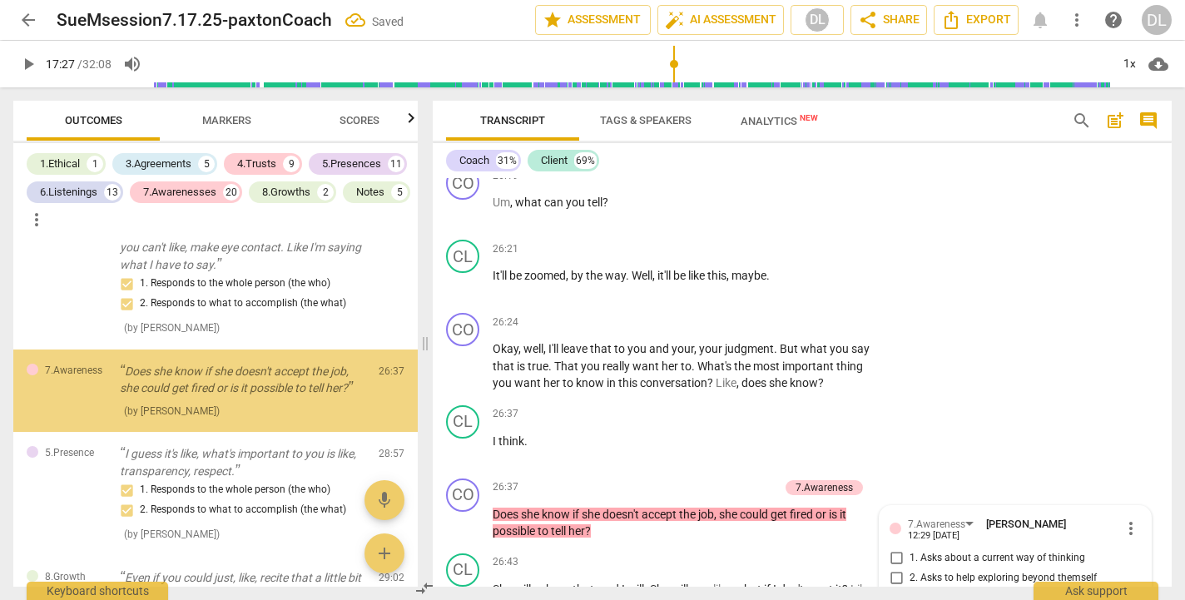
scroll to position [13342, 0]
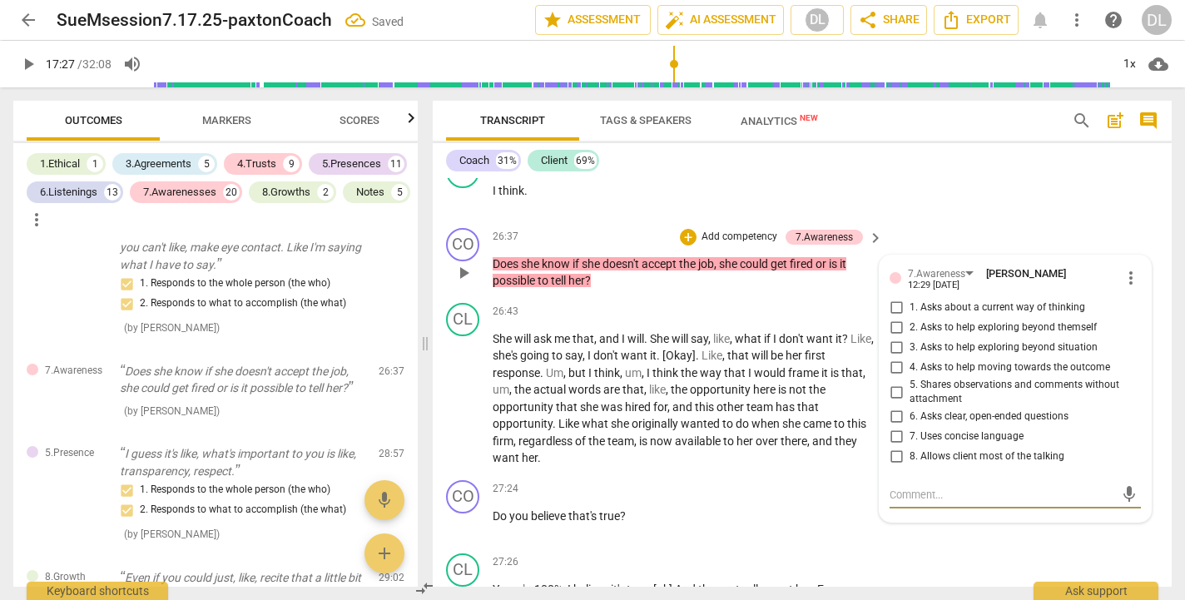
click at [894, 407] on input "6. Asks clear, open-ended questions" at bounding box center [896, 417] width 27 height 20
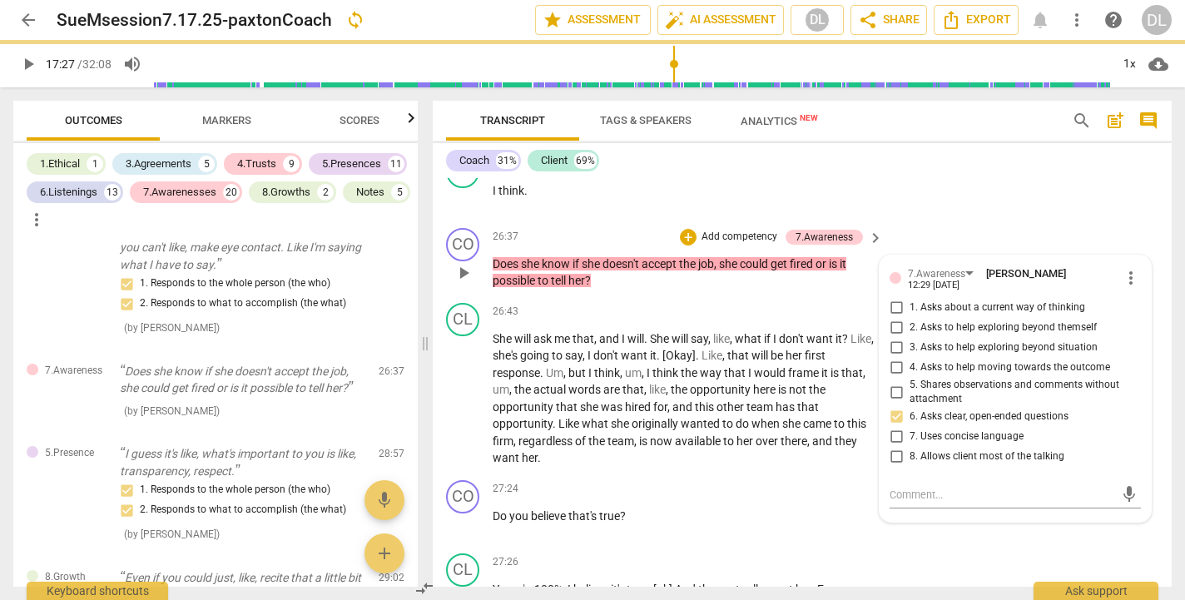
click at [894, 427] on input "7. Uses concise language" at bounding box center [896, 437] width 27 height 20
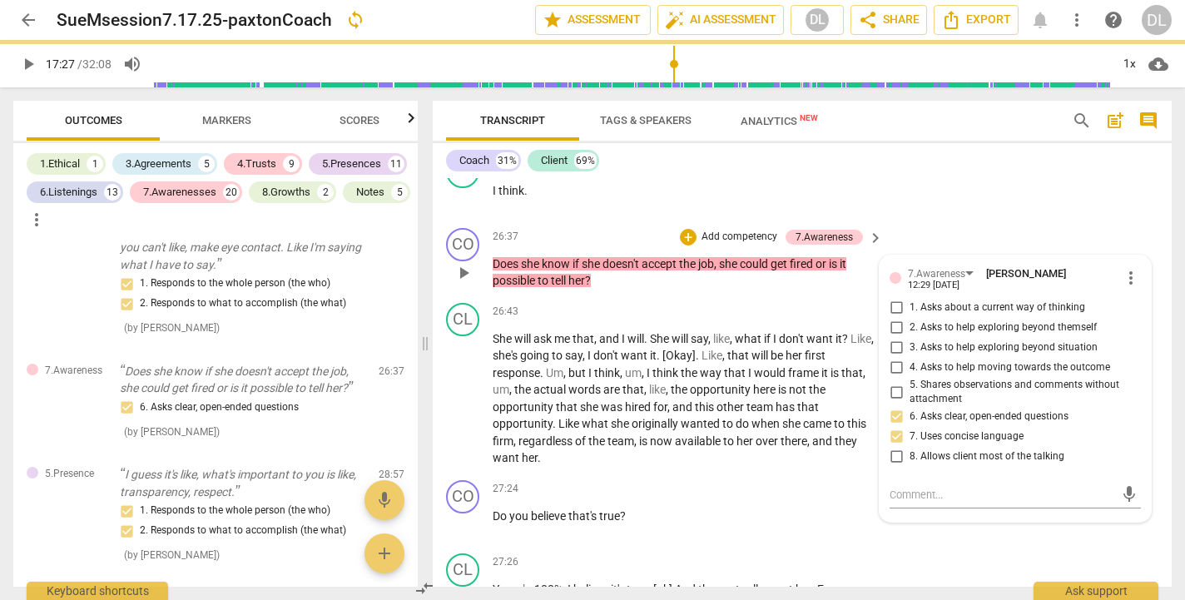
click at [895, 358] on input "4. Asks to help moving towards the outcome" at bounding box center [896, 368] width 27 height 20
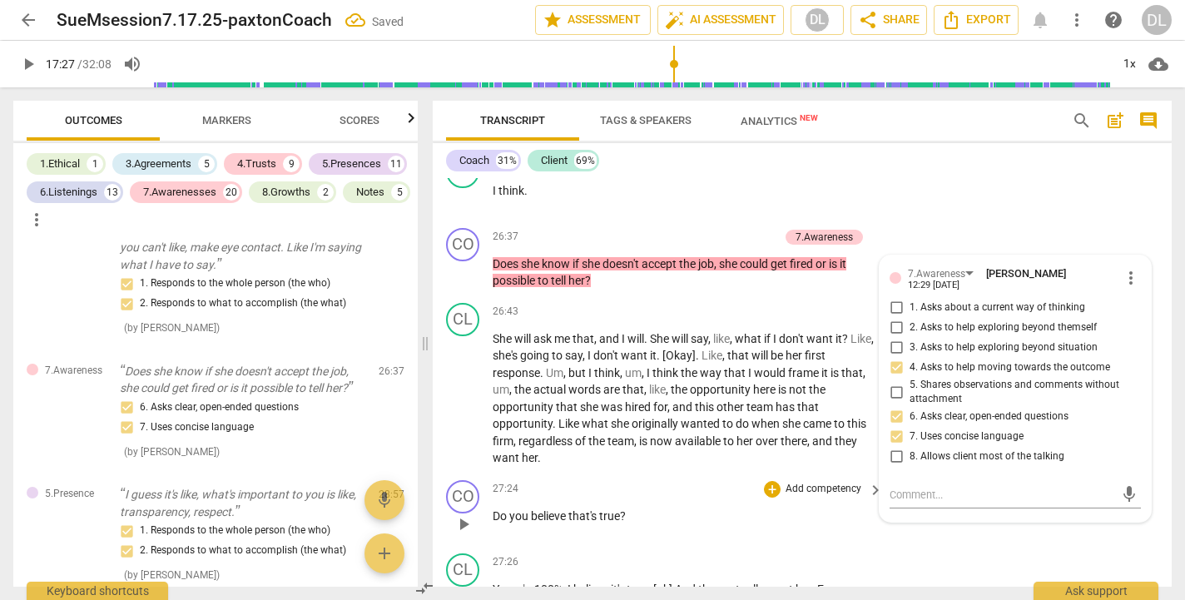
click at [954, 474] on div "CO play_arrow pause 27:24 + Add competency keyboard_arrow_right Do you believe …" at bounding box center [802, 510] width 739 height 73
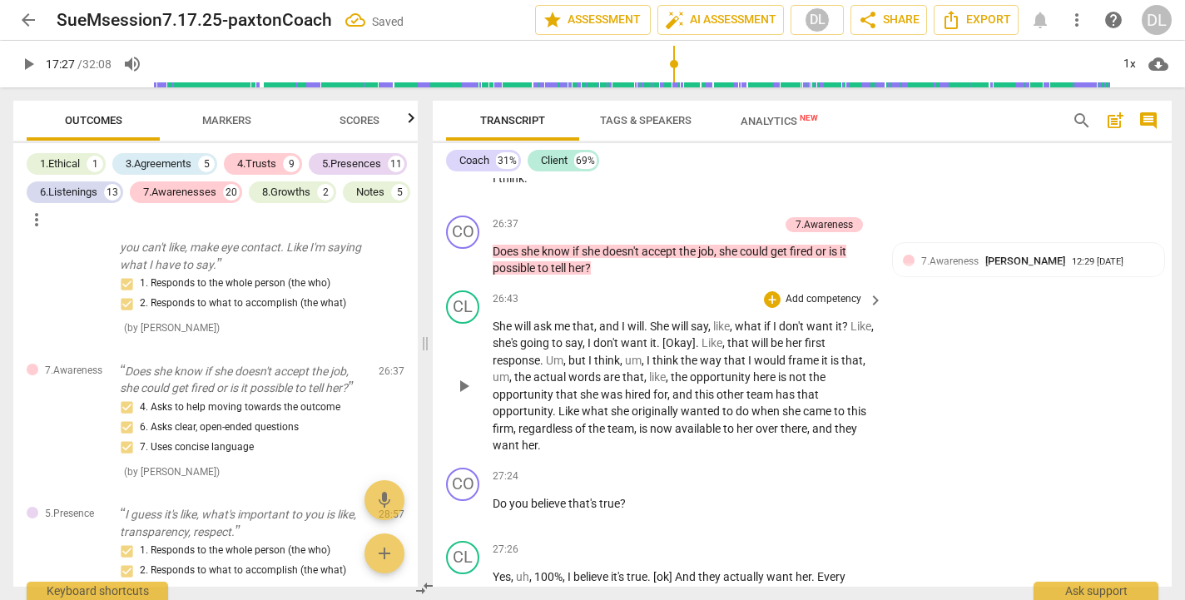
scroll to position [13365, 0]
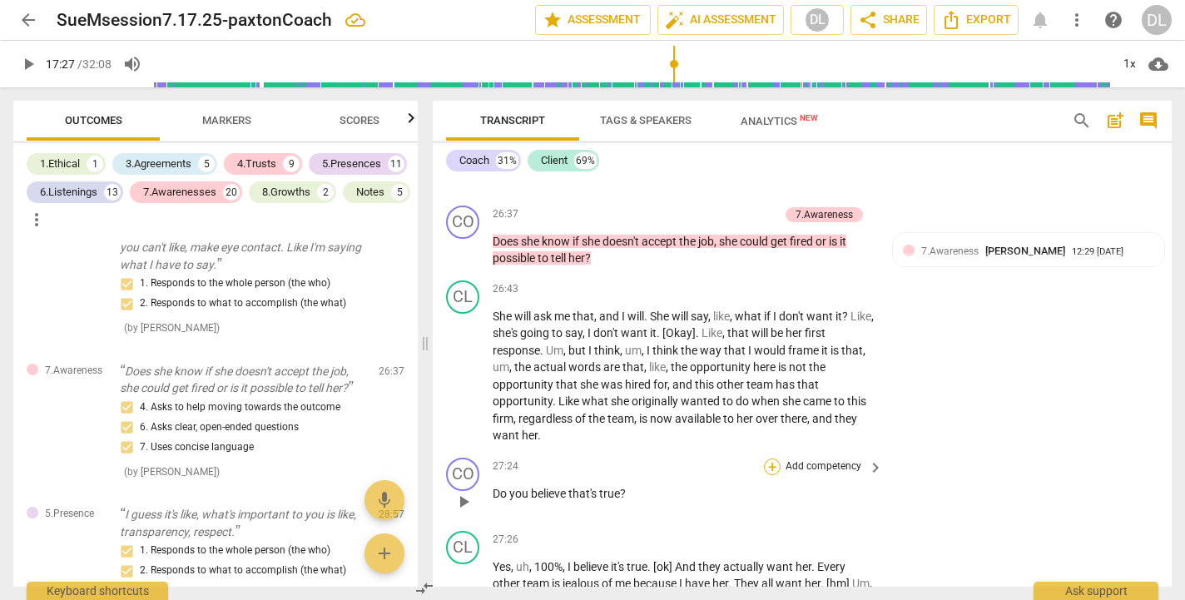
click at [770, 459] on div "+" at bounding box center [772, 467] width 17 height 17
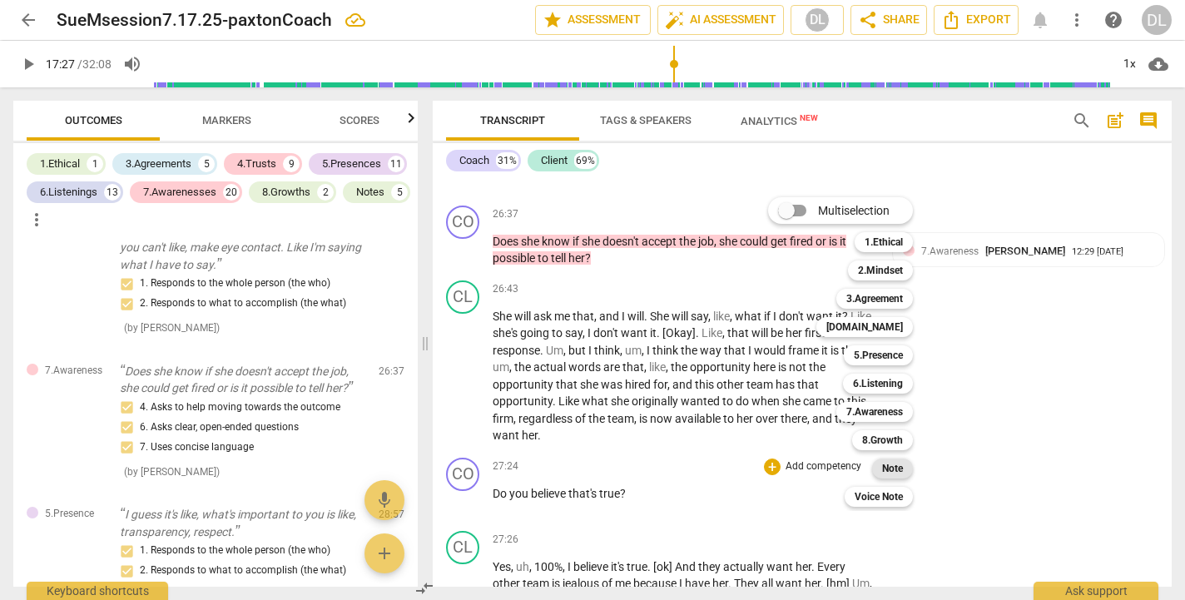
click at [890, 467] on b "Note" at bounding box center [892, 469] width 21 height 20
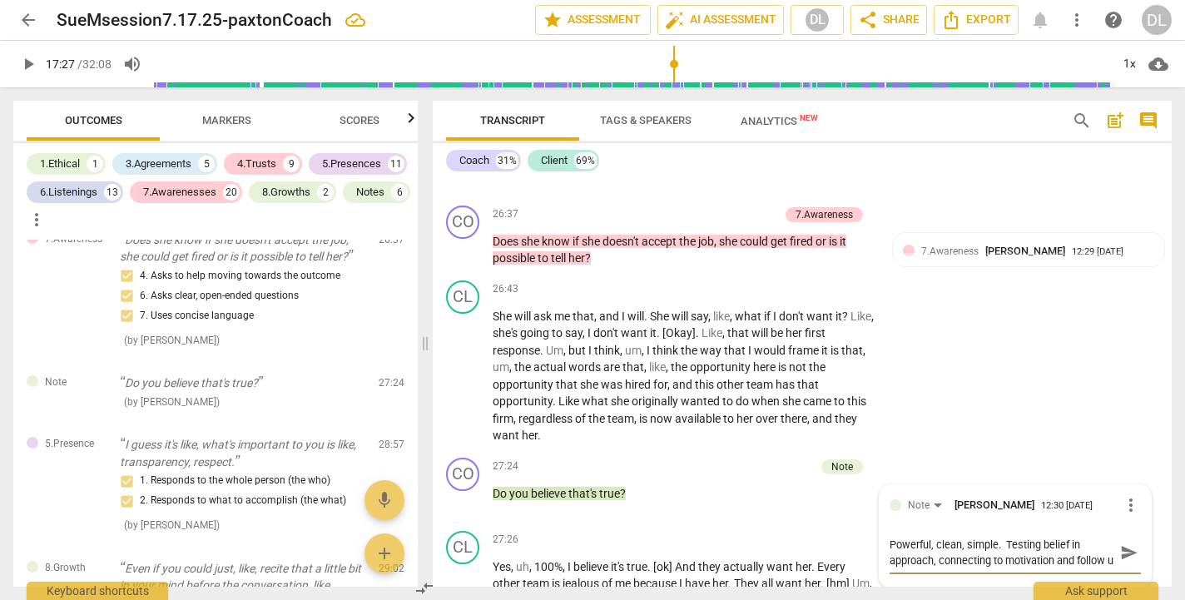
scroll to position [14, 0]
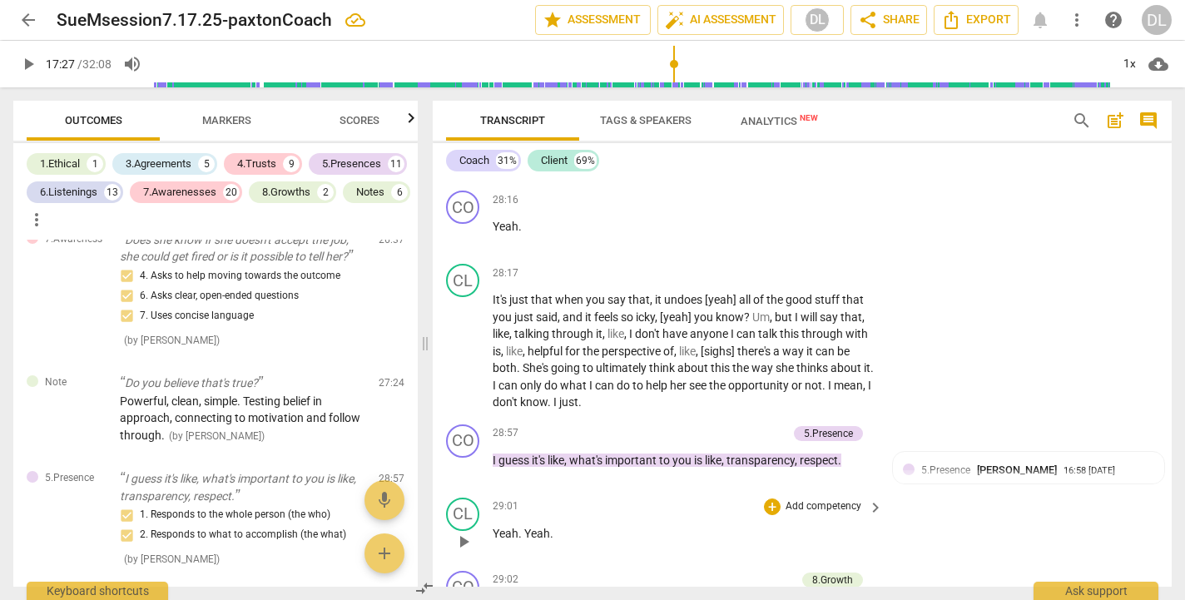
scroll to position [14066, 0]
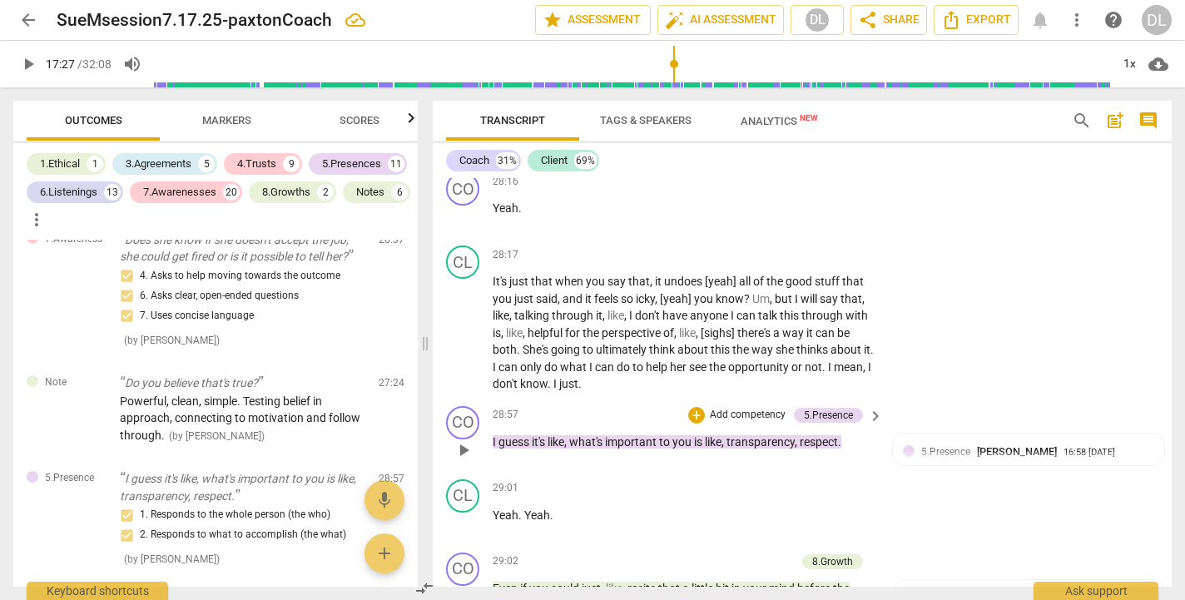
click at [749, 408] on p "Add competency" at bounding box center [747, 415] width 79 height 15
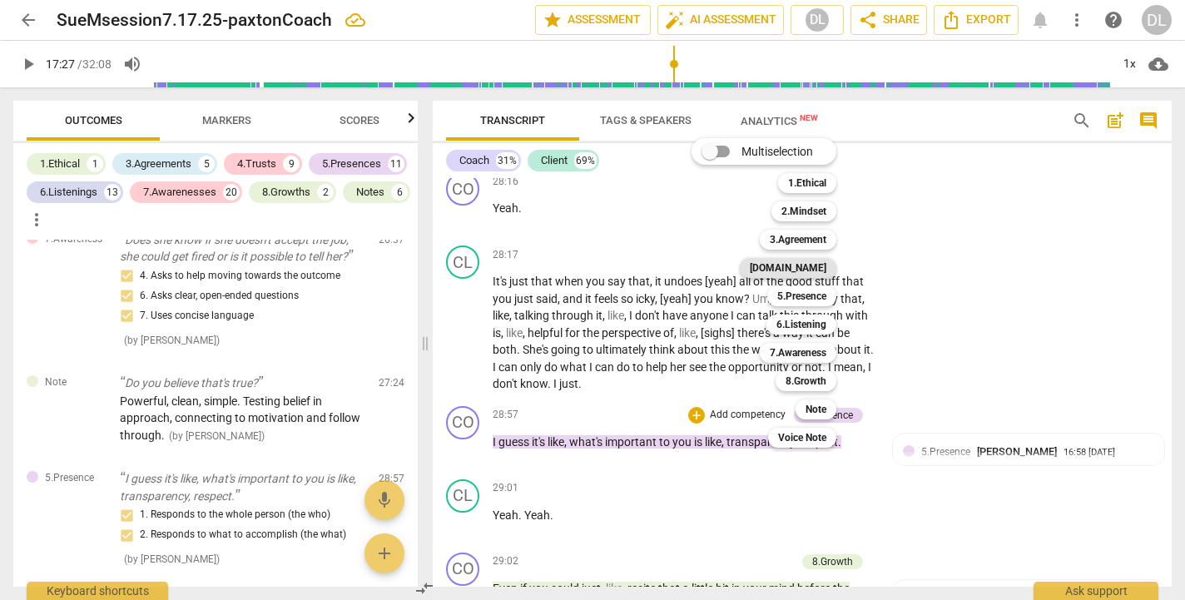
click at [807, 270] on b "[DOMAIN_NAME]" at bounding box center [788, 268] width 77 height 20
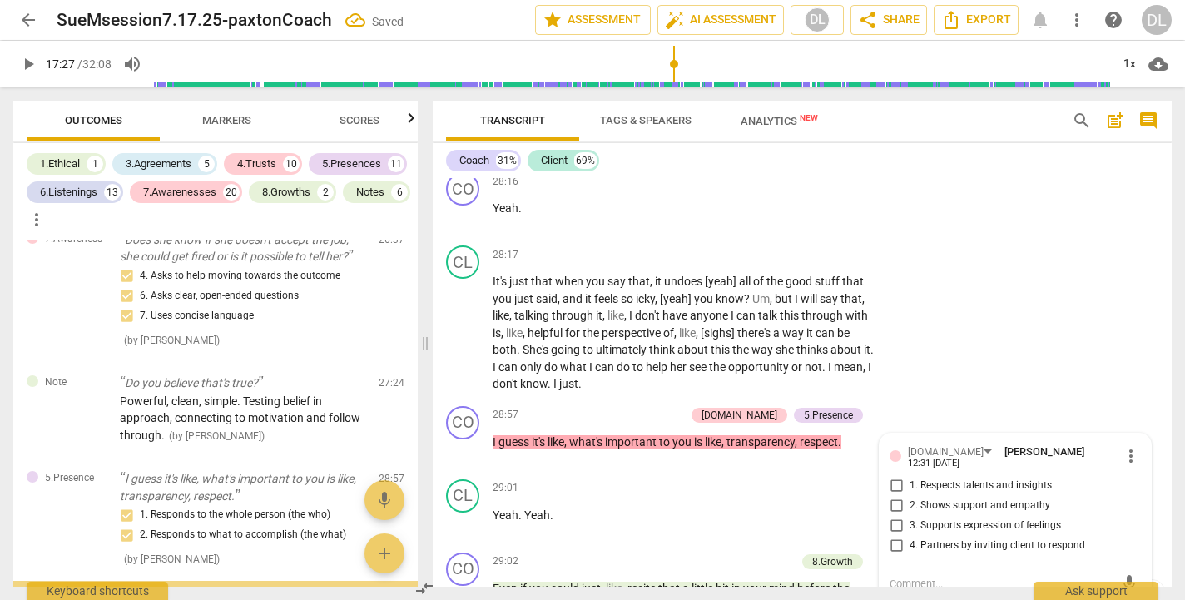
scroll to position [10788, 0]
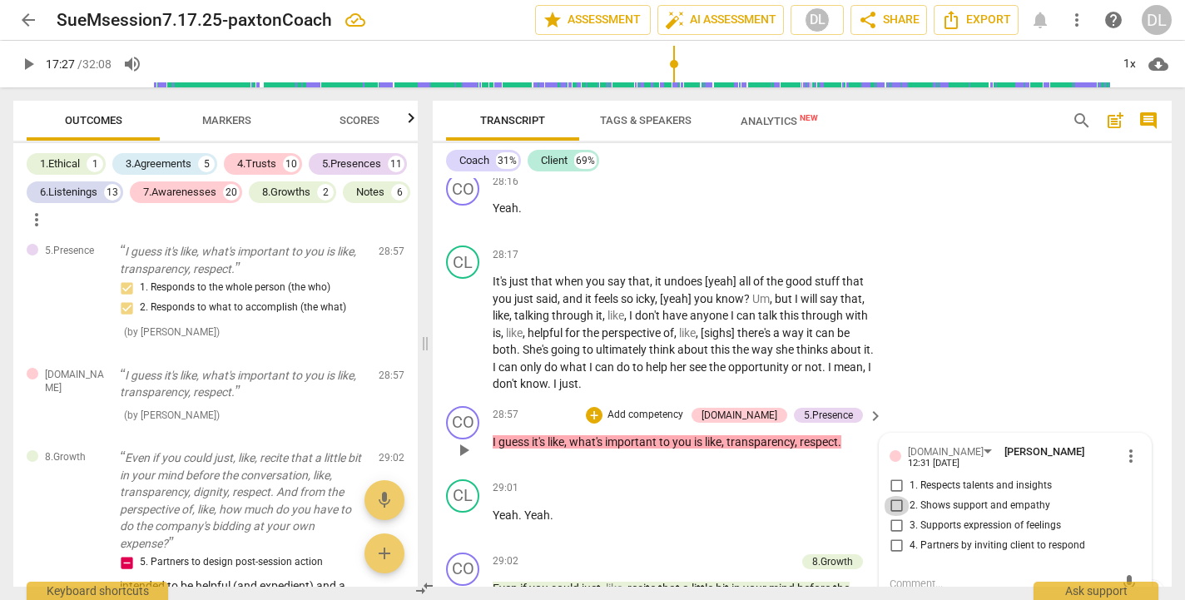
click at [894, 496] on input "2. Shows support and empathy" at bounding box center [896, 506] width 27 height 20
click at [893, 516] on input "3. Supports expression of feelings" at bounding box center [896, 526] width 27 height 20
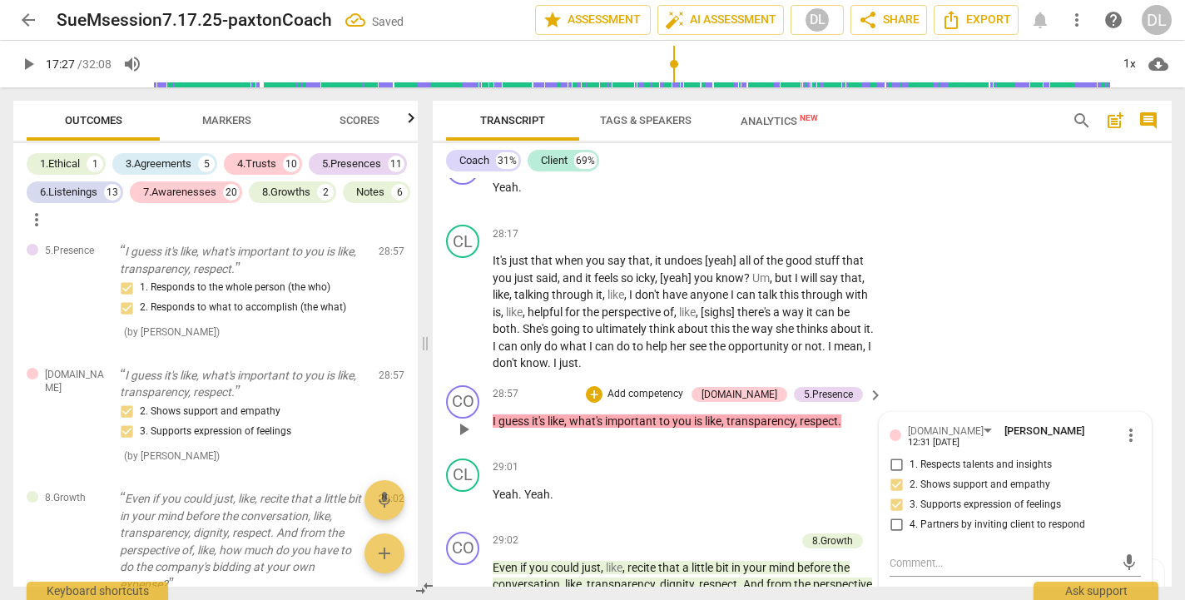
scroll to position [14078, 0]
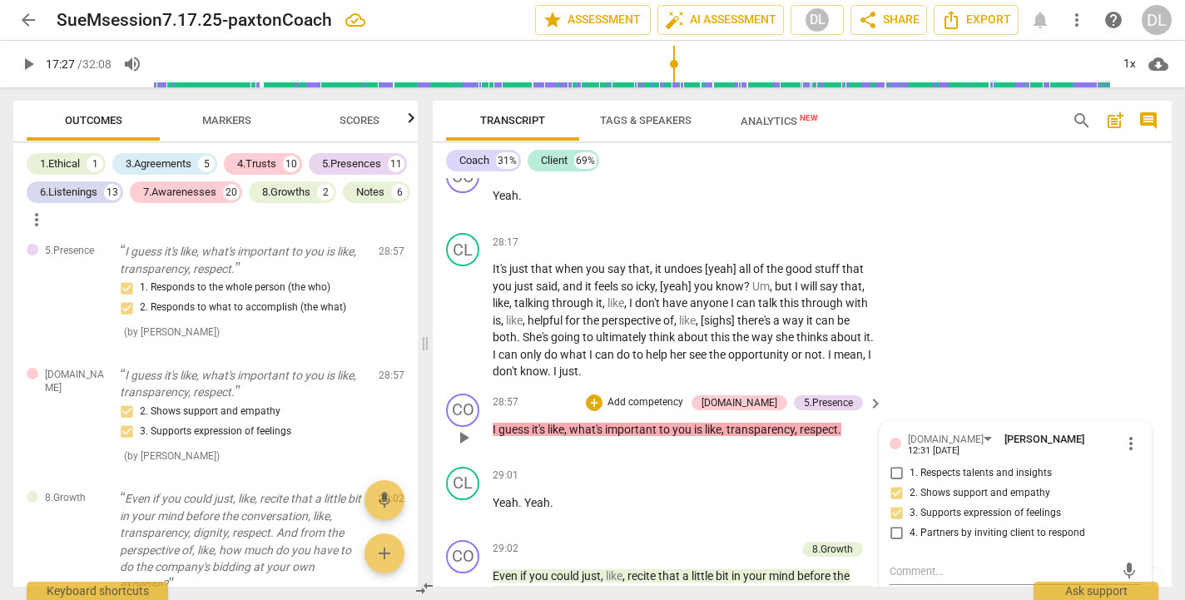
click at [668, 395] on p "Add competency" at bounding box center [645, 402] width 79 height 15
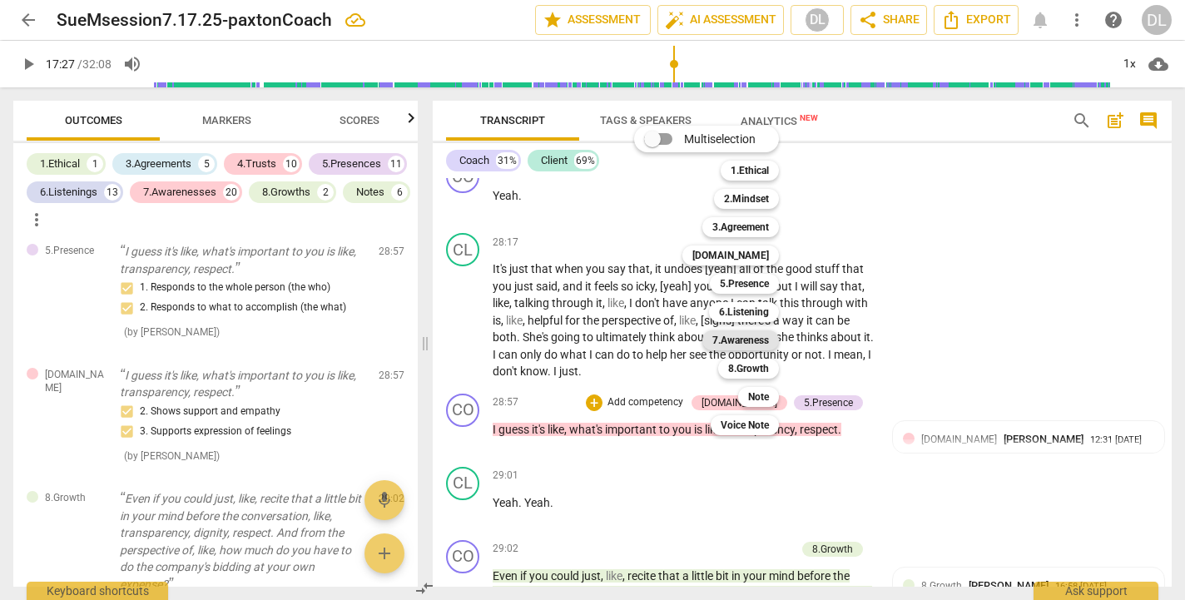
click at [753, 343] on b "7.Awareness" at bounding box center [740, 340] width 57 height 20
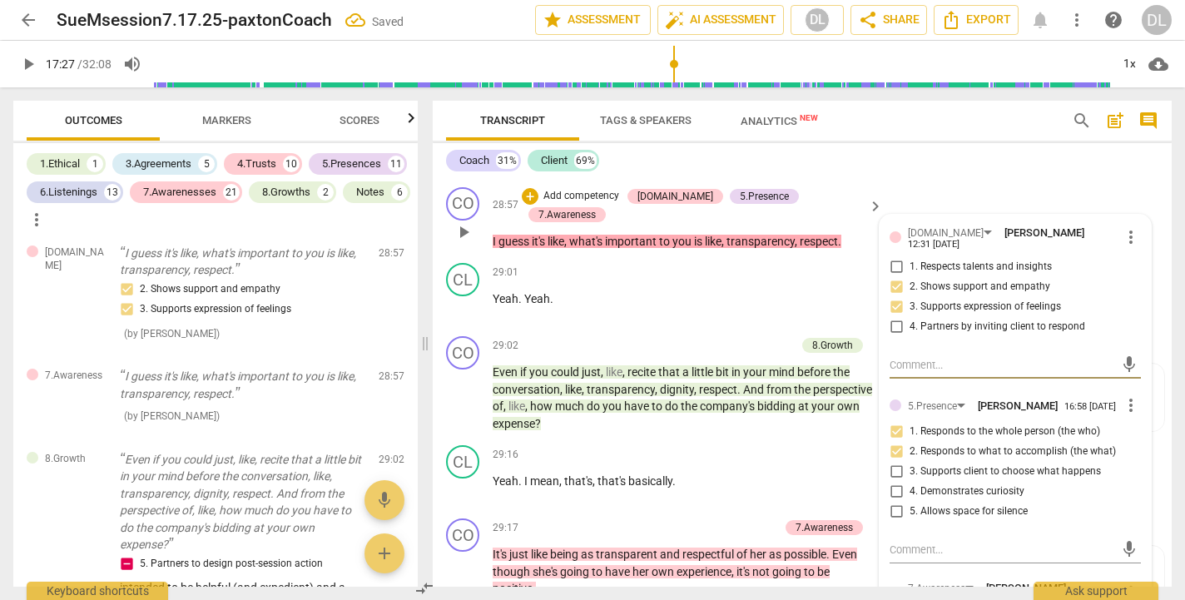
scroll to position [14303, 0]
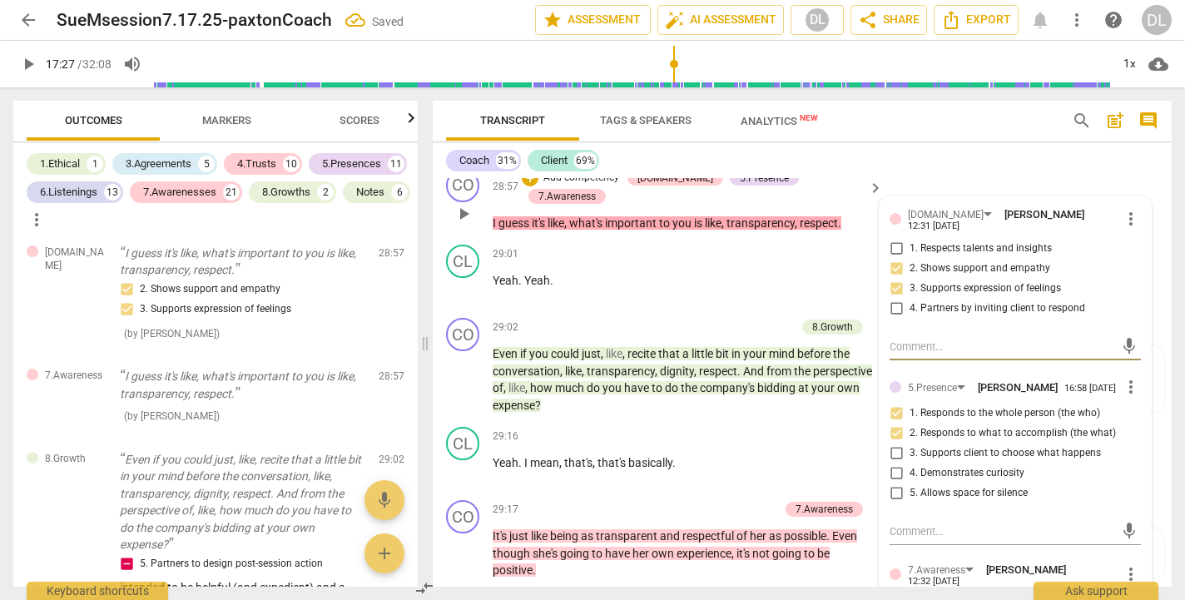
click at [895, 594] on input "1. Asks about a current way of thinking" at bounding box center [896, 604] width 27 height 20
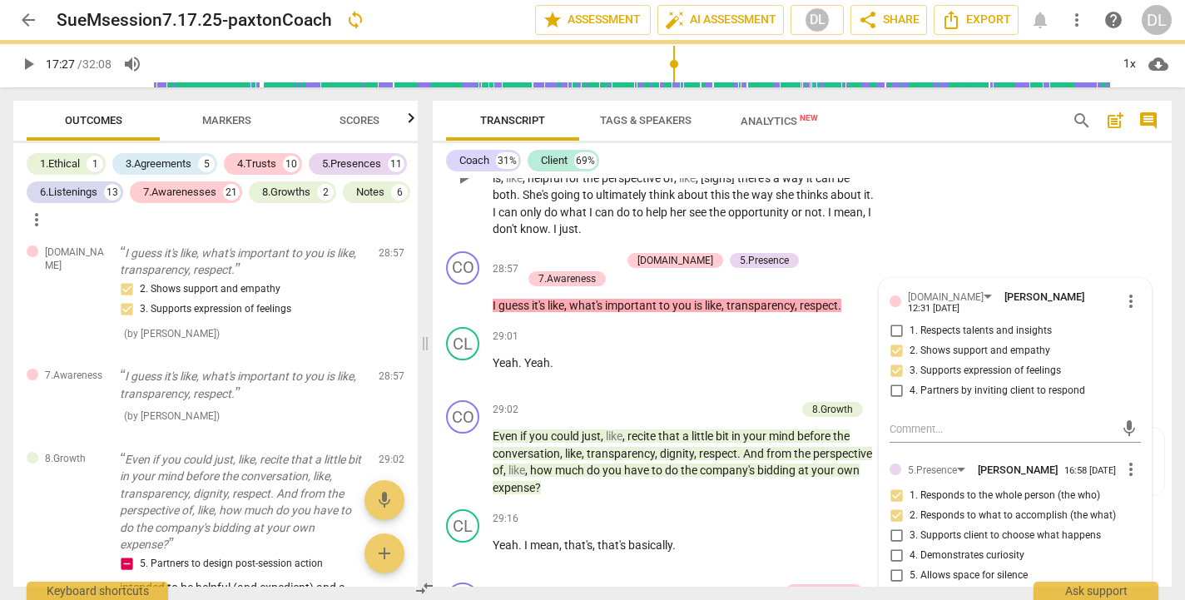
scroll to position [14048, 0]
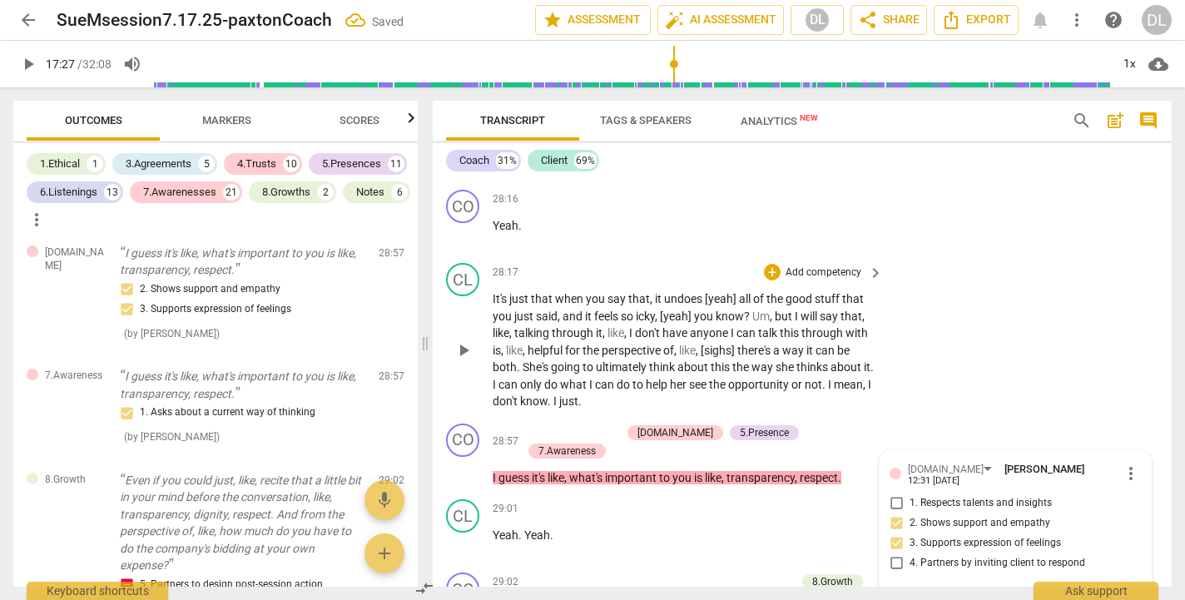
click at [927, 256] on div "CL play_arrow pause 28:17 + Add competency keyboard_arrow_right It's just that …" at bounding box center [802, 336] width 739 height 161
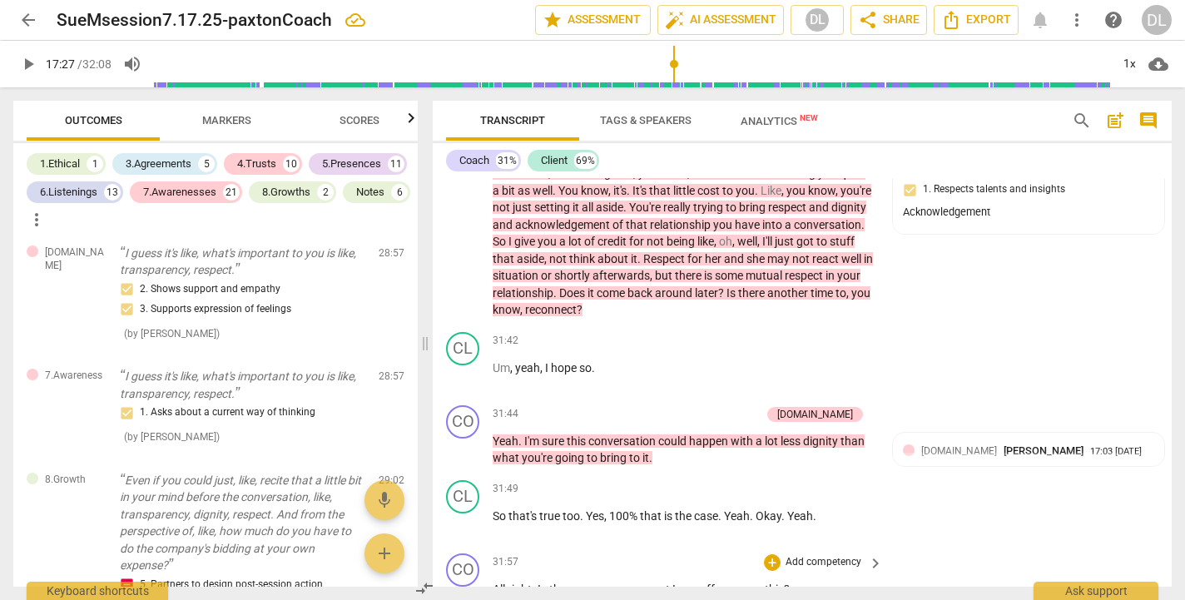
scroll to position [15317, 0]
click at [1129, 442] on div "[DOMAIN_NAME] [PERSON_NAME] 17:03 [DATE] 2. Shows support and empathy" at bounding box center [1028, 467] width 251 height 51
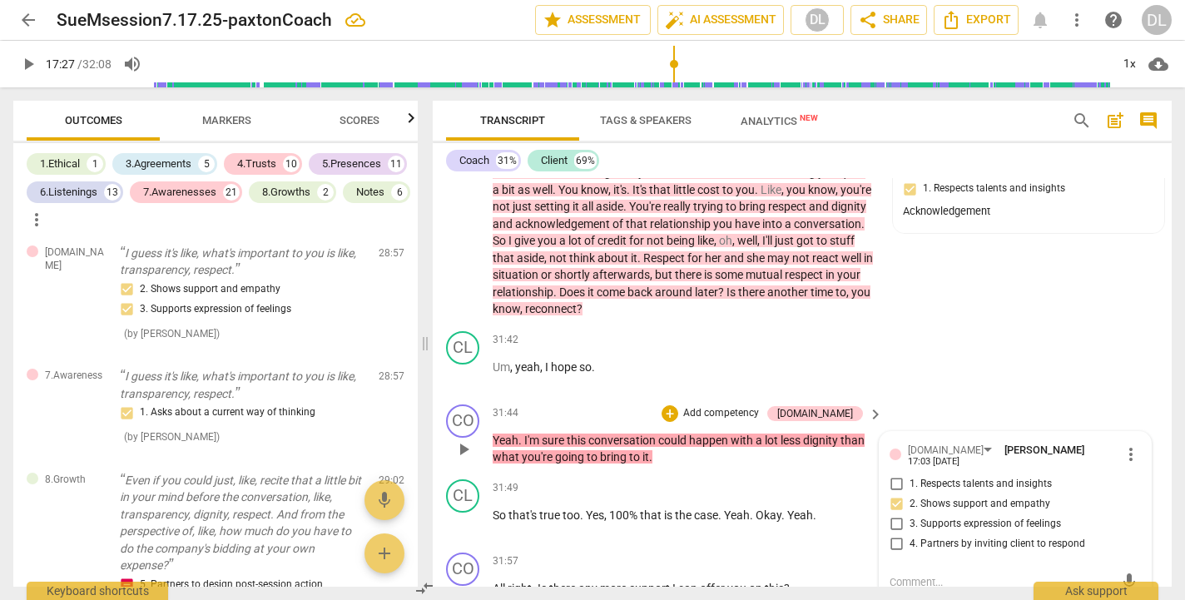
click at [893, 474] on input "1. Respects talents and insights" at bounding box center [896, 484] width 27 height 20
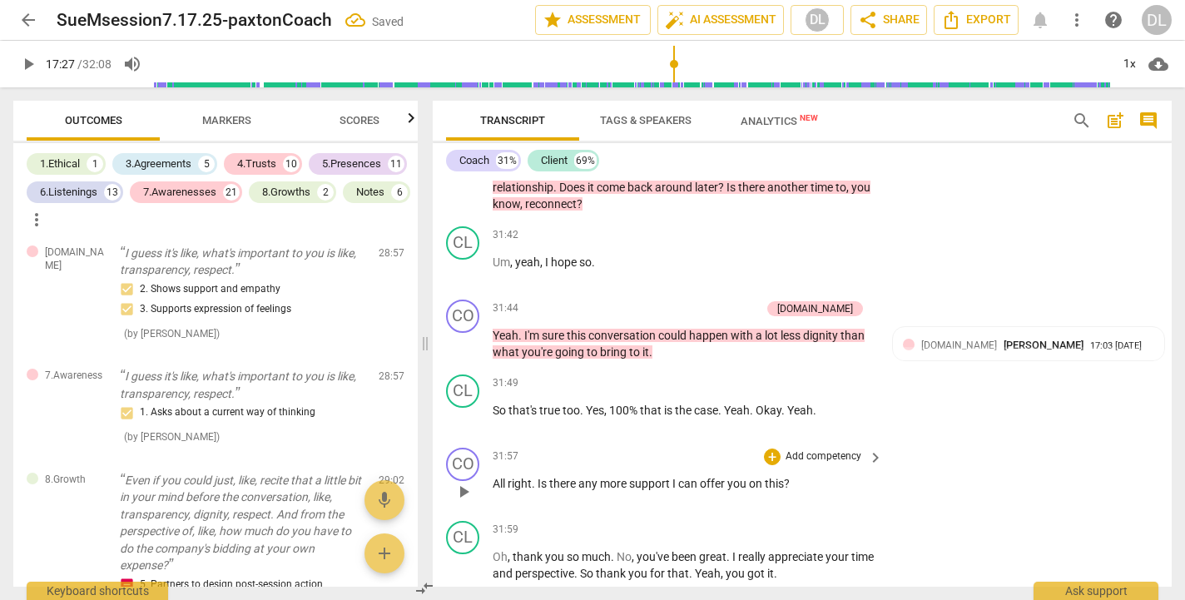
scroll to position [15424, 0]
click at [793, 448] on p "Add competency" at bounding box center [823, 455] width 79 height 15
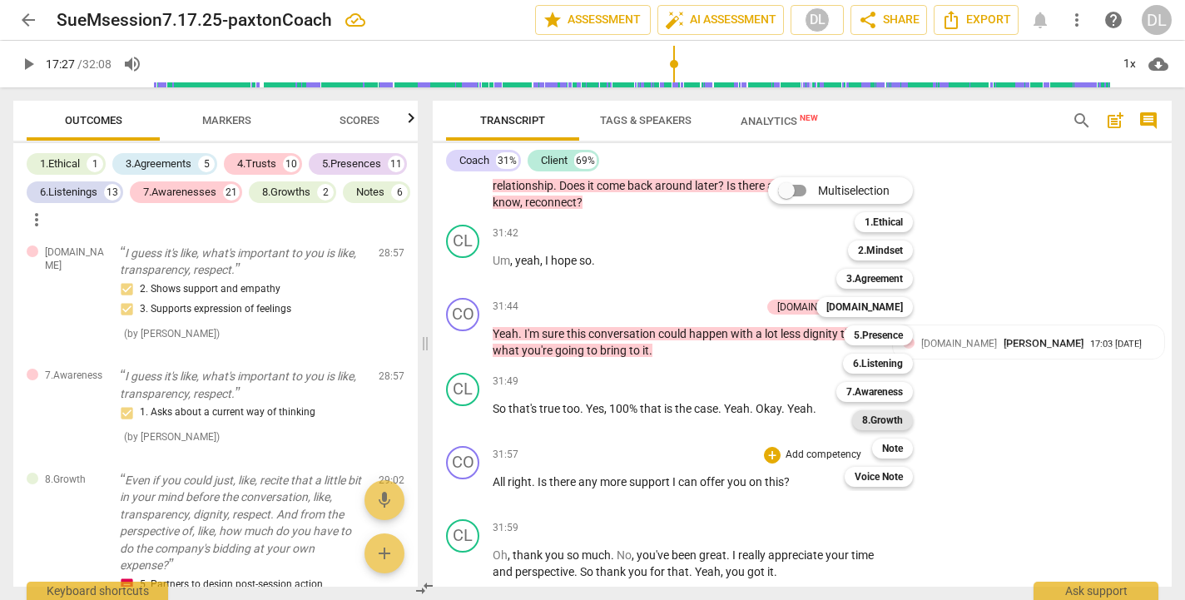
click at [885, 420] on b "8.Growth" at bounding box center [882, 420] width 41 height 20
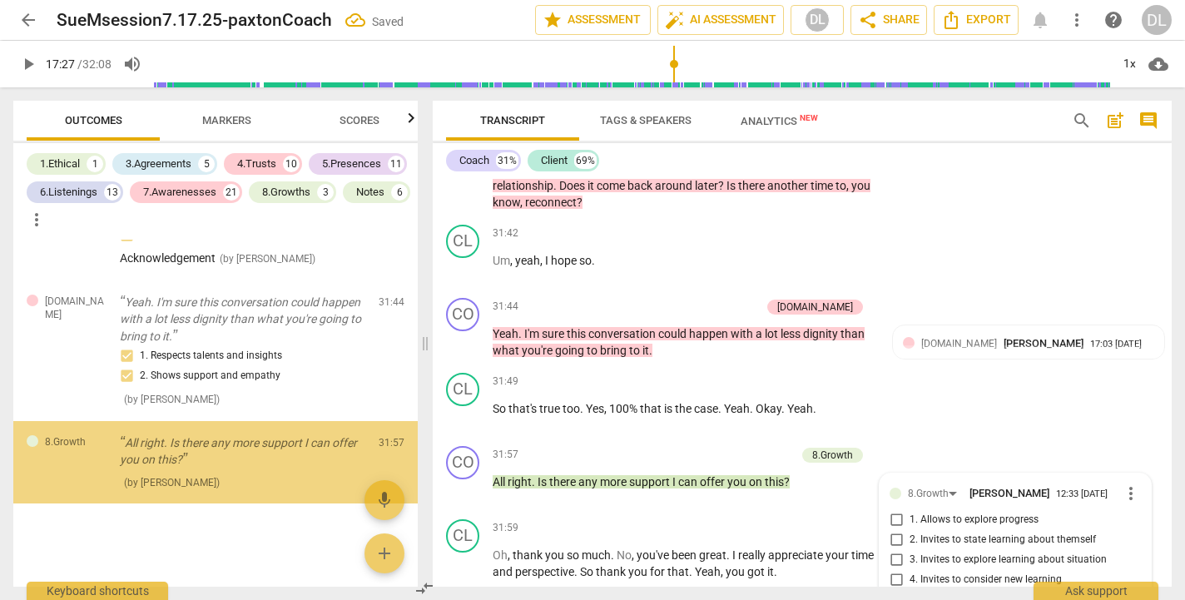
scroll to position [15509, 0]
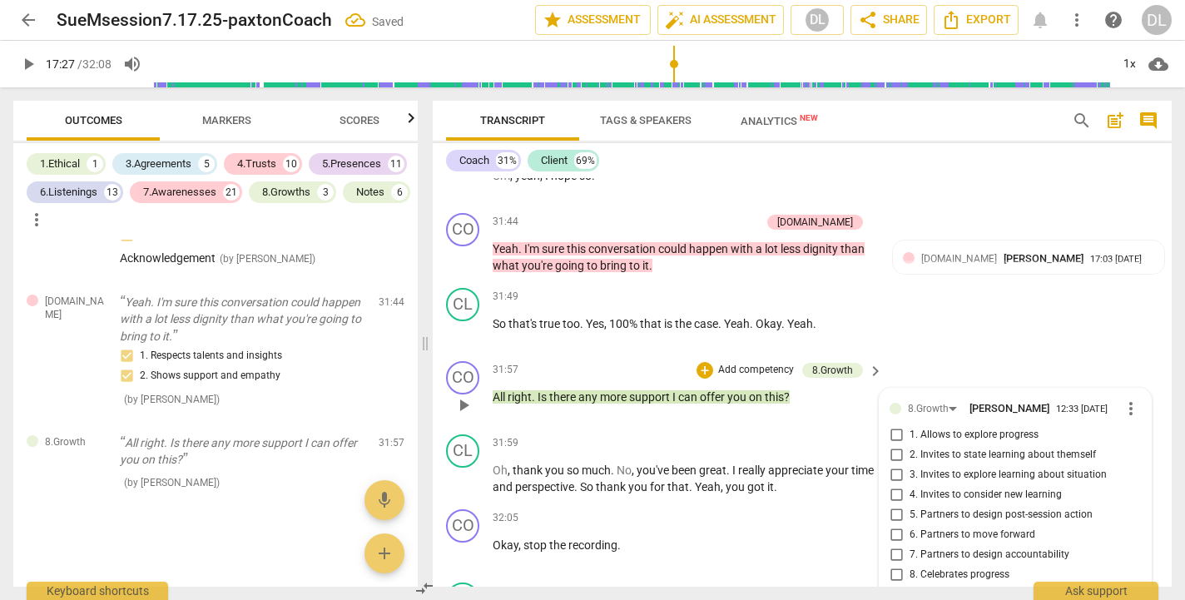
click at [895, 585] on input "9. Partners on how to close session" at bounding box center [896, 595] width 27 height 20
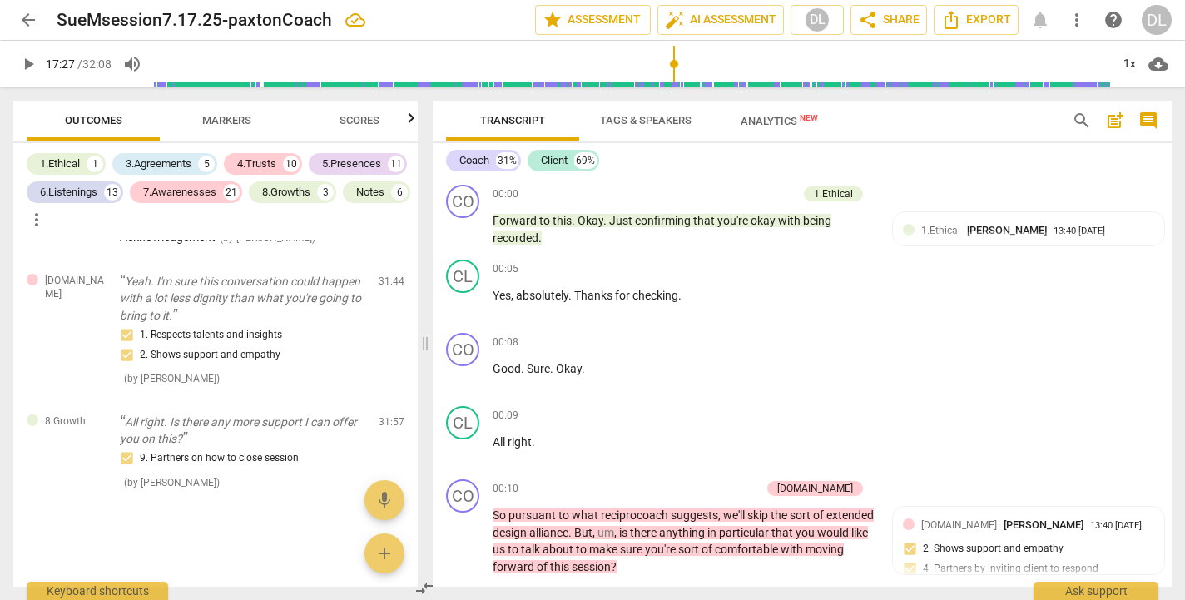
scroll to position [0, 0]
click at [1114, 122] on span "post_add" at bounding box center [1115, 121] width 20 height 20
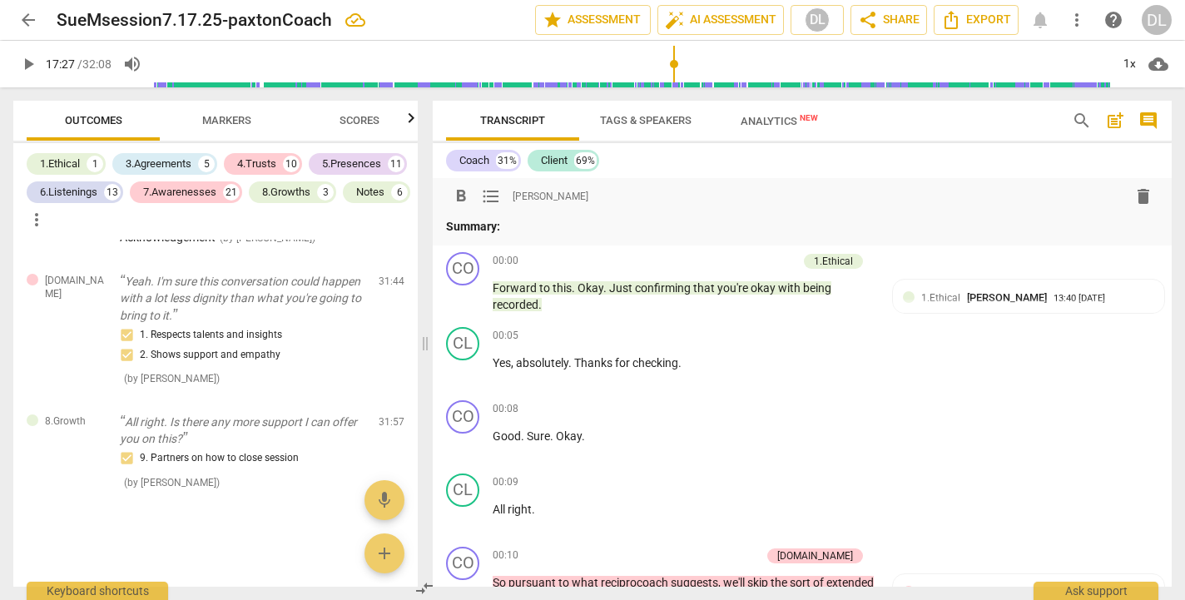
click at [1114, 122] on span "post_add" at bounding box center [1115, 121] width 20 height 20
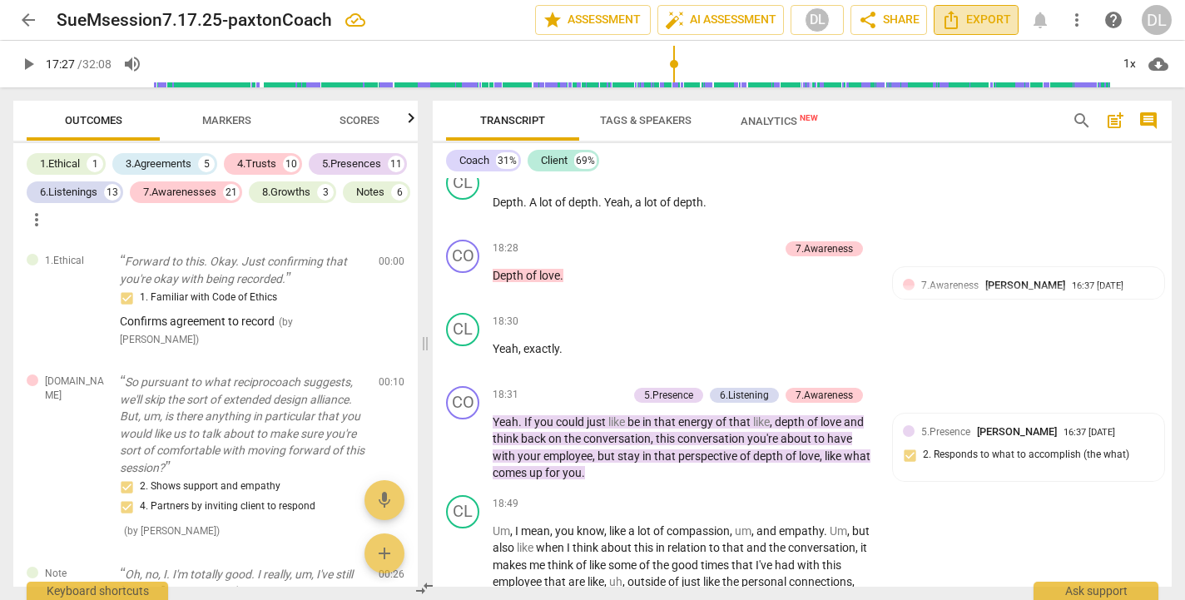
click at [983, 22] on span "Export" at bounding box center [976, 20] width 70 height 20
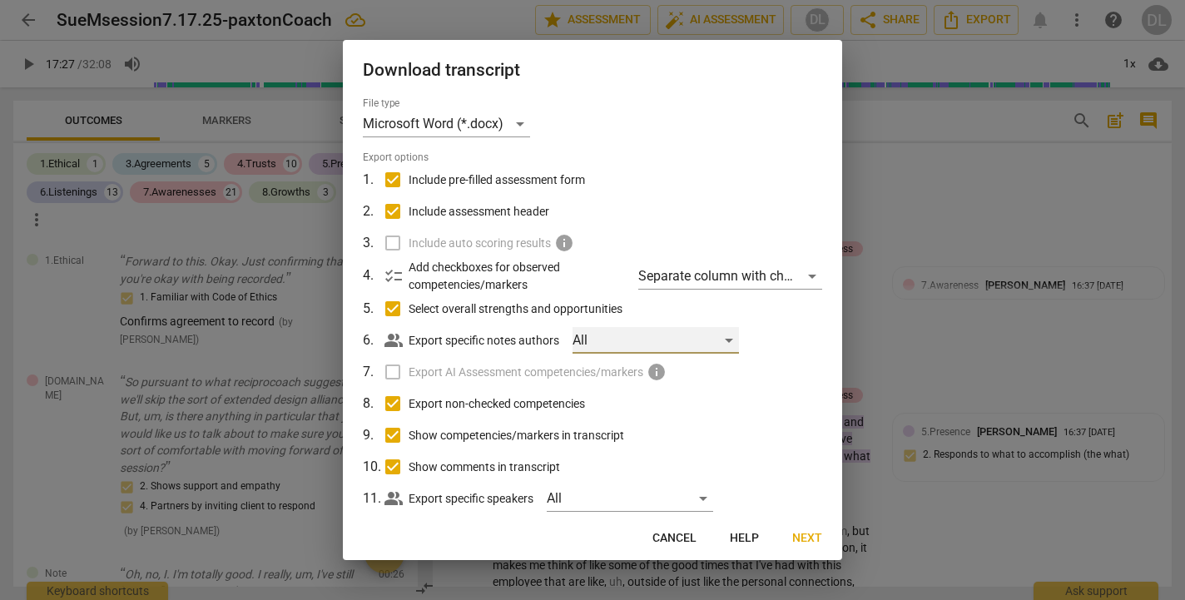
click at [732, 337] on div "All" at bounding box center [656, 340] width 166 height 27
click at [787, 355] on div at bounding box center [592, 300] width 1185 height 600
click at [801, 536] on span "Next" at bounding box center [807, 538] width 30 height 17
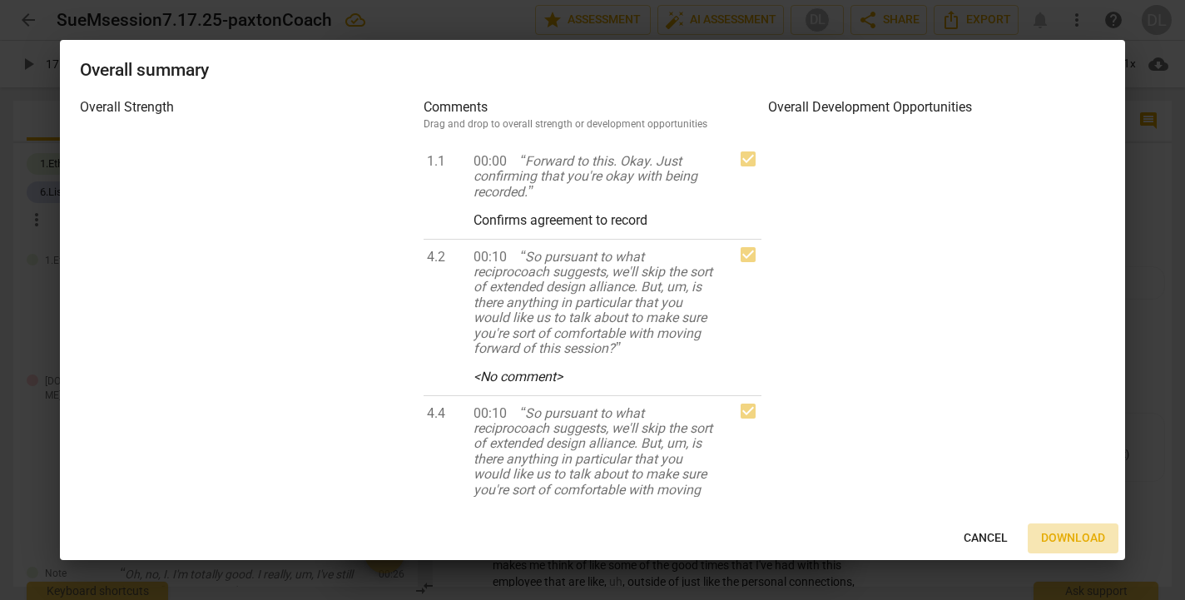
click at [1059, 538] on span "Download" at bounding box center [1073, 538] width 64 height 17
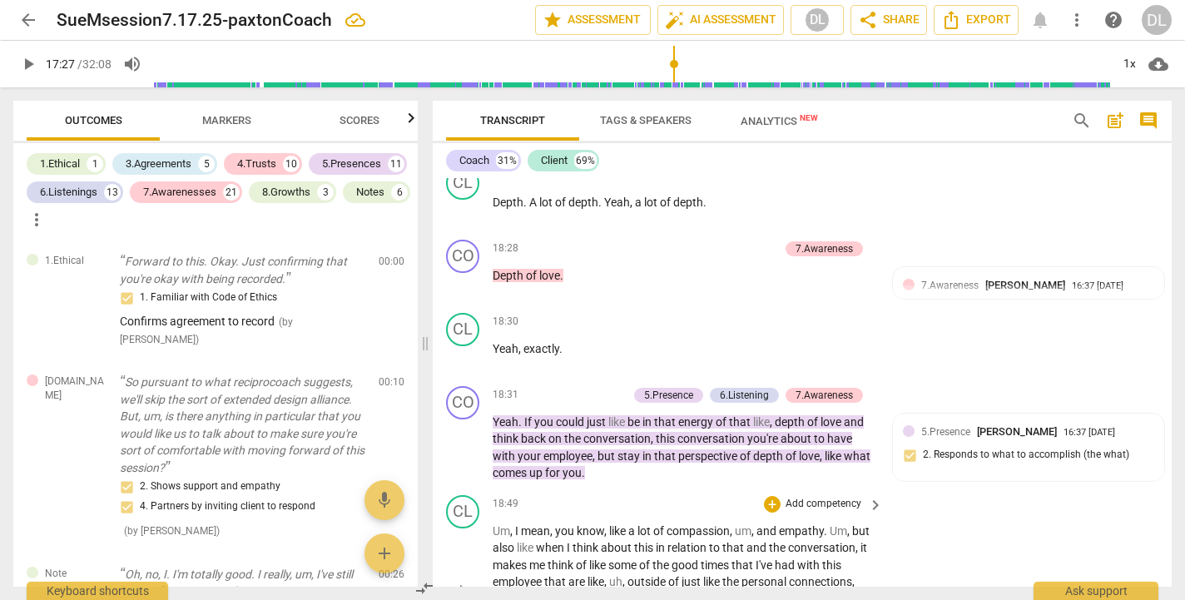
scroll to position [8714, 0]
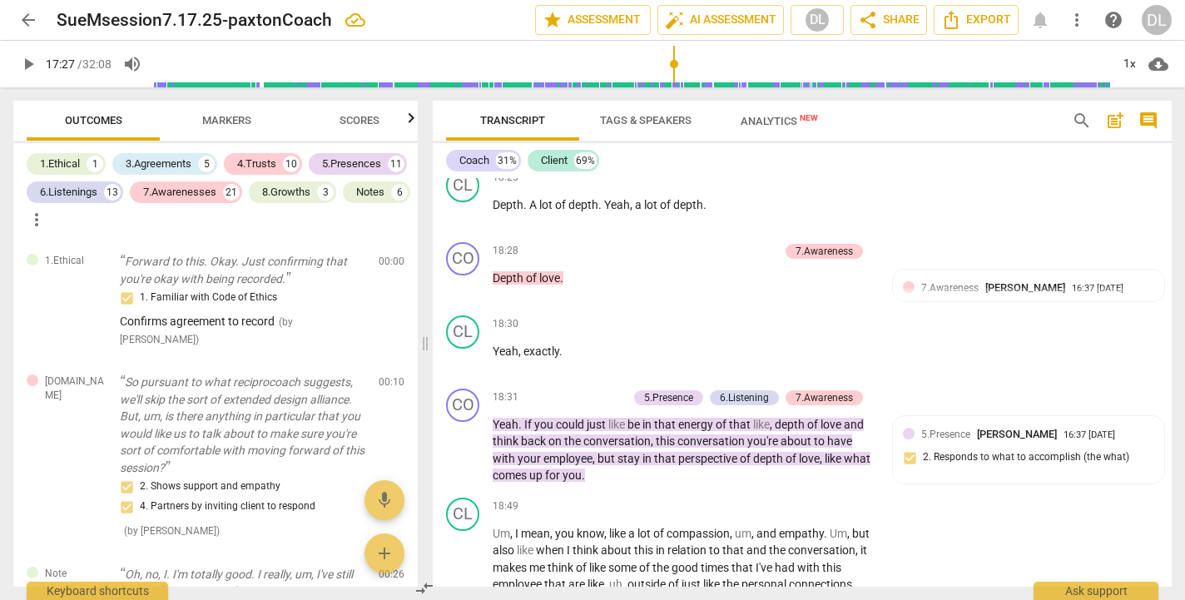
click at [1157, 15] on div "DL" at bounding box center [1157, 20] width 30 height 30
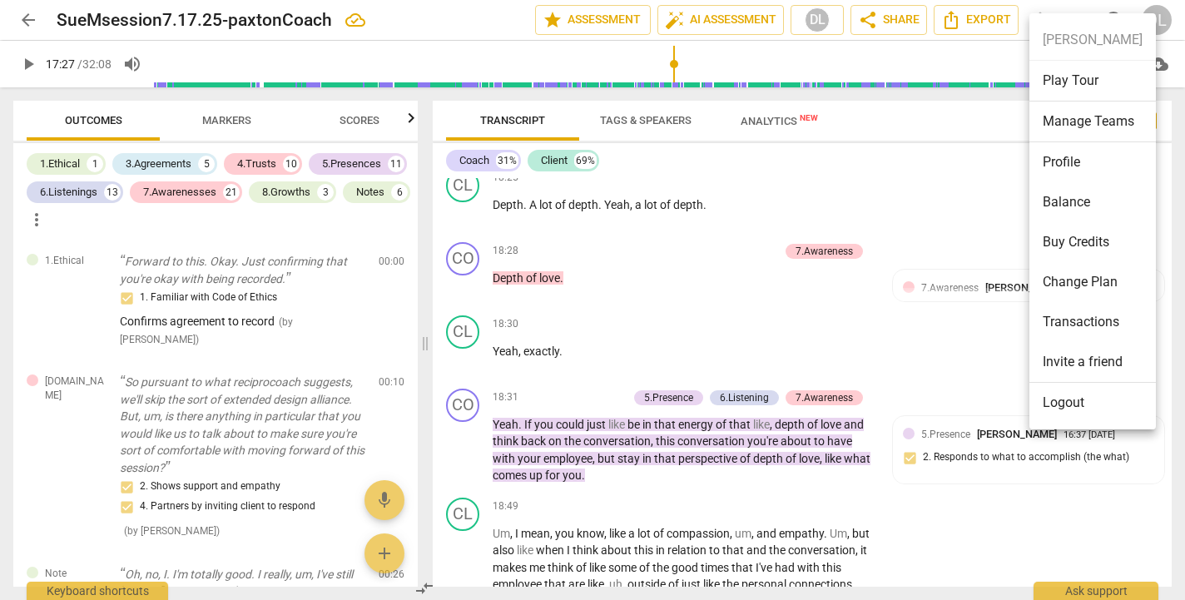
click at [1059, 403] on li "Logout" at bounding box center [1092, 403] width 126 height 40
